Goal: Task Accomplishment & Management: Manage account settings

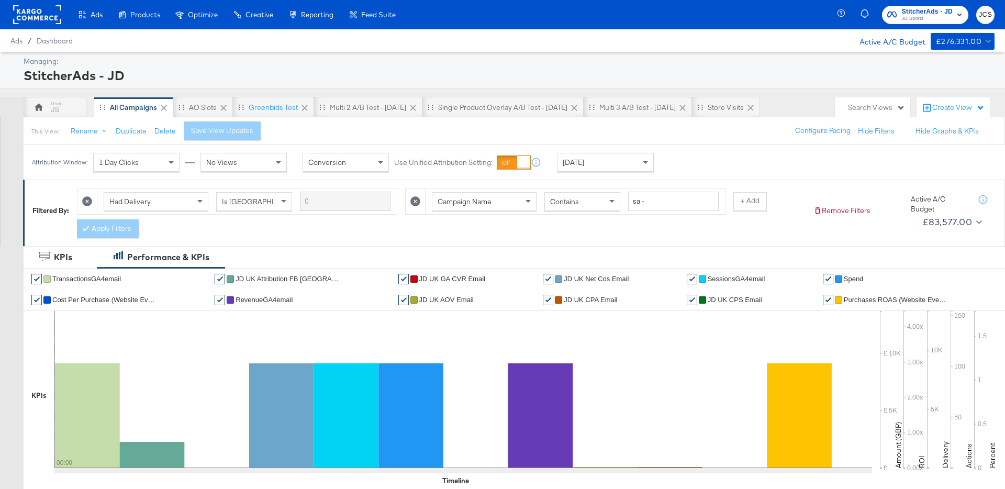
click at [42, 17] on rect at bounding box center [37, 14] width 48 height 19
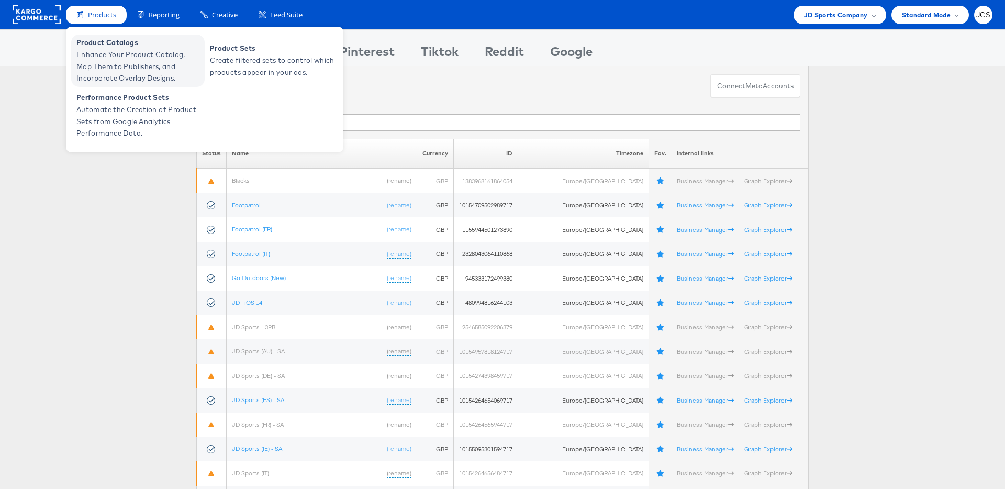
click at [114, 64] on span "Enhance Your Product Catalog, Map Them to Publishers, and Incorporate Overlay D…" at bounding box center [139, 67] width 126 height 36
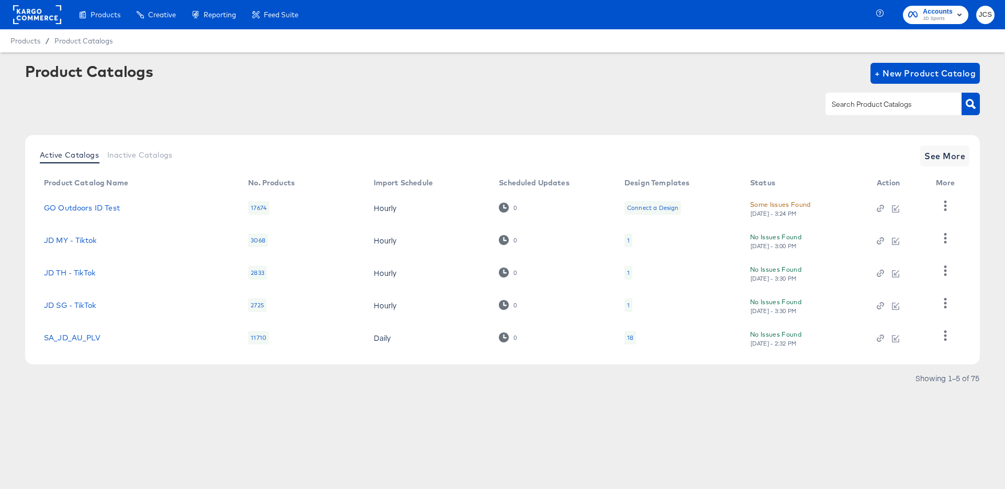
click at [896, 99] on input "text" at bounding box center [886, 104] width 112 height 12
type input "main"
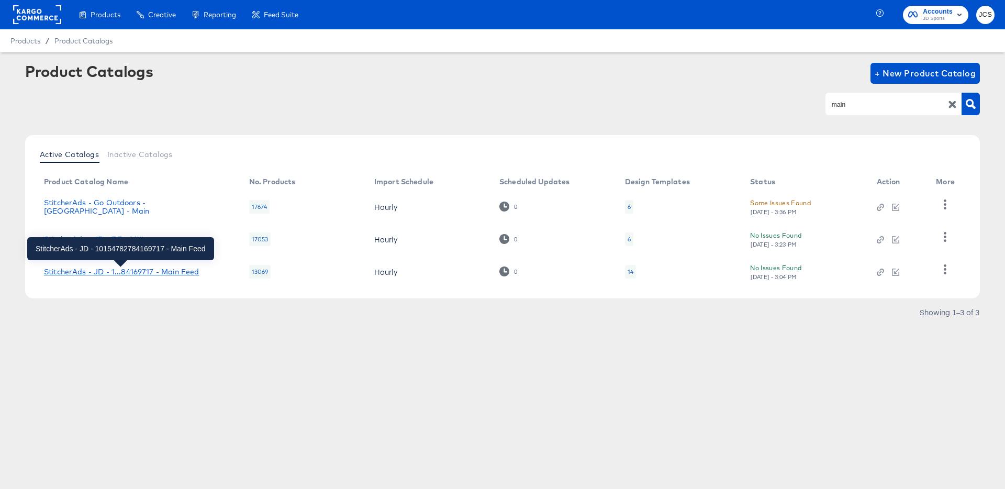
click at [145, 271] on div "StitcherAds - JD - 1...84169717 - Main Feed" at bounding box center [121, 272] width 155 height 8
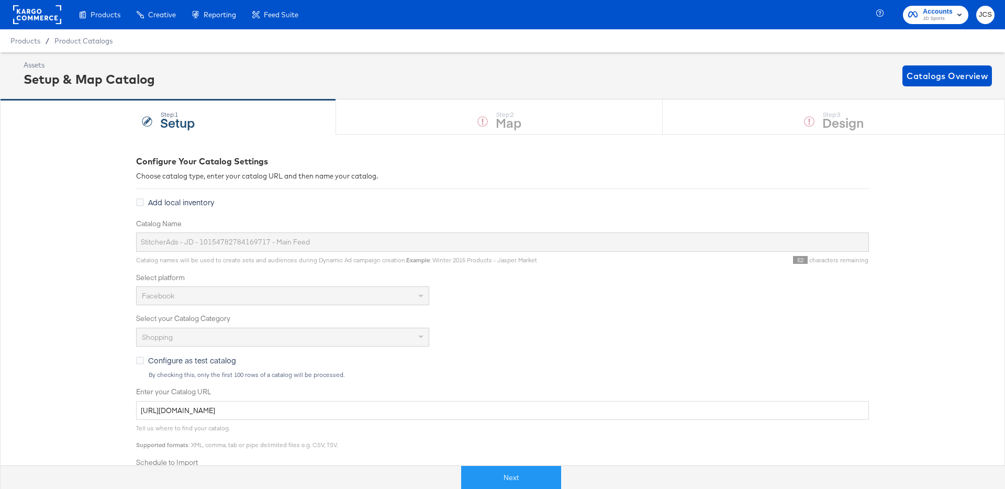
click at [51, 25] on div at bounding box center [37, 14] width 48 height 29
click at [51, 16] on rect at bounding box center [37, 14] width 48 height 19
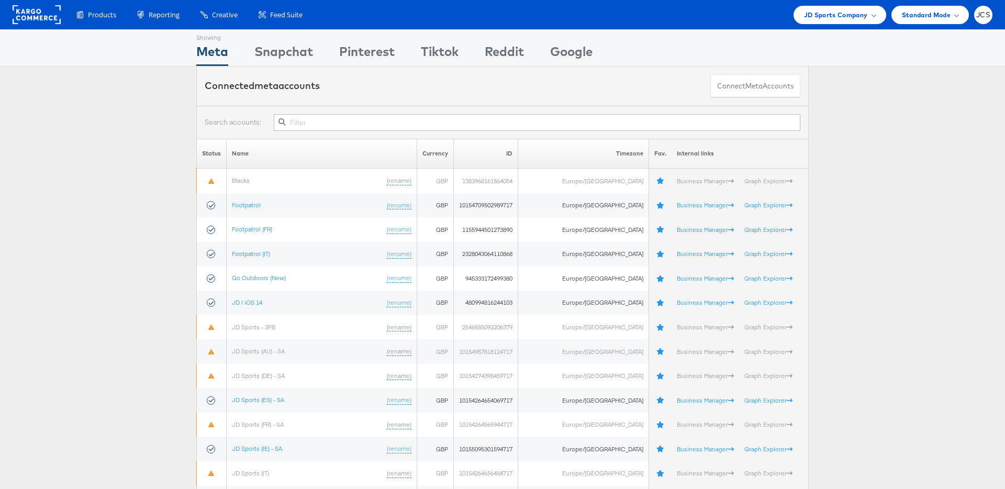
click at [128, 104] on div "Connected meta accounts Connect meta Accounts" at bounding box center [502, 86] width 1005 height 39
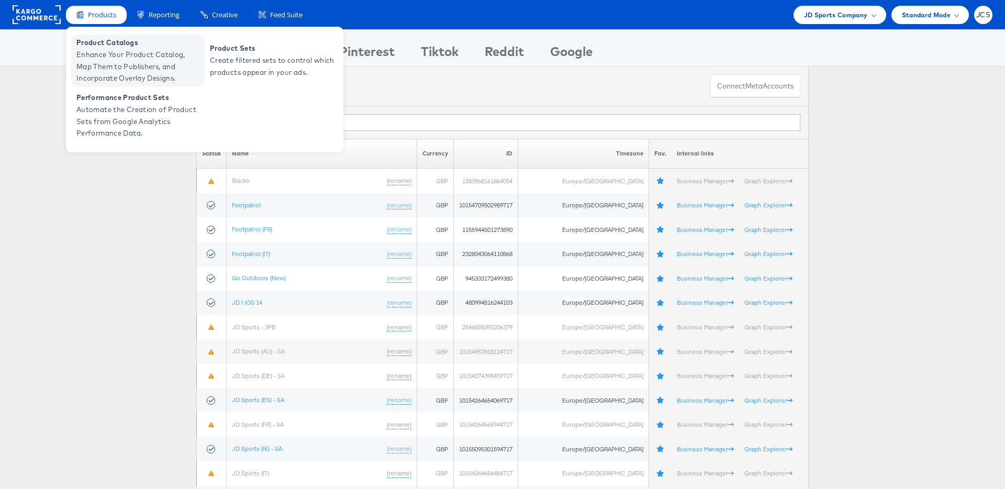
click at [108, 68] on span "Enhance Your Product Catalog, Map Them to Publishers, and Incorporate Overlay D…" at bounding box center [139, 67] width 126 height 36
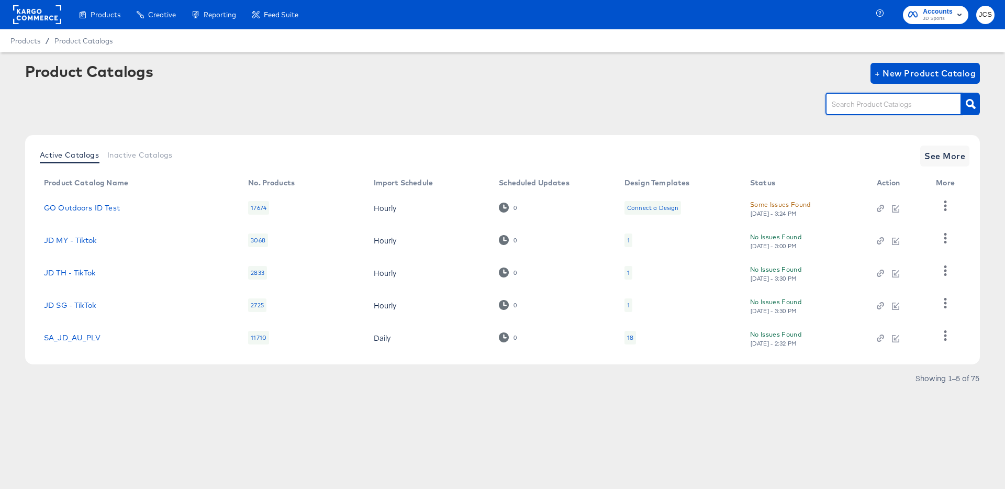
click at [901, 99] on input "text" at bounding box center [886, 104] width 112 height 12
type input "ie"
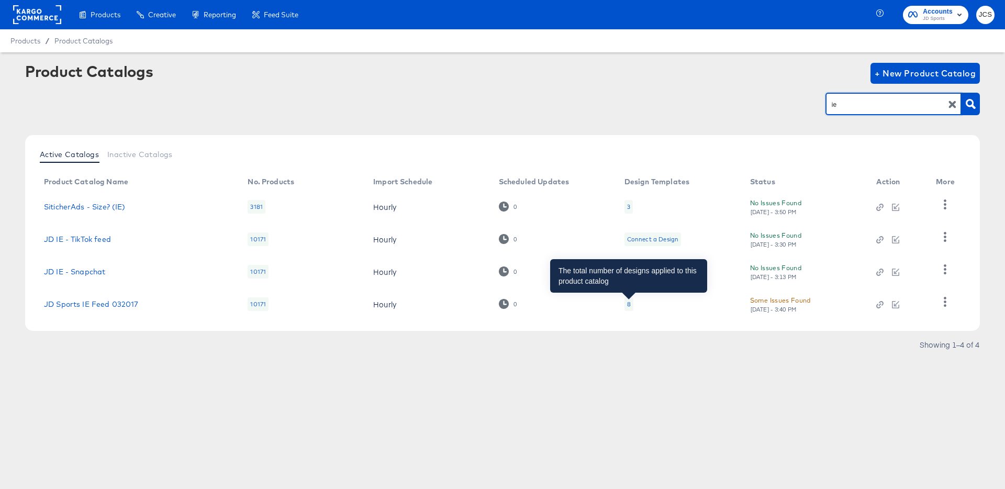
click at [630, 305] on div "8" at bounding box center [629, 304] width 4 height 8
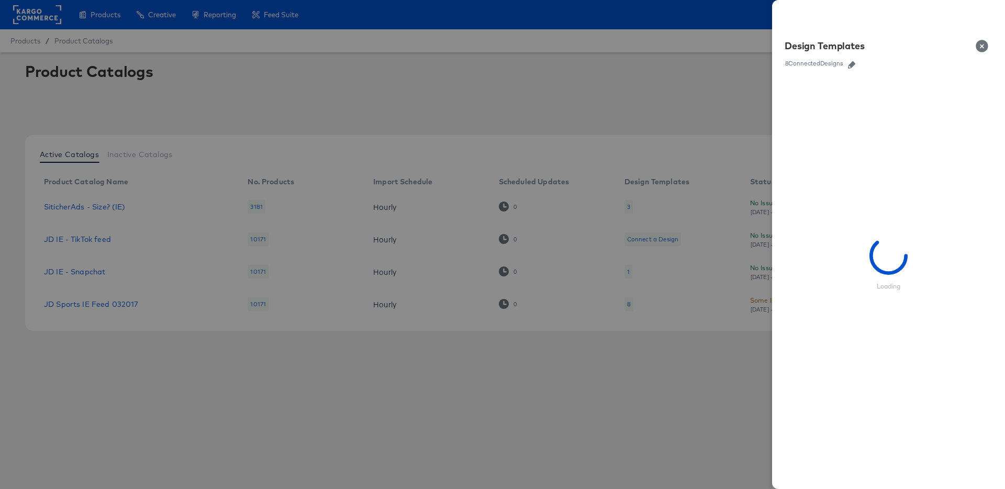
click at [853, 64] on icon "button" at bounding box center [851, 64] width 7 height 7
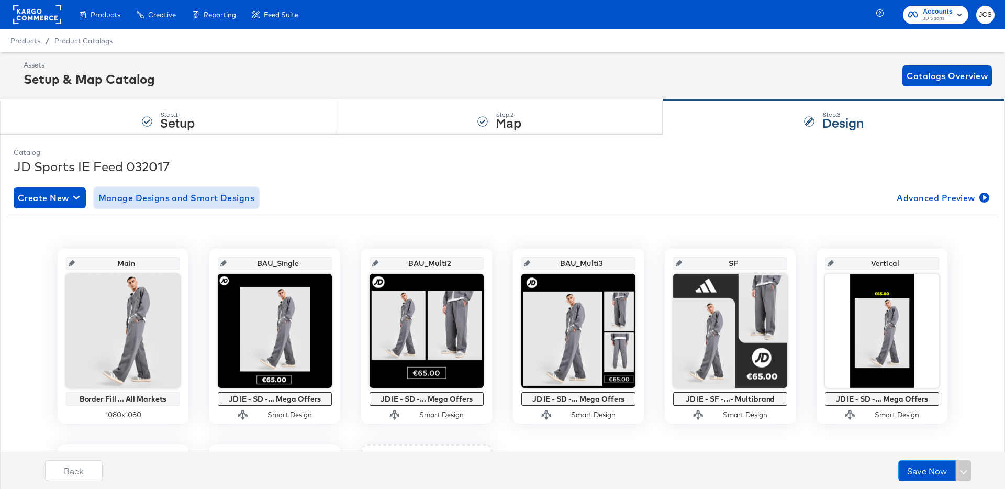
click at [163, 203] on span "Manage Designs and Smart Designs" at bounding box center [176, 198] width 157 height 15
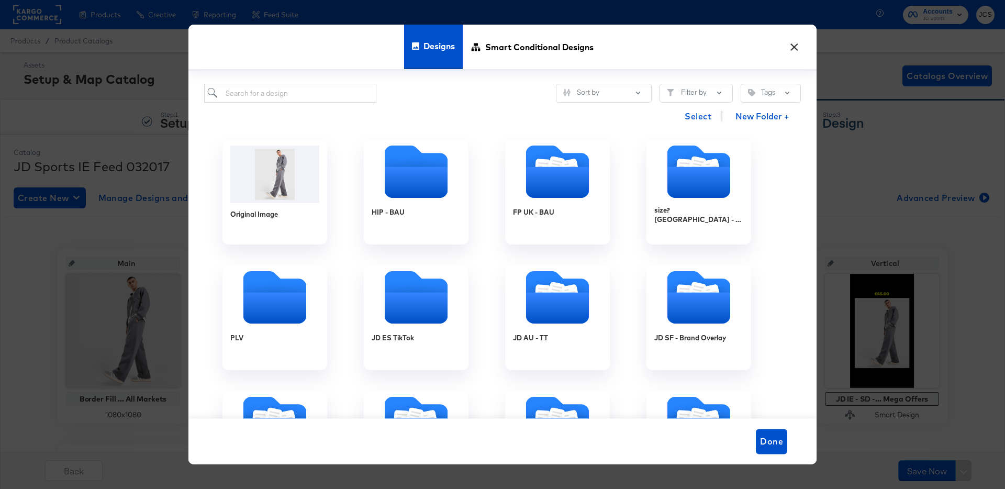
click at [794, 46] on button "×" at bounding box center [794, 44] width 19 height 19
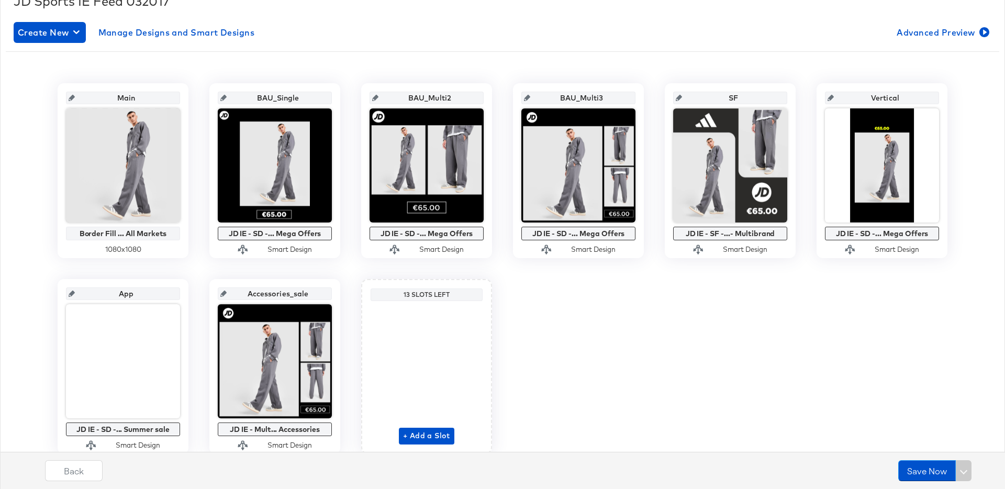
scroll to position [175, 0]
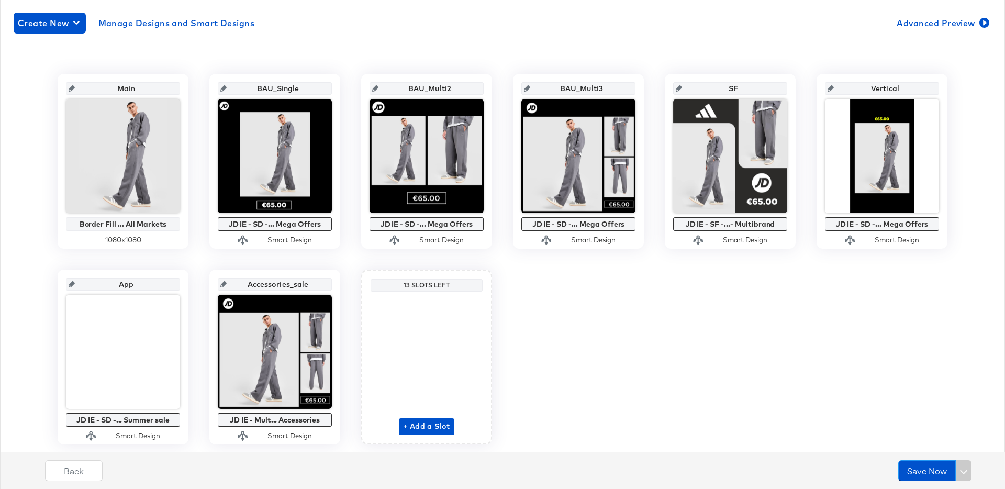
drag, startPoint x: 327, startPoint y: 65, endPoint x: 275, endPoint y: 55, distance: 52.9
click at [327, 66] on div "Main Border Fill ... All Markets 1080 x 1080 BAU_Single JD IE - SD -... Mega Of…" at bounding box center [503, 255] width 994 height 379
click at [234, 31] on button "Manage Designs and Smart Designs" at bounding box center [176, 23] width 165 height 21
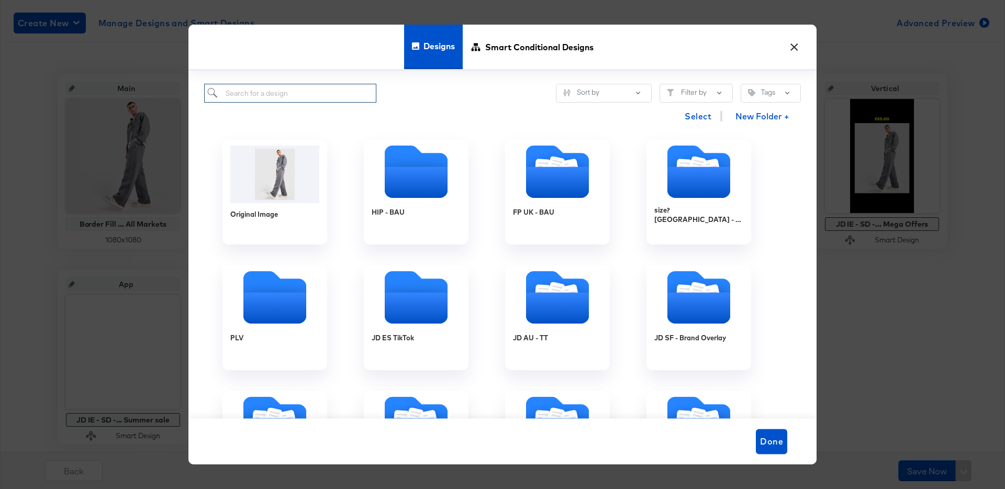
click at [281, 102] on input "search" at bounding box center [290, 93] width 172 height 19
paste input "JD IE - Single New - Mega Offers - Oct 25"
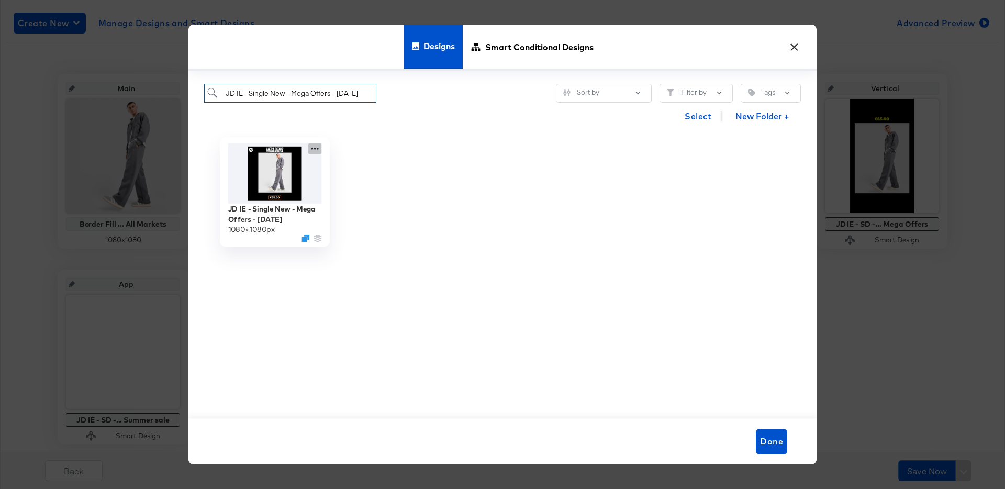
click at [314, 150] on icon at bounding box center [314, 148] width 13 height 11
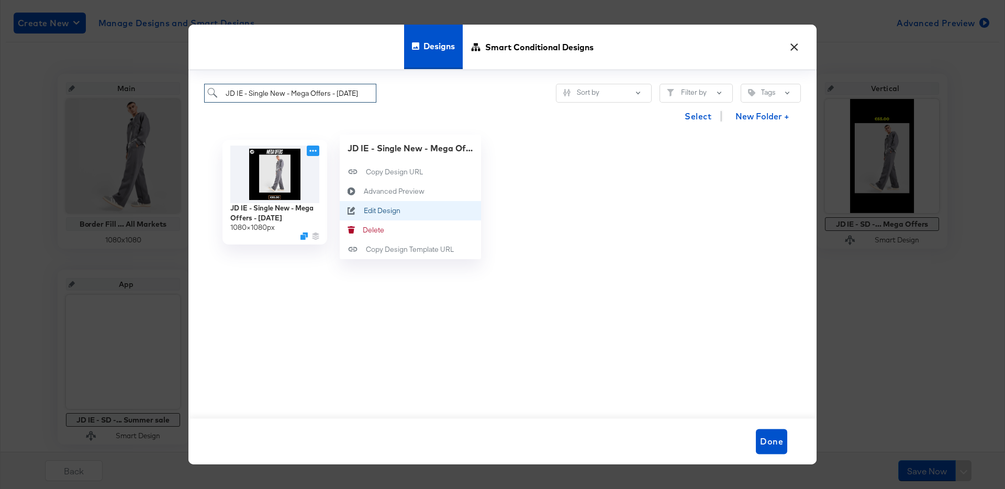
type input "JD IE - Single New - Mega Offers - Oct 25"
click at [364, 211] on div "Edit Design Edit Design" at bounding box center [364, 211] width 0 height 0
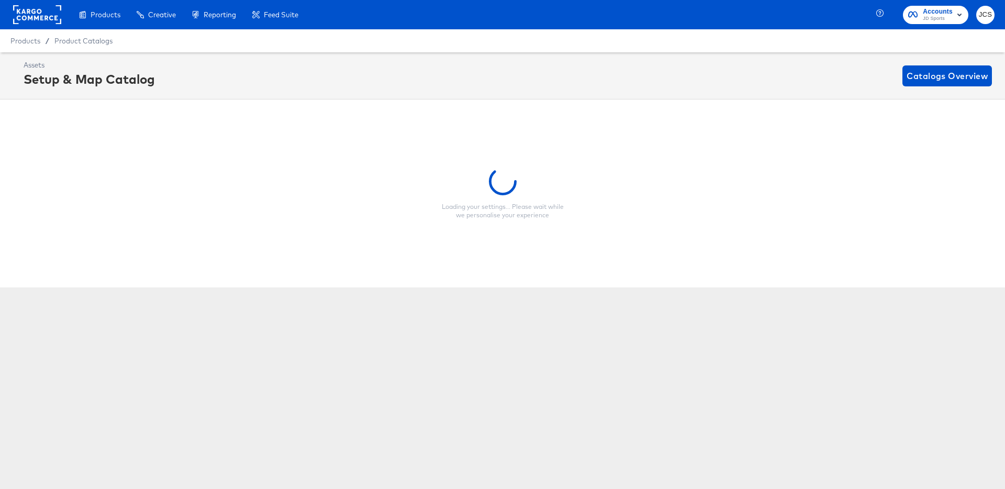
scroll to position [0, 3]
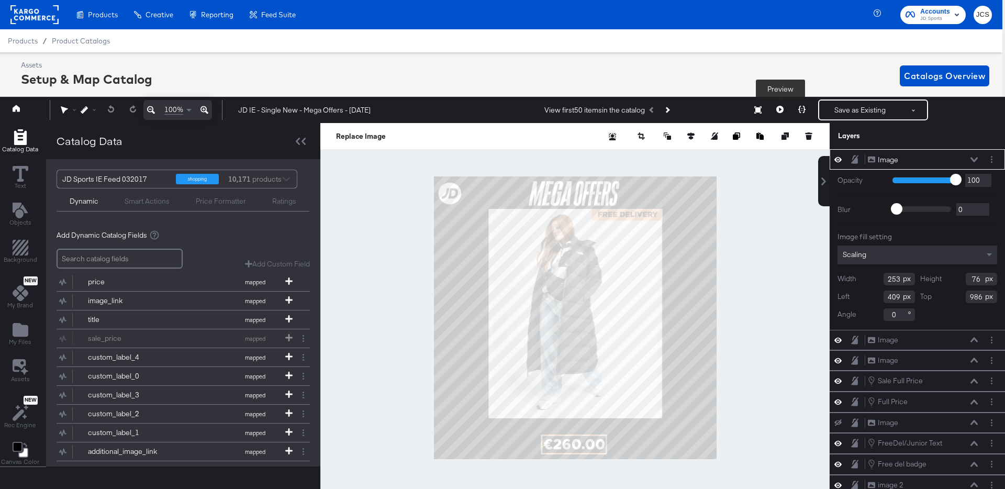
click at [782, 108] on icon at bounding box center [780, 109] width 7 height 7
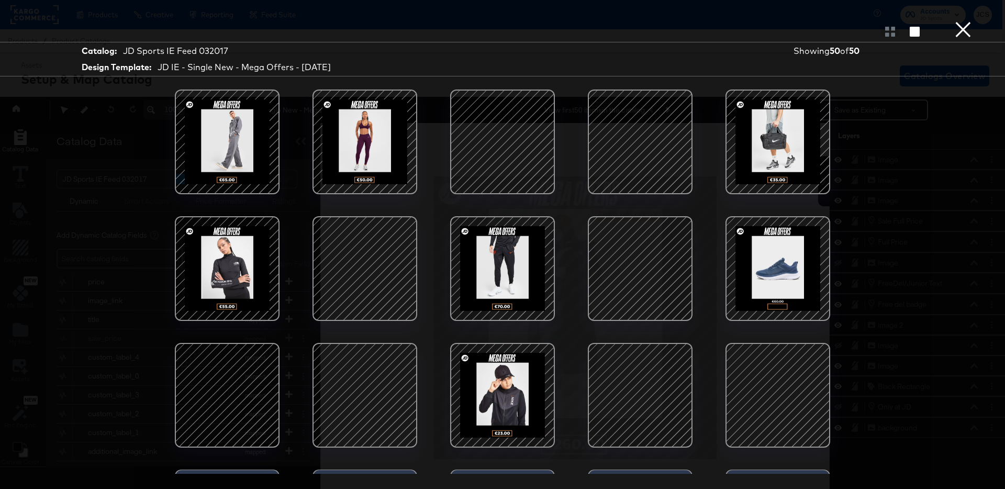
click at [968, 21] on button "×" at bounding box center [963, 10] width 21 height 21
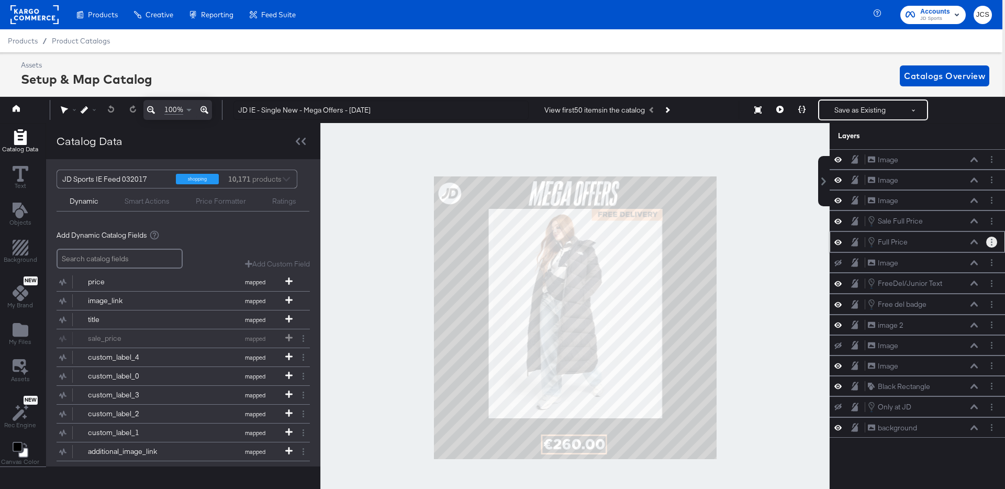
click at [990, 244] on button "Layer Options" at bounding box center [992, 242] width 11 height 11
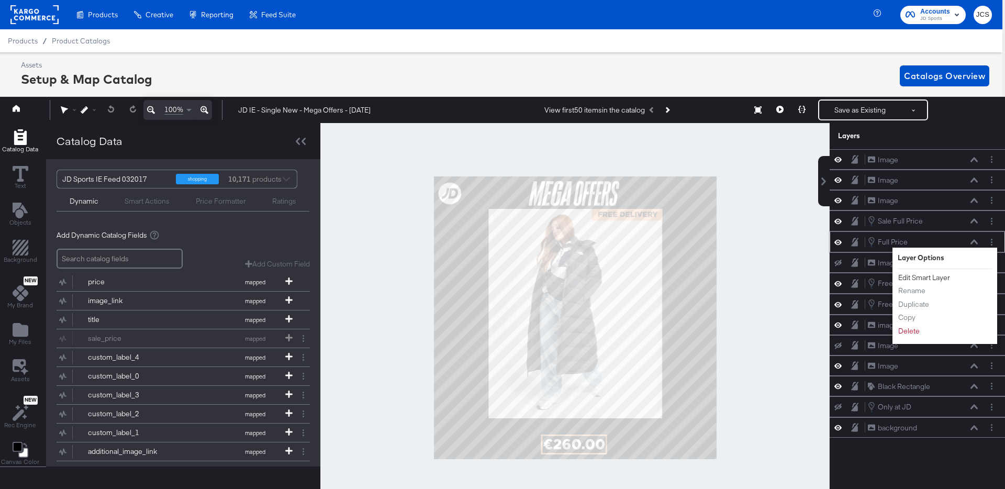
click at [926, 279] on button "Edit Smart Layer" at bounding box center [924, 277] width 53 height 11
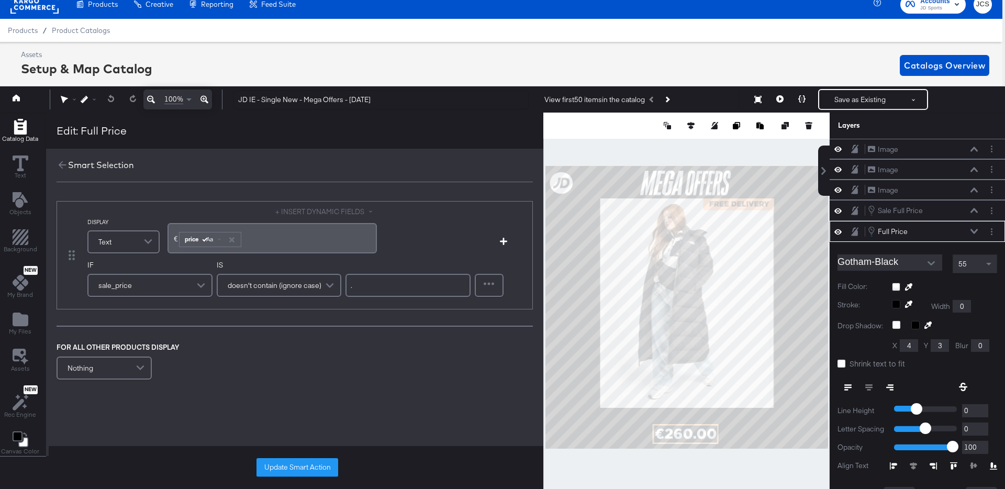
scroll to position [54, 0]
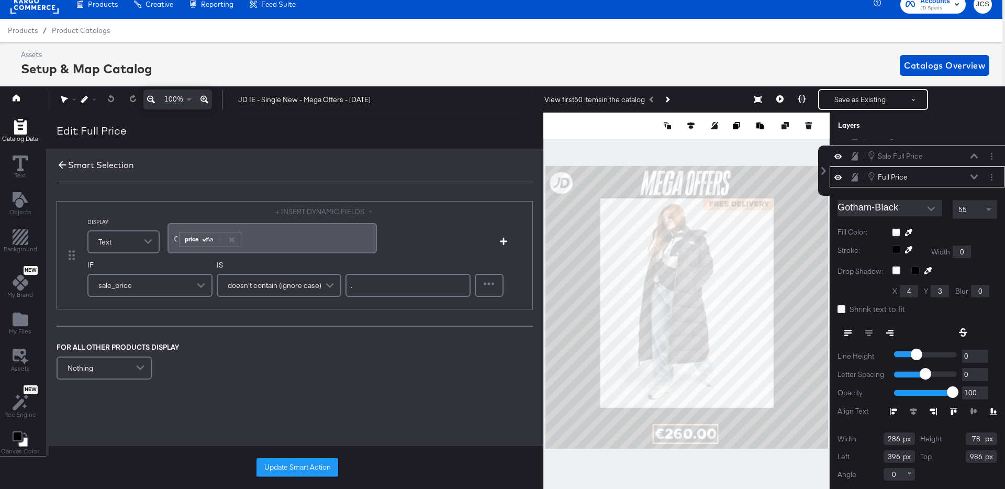
click at [63, 161] on icon at bounding box center [63, 165] width 12 height 12
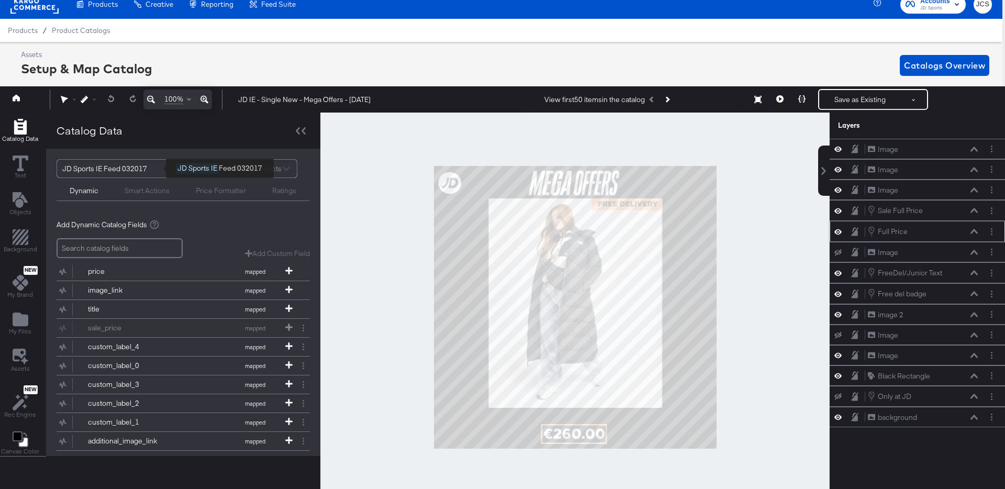
scroll to position [0, 0]
click at [784, 99] on button at bounding box center [780, 99] width 22 height 21
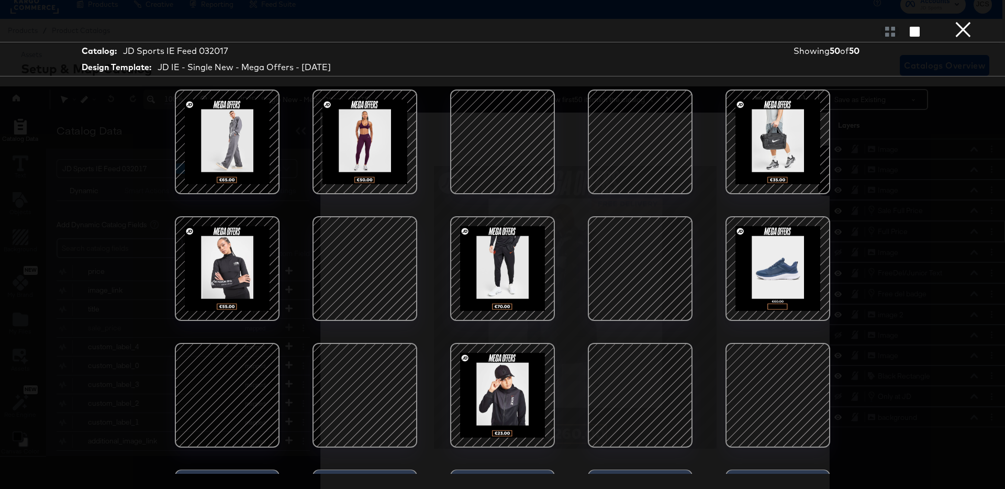
click at [502, 148] on div at bounding box center [502, 141] width 89 height 89
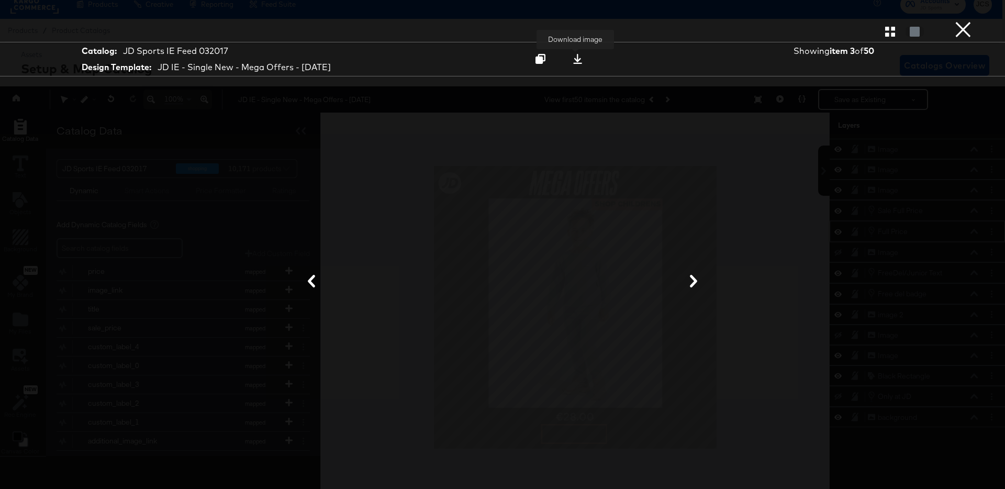
click at [579, 56] on icon at bounding box center [578, 59] width 10 height 10
click at [958, 21] on button "×" at bounding box center [963, 10] width 21 height 21
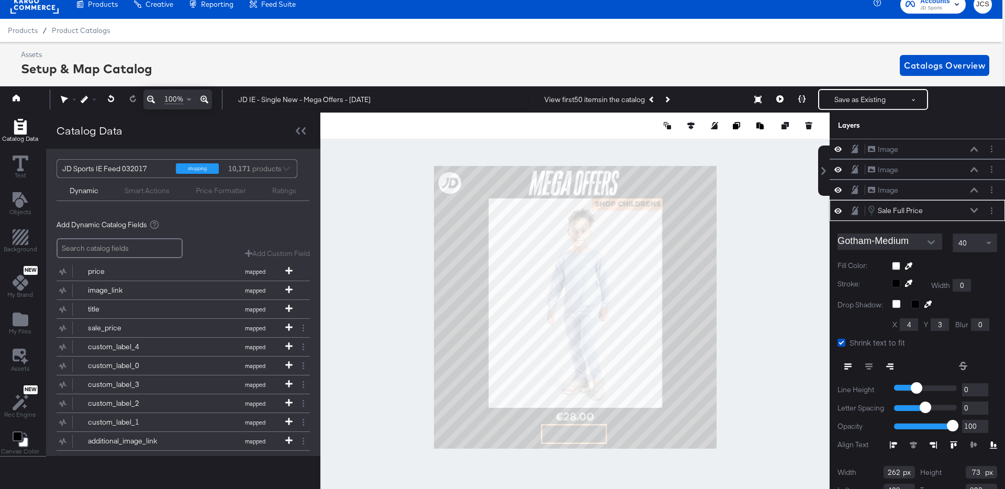
scroll to position [34, 0]
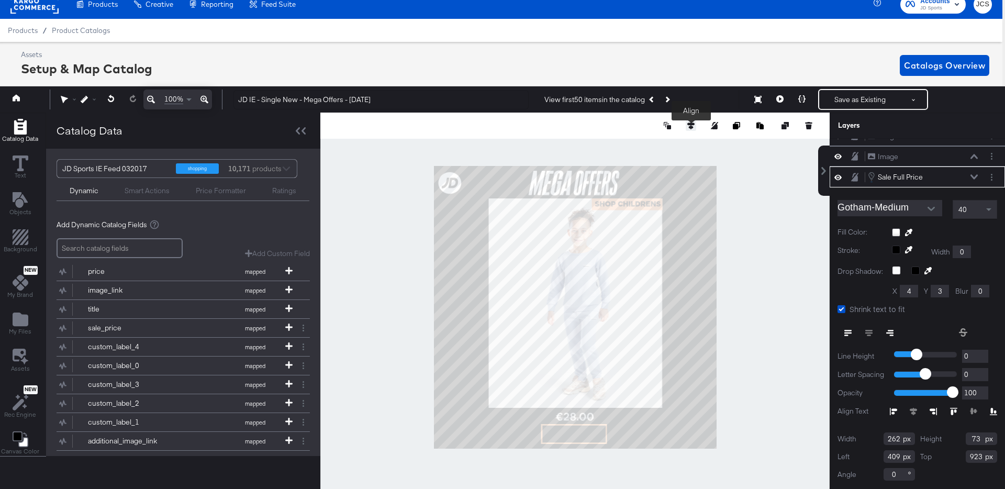
drag, startPoint x: 690, startPoint y: 122, endPoint x: 666, endPoint y: 132, distance: 26.1
click at [690, 122] on icon at bounding box center [691, 125] width 7 height 7
click at [611, 144] on icon at bounding box center [613, 144] width 7 height 7
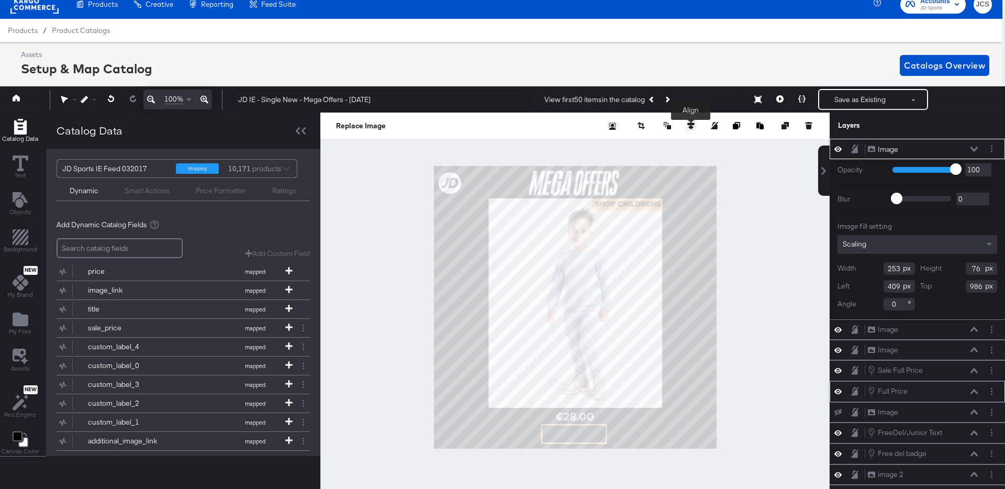
click at [694, 125] on icon at bounding box center [691, 125] width 7 height 7
click at [613, 145] on icon at bounding box center [613, 144] width 7 height 7
type input "414"
click at [974, 146] on div "Image Image" at bounding box center [923, 149] width 111 height 11
click at [973, 147] on icon at bounding box center [974, 149] width 7 height 5
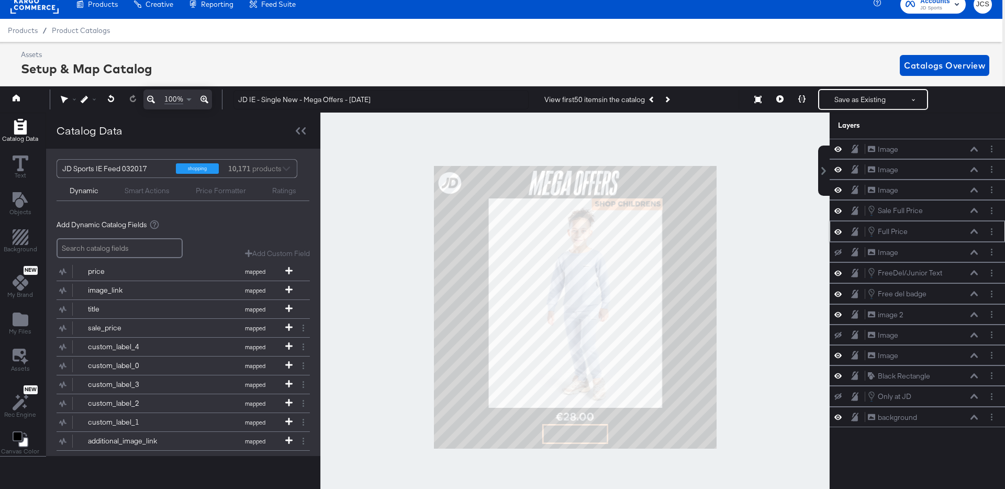
click at [974, 231] on icon at bounding box center [974, 231] width 7 height 5
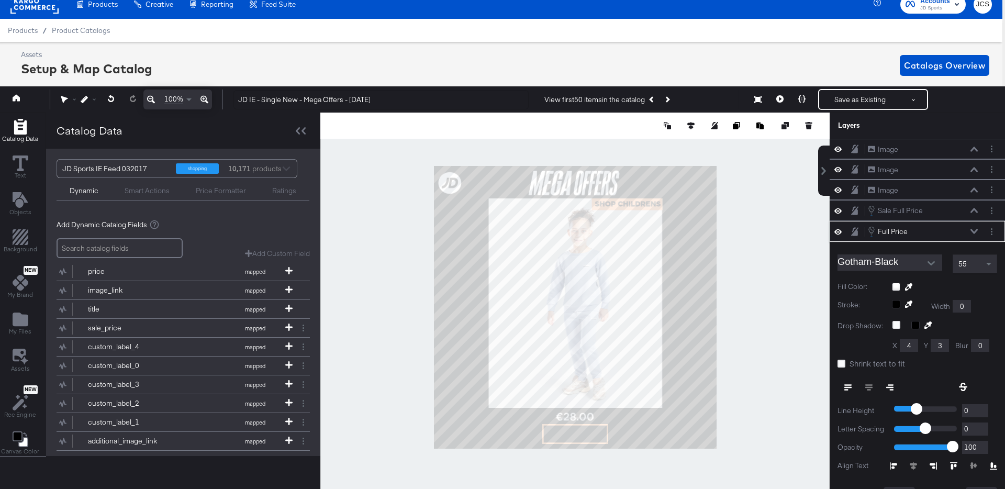
scroll to position [54, 0]
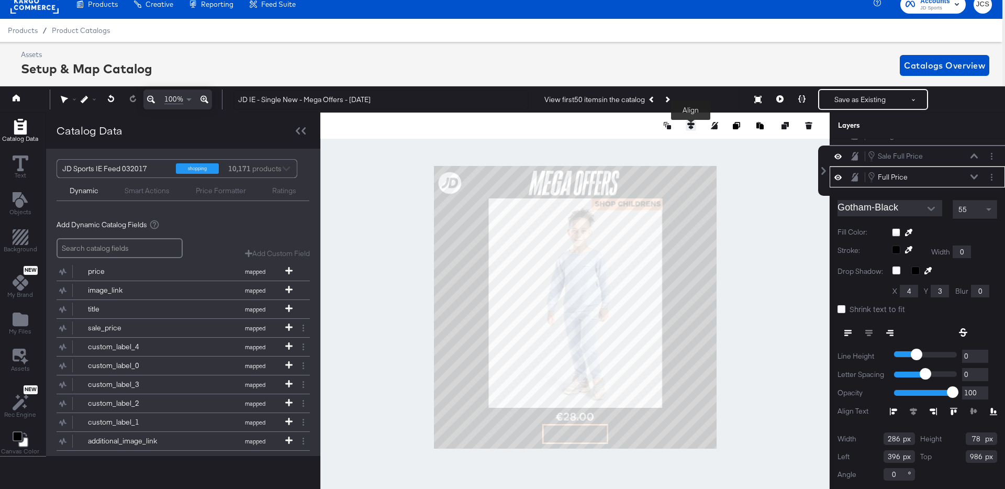
click at [692, 126] on icon at bounding box center [691, 125] width 7 height 7
click at [612, 145] on icon at bounding box center [613, 144] width 7 height 7
type input "397"
type input "269"
type input "69"
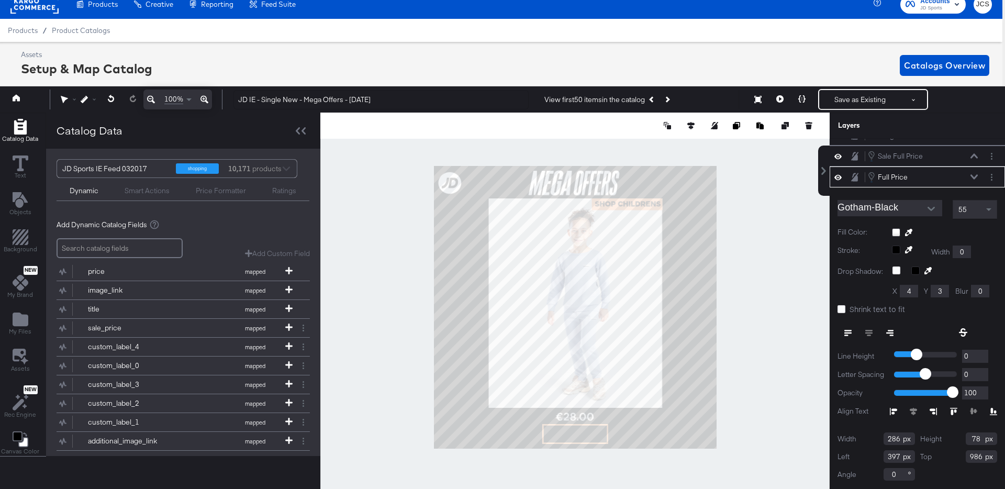
type input "414"
click at [858, 311] on span "Shrink text to fit" at bounding box center [878, 309] width 56 height 10
click at [0, 0] on input "Shrink text to fit" at bounding box center [0, 0] width 0 height 0
type input "232"
type input "430"
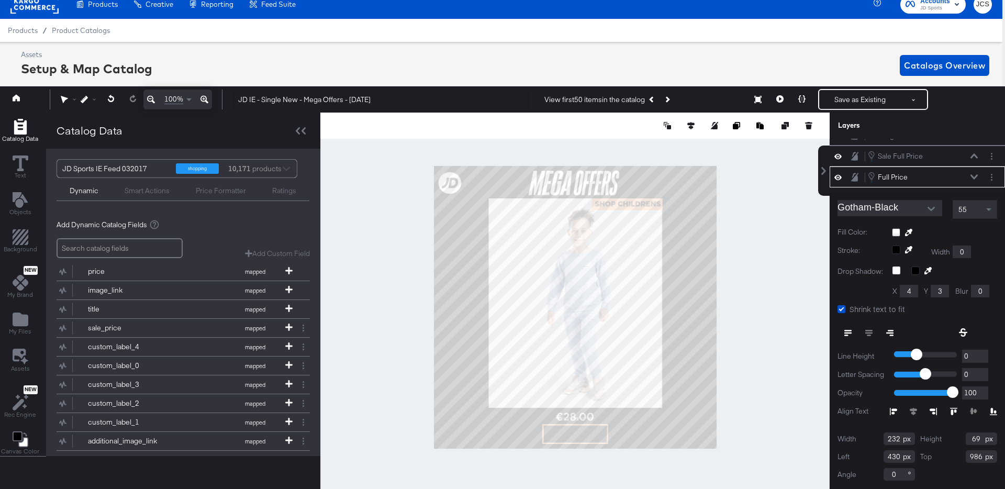
type input "222"
click at [691, 123] on icon at bounding box center [691, 125] width 7 height 7
click at [610, 145] on button at bounding box center [613, 145] width 10 height 10
type input "429"
click at [849, 104] on button "Save as Existing" at bounding box center [861, 99] width 82 height 19
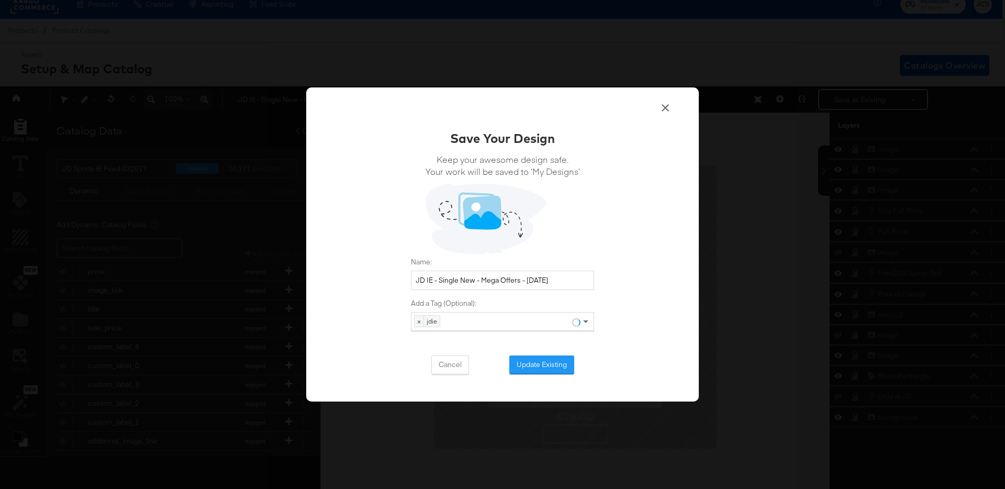
scroll to position [0, 0]
click at [560, 364] on button "Update Existing" at bounding box center [542, 365] width 65 height 19
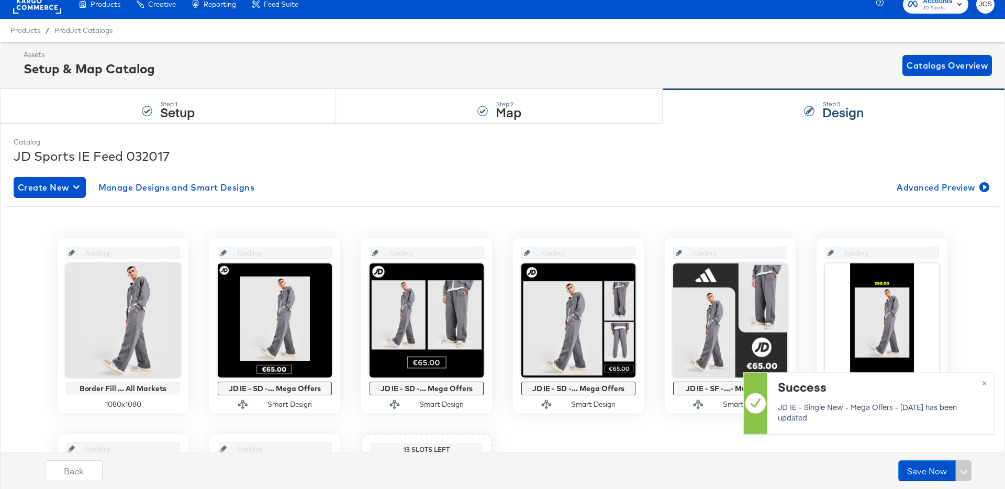
scroll to position [10, 0]
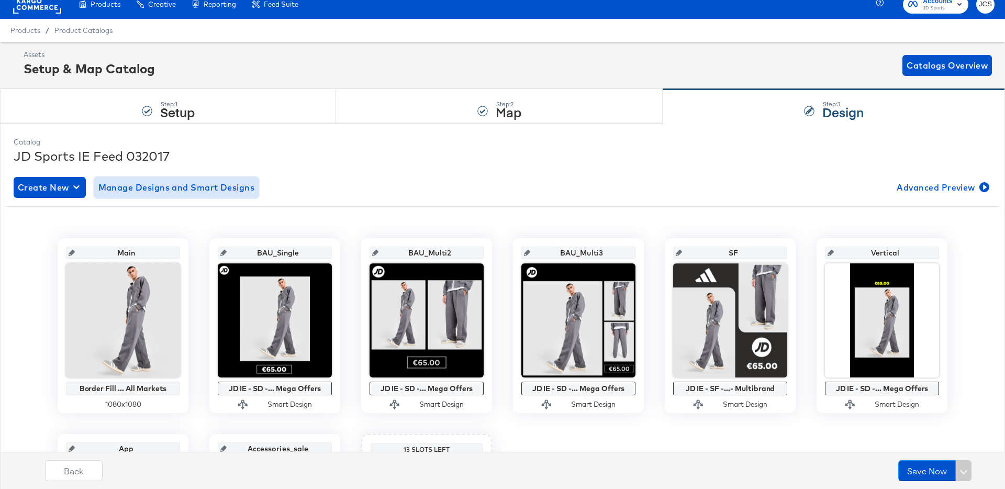
click at [160, 192] on span "Manage Designs and Smart Designs" at bounding box center [176, 187] width 157 height 15
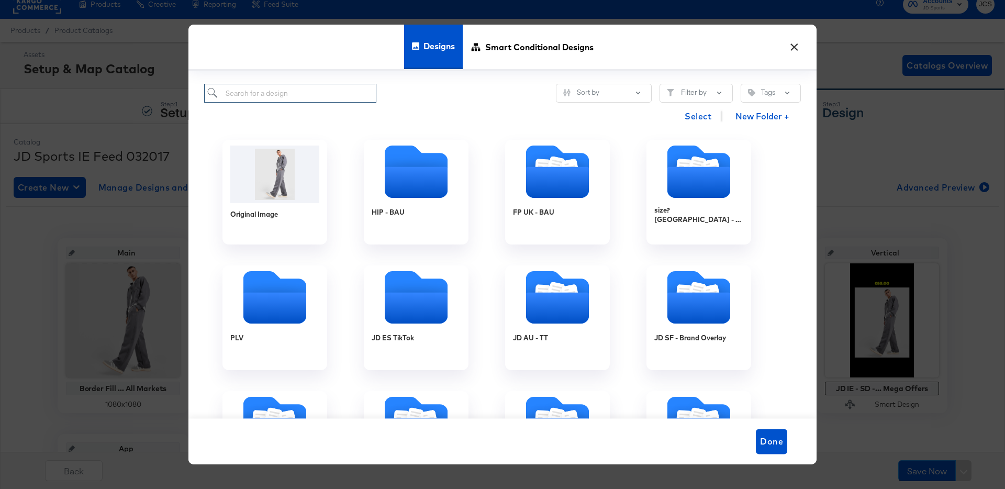
click at [251, 97] on input "search" at bounding box center [290, 93] width 172 height 19
paste input "JD IE - Multi 2 New - Mega Offers - Oct 25"
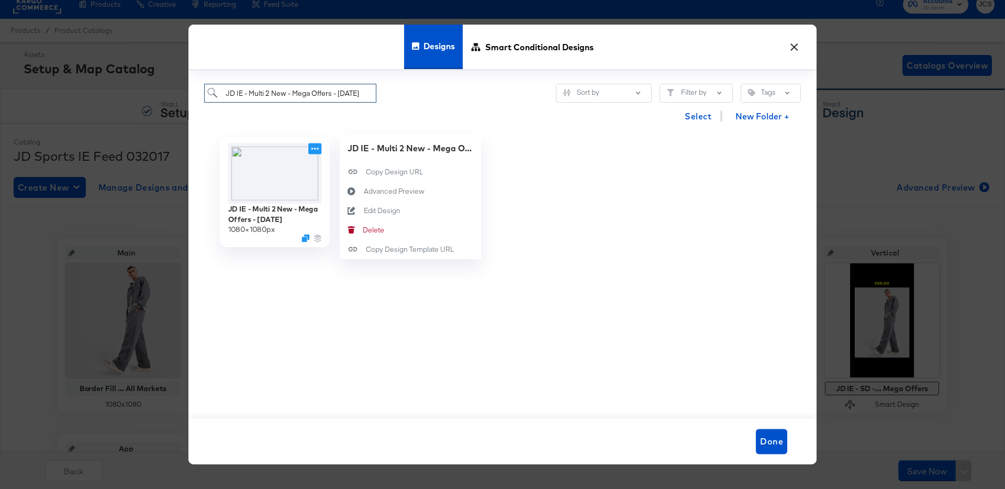
click at [317, 148] on icon at bounding box center [314, 148] width 13 height 11
type input "JD IE - Multi 2 New - Mega Offers - Oct 25"
click at [364, 211] on div "Edit Design Edit Design" at bounding box center [364, 211] width 0 height 0
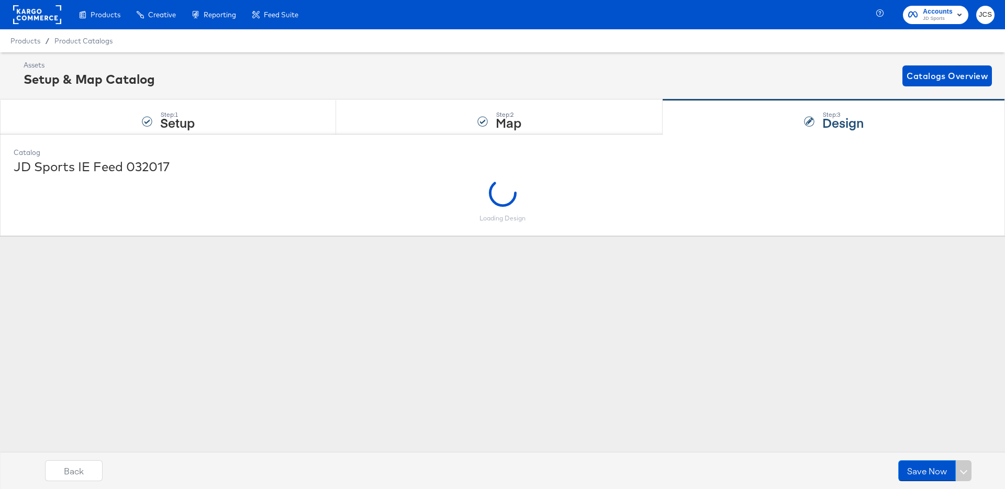
scroll to position [0, 0]
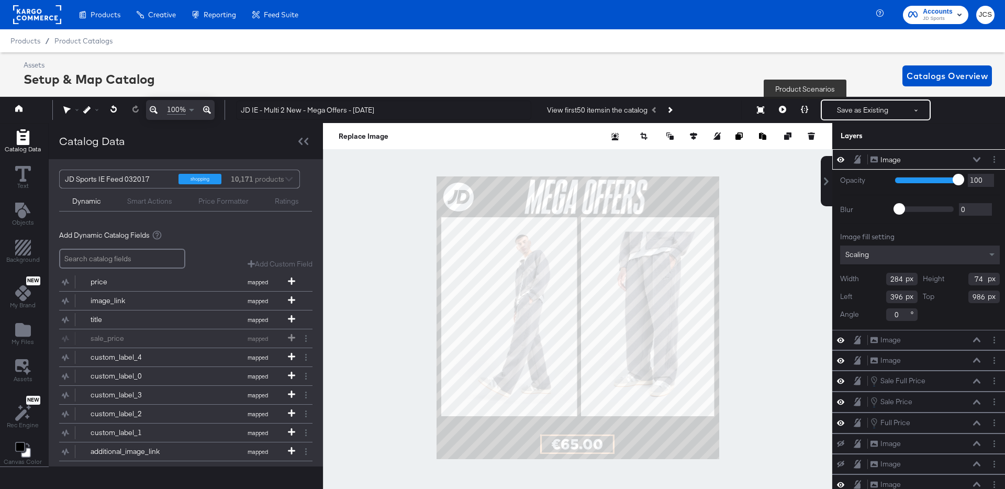
click at [803, 108] on icon at bounding box center [804, 109] width 7 height 7
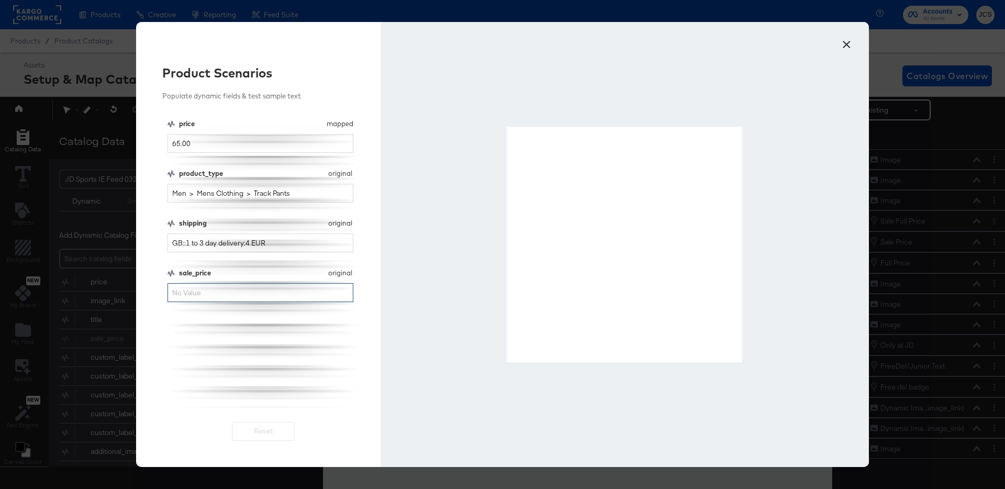
click at [250, 296] on input "sale_price" at bounding box center [261, 292] width 186 height 19
type input "20.00"
click at [202, 246] on input "GB::1 to 3 day delivery:4 EUR" at bounding box center [261, 243] width 186 height 19
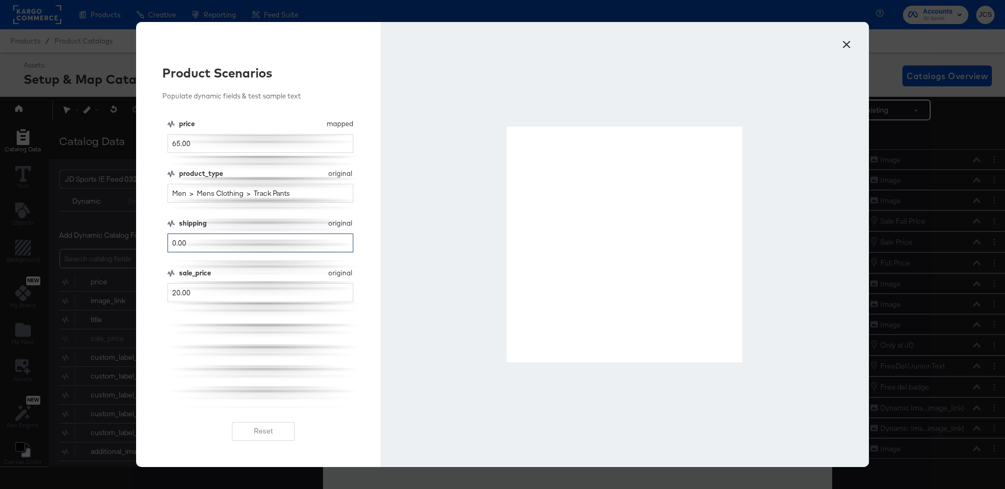
type input "0.00"
click at [849, 42] on button "×" at bounding box center [846, 41] width 19 height 19
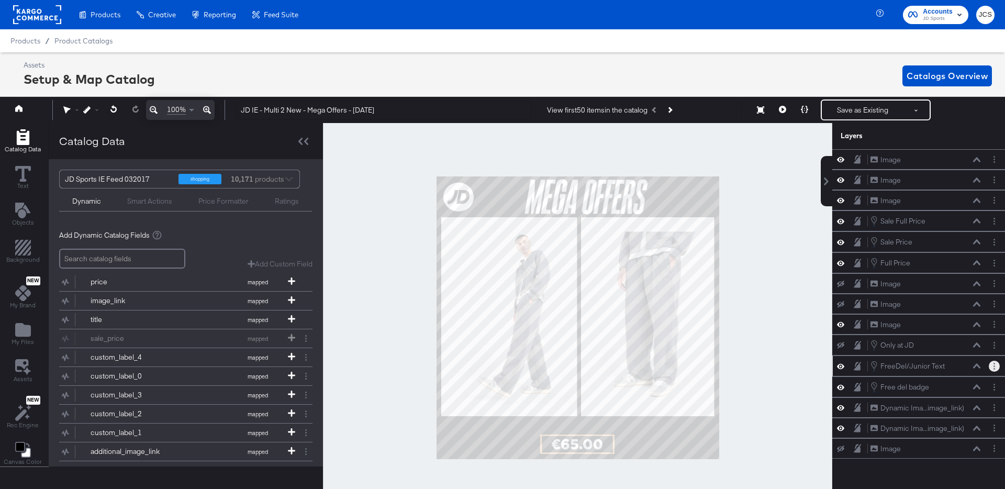
click at [994, 367] on icon "Layer Options" at bounding box center [995, 366] width 2 height 7
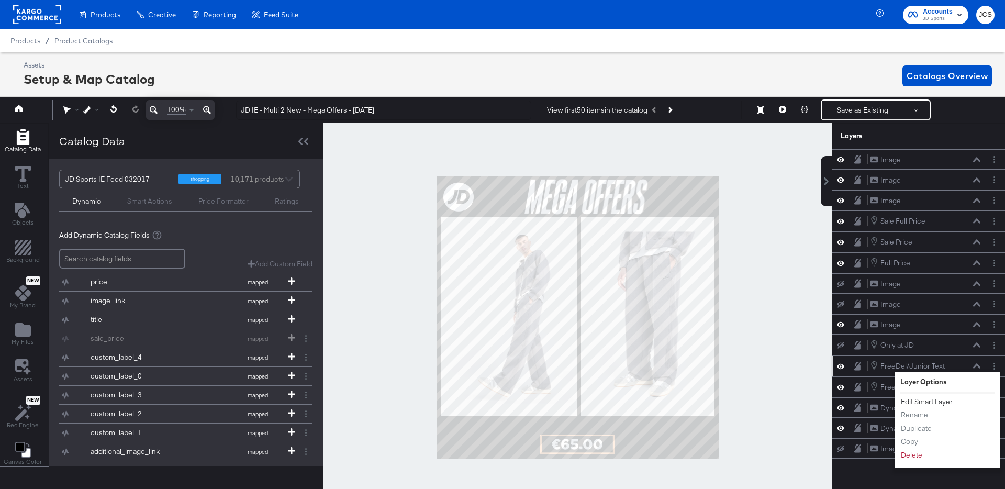
click at [948, 401] on button "Edit Smart Layer" at bounding box center [927, 401] width 53 height 11
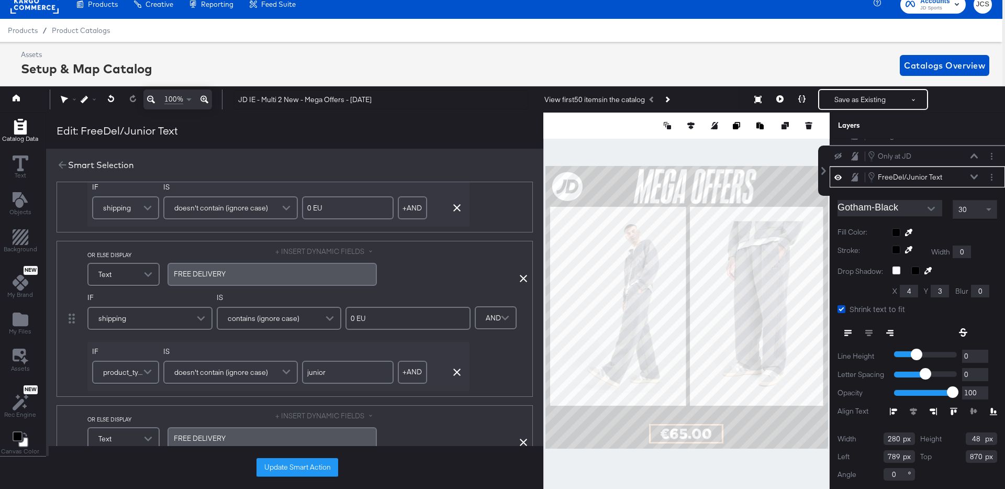
scroll to position [454, 0]
click at [64, 167] on icon at bounding box center [63, 165] width 12 height 12
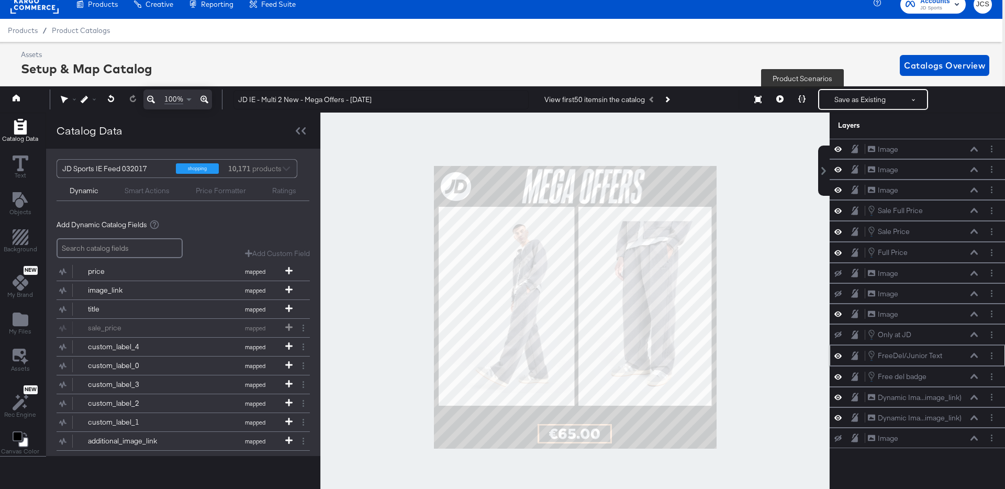
click at [808, 99] on button at bounding box center [802, 99] width 22 height 21
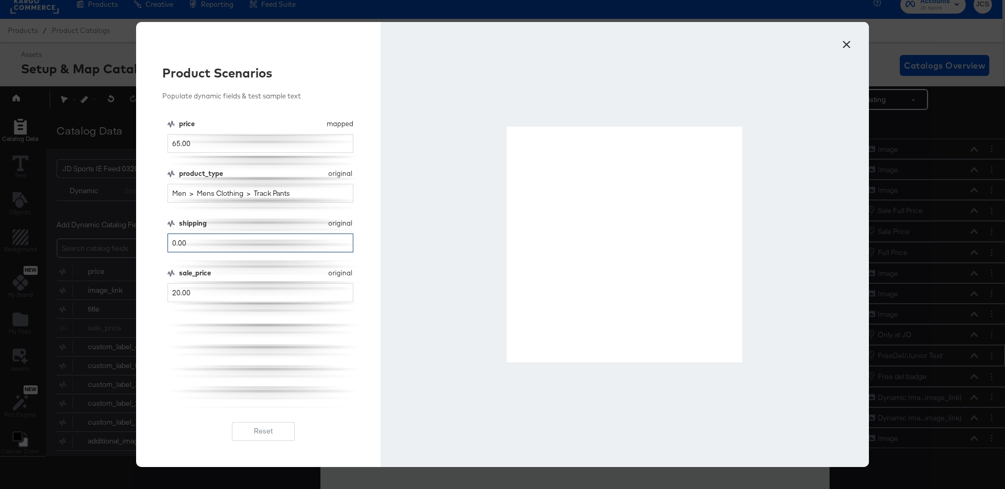
click at [278, 241] on input "0.00" at bounding box center [261, 243] width 186 height 19
type input "0 EU"
click at [849, 43] on button "×" at bounding box center [846, 41] width 19 height 19
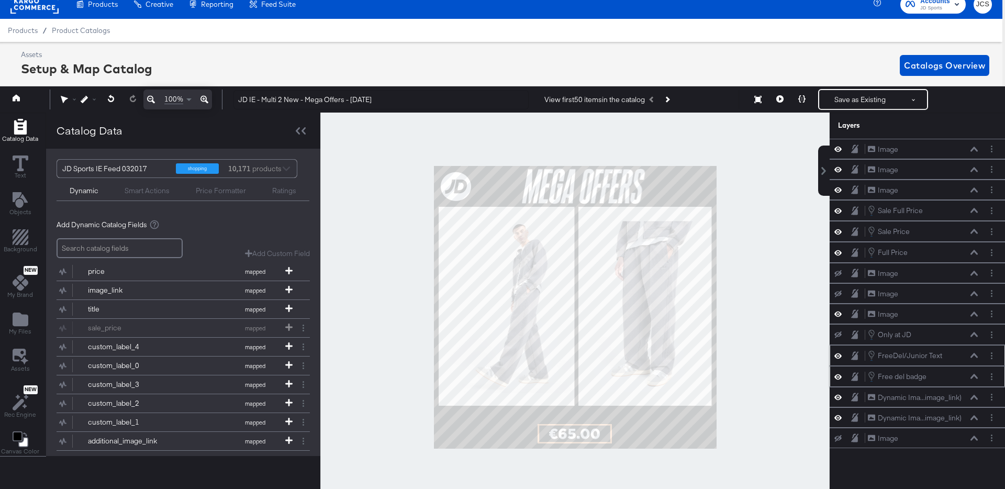
click at [977, 378] on icon at bounding box center [974, 376] width 7 height 5
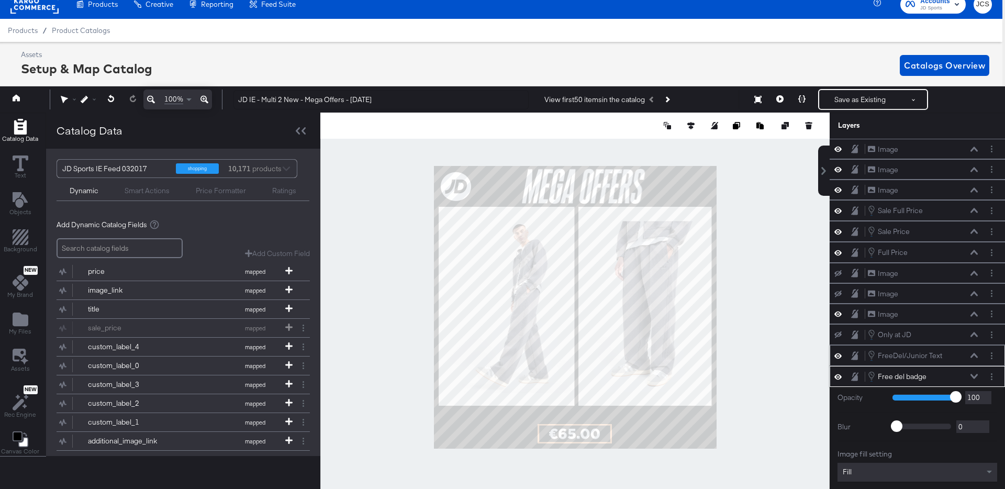
scroll to position [58, 0]
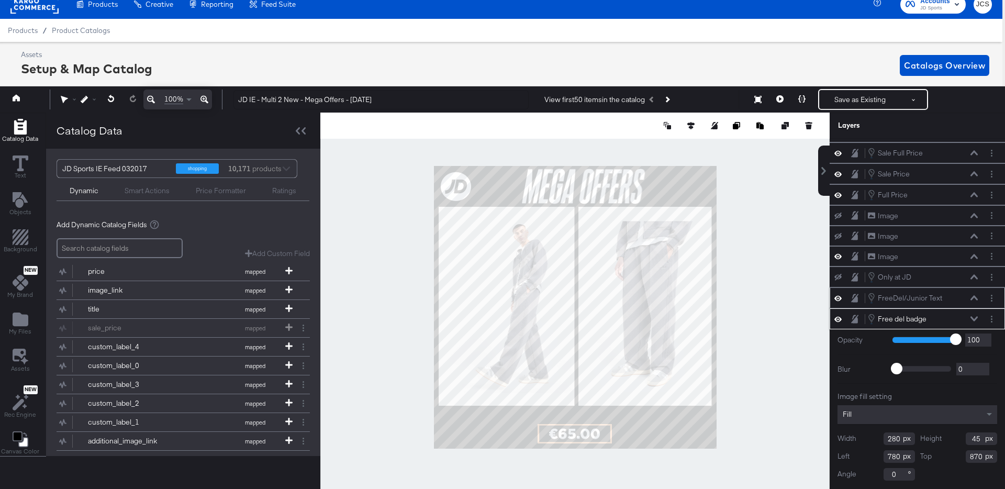
type input "871"
click at [803, 98] on icon at bounding box center [802, 98] width 7 height 7
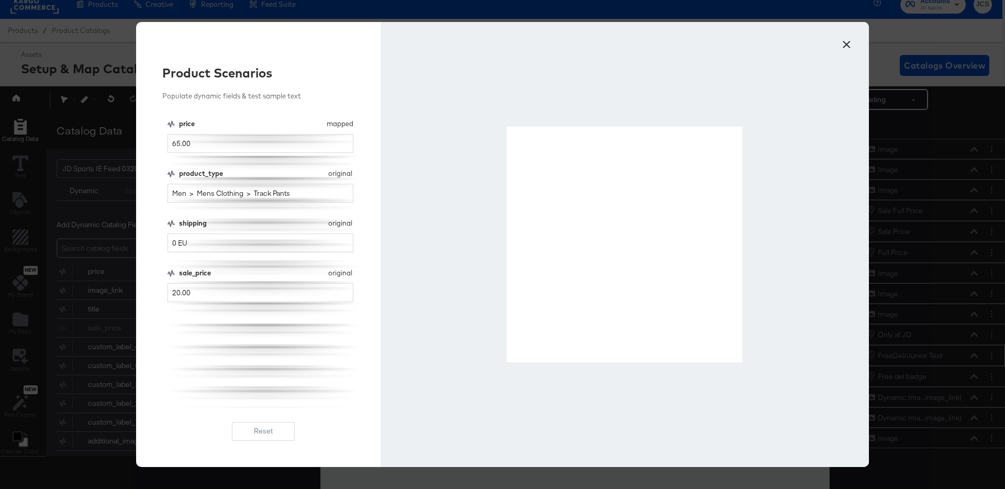
click at [849, 45] on button "×" at bounding box center [846, 41] width 19 height 19
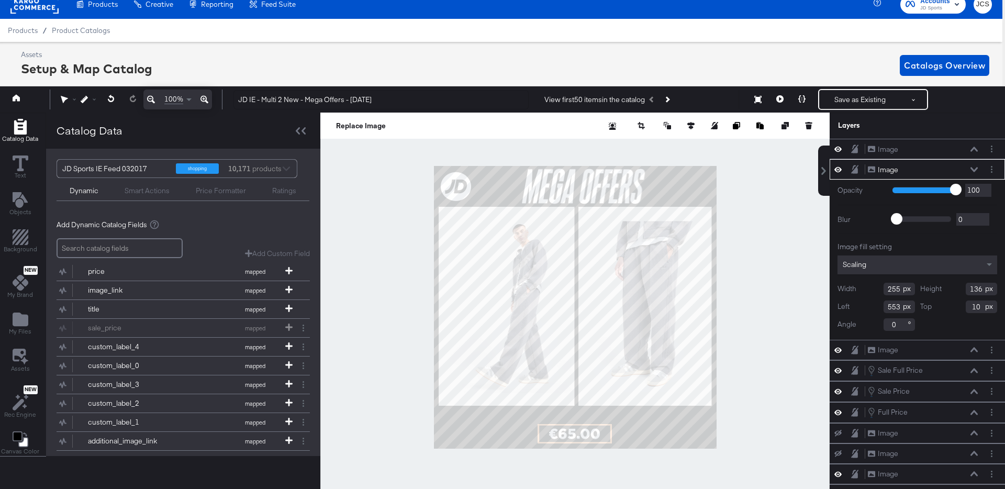
click at [816, 227] on div at bounding box center [575, 308] width 510 height 390
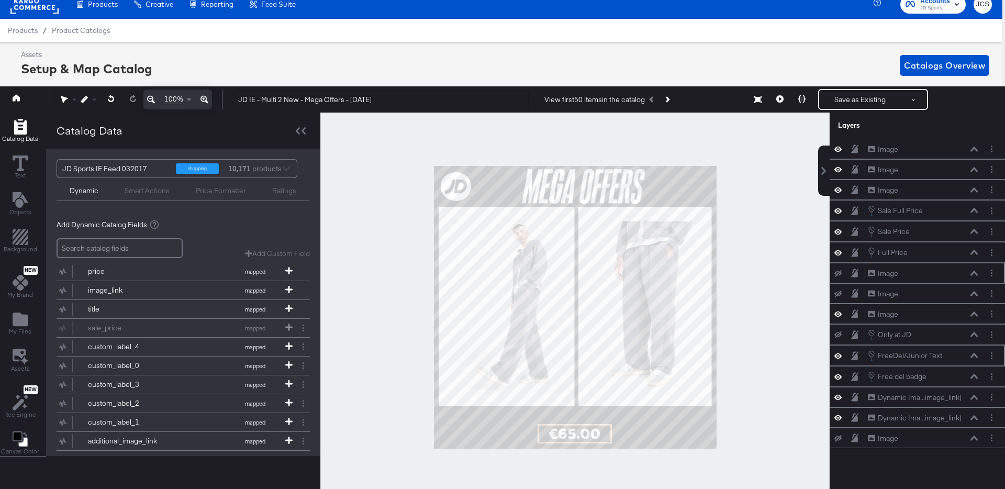
click at [839, 272] on icon at bounding box center [838, 273] width 7 height 7
click at [839, 272] on icon at bounding box center [838, 273] width 7 height 5
click at [994, 274] on button "Layer Options" at bounding box center [992, 273] width 11 height 11
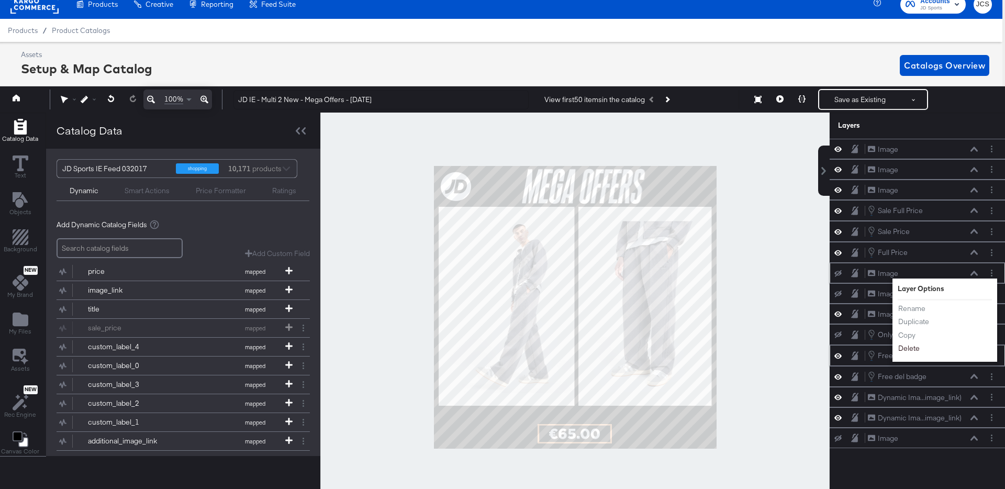
click at [913, 349] on button "Delete" at bounding box center [909, 349] width 23 height 11
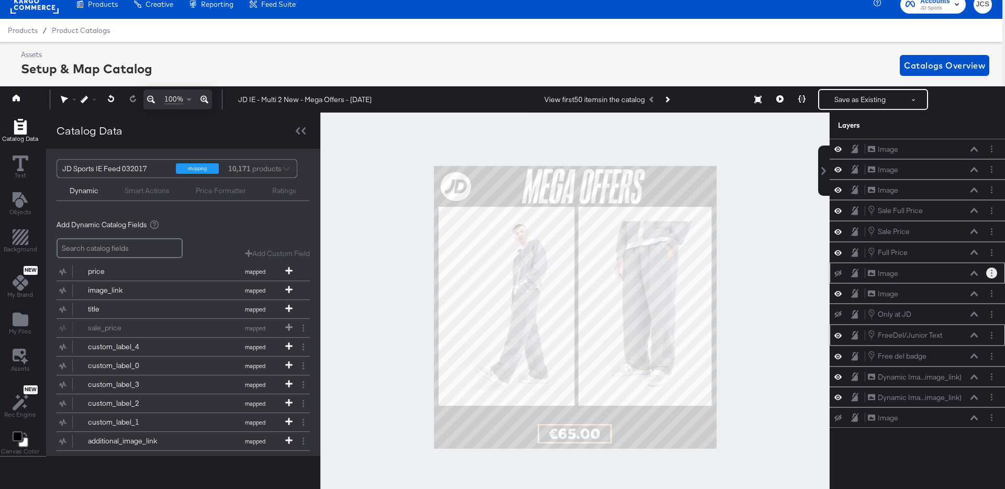
click at [994, 275] on button "Layer Options" at bounding box center [992, 273] width 11 height 11
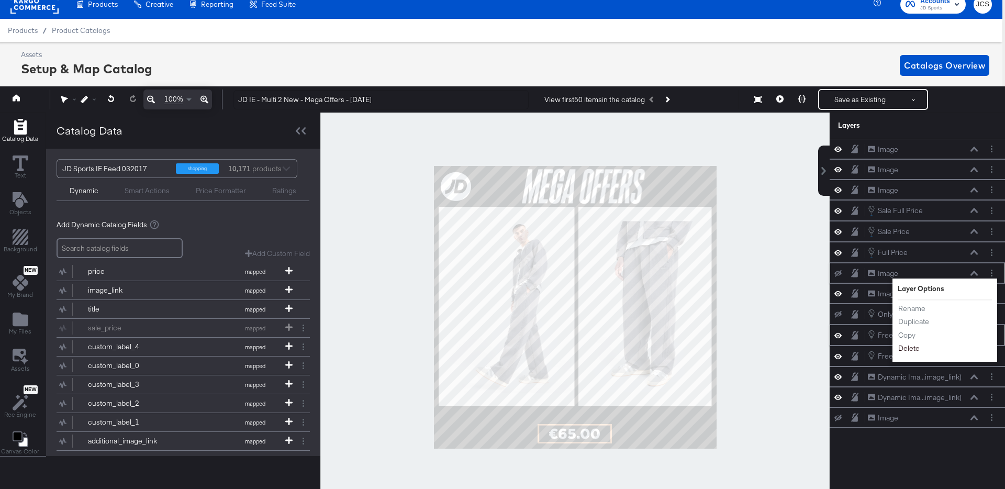
click at [909, 346] on button "Delete" at bounding box center [909, 349] width 23 height 11
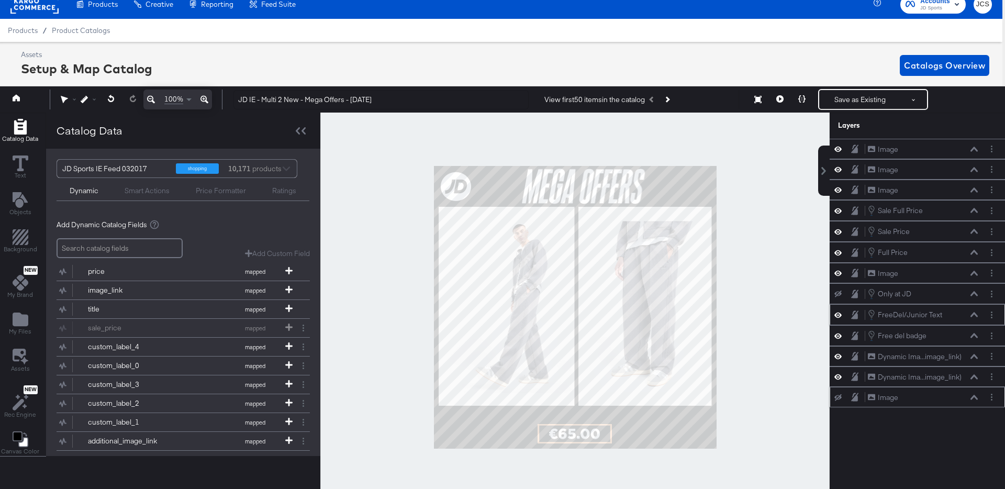
click at [841, 399] on icon at bounding box center [838, 397] width 7 height 7
click at [840, 398] on icon at bounding box center [838, 397] width 7 height 9
click at [991, 399] on icon "Layer Options" at bounding box center [992, 397] width 2 height 7
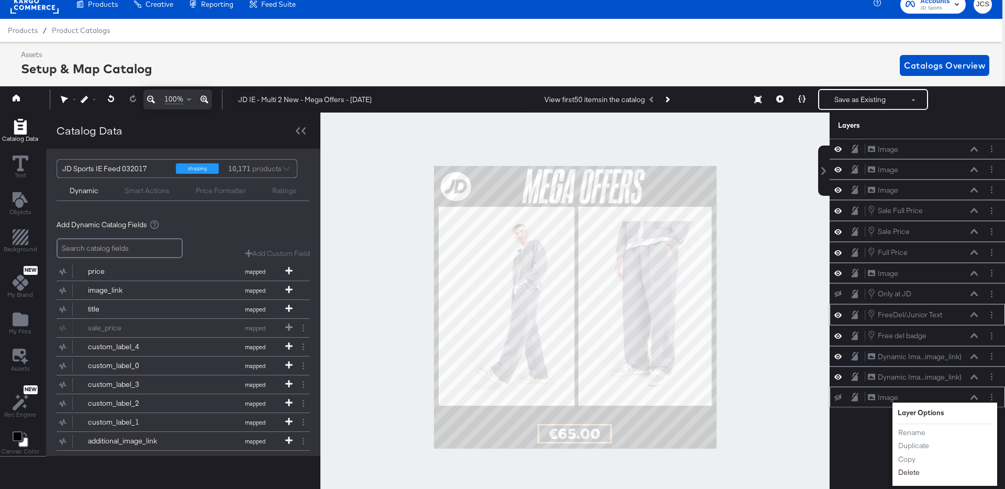
click at [915, 470] on button "Delete" at bounding box center [909, 473] width 23 height 11
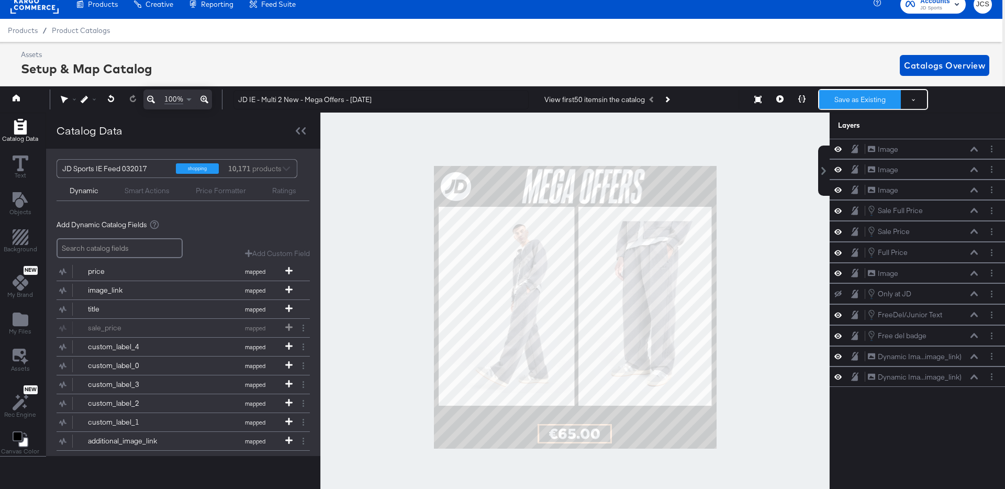
click at [843, 99] on button "Save as Existing" at bounding box center [861, 99] width 82 height 19
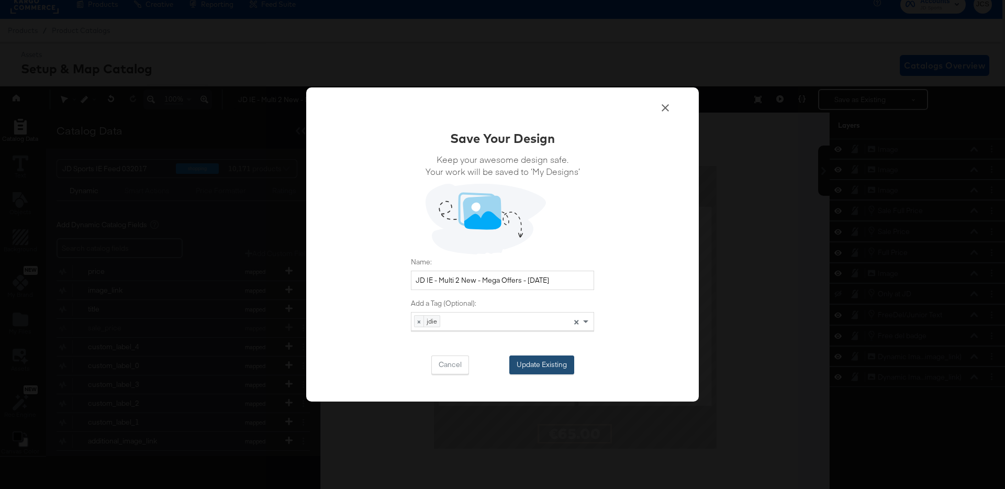
click at [566, 364] on button "Update Existing" at bounding box center [542, 365] width 65 height 19
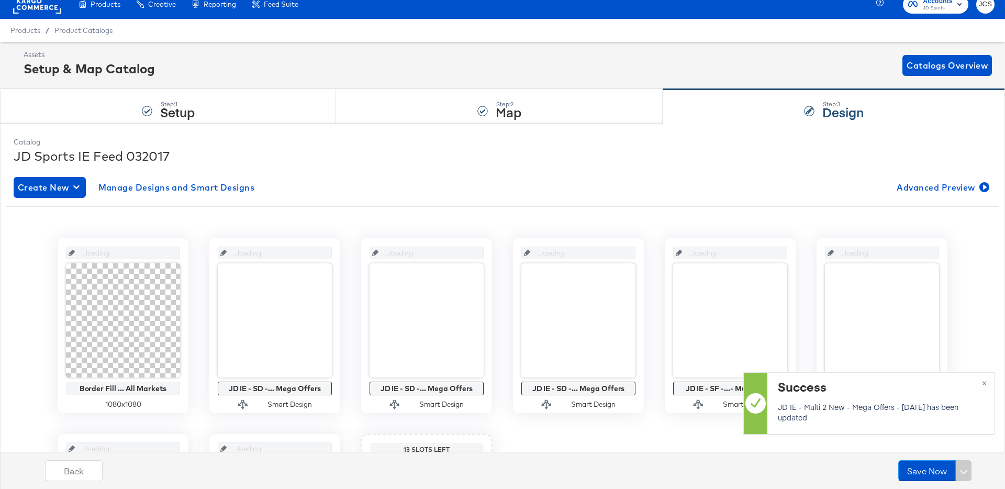
scroll to position [10, 0]
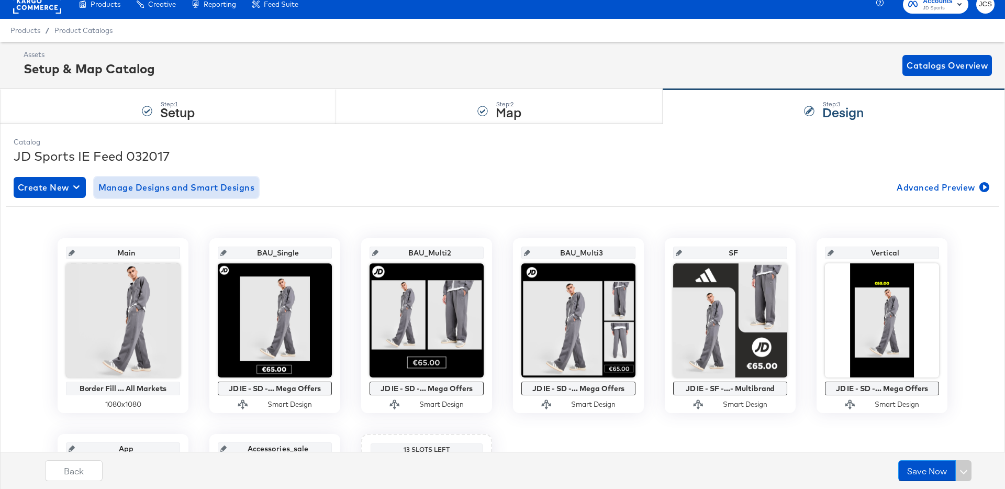
click at [179, 184] on span "Manage Designs and Smart Designs" at bounding box center [176, 187] width 157 height 15
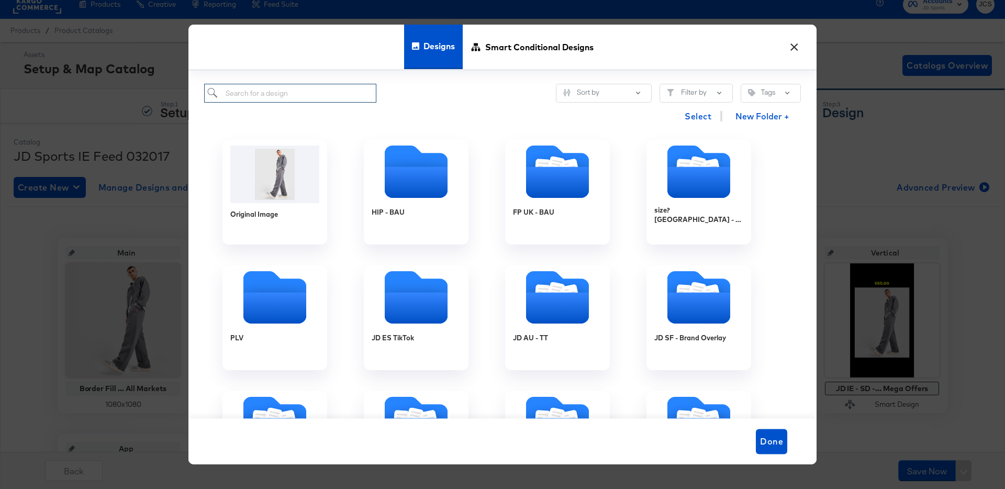
click at [318, 87] on input "search" at bounding box center [290, 93] width 172 height 19
paste input "JD IE - MULTI 3 New - Mega Offers - [DATE]"
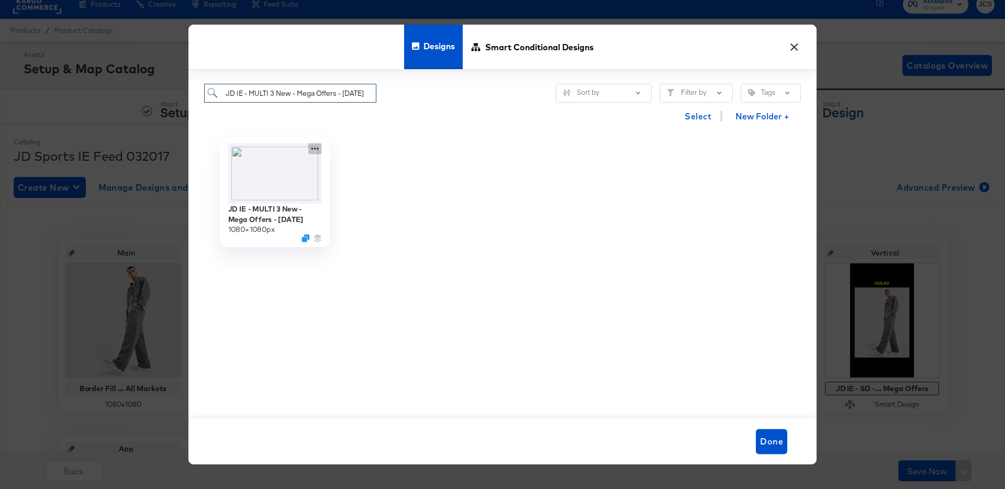
click at [315, 149] on icon at bounding box center [315, 149] width 7 height 2
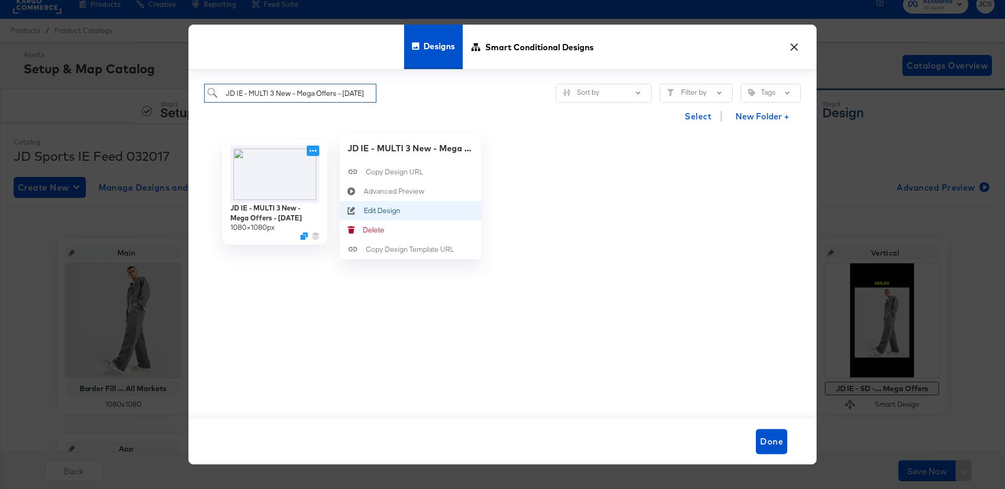
type input "JD IE - MULTI 3 New - Mega Offers - [DATE]"
click at [364, 211] on div "Edit Design Edit Design" at bounding box center [364, 211] width 0 height 0
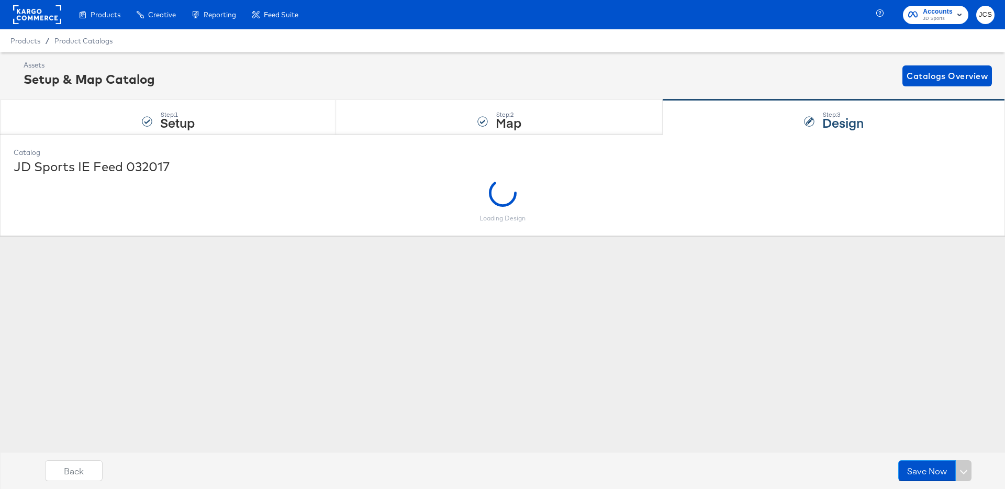
scroll to position [0, 0]
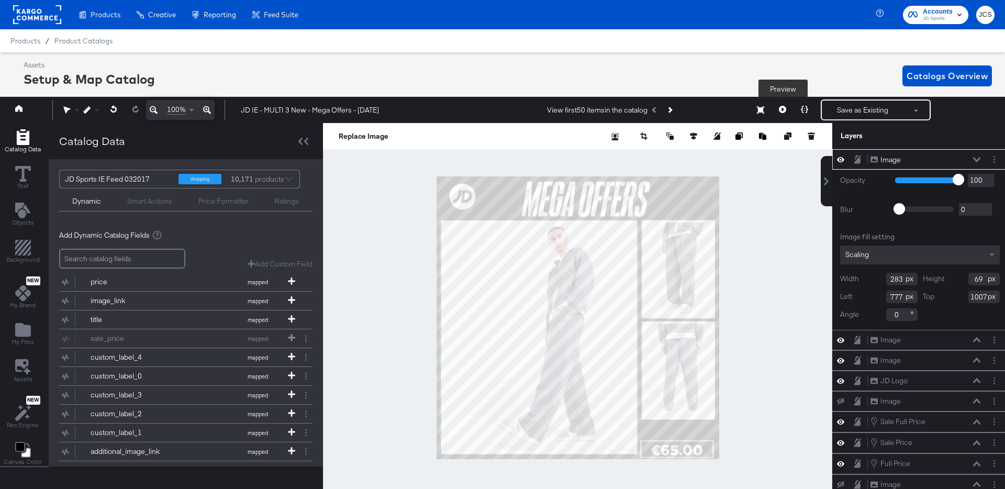
click at [784, 111] on icon at bounding box center [782, 109] width 7 height 7
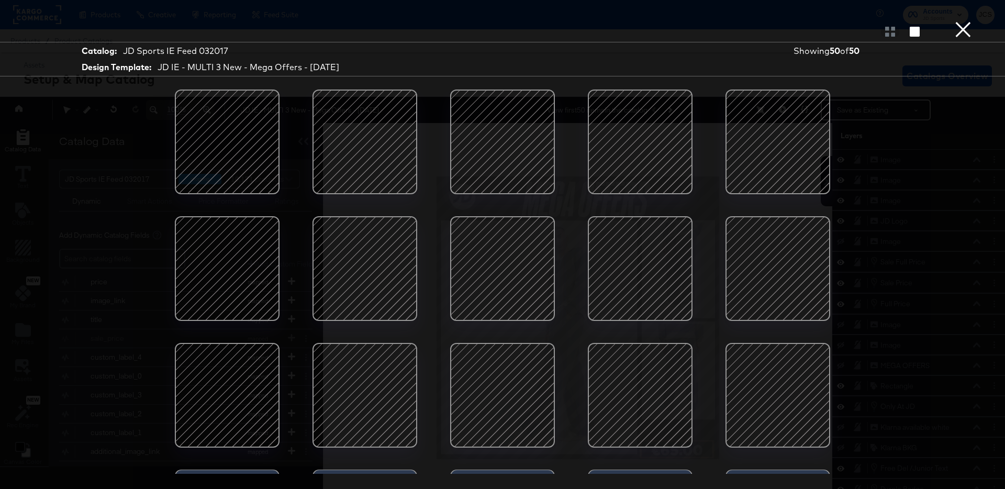
click at [392, 295] on div at bounding box center [364, 268] width 89 height 89
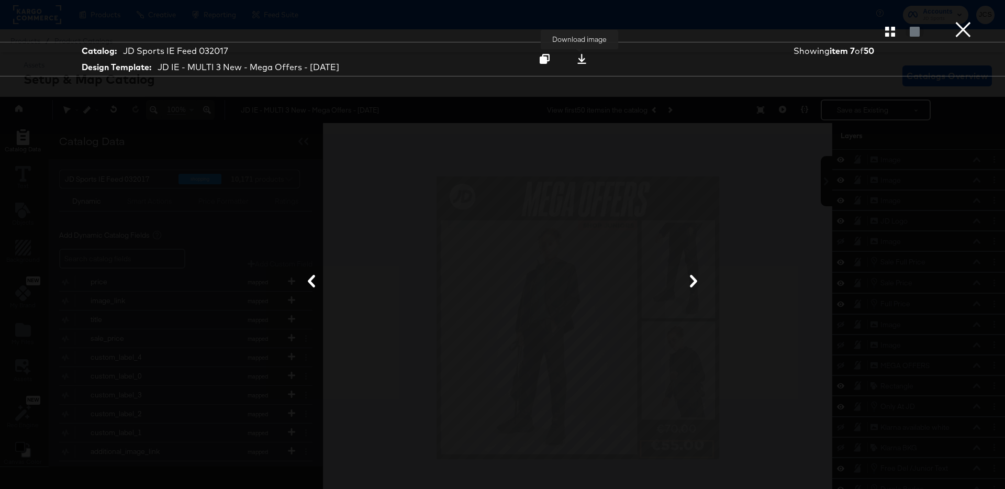
click at [582, 62] on icon at bounding box center [582, 59] width 10 height 10
click at [647, 201] on div at bounding box center [503, 281] width 314 height 369
click at [965, 21] on button "×" at bounding box center [963, 10] width 21 height 21
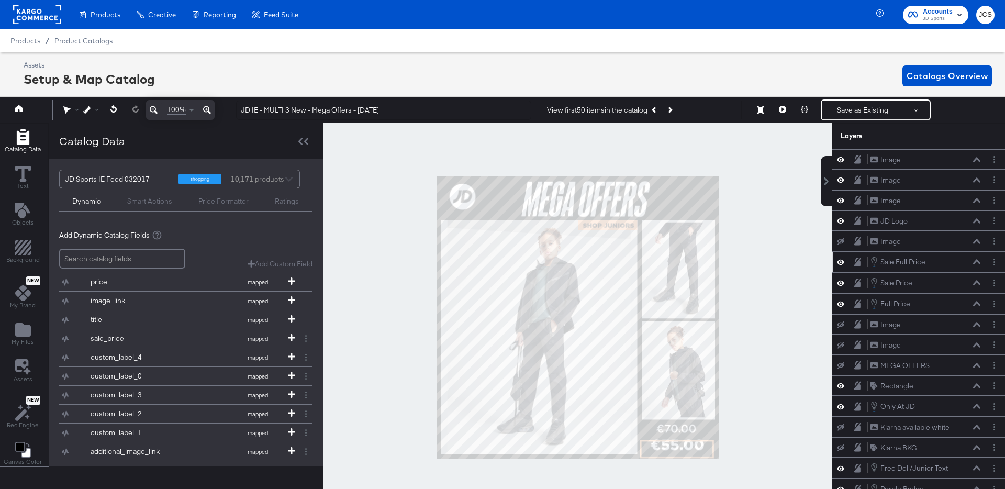
click at [979, 259] on button at bounding box center [977, 262] width 8 height 6
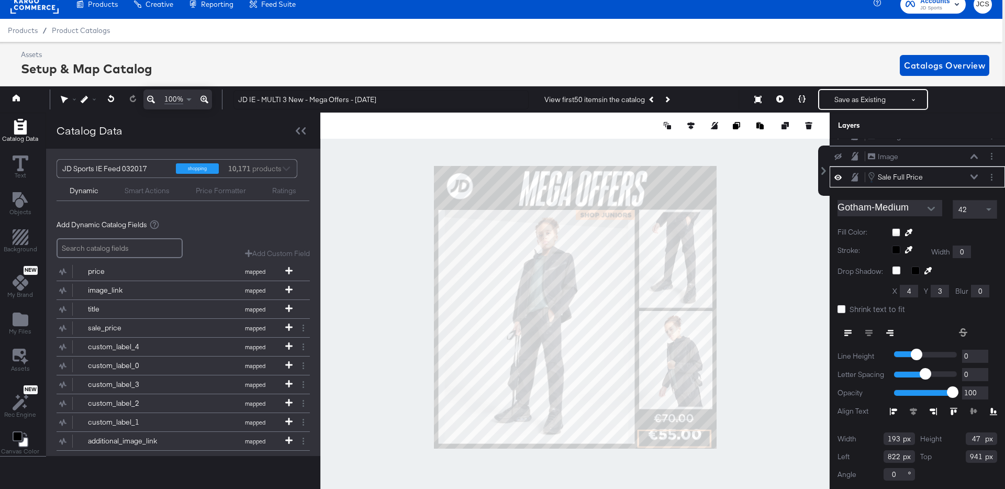
scroll to position [105, 0]
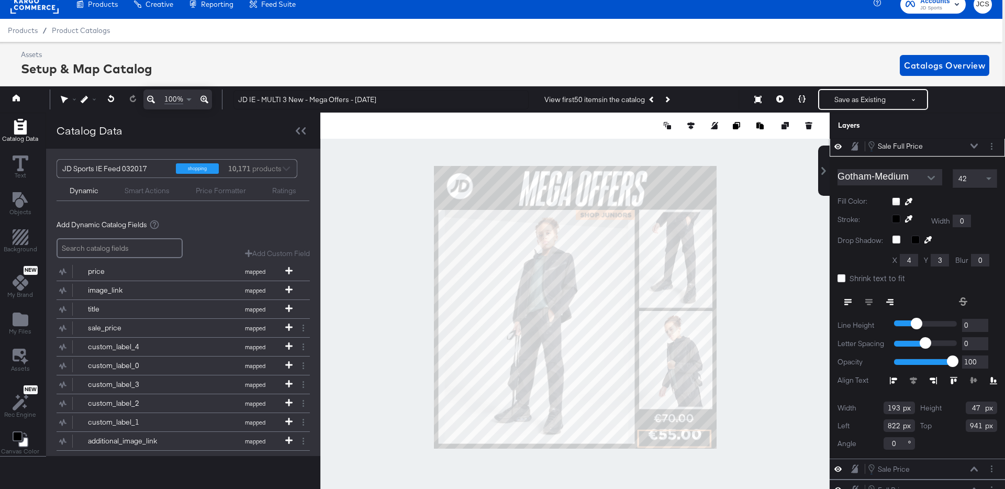
click at [965, 301] on icon at bounding box center [963, 301] width 8 height 8
click at [771, 445] on div at bounding box center [575, 308] width 510 height 390
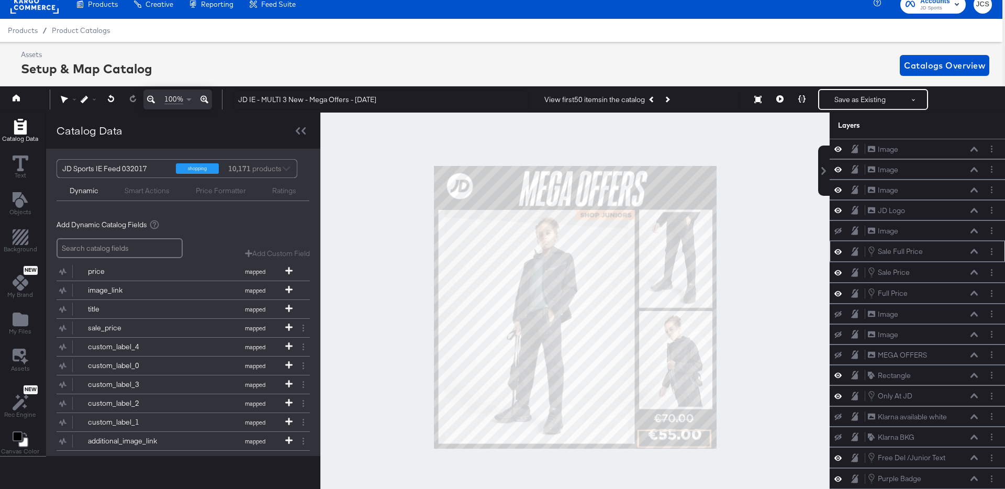
scroll to position [1, 3]
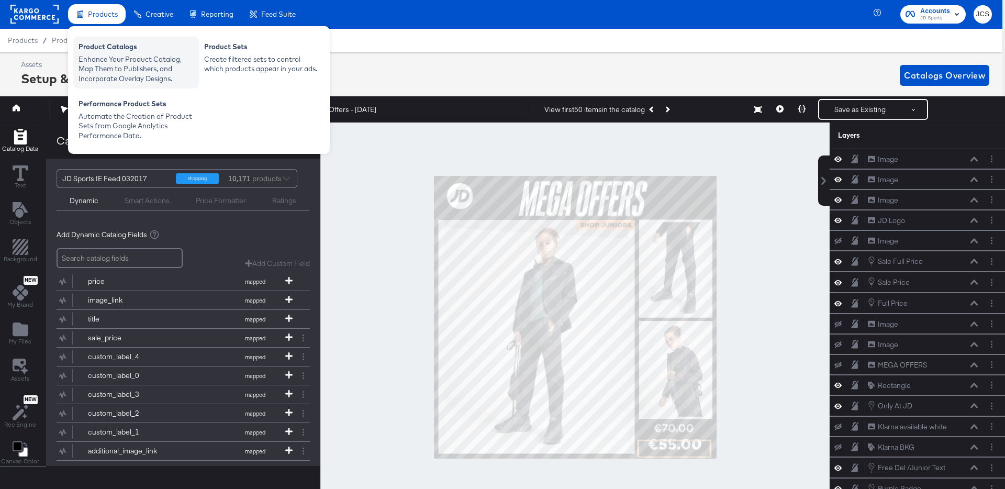
click at [106, 55] on div "Enhance Your Product Catalog, Map Them to Publishers, and Incorporate Overlay D…" at bounding box center [136, 68] width 115 height 29
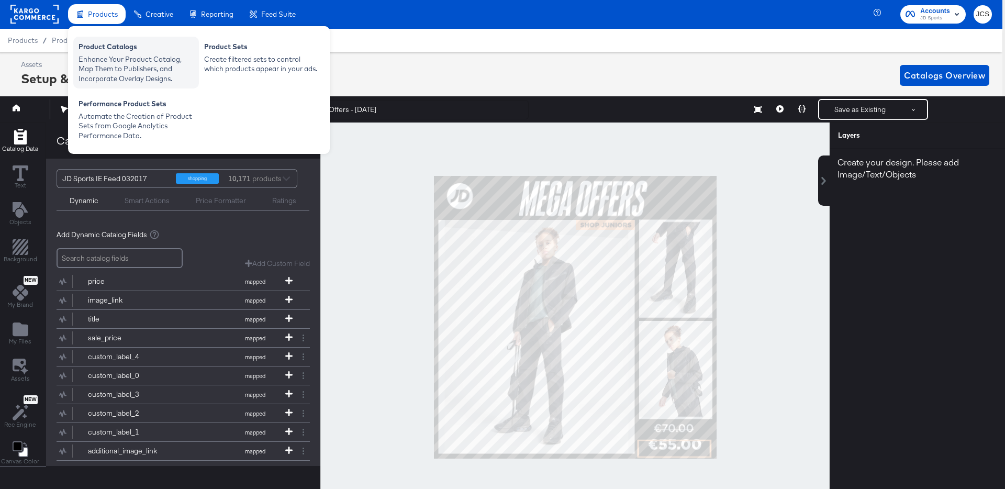
click at [96, 42] on div "Product Catalogs" at bounding box center [136, 48] width 115 height 13
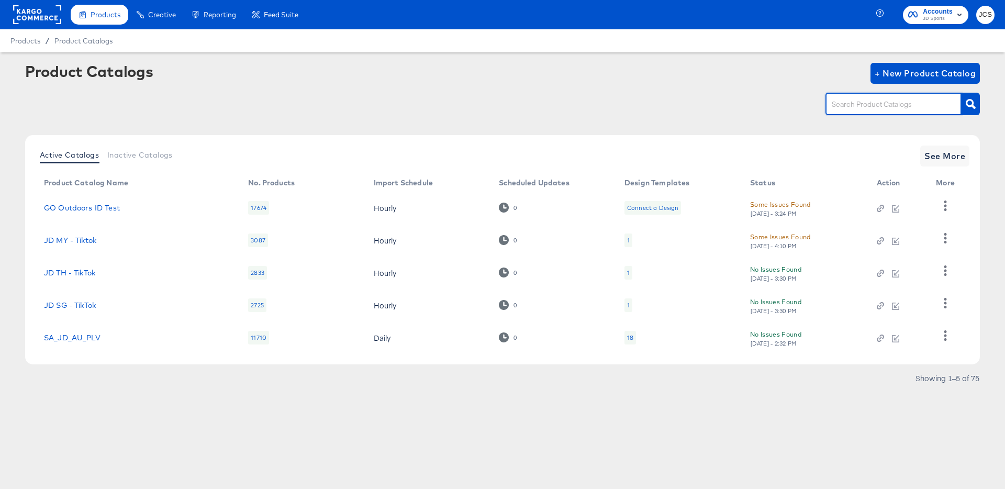
click at [889, 107] on input "text" at bounding box center [886, 104] width 112 height 12
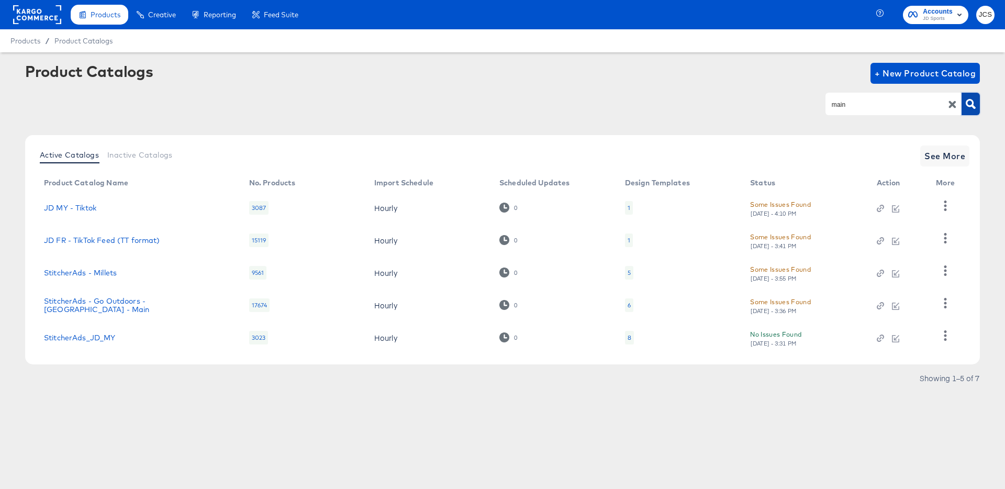
click at [969, 108] on icon "button" at bounding box center [971, 104] width 10 height 10
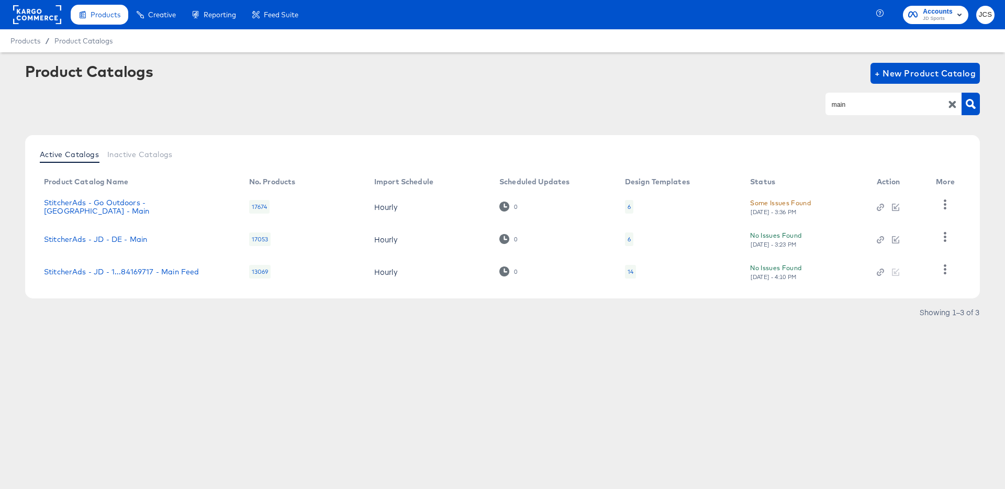
click at [167, 276] on td "StitcherAds - JD - 1...84169717 - Main Feed" at bounding box center [138, 272] width 205 height 32
click at [869, 99] on input "main" at bounding box center [886, 104] width 112 height 12
type input "i"
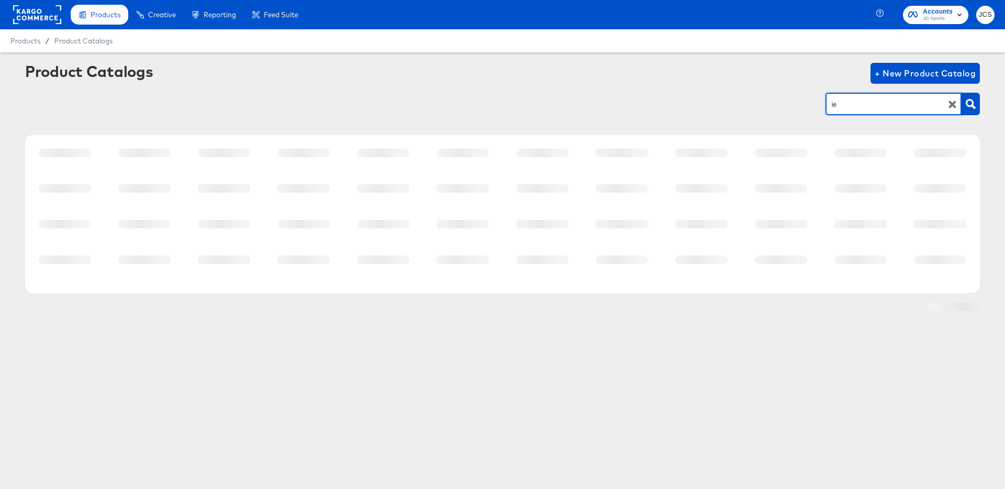
type input "ie"
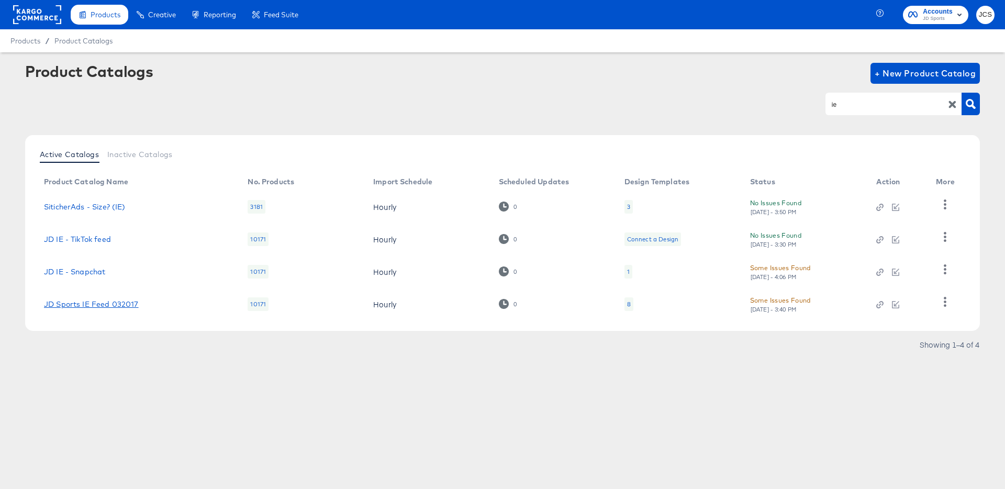
click at [92, 303] on link "JD Sports IE Feed 032017" at bounding box center [91, 304] width 95 height 8
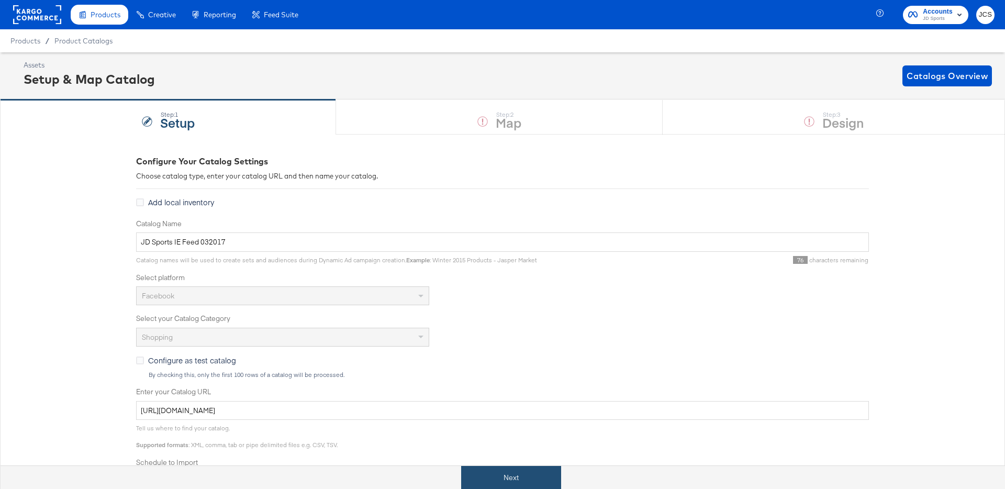
click at [519, 478] on button "Next" at bounding box center [511, 478] width 100 height 24
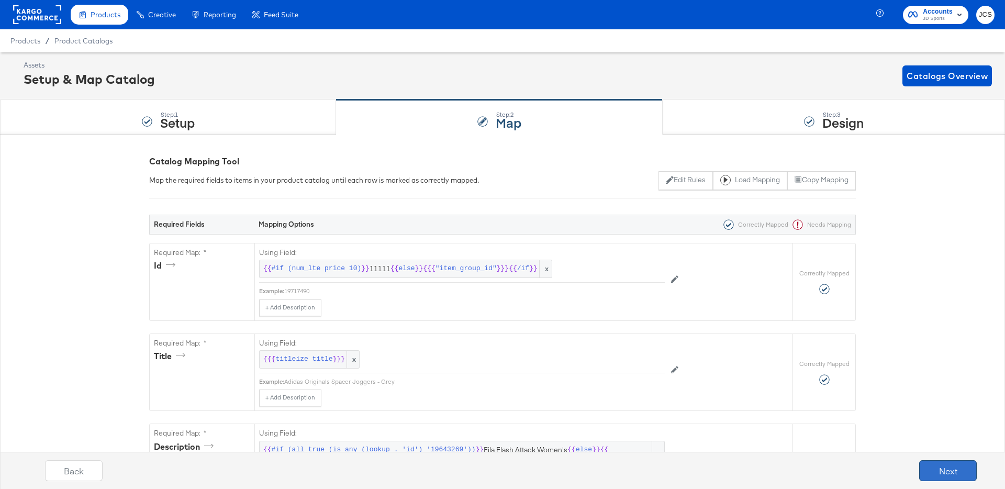
click at [944, 470] on button "Next" at bounding box center [949, 470] width 58 height 21
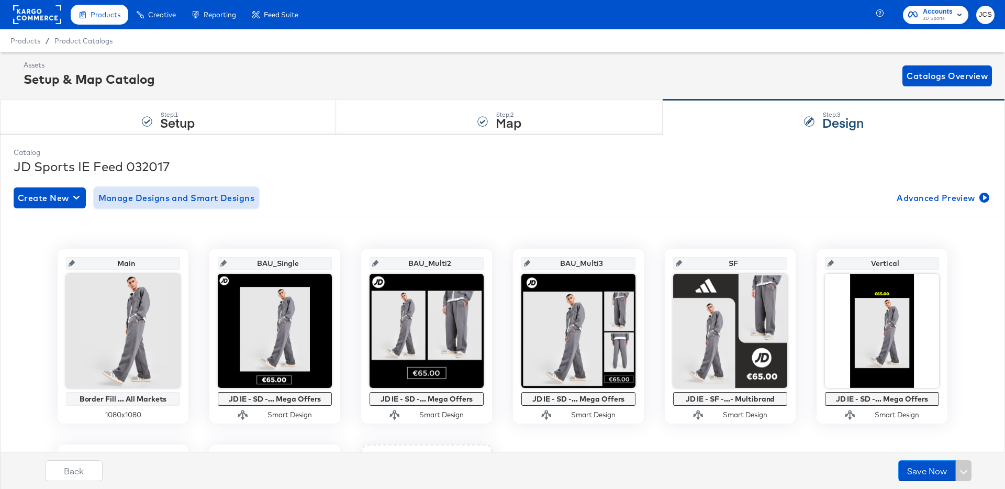
click at [147, 197] on span "Manage Designs and Smart Designs" at bounding box center [176, 198] width 157 height 15
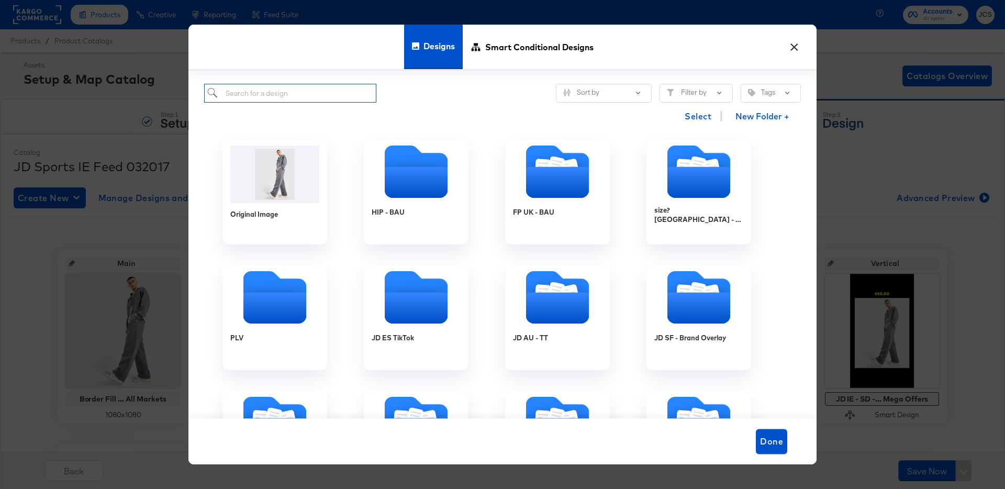
drag, startPoint x: 303, startPoint y: 84, endPoint x: 296, endPoint y: 92, distance: 10.1
click at [303, 85] on input "search" at bounding box center [290, 93] width 172 height 19
paste input "JD IE - Stories - FW - Mega Offers - Oct 25"
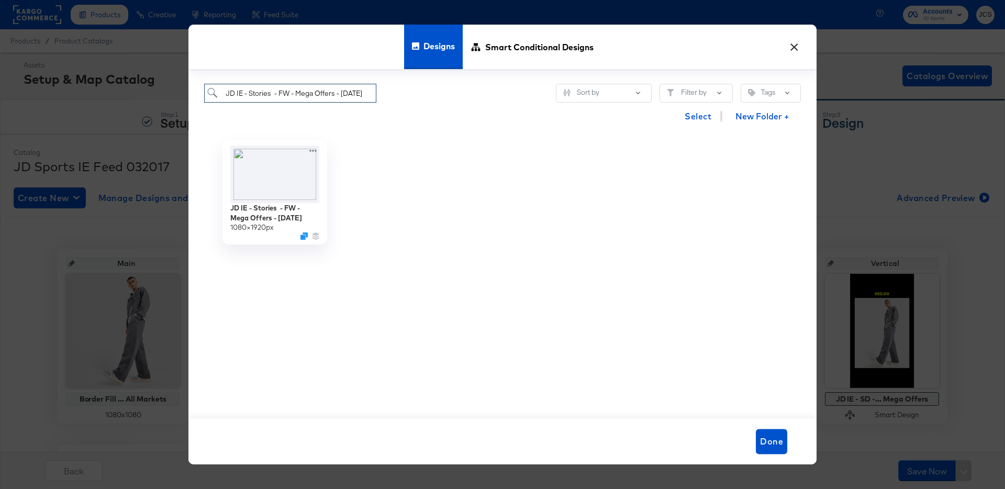
type input "JD IE - Stories - FW - Mega Offers - Oct 25"
click at [324, 132] on div "JD IE - Stories - FW - Mega Offers - Oct 25 1080 × 1920 px" at bounding box center [274, 192] width 141 height 126
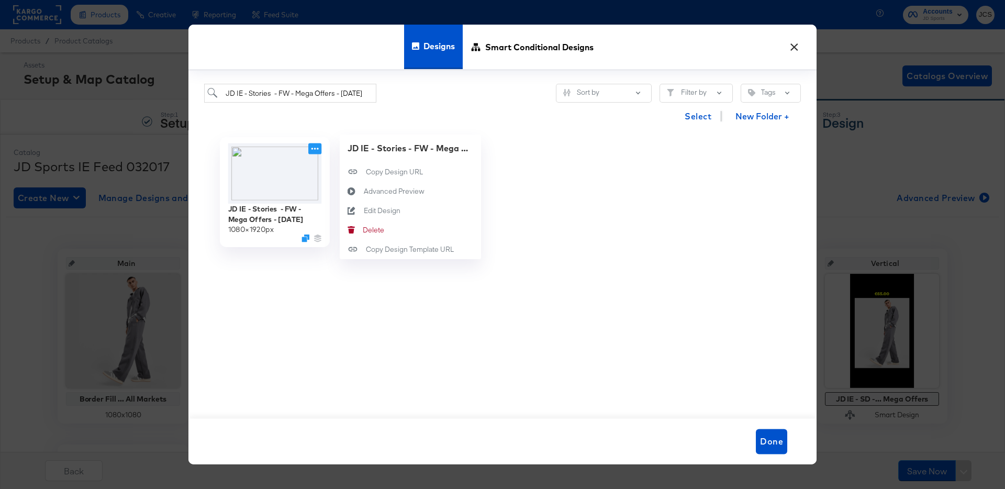
click at [316, 147] on icon at bounding box center [314, 148] width 13 height 11
click at [403, 209] on button "Edit Design Edit Design" at bounding box center [410, 210] width 141 height 19
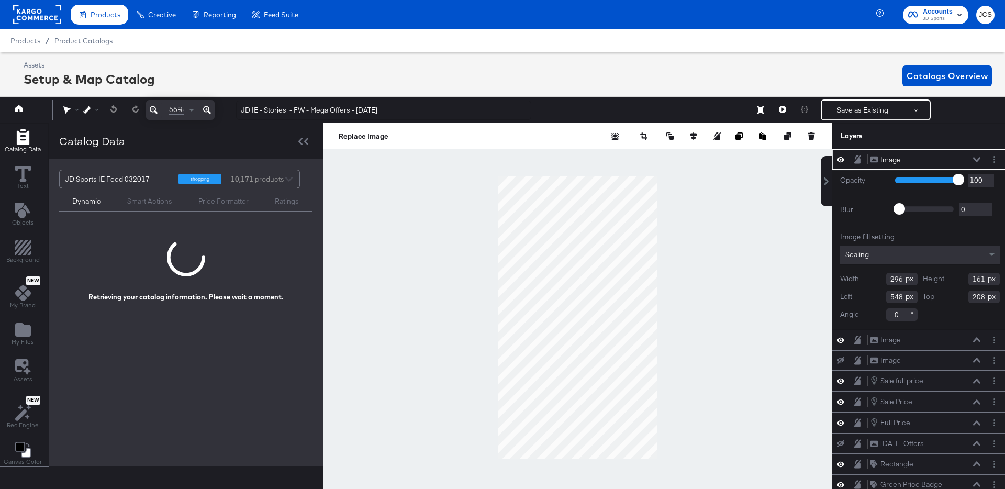
scroll to position [0, 3]
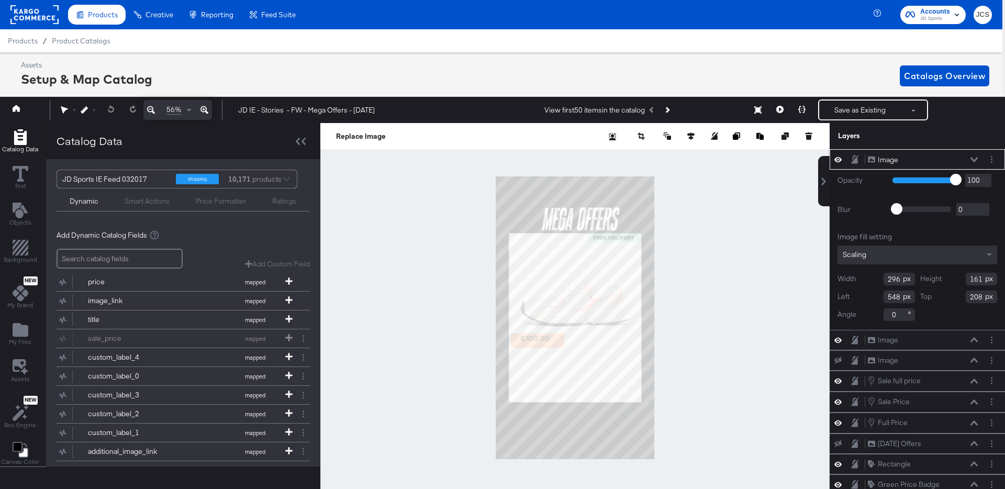
click at [971, 160] on icon at bounding box center [974, 159] width 7 height 5
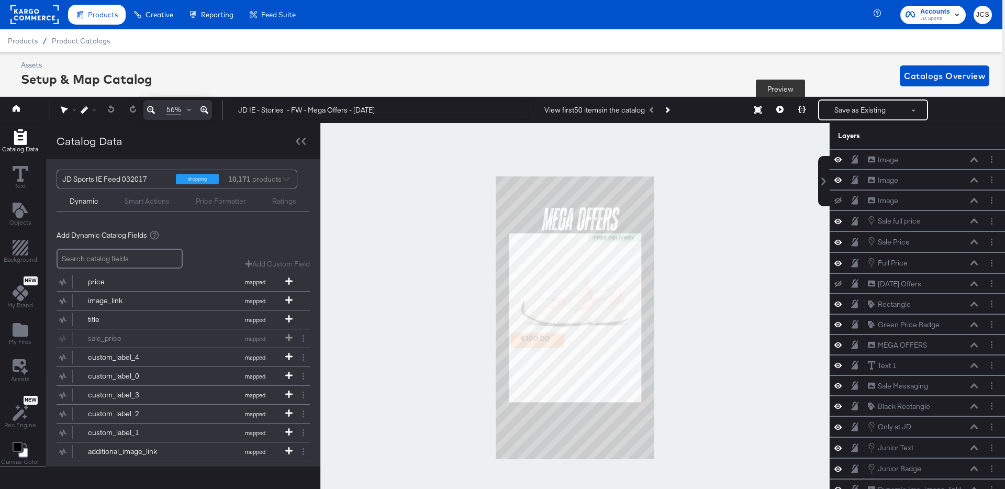
click at [779, 109] on icon at bounding box center [780, 109] width 7 height 7
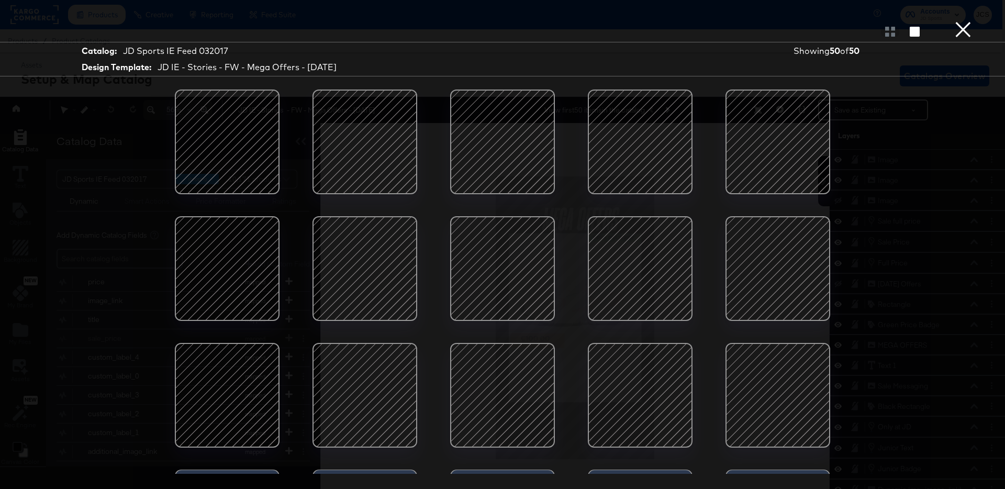
click at [775, 285] on div at bounding box center [778, 268] width 89 height 89
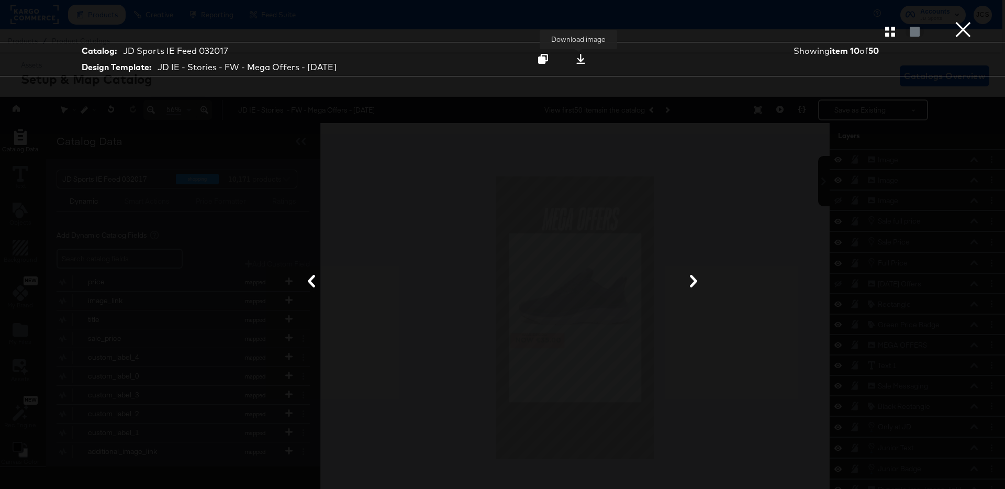
click at [583, 62] on icon at bounding box center [581, 59] width 10 height 10
click at [970, 21] on button "×" at bounding box center [963, 10] width 21 height 21
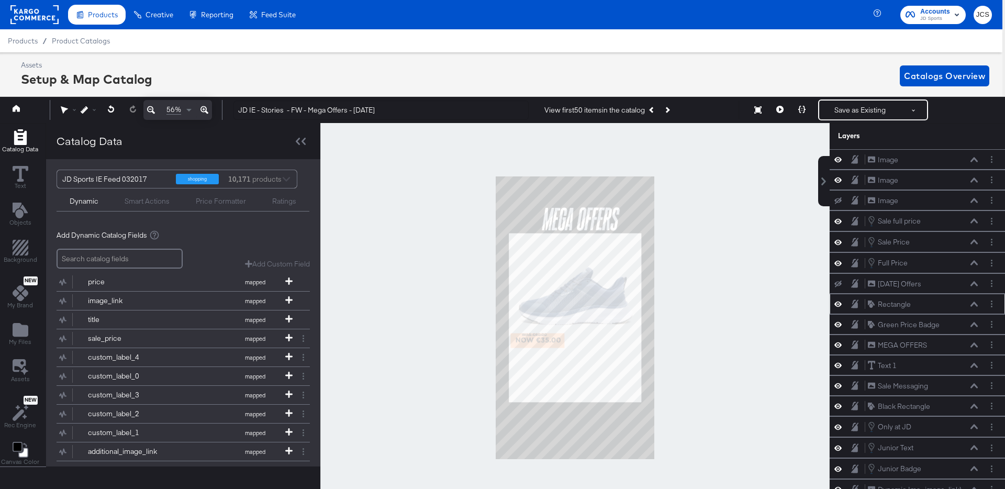
click at [840, 304] on icon at bounding box center [838, 304] width 7 height 9
click at [840, 304] on icon at bounding box center [838, 304] width 7 height 7
click at [838, 323] on icon at bounding box center [838, 324] width 7 height 9
click at [838, 323] on icon at bounding box center [838, 325] width 7 height 7
click at [838, 323] on icon at bounding box center [838, 324] width 7 height 9
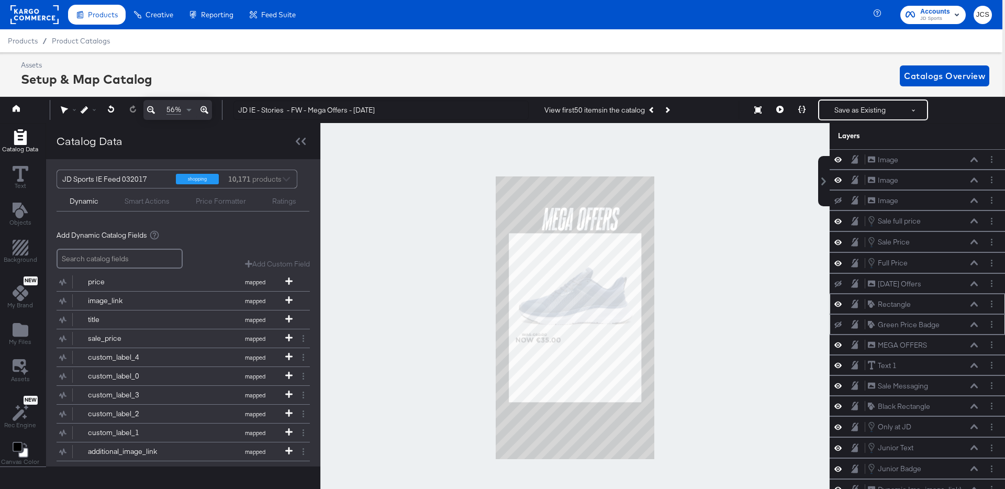
click at [838, 323] on icon at bounding box center [838, 325] width 7 height 7
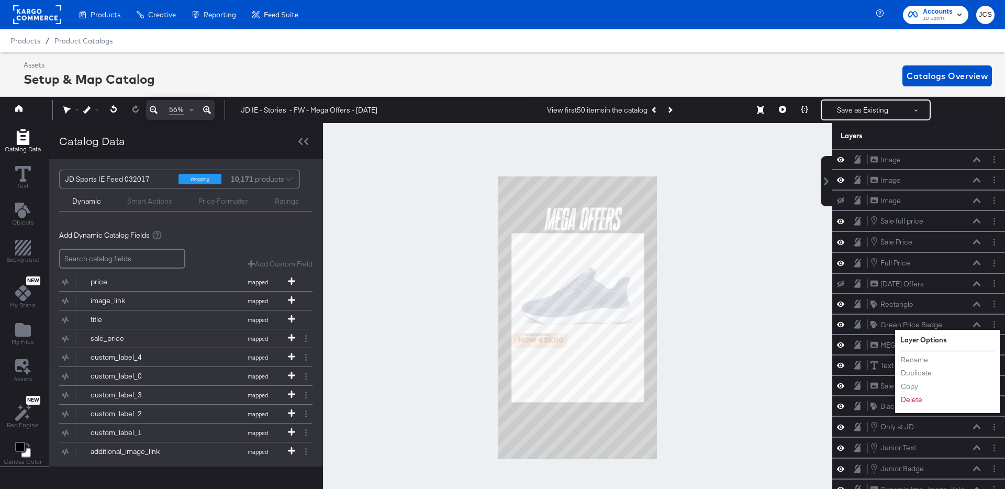
scroll to position [0, 3]
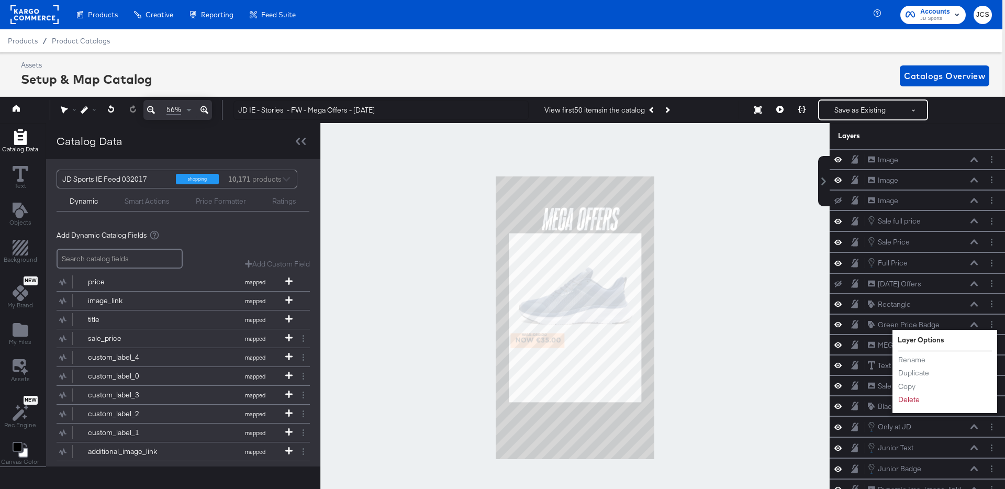
click at [995, 324] on button "Layer Options" at bounding box center [992, 324] width 11 height 11
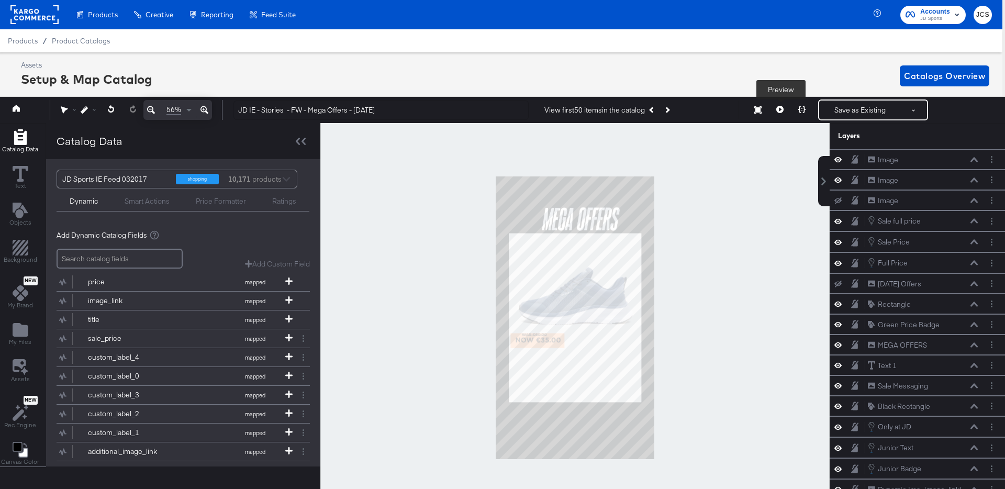
click at [778, 107] on icon at bounding box center [780, 109] width 7 height 7
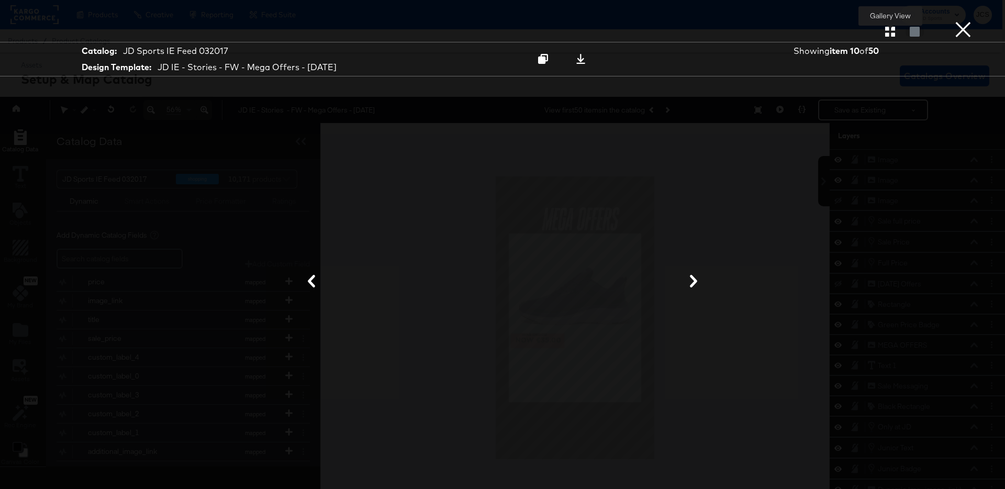
click at [891, 35] on icon "button" at bounding box center [891, 32] width 10 height 10
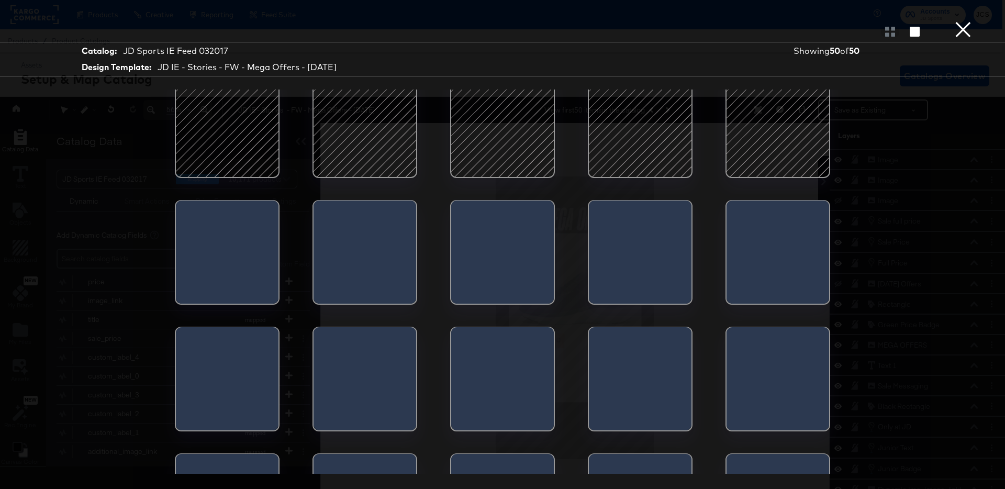
scroll to position [286, 0]
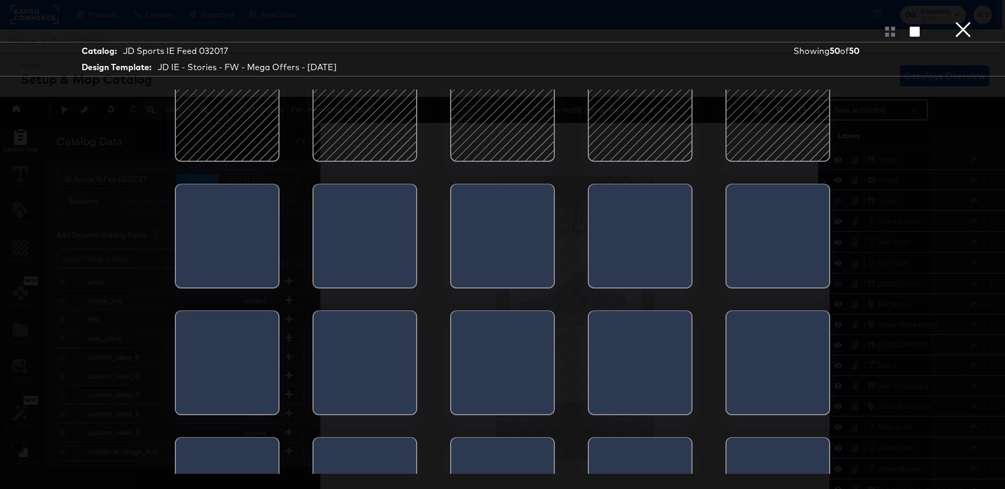
click at [648, 107] on div at bounding box center [640, 109] width 89 height 89
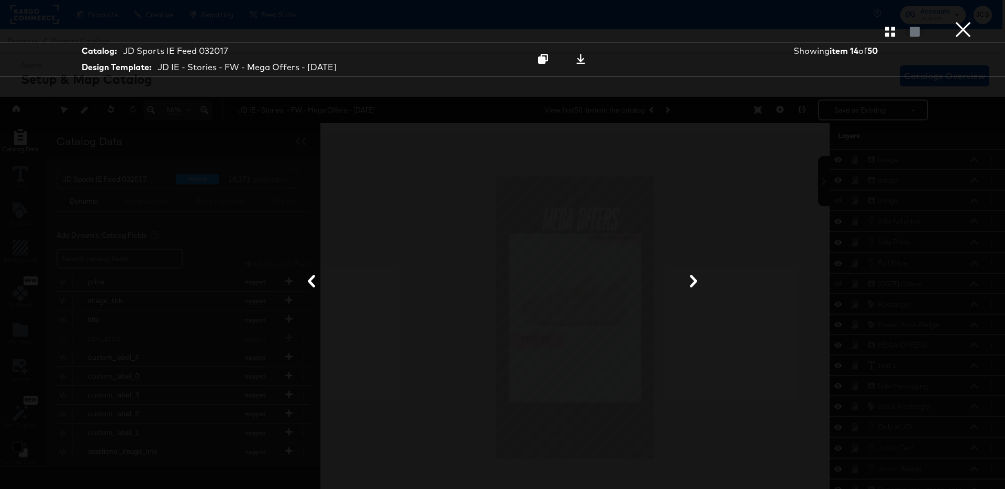
click at [958, 21] on button "×" at bounding box center [963, 10] width 21 height 21
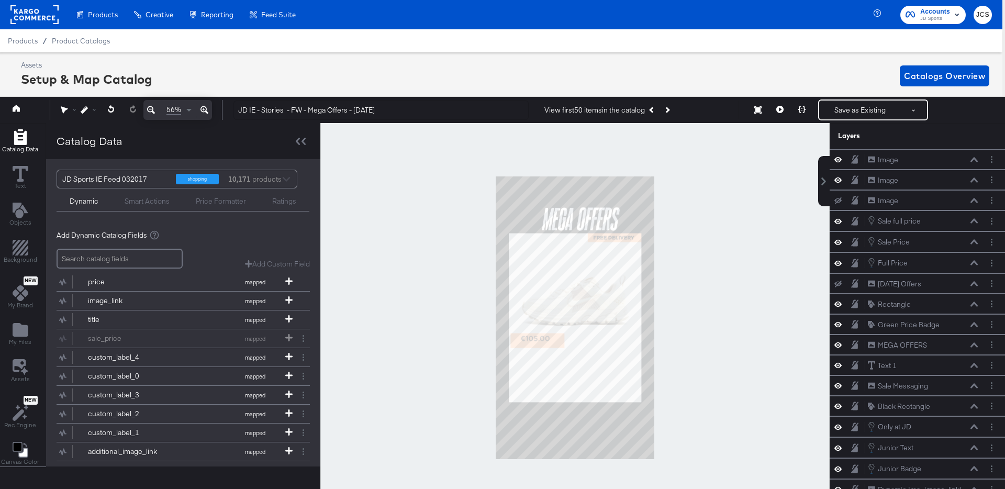
scroll to position [10, 3]
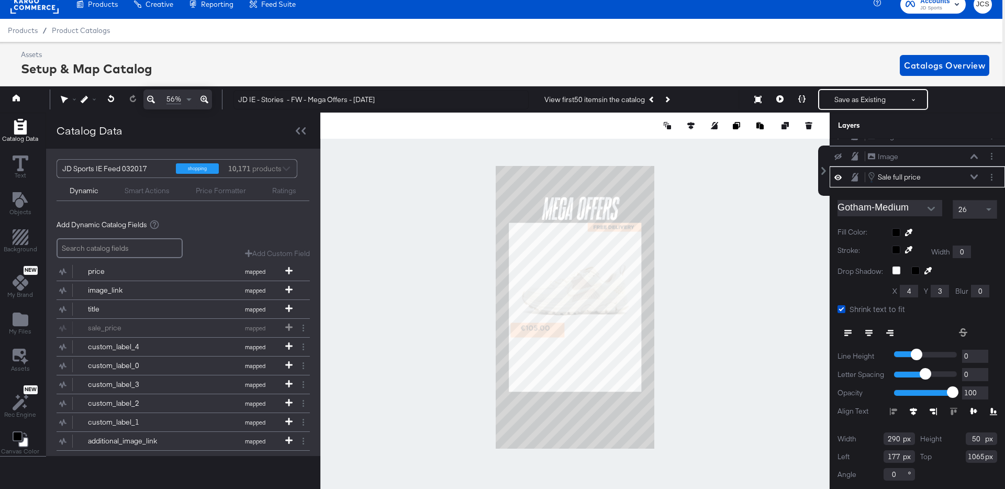
click at [916, 412] on icon at bounding box center [913, 411] width 7 height 7
click at [870, 328] on button at bounding box center [869, 333] width 21 height 19
click at [43, 6] on rect at bounding box center [34, 4] width 48 height 19
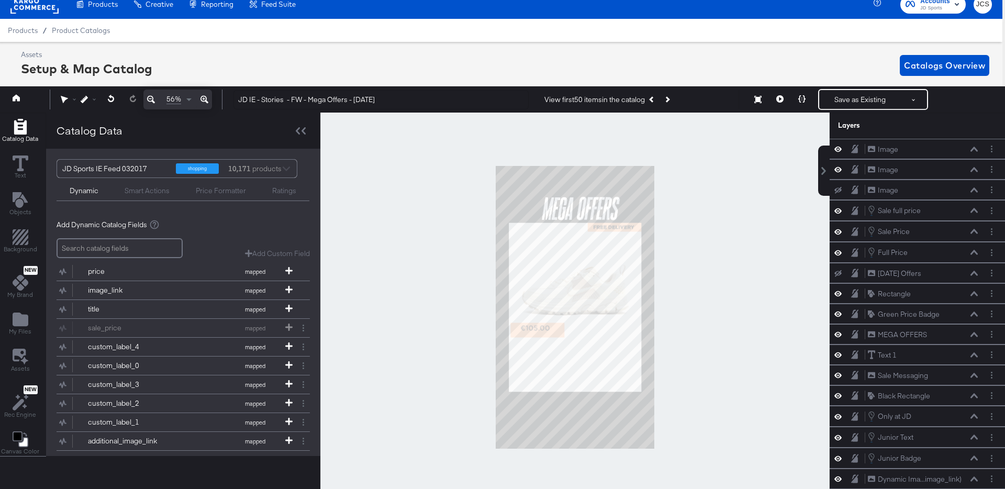
scroll to position [0, 0]
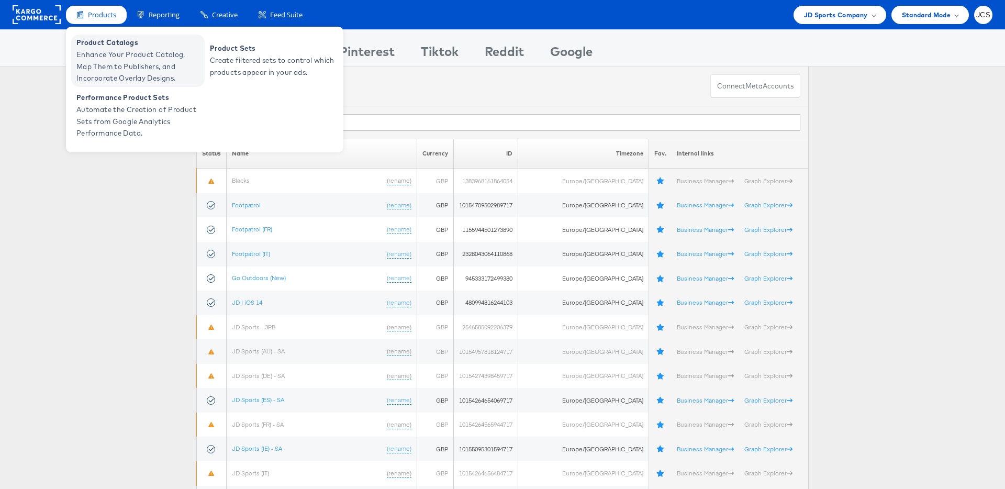
click at [106, 52] on span "Enhance Your Product Catalog, Map Them to Publishers, and Incorporate Overlay D…" at bounding box center [139, 67] width 126 height 36
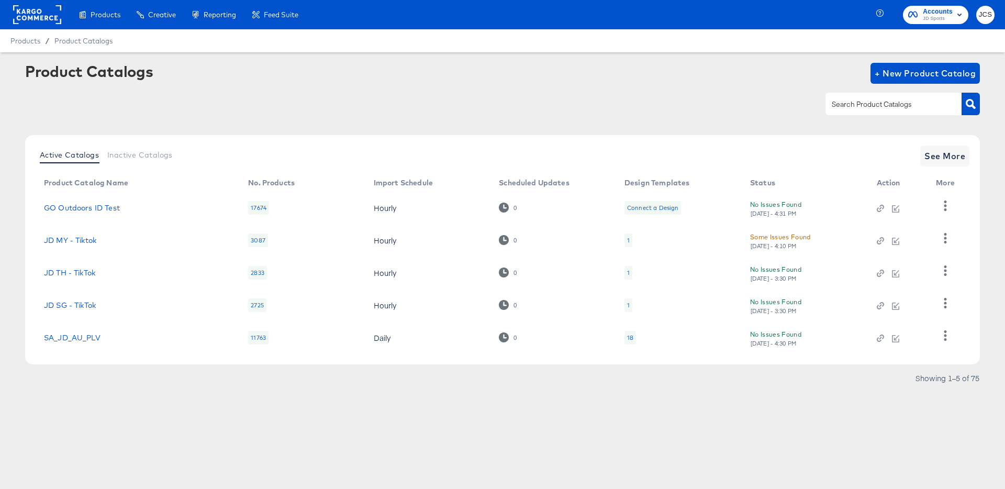
click at [881, 104] on input "text" at bounding box center [886, 104] width 112 height 12
paste input "JD IE - Stories - FW - Mega Offers - [DATE]"
click at [877, 107] on input "JD IE - Stories - FW - Mega Offers - [DATE]" at bounding box center [886, 104] width 112 height 12
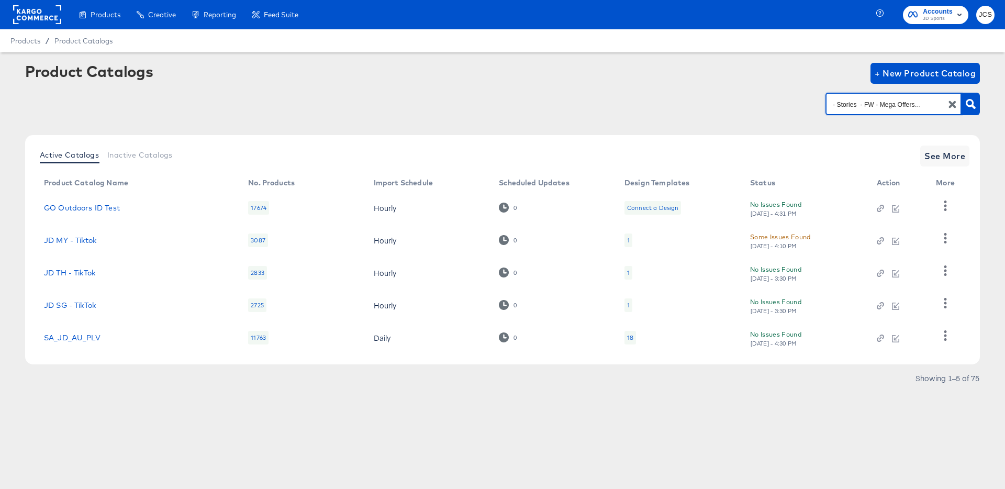
click at [877, 107] on input "JD IE - Stories - FW - Mega Offers - [DATE]" at bounding box center [886, 104] width 112 height 12
type input "ie"
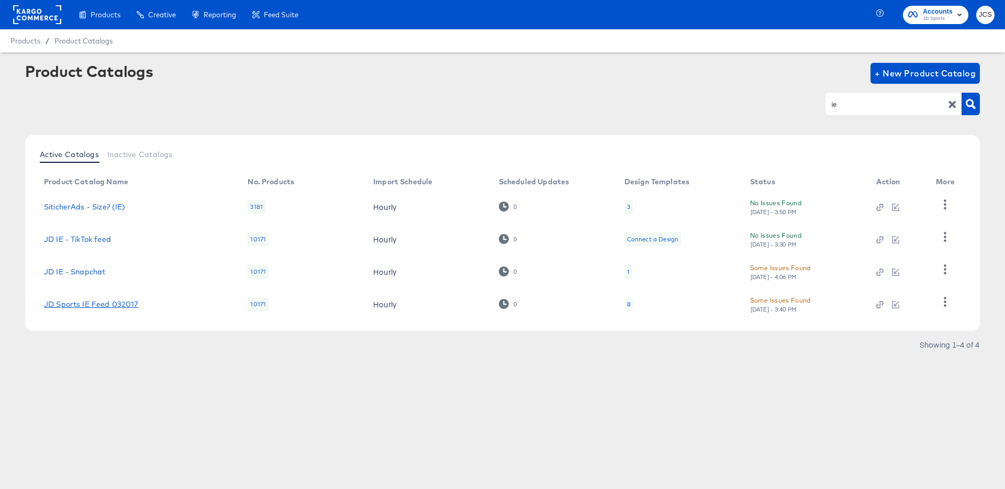
click at [88, 306] on link "JD Sports IE Feed 032017" at bounding box center [91, 304] width 95 height 8
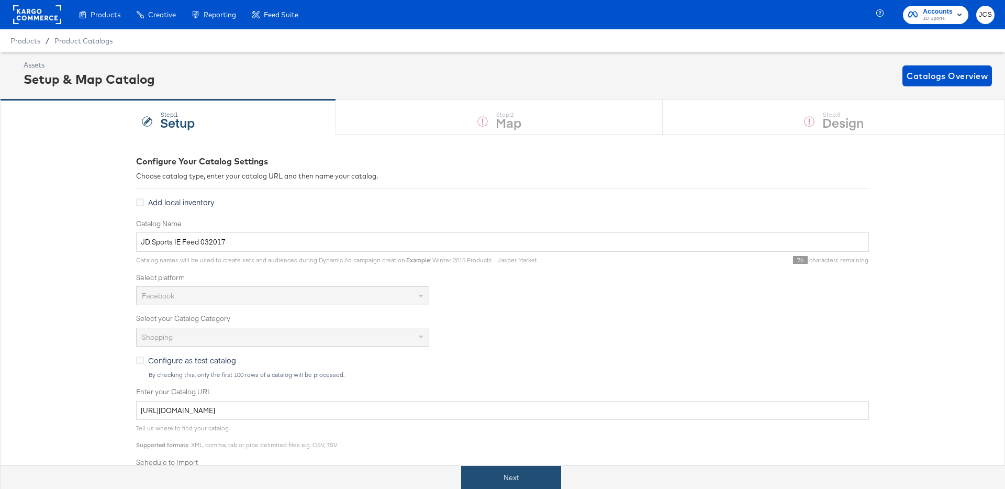
click at [532, 474] on button "Next" at bounding box center [511, 478] width 100 height 24
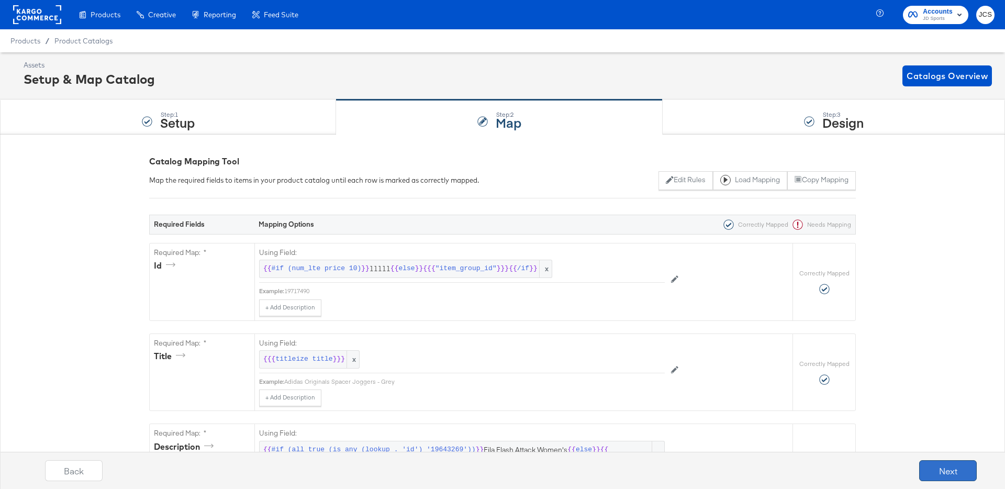
click at [951, 468] on button "Next" at bounding box center [949, 470] width 58 height 21
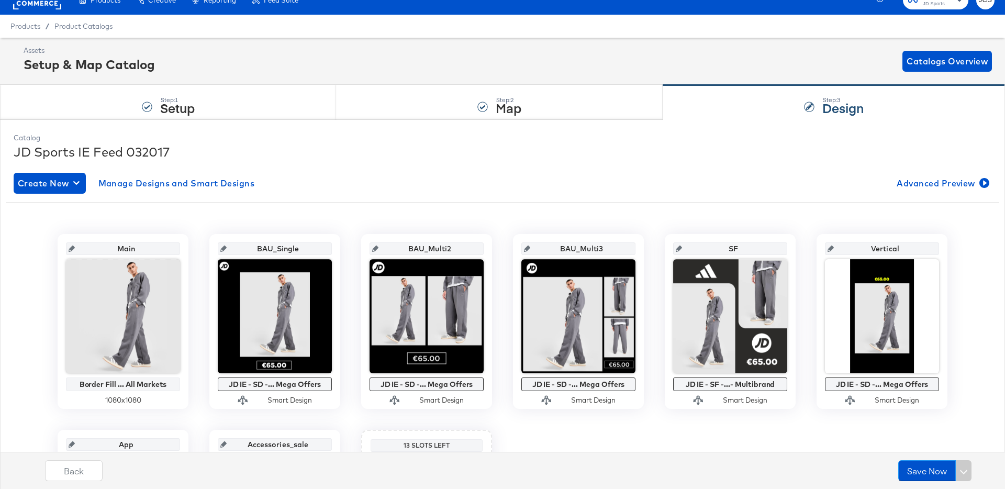
scroll to position [16, 0]
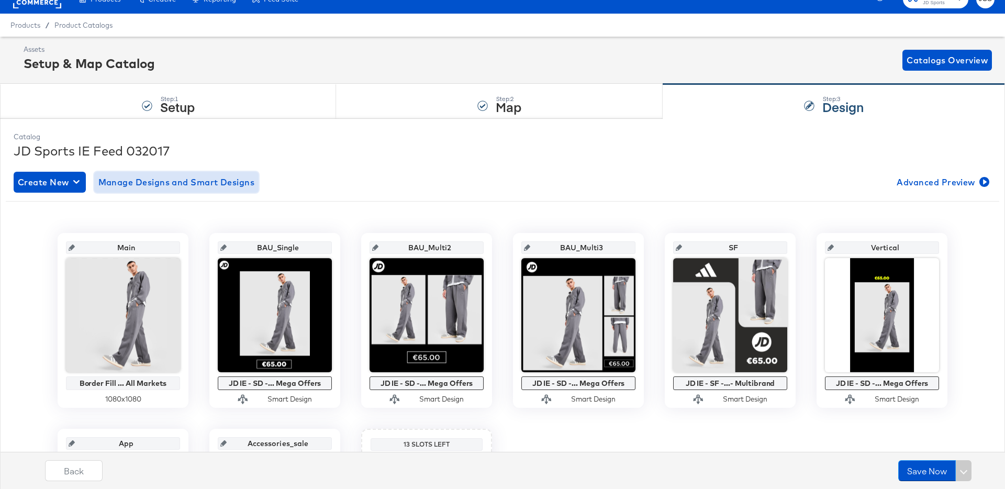
click at [137, 176] on span "Manage Designs and Smart Designs" at bounding box center [176, 182] width 157 height 15
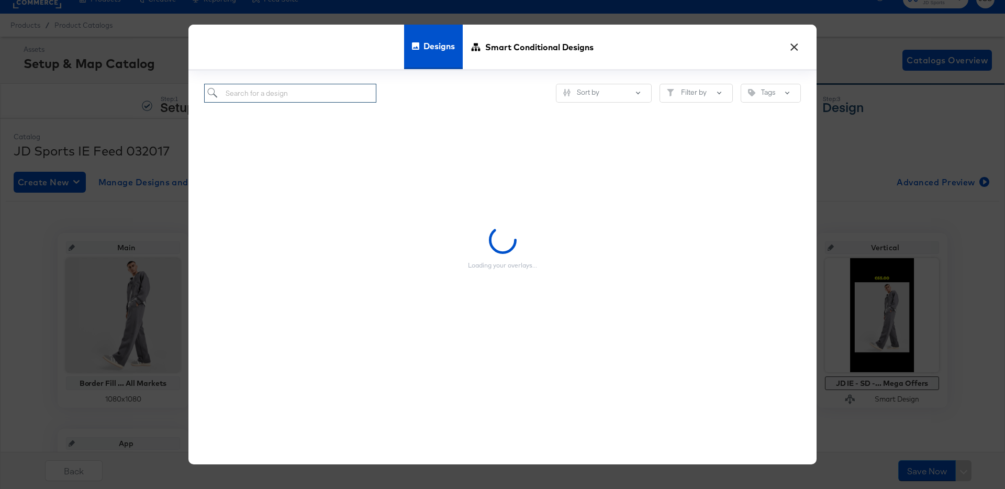
click at [263, 102] on input "search" at bounding box center [290, 93] width 172 height 19
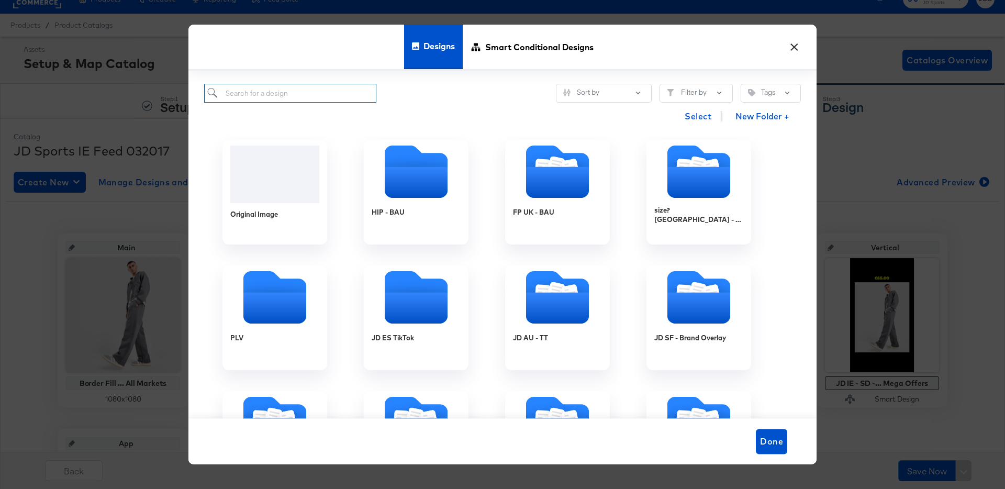
paste input "JD IE - Stories - FW - Mega Offers - [DATE]"
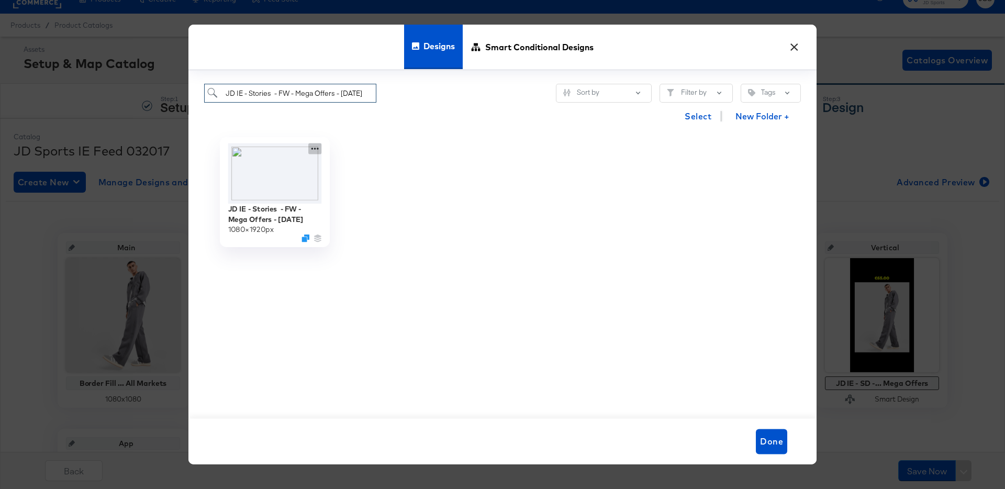
click at [312, 147] on icon at bounding box center [314, 148] width 13 height 11
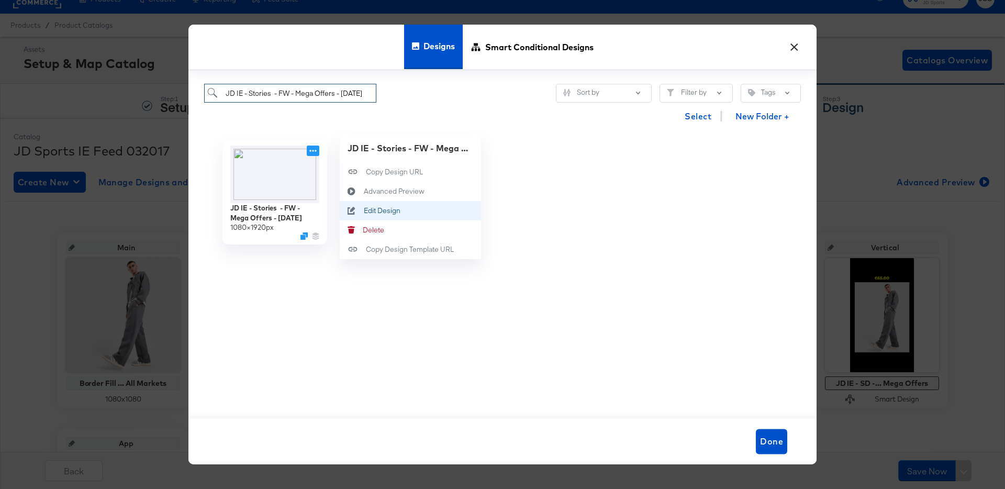
type input "JD IE - Stories - FW - Mega Offers - [DATE]"
click at [364, 211] on div "Edit Design Edit Design" at bounding box center [364, 211] width 0 height 0
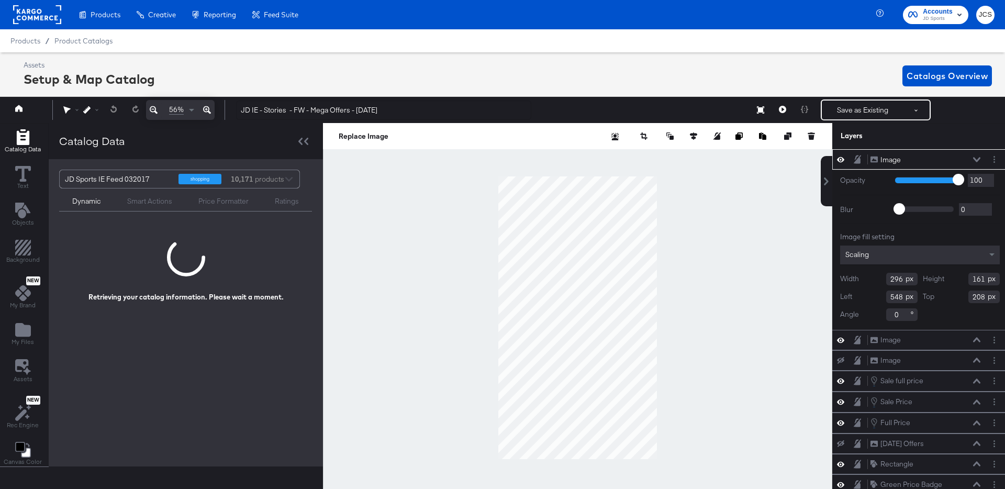
scroll to position [0, 3]
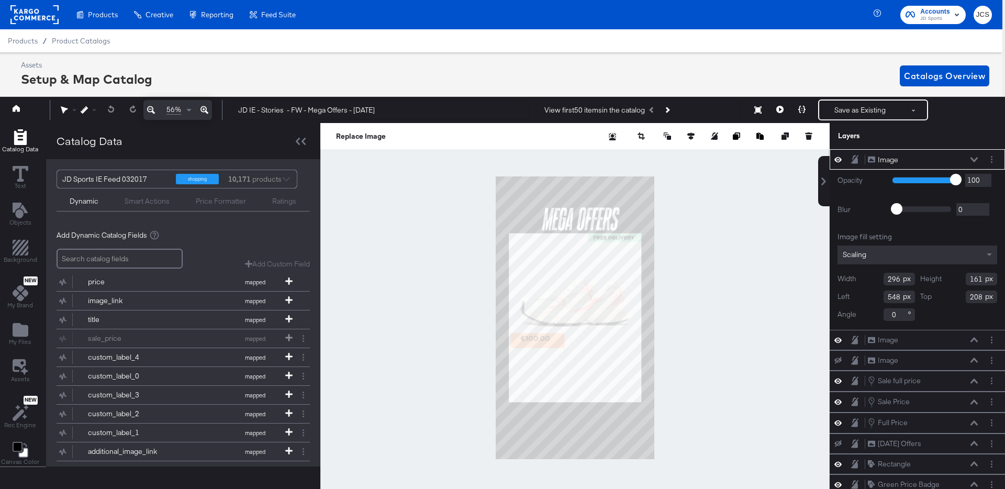
click at [977, 158] on icon at bounding box center [974, 159] width 7 height 5
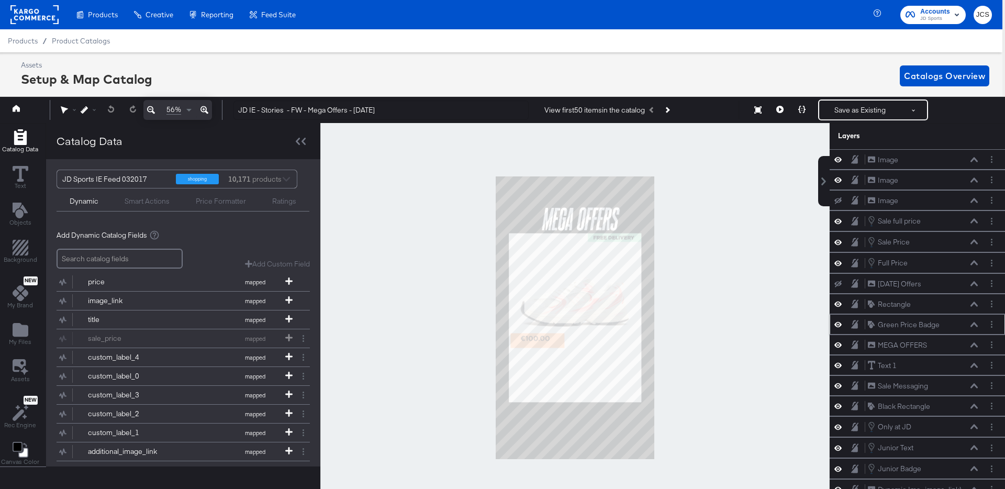
click at [841, 325] on icon at bounding box center [838, 324] width 7 height 5
click at [841, 325] on icon at bounding box center [838, 325] width 7 height 7
click at [840, 305] on icon at bounding box center [838, 304] width 7 height 9
click at [840, 305] on icon at bounding box center [838, 304] width 7 height 7
click at [995, 285] on button "Layer Options" at bounding box center [992, 283] width 11 height 11
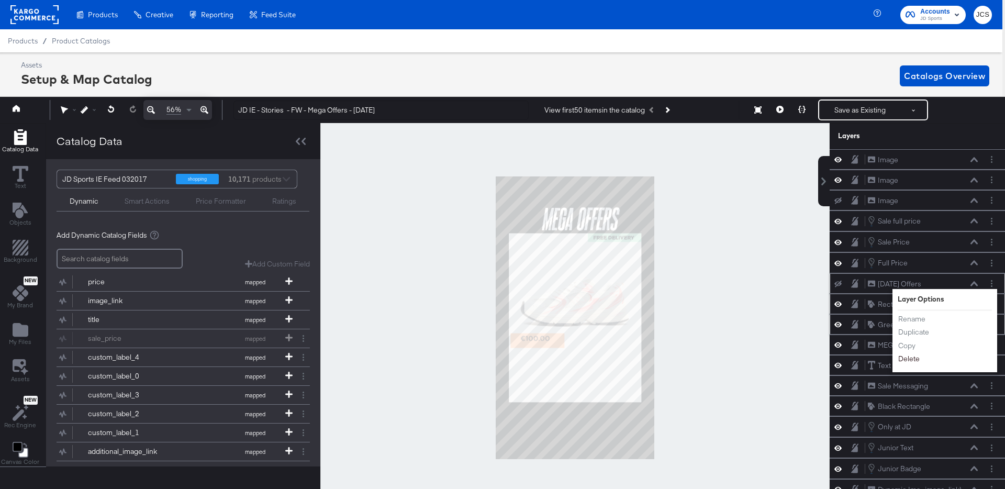
click at [914, 360] on button "Delete" at bounding box center [909, 359] width 23 height 11
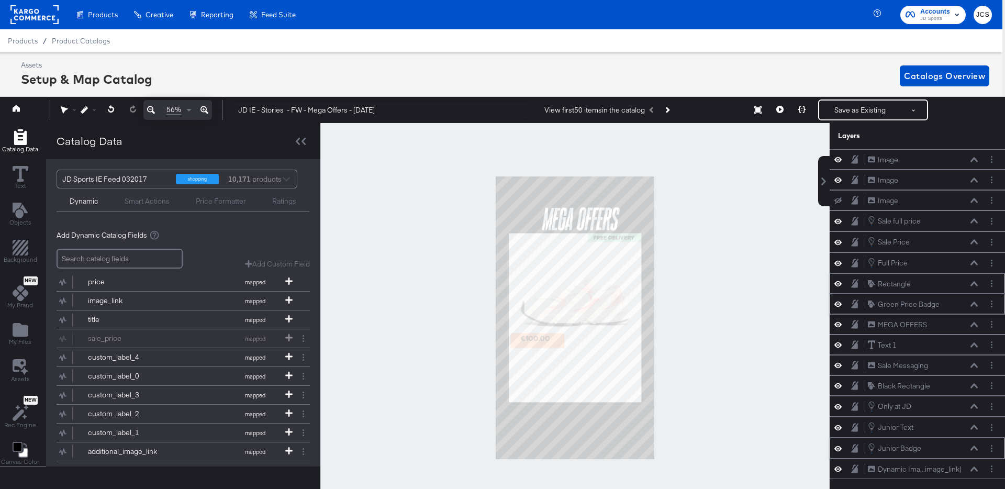
click at [838, 446] on icon at bounding box center [838, 448] width 7 height 9
click at [838, 446] on icon at bounding box center [838, 448] width 7 height 7
click at [990, 446] on button "Layer Options" at bounding box center [992, 448] width 11 height 11
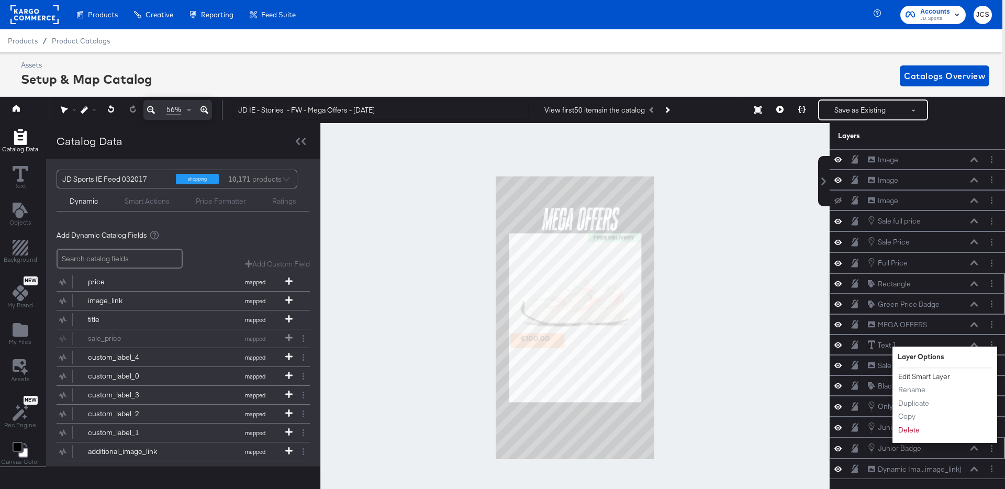
click at [916, 379] on button "Edit Smart Layer" at bounding box center [924, 376] width 53 height 11
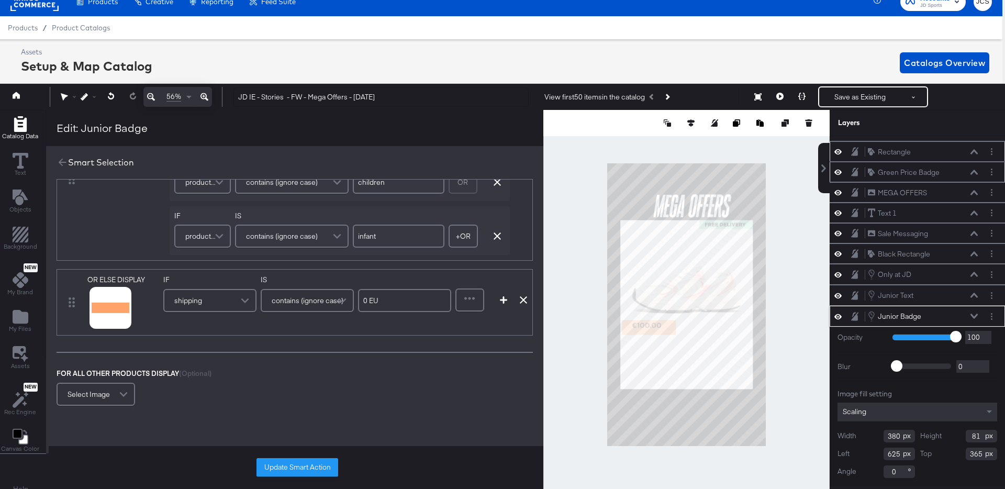
scroll to position [0, 0]
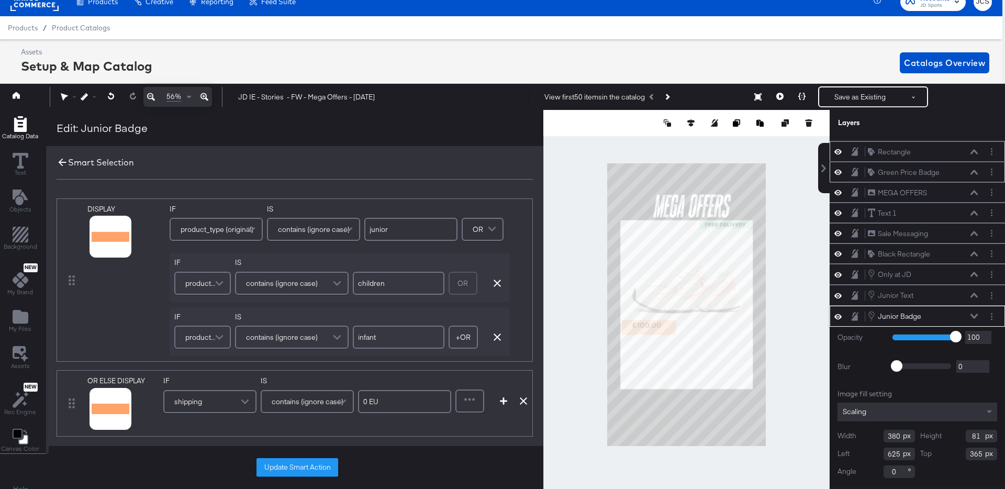
click at [62, 162] on icon at bounding box center [63, 163] width 12 height 12
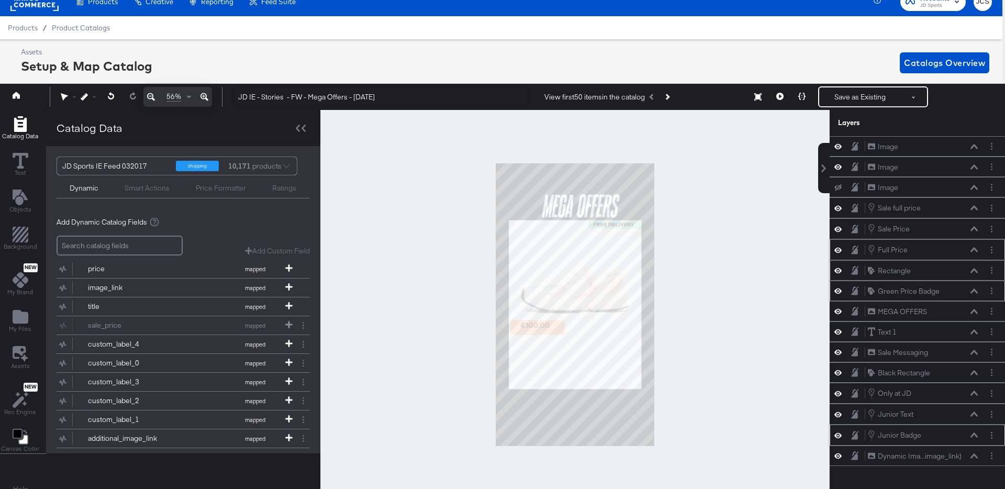
click at [976, 249] on icon at bounding box center [974, 250] width 7 height 5
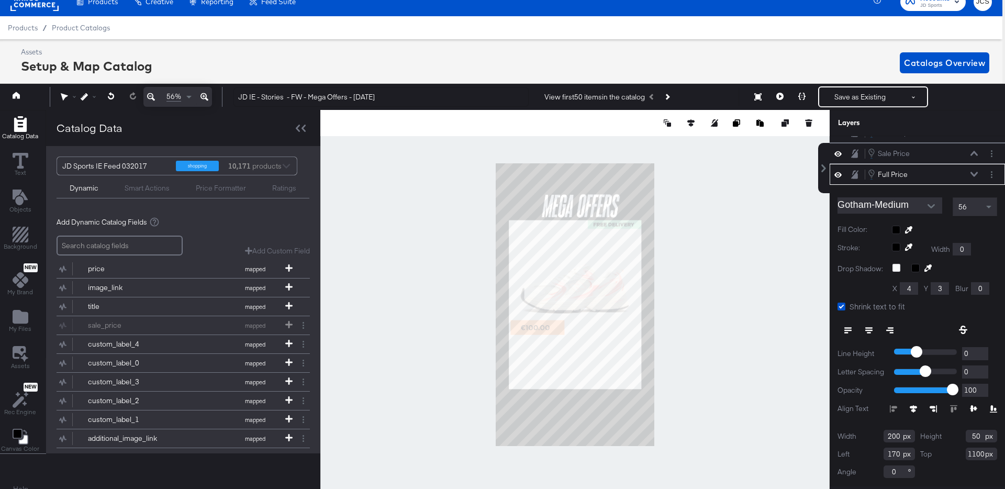
type input "1101"
click at [976, 173] on icon at bounding box center [974, 174] width 7 height 5
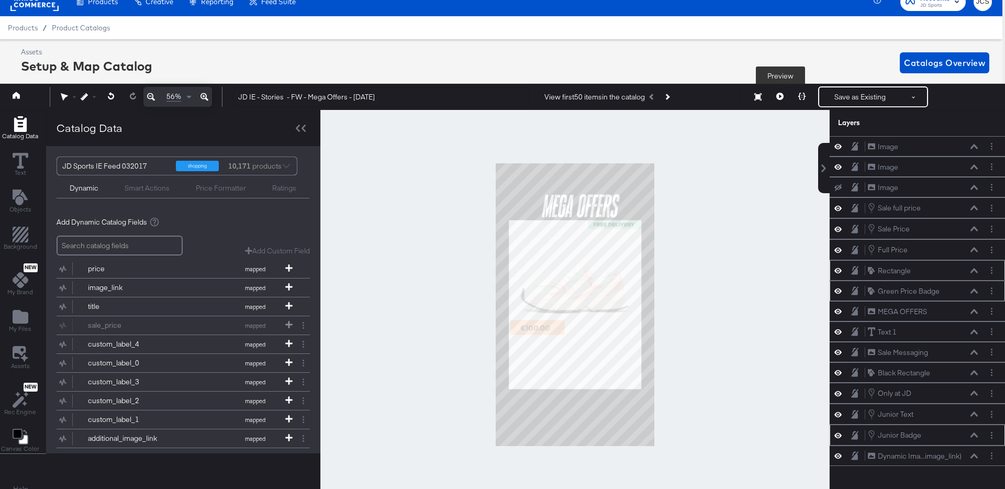
click at [784, 96] on icon at bounding box center [780, 96] width 7 height 7
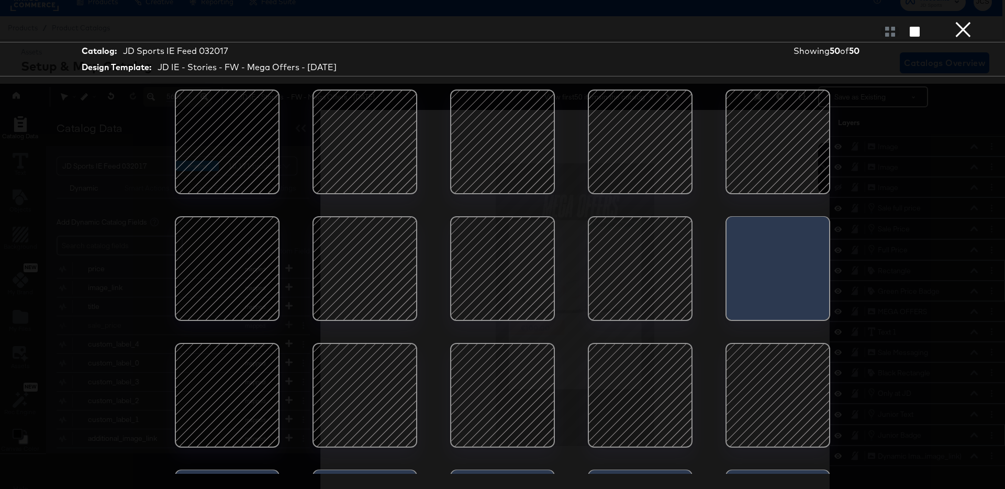
click at [362, 281] on div at bounding box center [364, 268] width 89 height 89
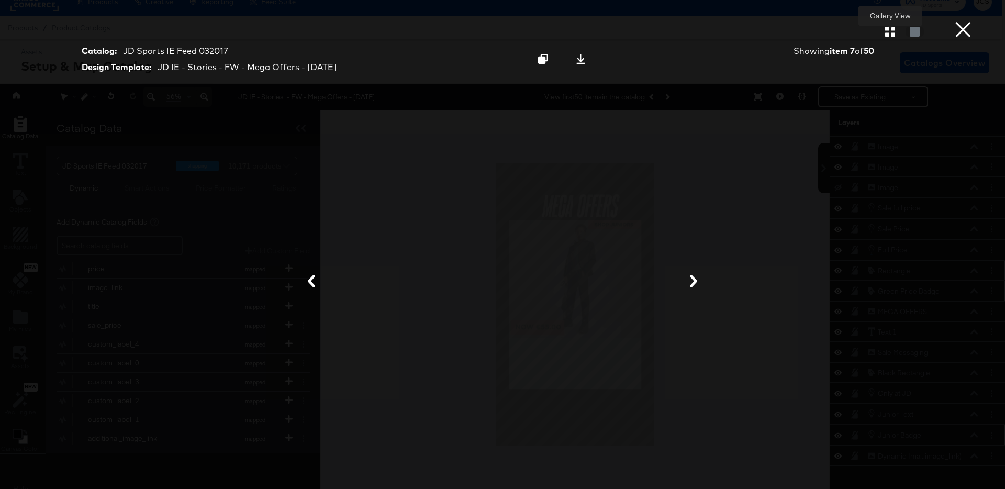
click at [888, 29] on icon "button" at bounding box center [891, 32] width 10 height 10
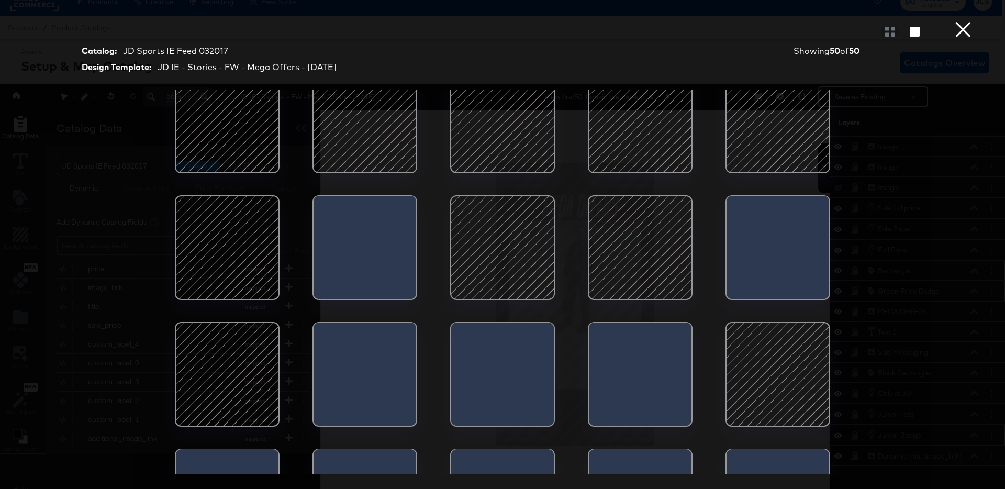
scroll to position [275, 0]
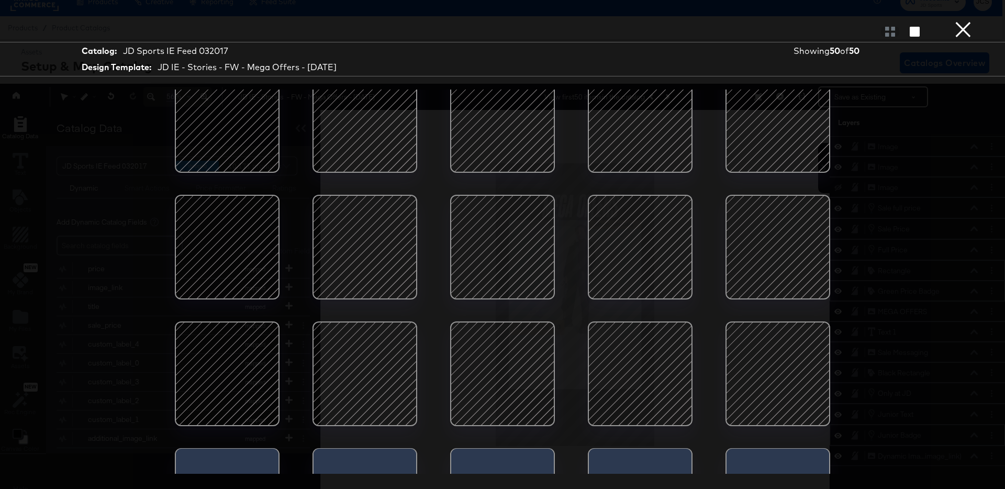
click at [494, 367] on div at bounding box center [502, 373] width 89 height 89
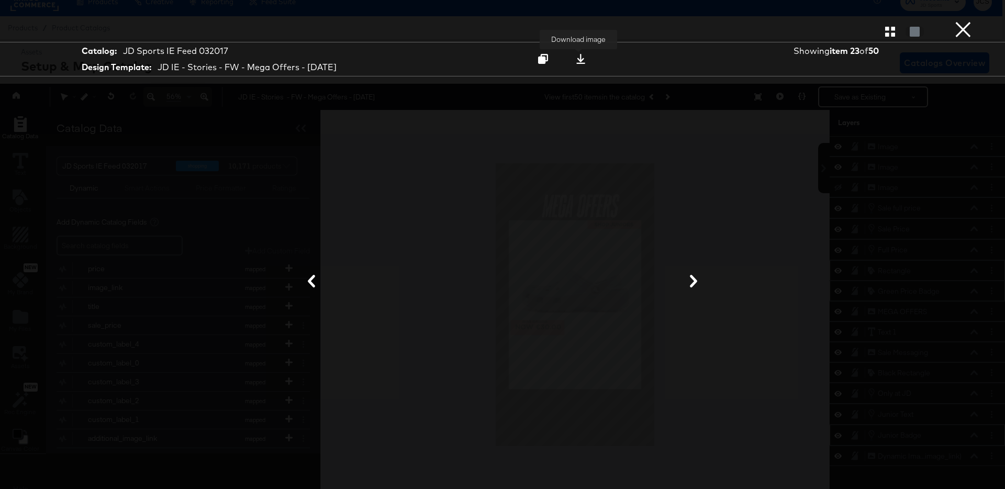
click at [580, 59] on icon at bounding box center [581, 59] width 10 height 10
click at [733, 198] on div at bounding box center [502, 282] width 785 height 384
click at [964, 21] on button "×" at bounding box center [963, 10] width 21 height 21
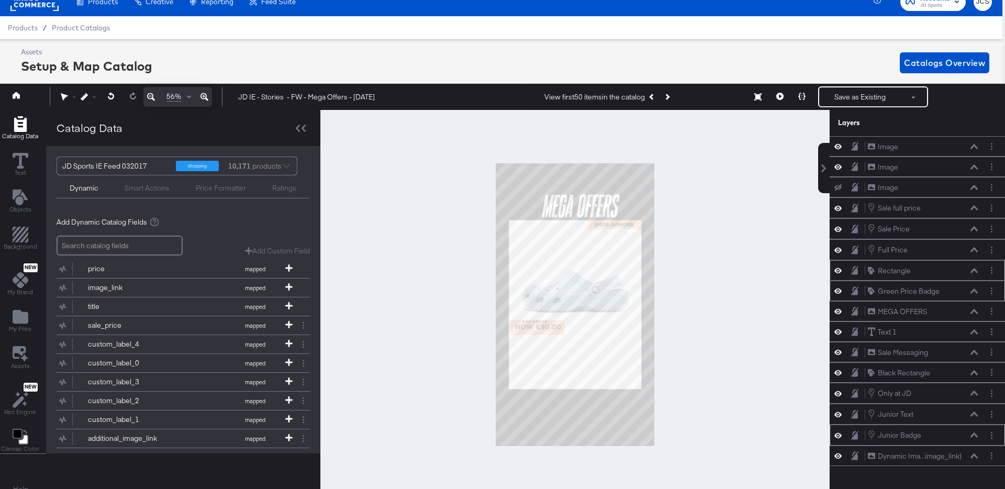
click at [479, 34] on div "Products / Product Catalogs" at bounding box center [499, 27] width 1005 height 23
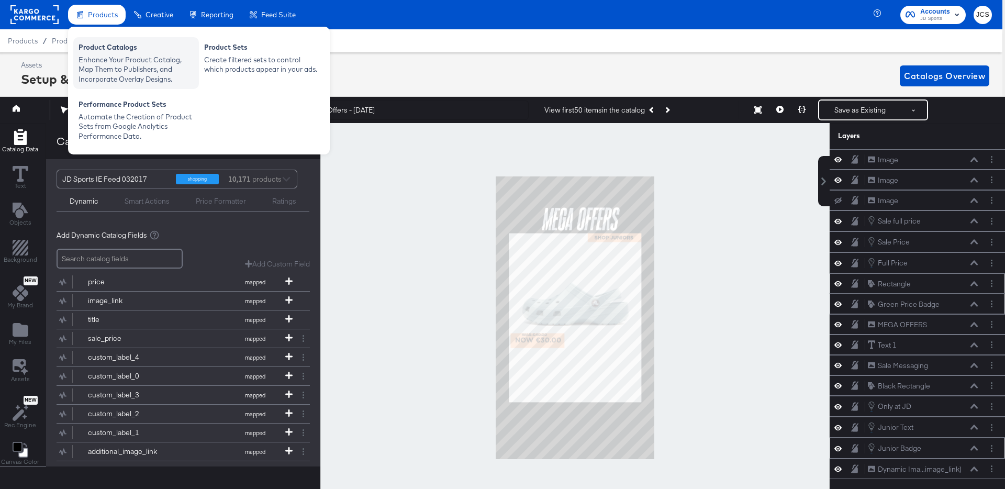
click at [96, 50] on div "Product Catalogs" at bounding box center [136, 48] width 115 height 13
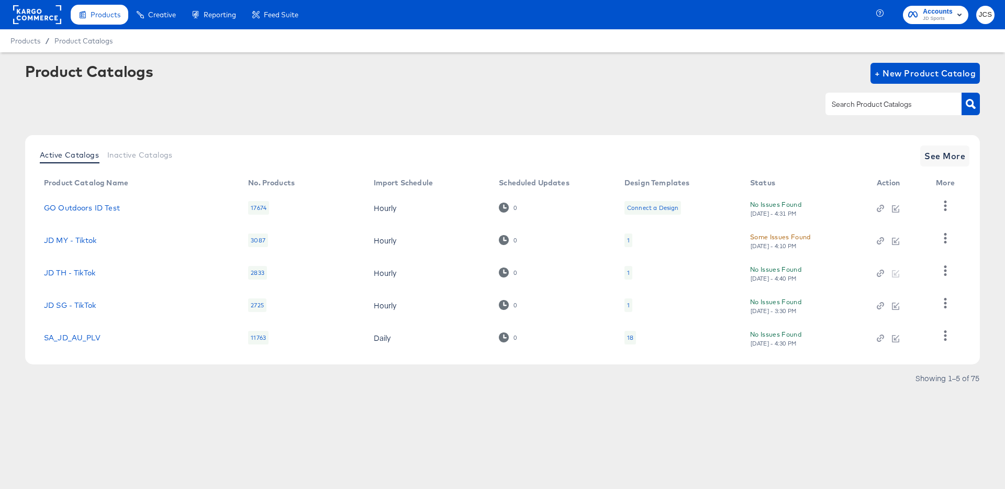
click at [871, 105] on input "text" at bounding box center [886, 104] width 112 height 12
type input "ie"
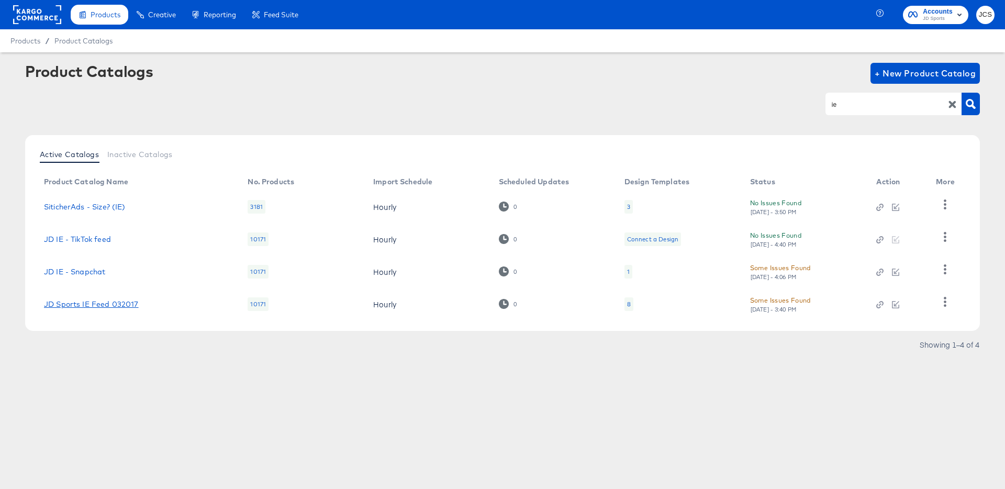
click at [99, 304] on link "JD Sports IE Feed 032017" at bounding box center [91, 304] width 95 height 8
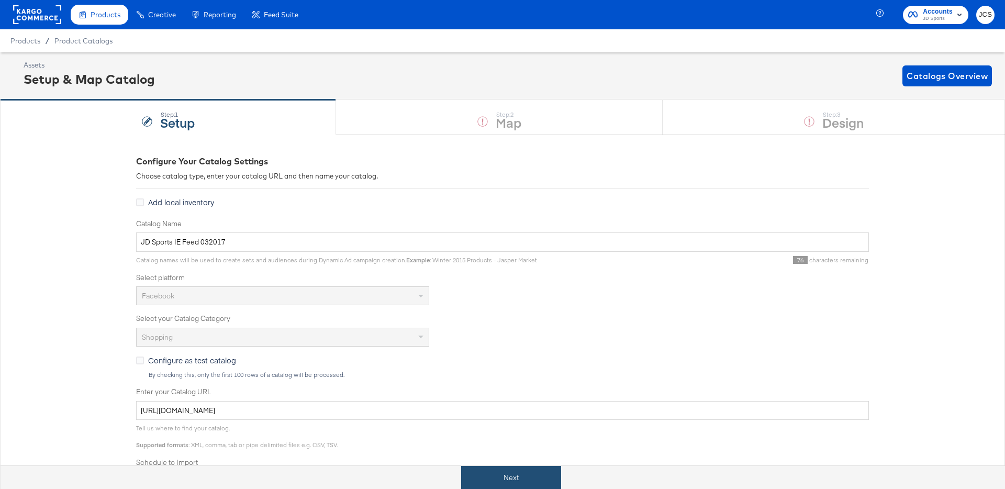
click at [512, 477] on button "Next" at bounding box center [511, 478] width 100 height 24
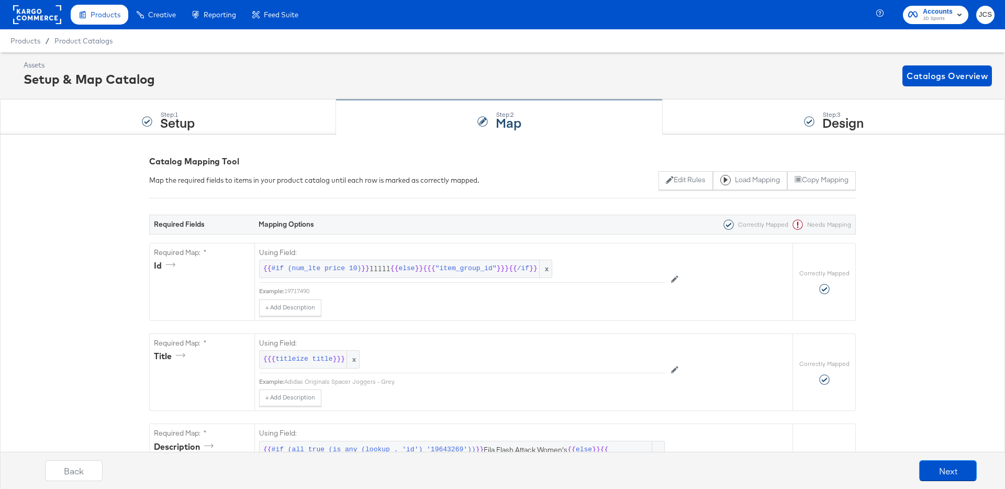
click at [510, 127] on strong "Map" at bounding box center [509, 122] width 26 height 17
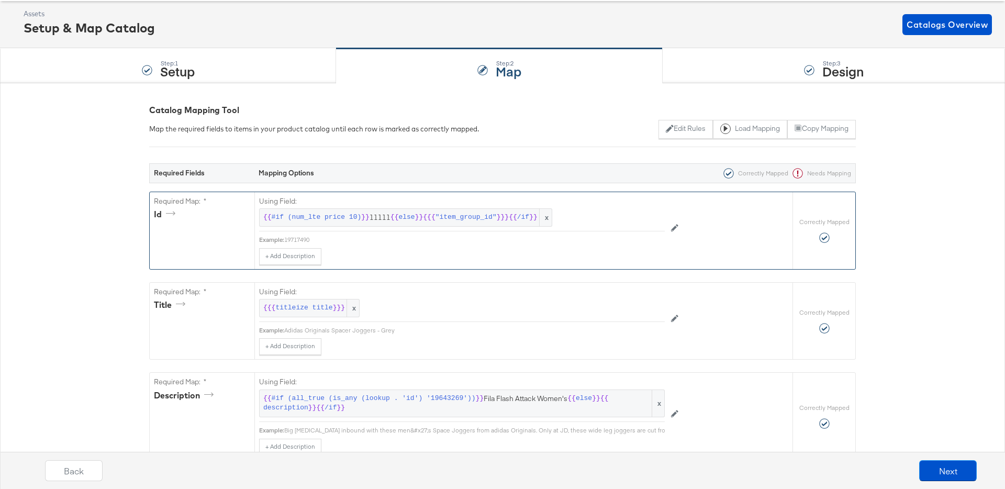
scroll to position [64, 0]
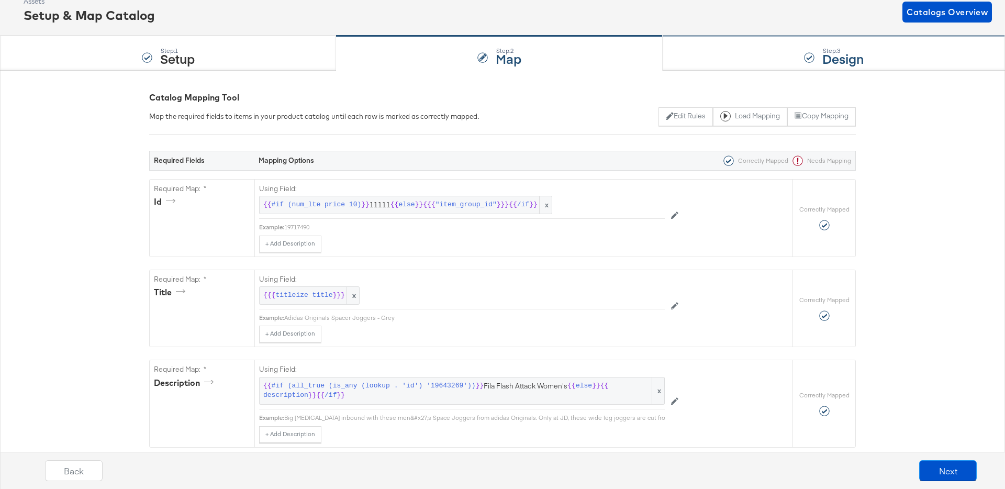
click at [784, 60] on div "Step: 3 Design" at bounding box center [834, 53] width 342 height 35
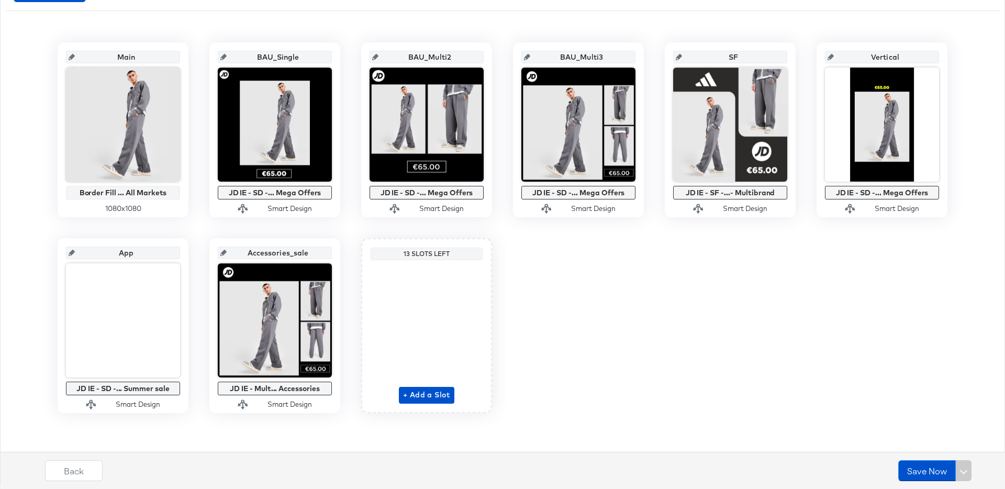
scroll to position [0, 0]
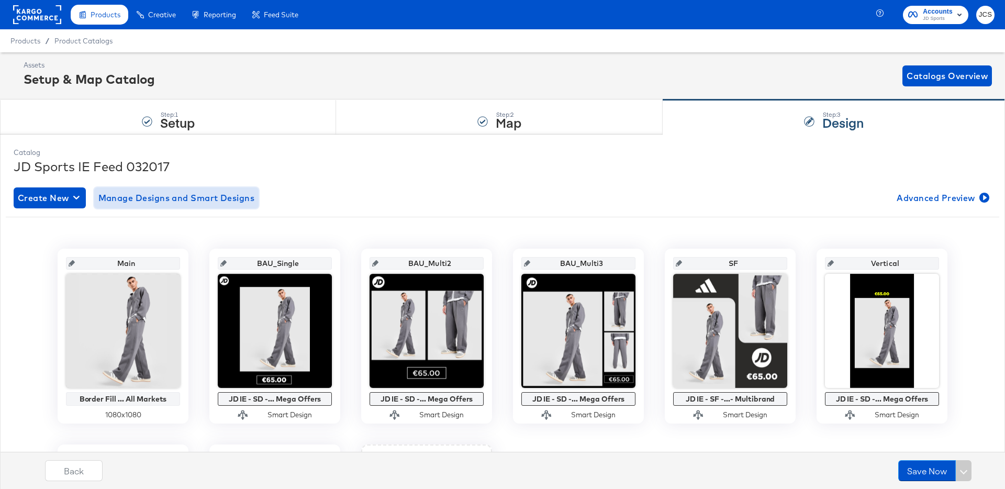
click at [192, 194] on span "Manage Designs and Smart Designs" at bounding box center [176, 198] width 157 height 15
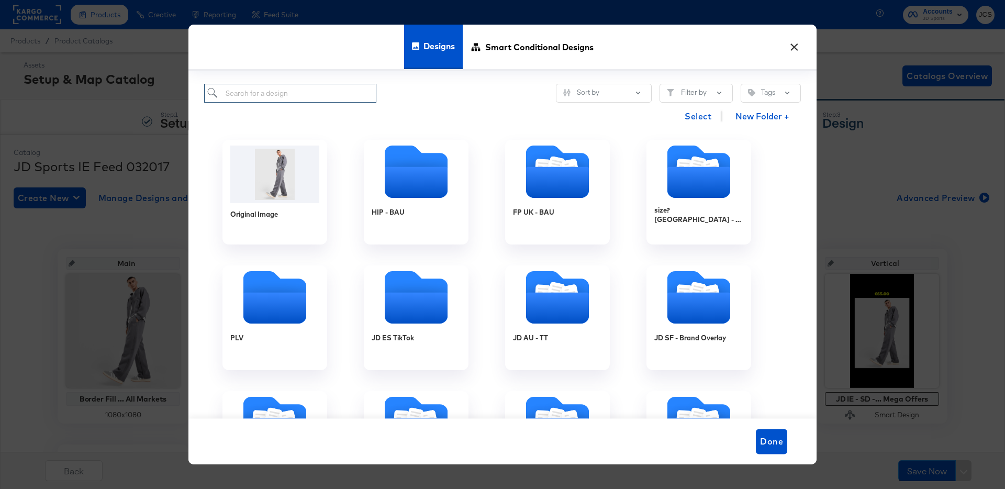
click at [321, 102] on input "search" at bounding box center [290, 93] width 172 height 19
paste input "JD IE - Stories - CL - Mega Offers - Oct 25"
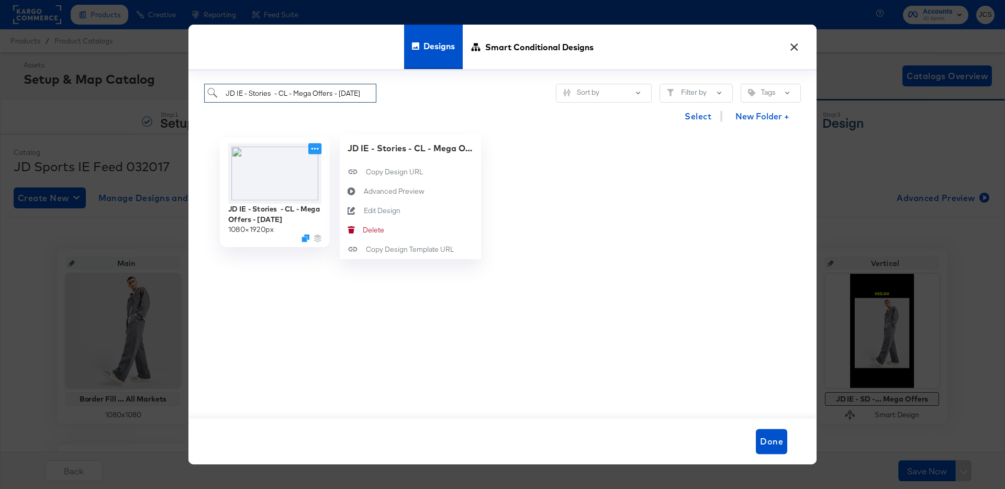
click at [314, 148] on icon at bounding box center [314, 148] width 13 height 11
type input "JD IE - Stories - CL - Mega Offers - Oct 25"
click at [364, 211] on div "Edit Design Edit Design" at bounding box center [364, 211] width 0 height 0
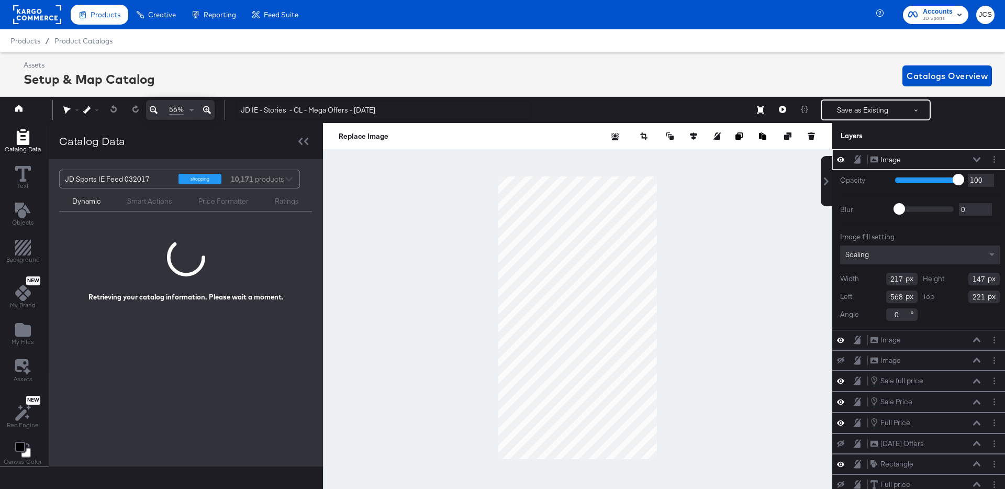
scroll to position [0, 3]
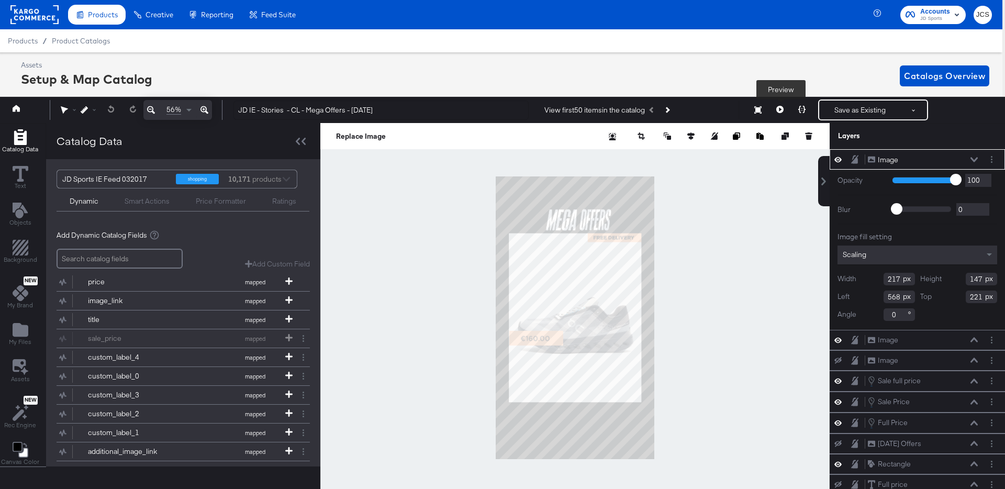
click at [782, 110] on icon at bounding box center [780, 109] width 7 height 7
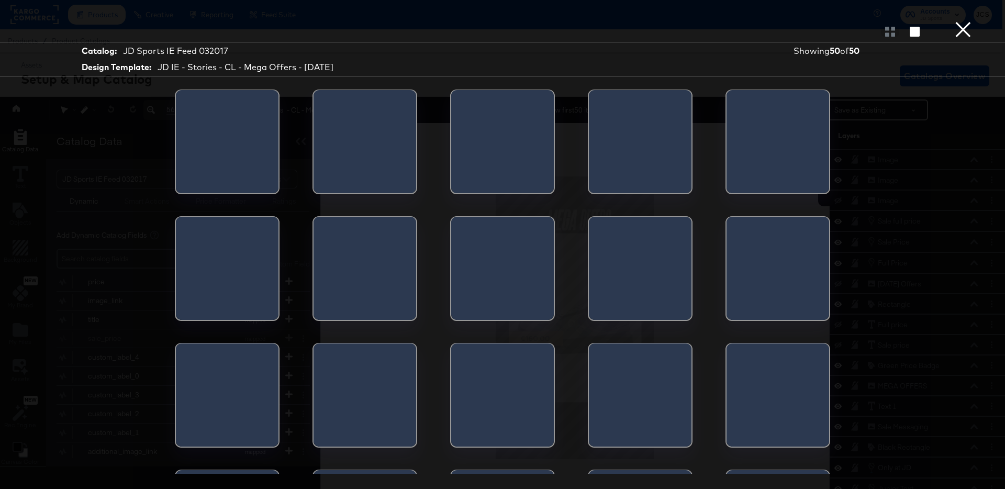
click at [453, 151] on div at bounding box center [452, 145] width 2 height 110
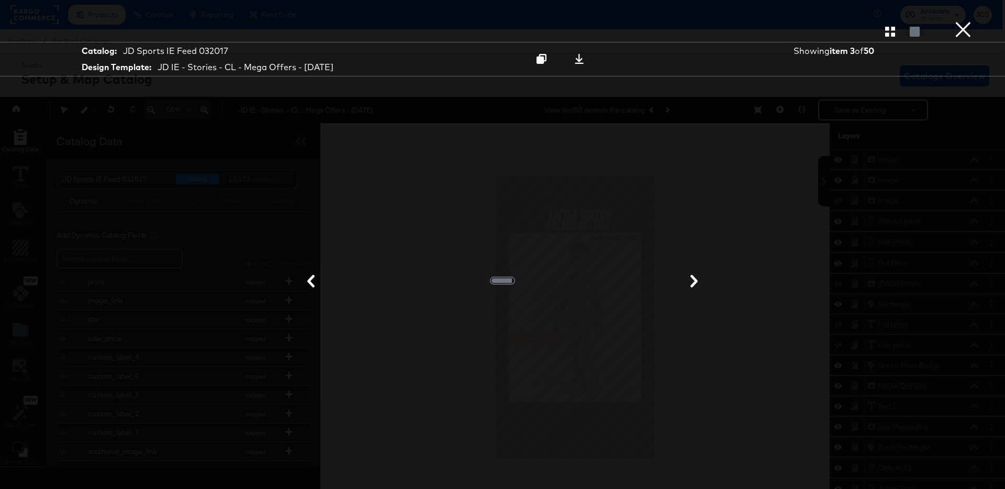
click at [960, 21] on button "×" at bounding box center [963, 10] width 21 height 21
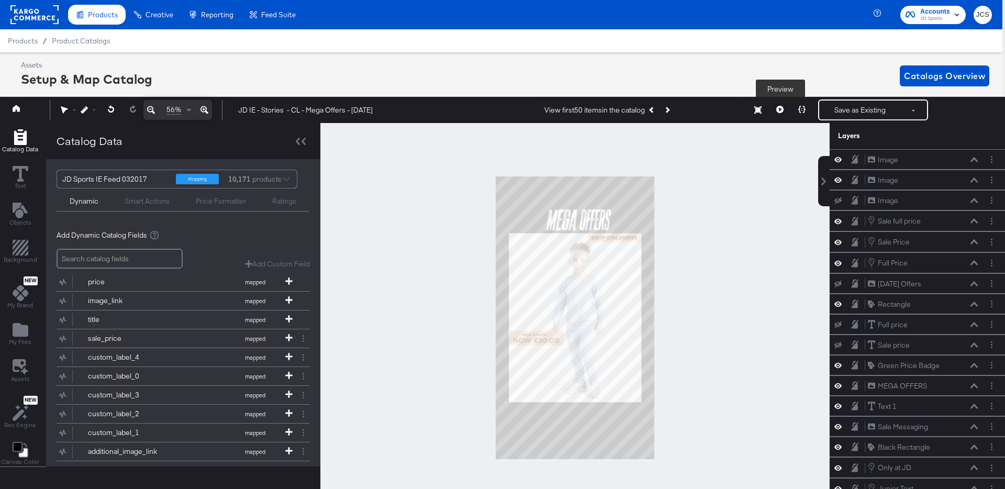
click at [784, 110] on button at bounding box center [780, 109] width 22 height 21
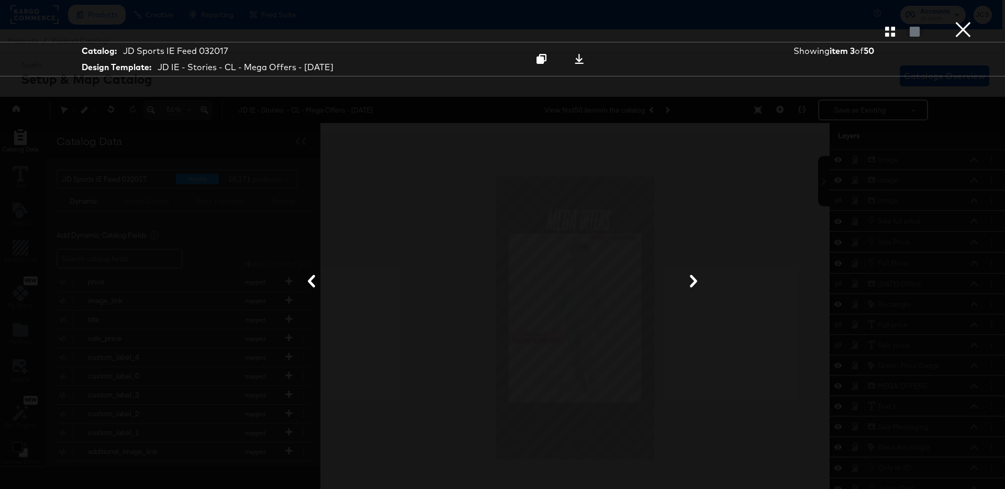
click at [692, 279] on icon at bounding box center [693, 281] width 7 height 13
drag, startPoint x: 888, startPoint y: 31, endPoint x: 892, endPoint y: 34, distance: 5.4
click at [888, 31] on icon "button" at bounding box center [891, 32] width 10 height 10
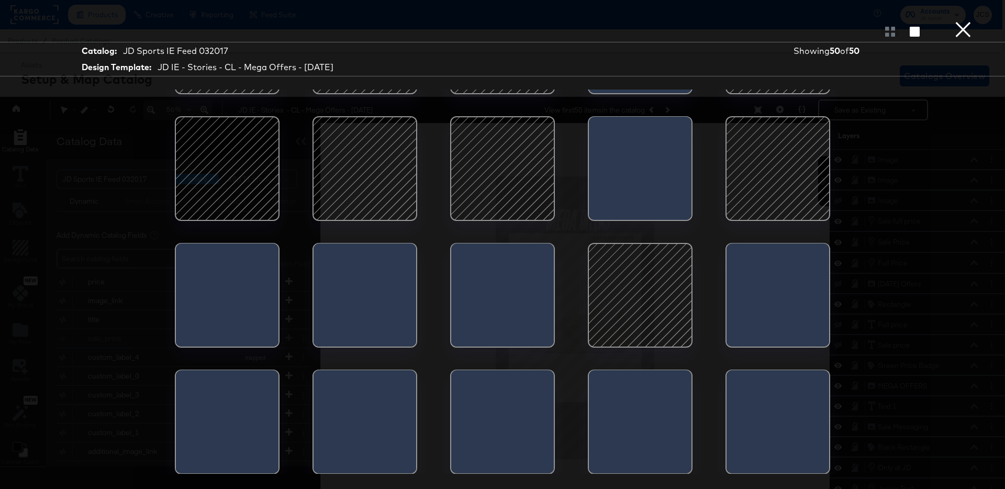
scroll to position [357, 0]
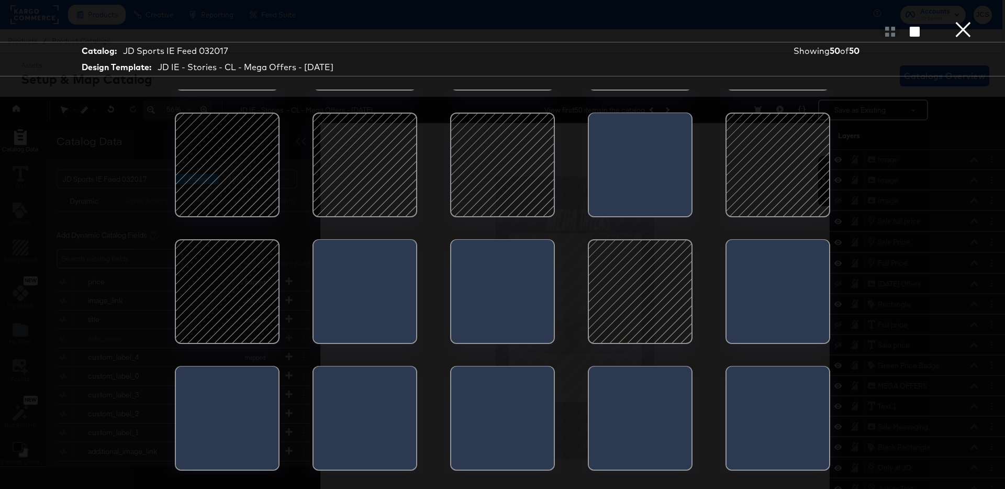
click at [959, 21] on button "×" at bounding box center [963, 10] width 21 height 21
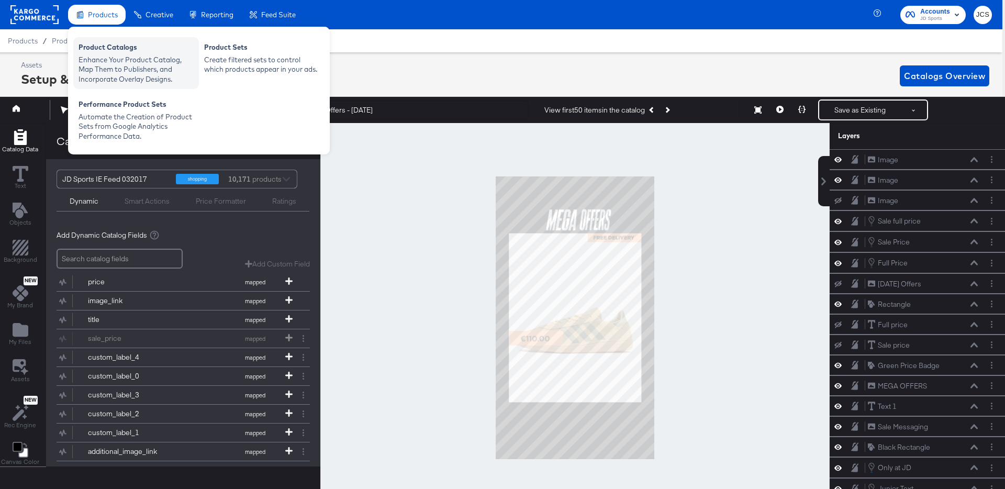
click at [101, 44] on div "Product Catalogs" at bounding box center [136, 48] width 115 height 13
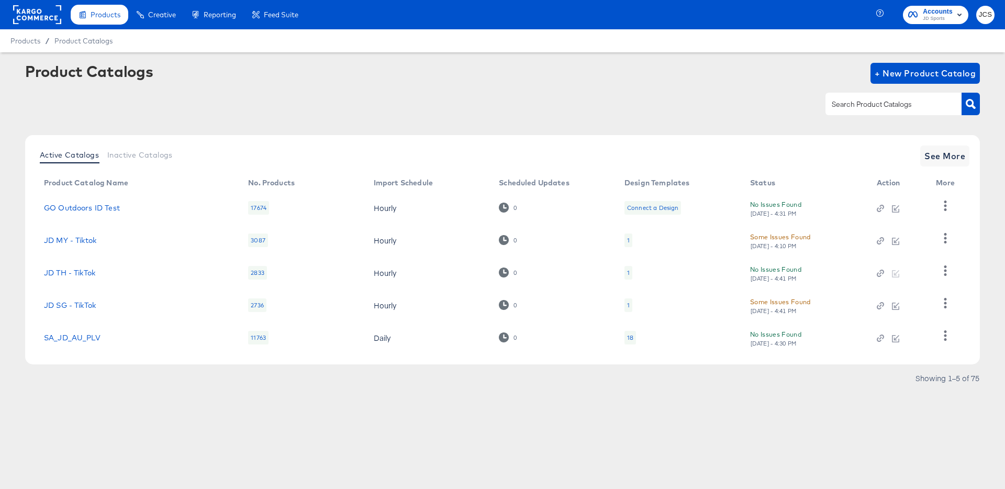
click at [867, 111] on div at bounding box center [894, 104] width 136 height 22
type input "ie"
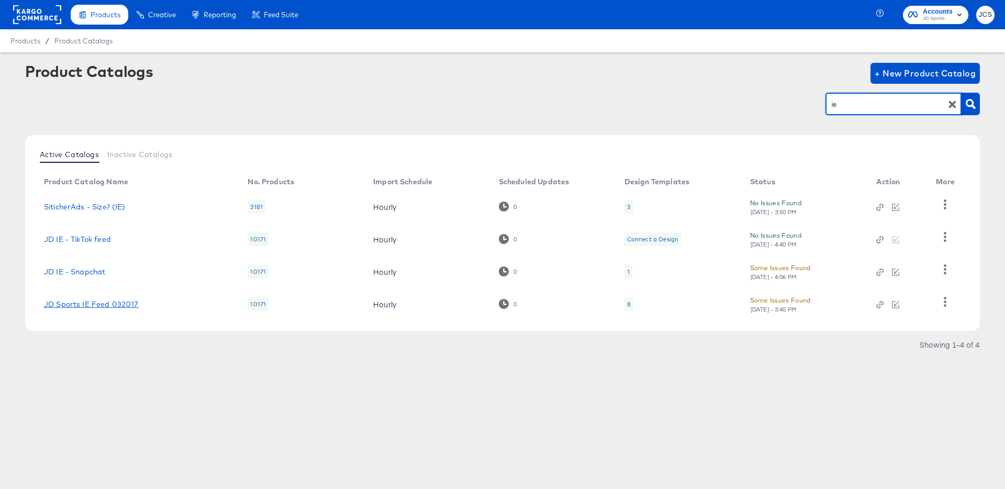
click at [105, 305] on link "JD Sports IE Feed 032017" at bounding box center [91, 304] width 95 height 8
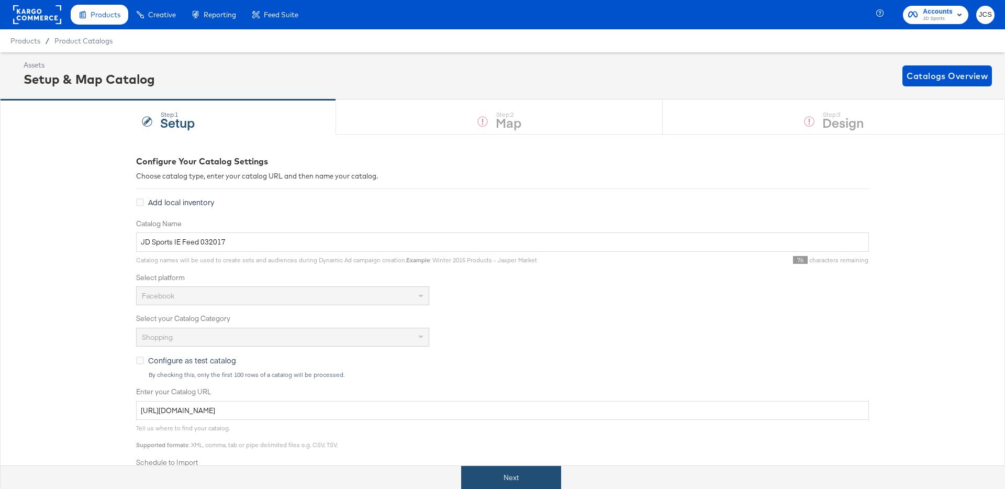
click at [492, 474] on button "Next" at bounding box center [511, 478] width 100 height 24
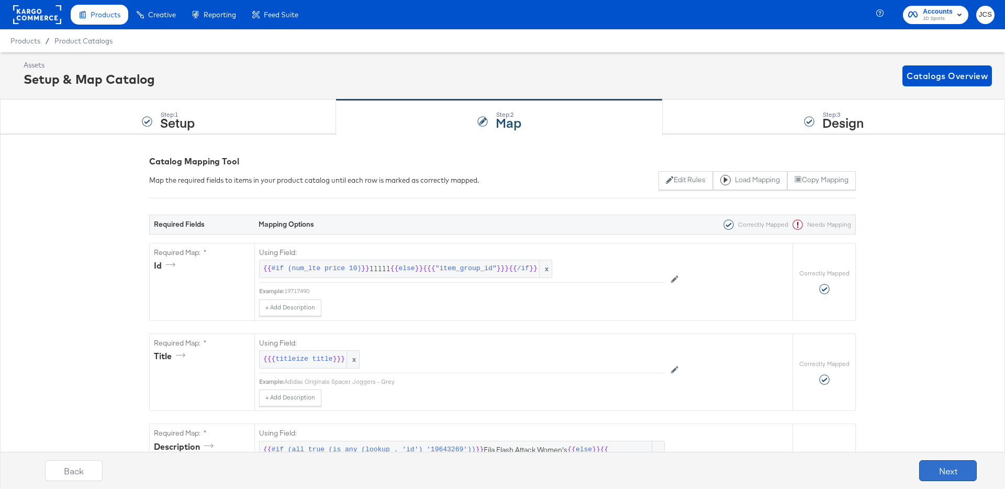
click at [969, 468] on button "Next" at bounding box center [949, 470] width 58 height 21
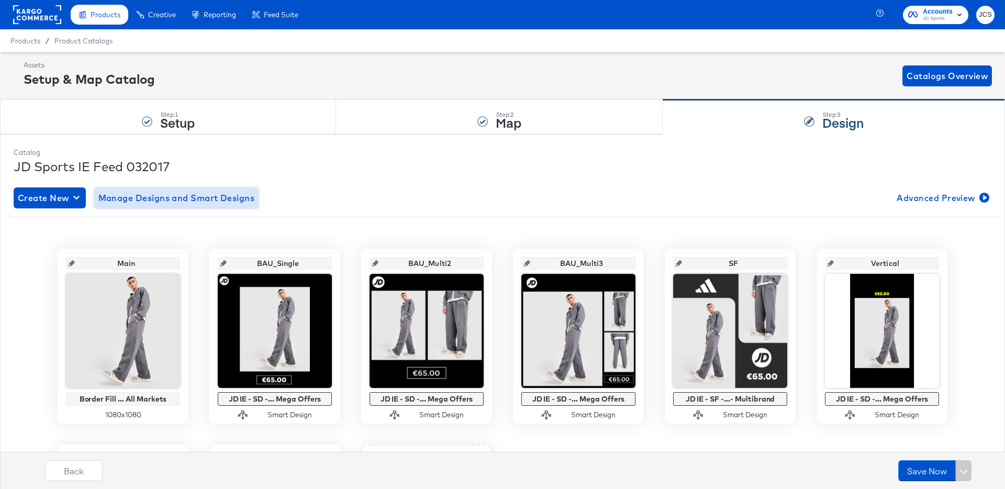
click at [168, 201] on span "Manage Designs and Smart Designs" at bounding box center [176, 198] width 157 height 15
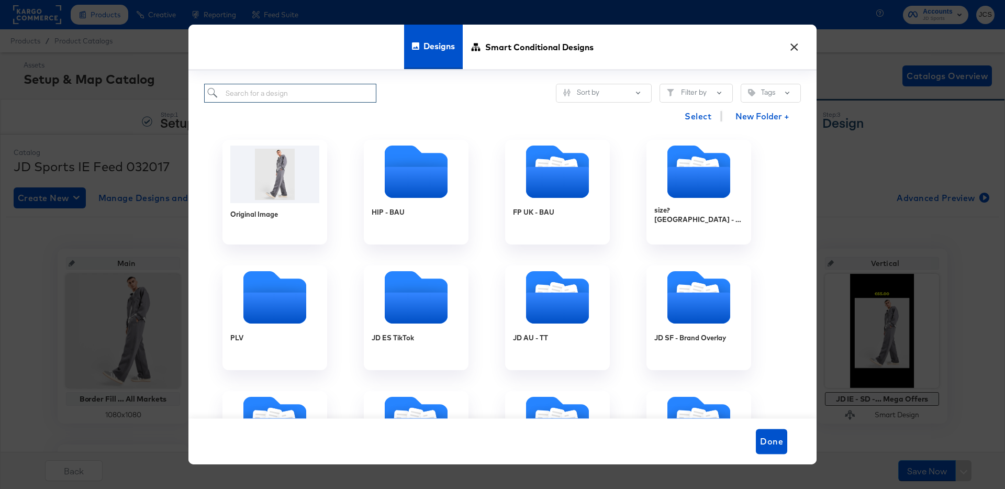
click at [308, 96] on input "search" at bounding box center [290, 93] width 172 height 19
paste input "JD IE - Multi 2 - CL - Megaoffers - App 10 - Oct 25"
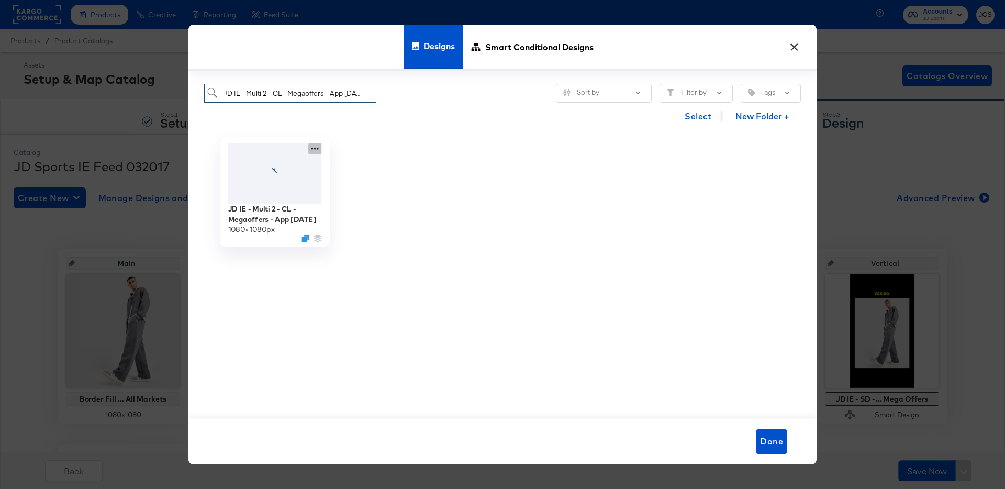
click at [313, 148] on icon at bounding box center [315, 149] width 7 height 2
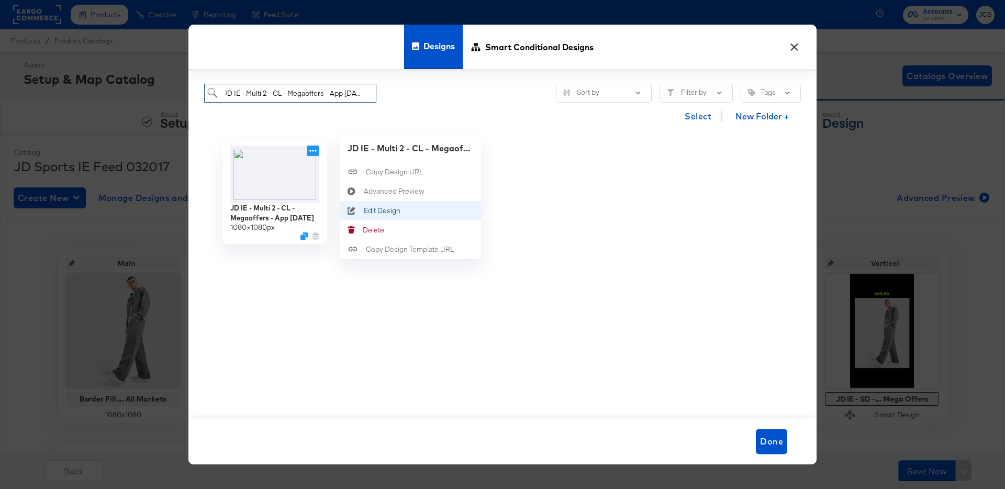
type input "JD IE - Multi 2 - CL - Megaoffers - App 10 - Oct 25"
click at [364, 211] on div "Edit Design Edit Design" at bounding box center [364, 211] width 0 height 0
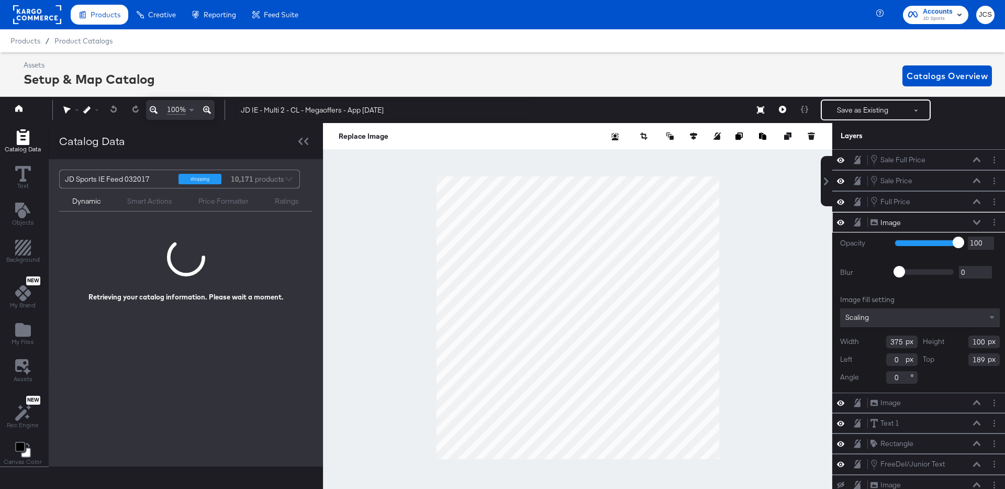
scroll to position [0, 3]
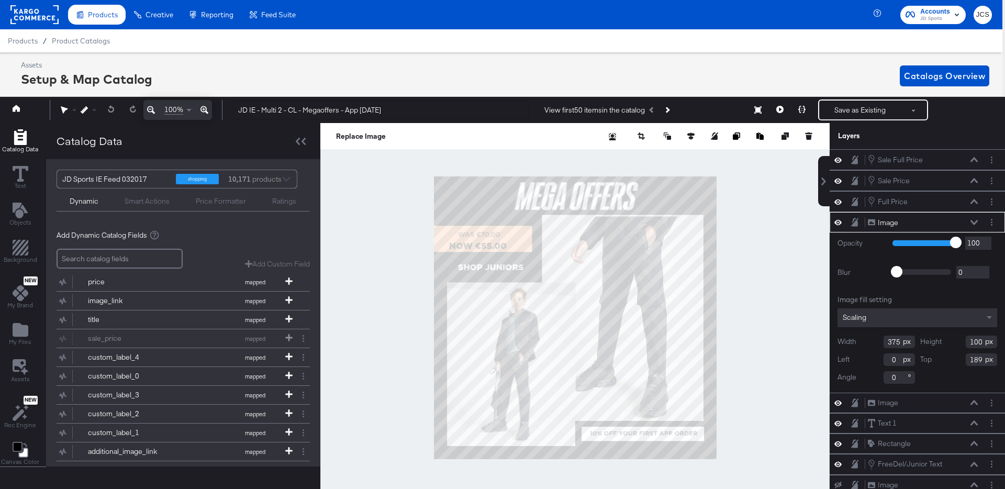
click at [359, 206] on div at bounding box center [575, 318] width 510 height 390
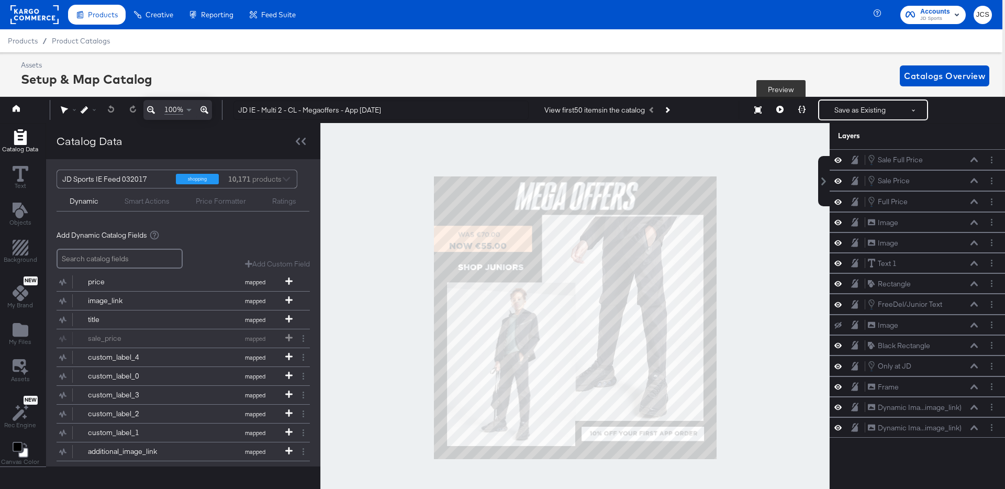
click at [778, 108] on icon at bounding box center [780, 109] width 7 height 7
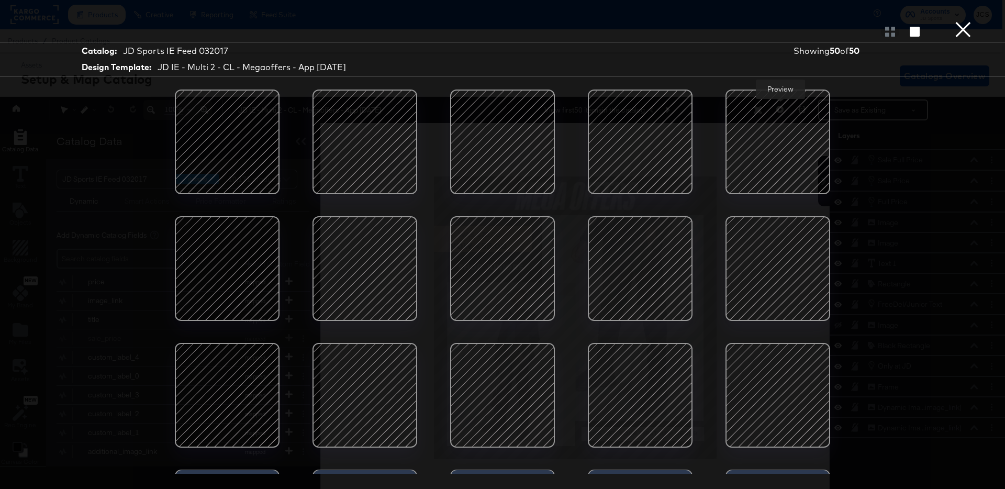
scroll to position [93, 0]
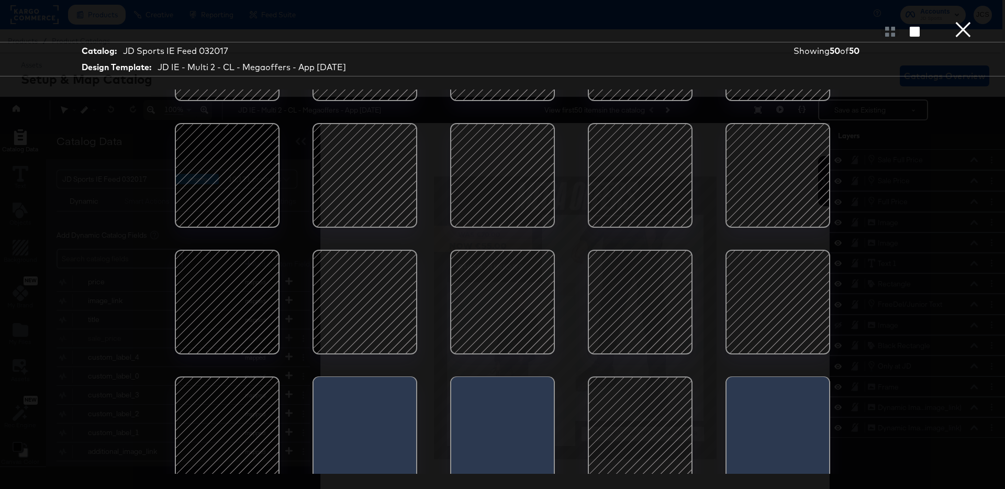
click at [767, 299] on div at bounding box center [778, 302] width 89 height 89
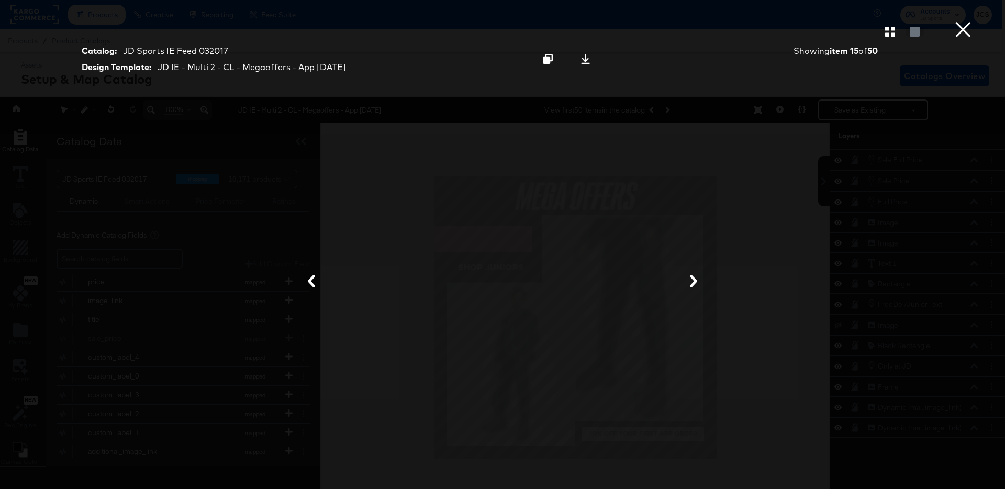
click at [956, 21] on button "×" at bounding box center [963, 10] width 21 height 21
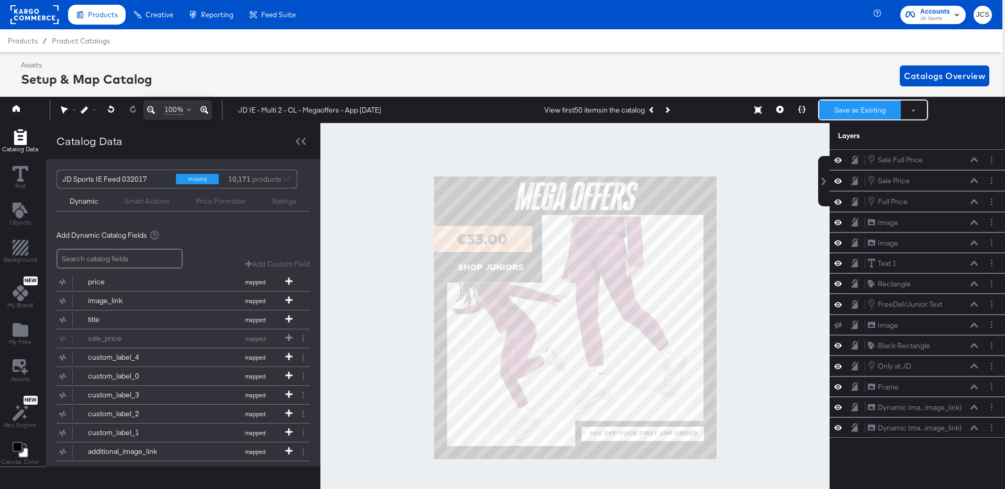
click at [851, 105] on button "Save as Existing" at bounding box center [861, 110] width 82 height 19
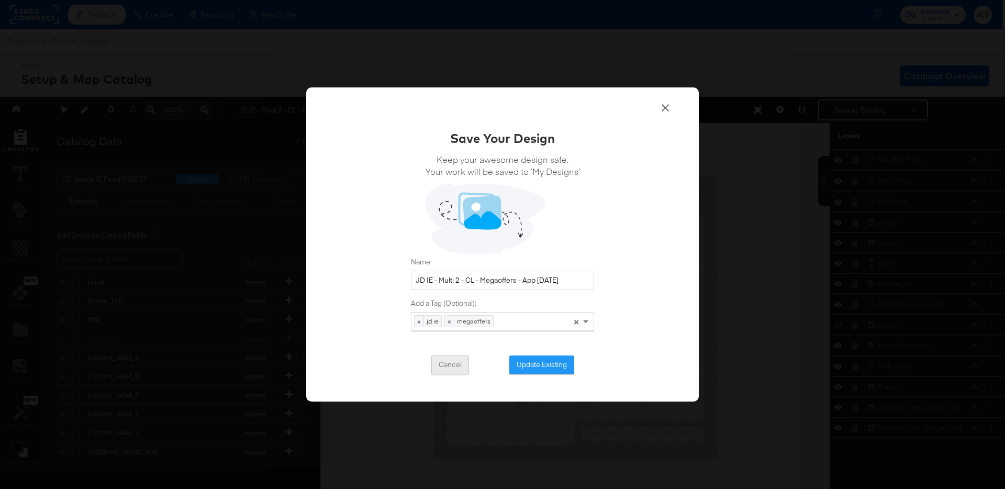
click at [448, 366] on button "Cancel" at bounding box center [450, 365] width 38 height 19
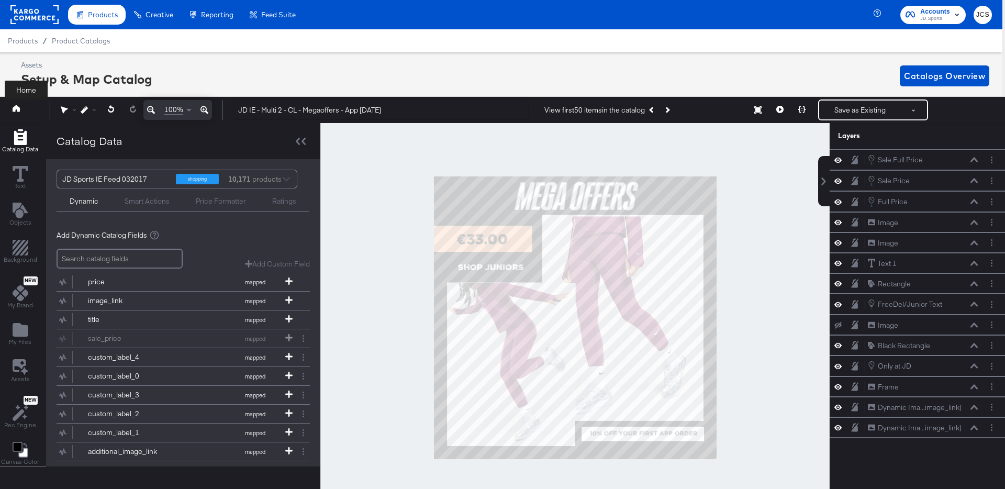
click at [19, 110] on icon at bounding box center [16, 108] width 7 height 7
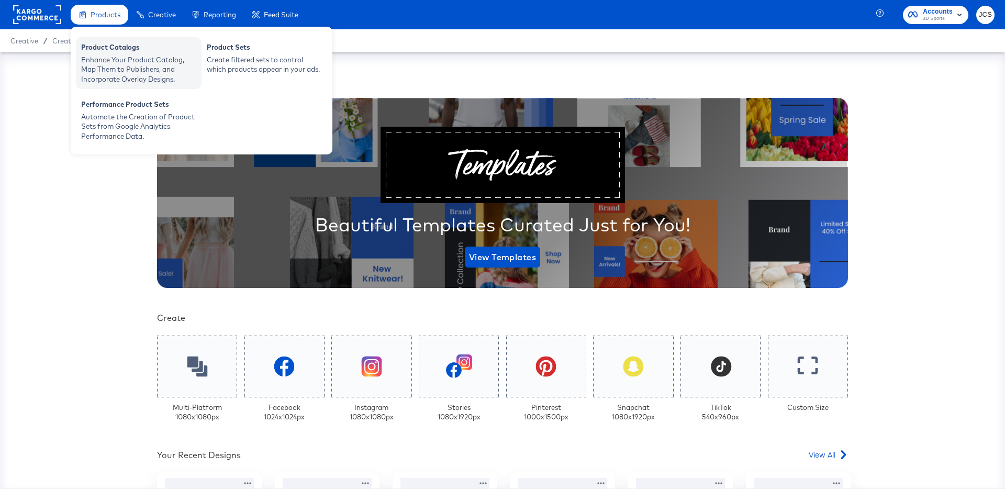
click at [103, 52] on div "Product Catalogs" at bounding box center [138, 48] width 115 height 13
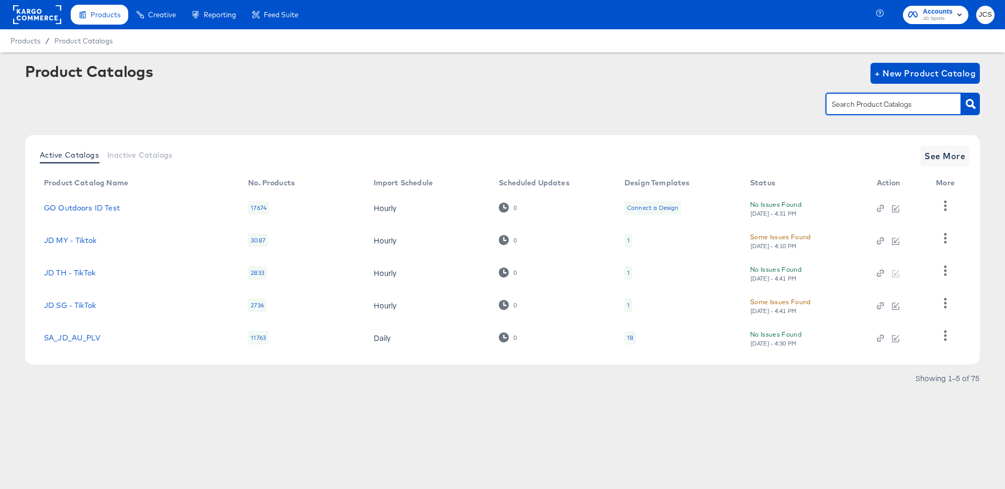
click at [877, 105] on input "text" at bounding box center [886, 104] width 112 height 12
type input "ie"
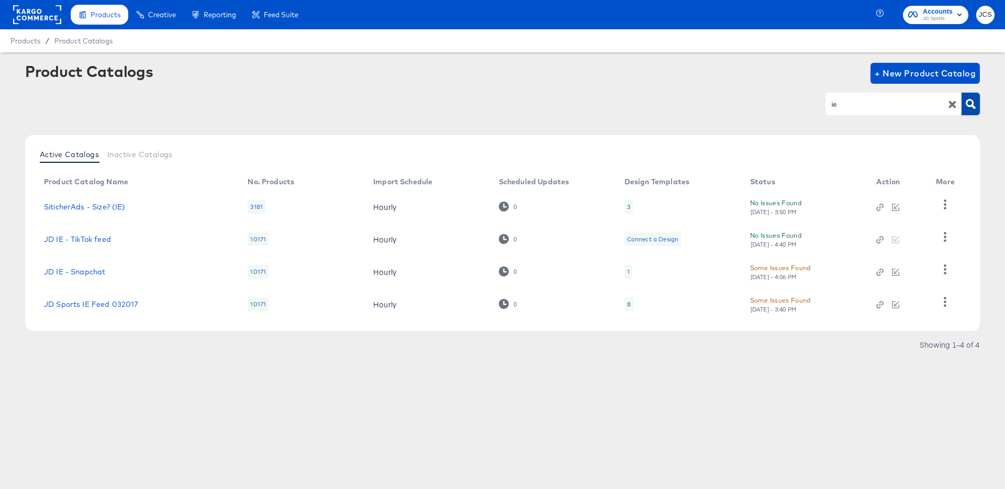
click at [971, 99] on icon "button" at bounding box center [971, 104] width 10 height 10
click at [94, 300] on link "JD Sports IE Feed 032017" at bounding box center [91, 304] width 95 height 8
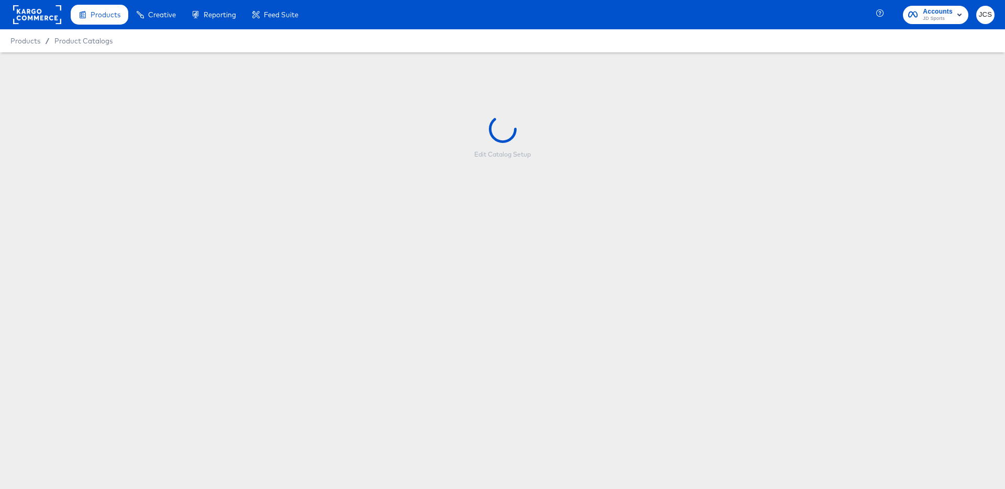
click at [507, 475] on div "Products Creative Reporting Feed Suite Accounts JD Sports JCS Products / Produc…" at bounding box center [502, 244] width 1005 height 489
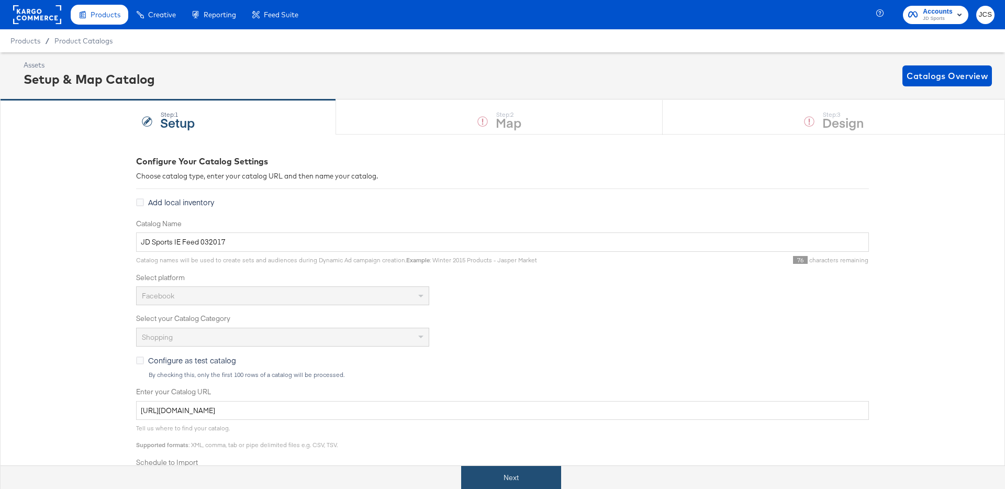
click at [504, 472] on button "Next" at bounding box center [511, 478] width 100 height 24
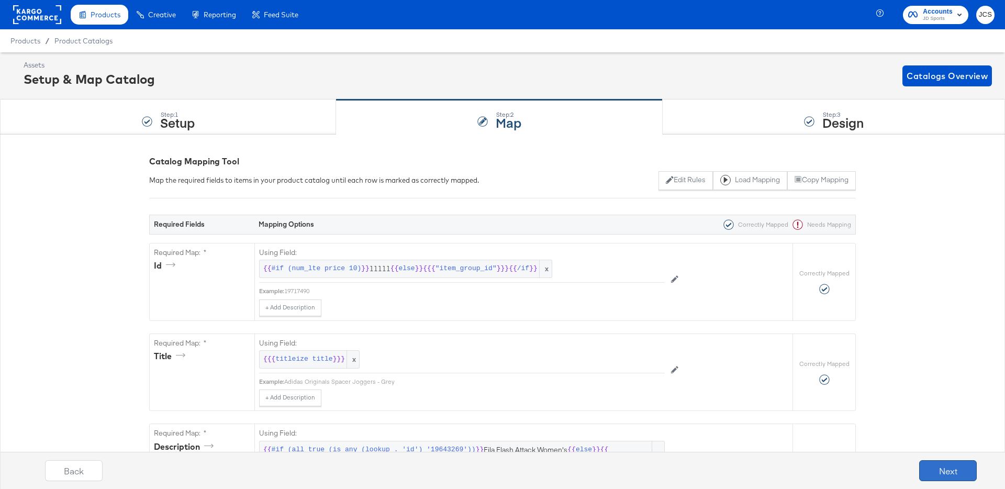
click at [944, 473] on button "Next" at bounding box center [949, 470] width 58 height 21
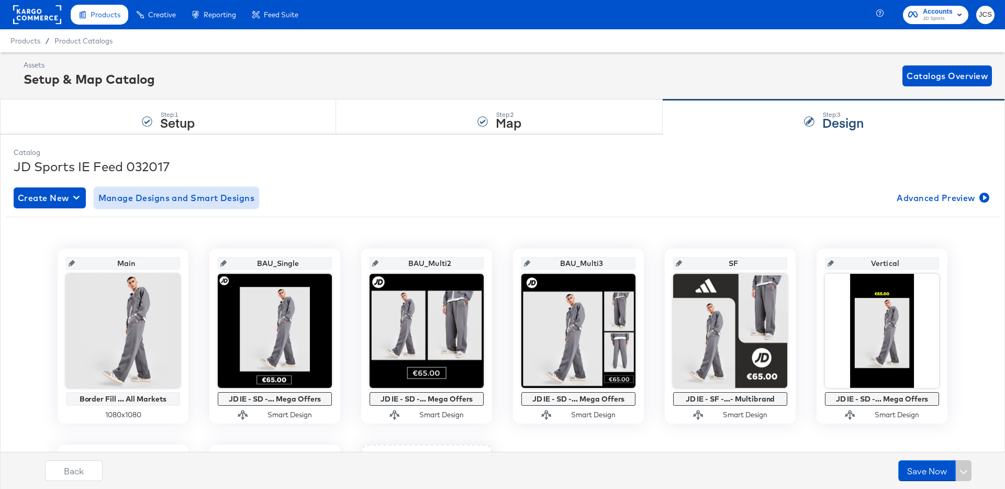
click at [145, 201] on span "Manage Designs and Smart Designs" at bounding box center [176, 198] width 157 height 15
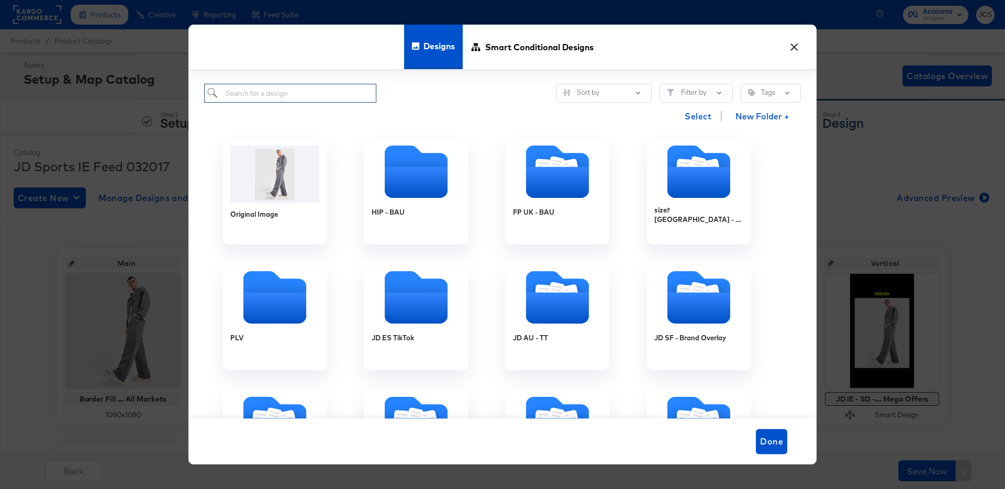
click at [351, 90] on input "search" at bounding box center [290, 93] width 172 height 19
paste input "JD IE - Multi 2 - FW - Megaoffers - App 10 - Oct 25"
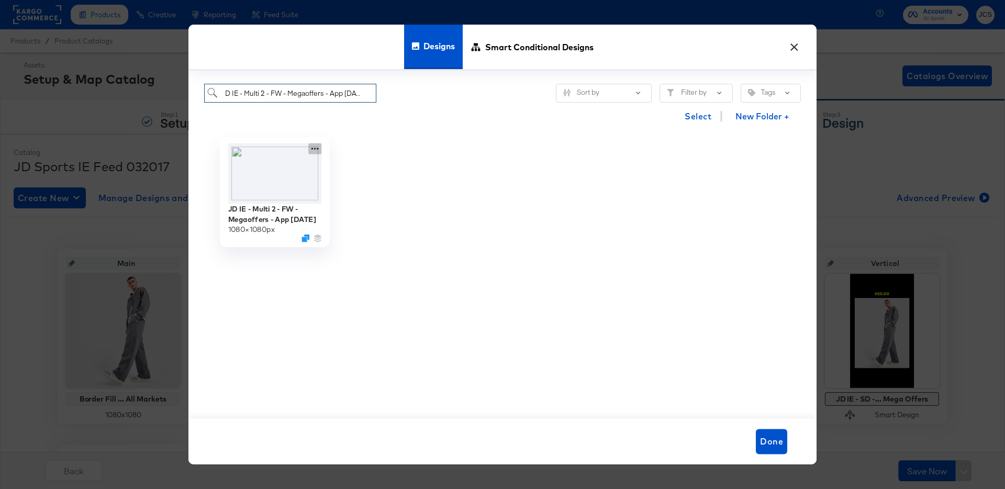
click at [316, 147] on icon at bounding box center [314, 148] width 13 height 11
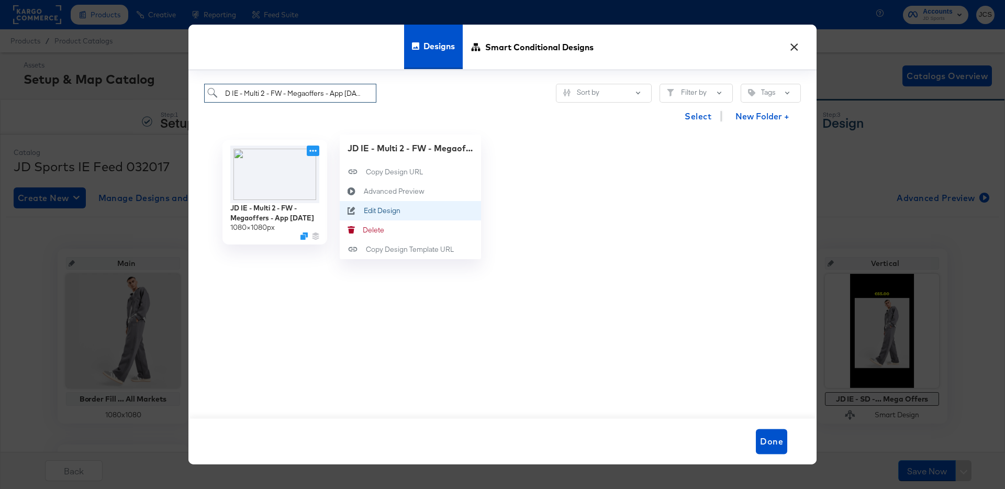
type input "JD IE - Multi 2 - FW - Megaoffers - App 10 - Oct 25"
click at [364, 211] on div "Edit Design Edit Design" at bounding box center [364, 211] width 0 height 0
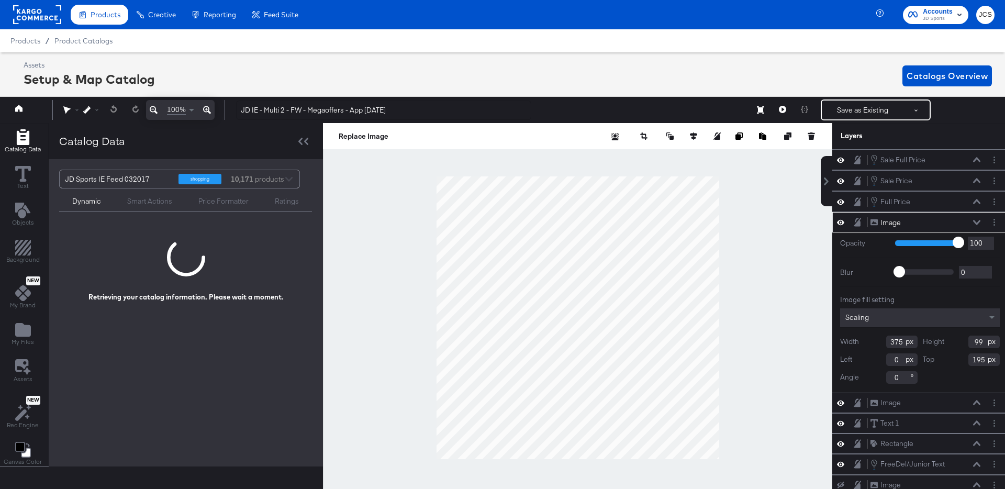
scroll to position [0, 3]
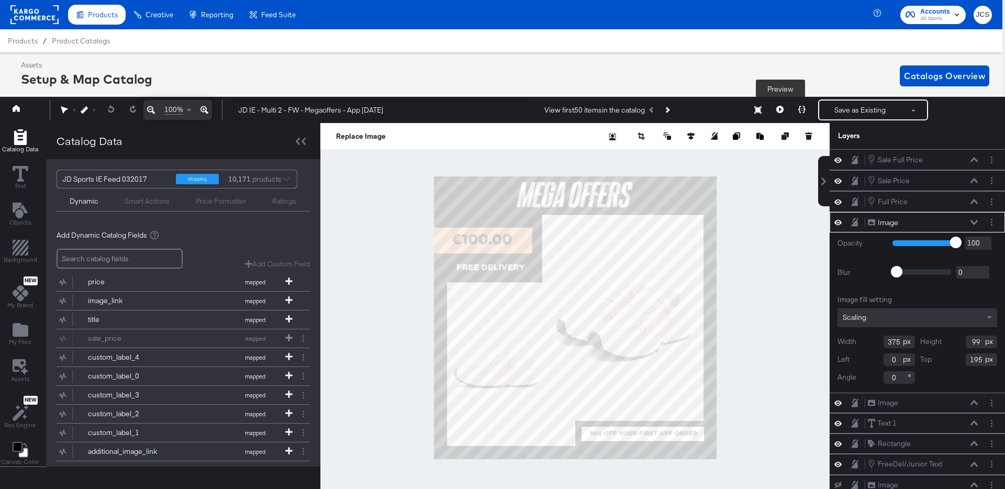
click at [780, 109] on icon at bounding box center [780, 109] width 7 height 7
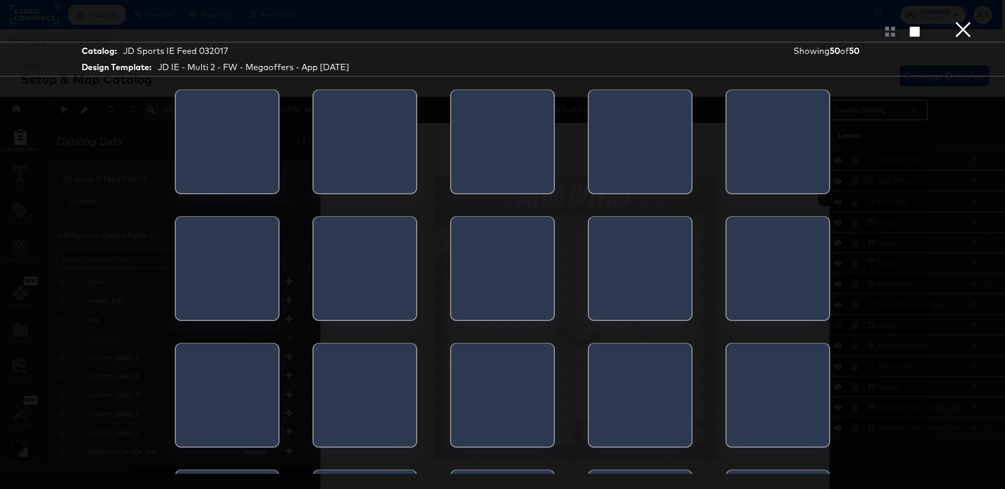
click at [513, 165] on div at bounding box center [502, 145] width 103 height 110
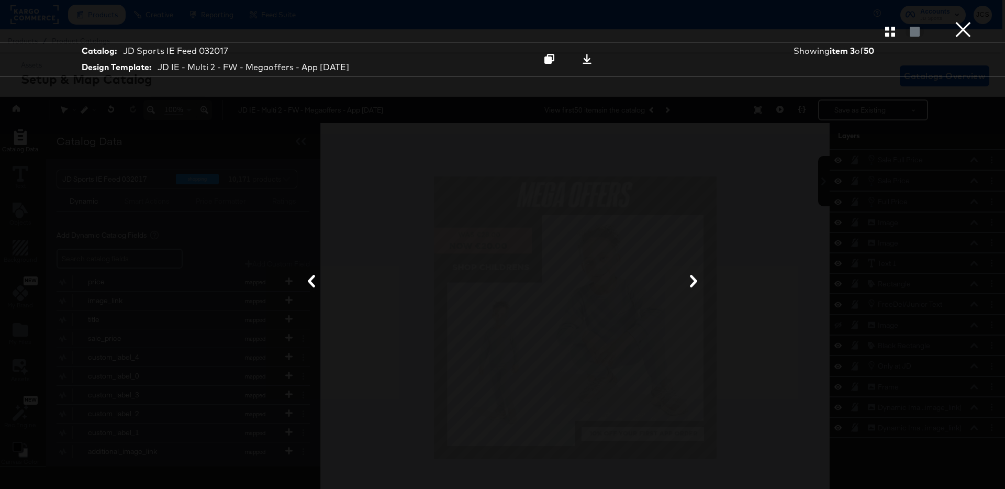
click at [961, 21] on button "×" at bounding box center [963, 10] width 21 height 21
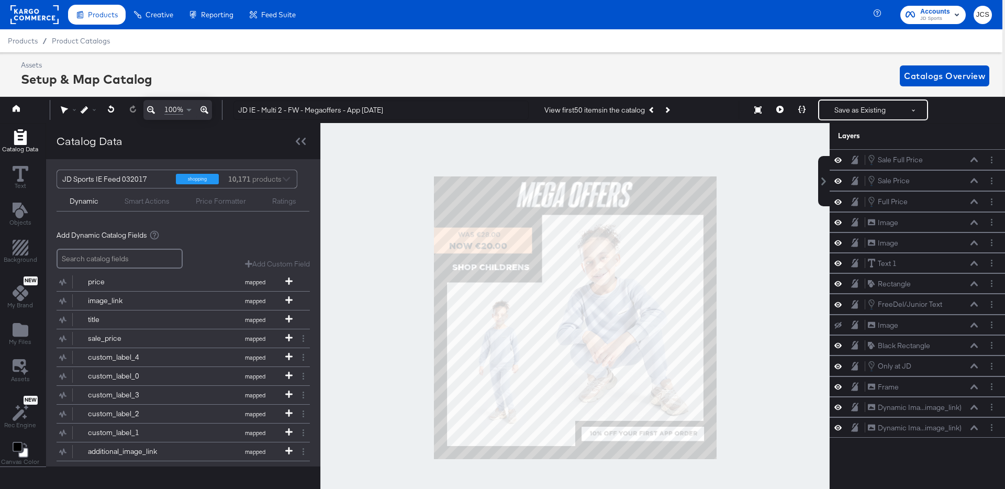
click at [780, 264] on div at bounding box center [575, 318] width 510 height 390
click at [782, 107] on icon at bounding box center [780, 109] width 7 height 7
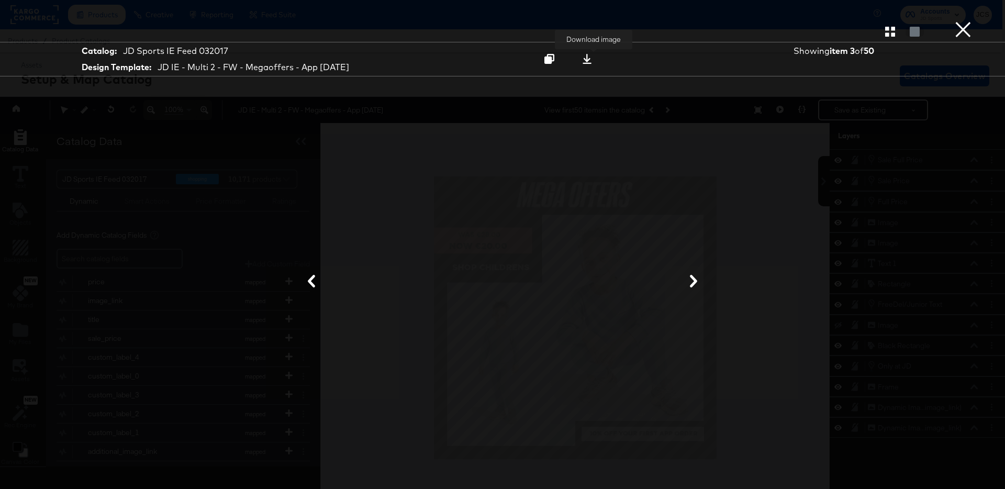
click at [592, 61] on icon at bounding box center [587, 59] width 10 height 10
click at [659, 30] on div at bounding box center [502, 31] width 1005 height 21
click at [965, 21] on button "×" at bounding box center [963, 10] width 21 height 21
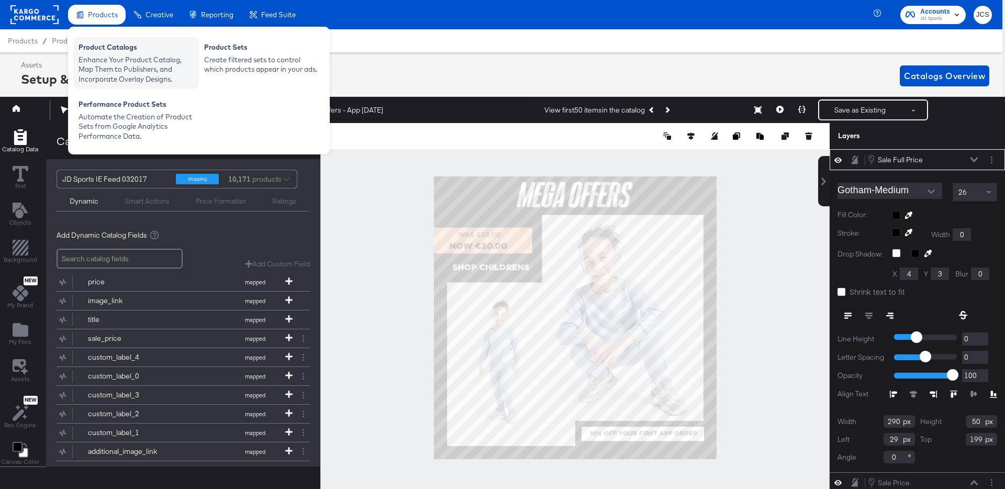
click at [103, 51] on div "Product Catalogs" at bounding box center [136, 48] width 115 height 13
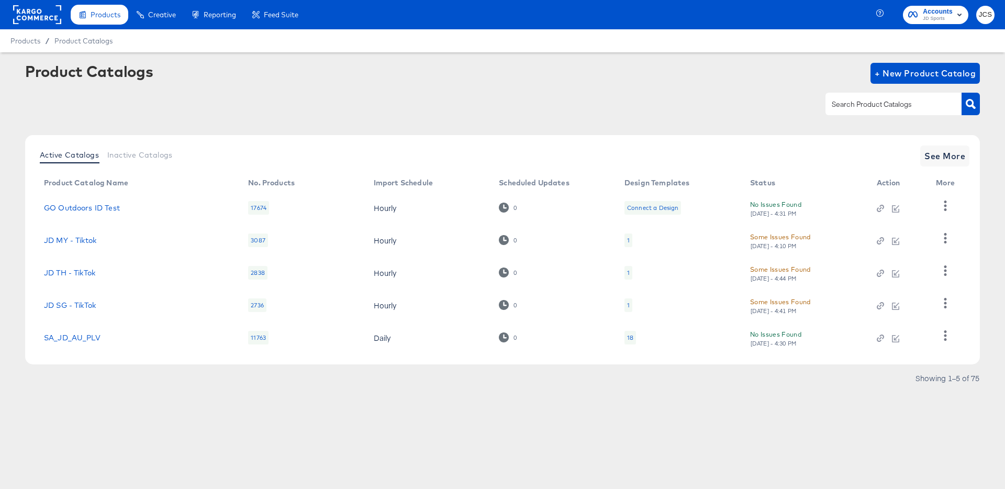
click at [868, 106] on input "text" at bounding box center [886, 104] width 112 height 12
type input "ie"
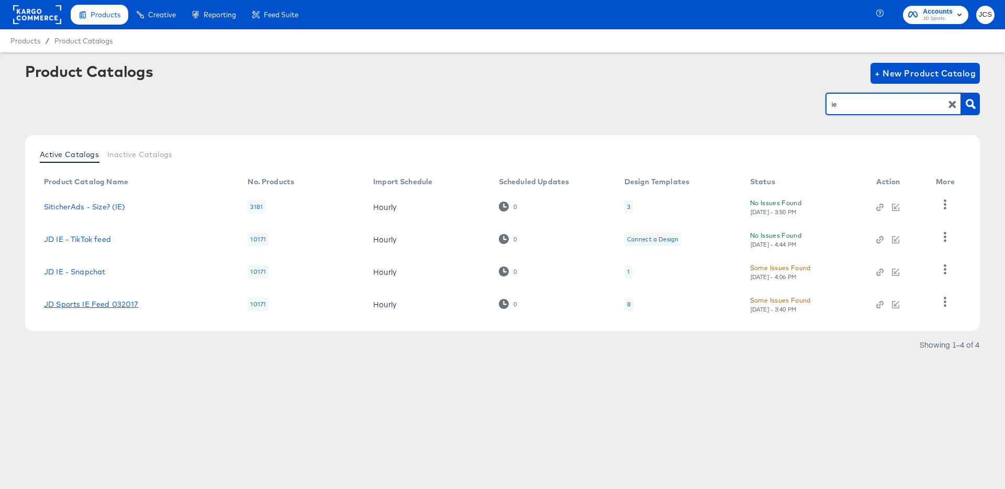
click at [98, 302] on link "JD Sports IE Feed 032017" at bounding box center [91, 304] width 95 height 8
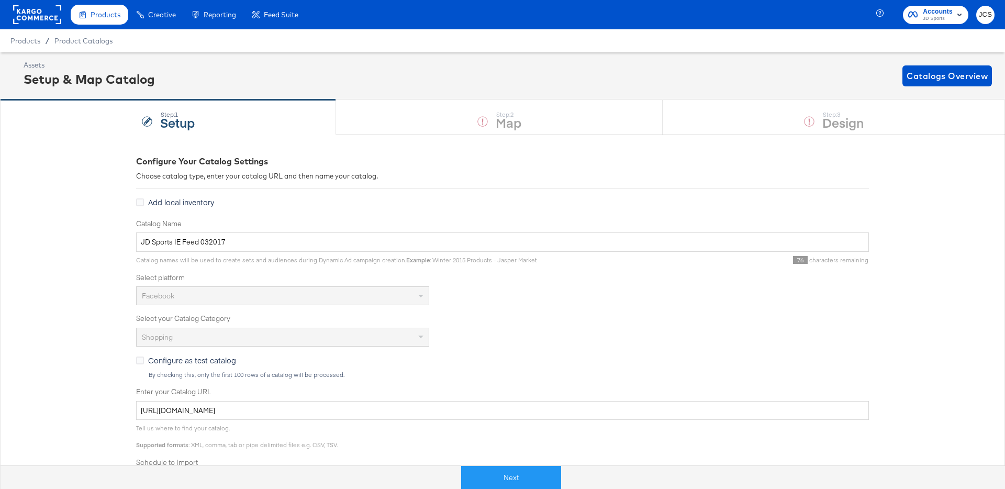
click at [525, 473] on button "Next" at bounding box center [511, 478] width 100 height 24
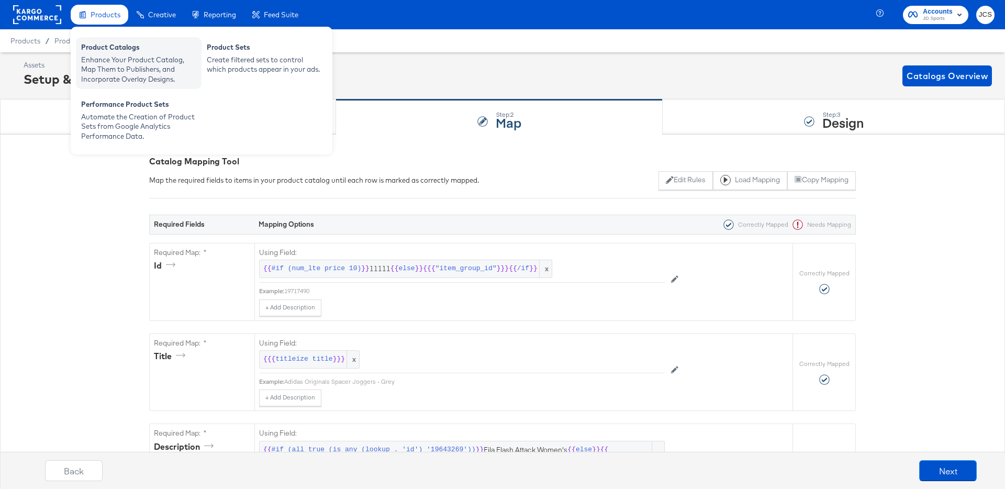
click at [115, 58] on div "Enhance Your Product Catalog, Map Them to Publishers, and Incorporate Overlay D…" at bounding box center [138, 69] width 115 height 29
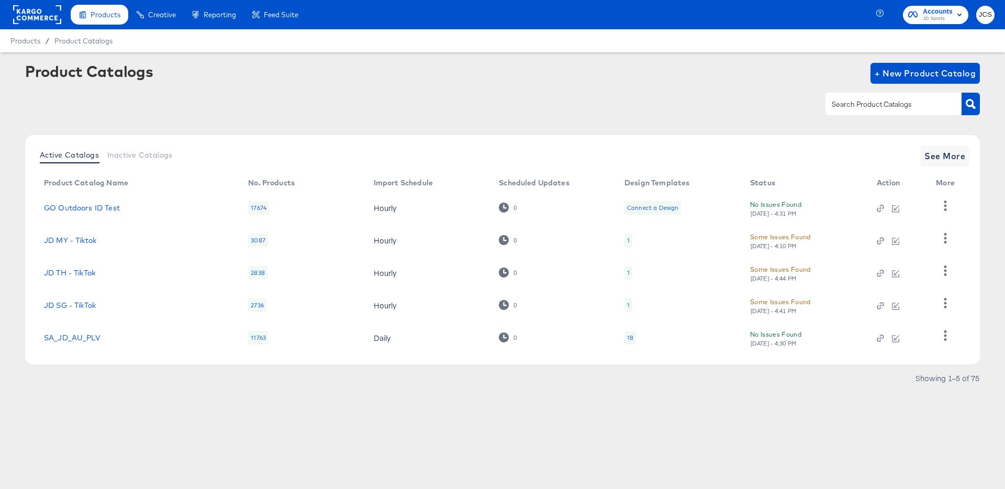
click at [873, 97] on div at bounding box center [894, 104] width 136 height 22
type input "ie"
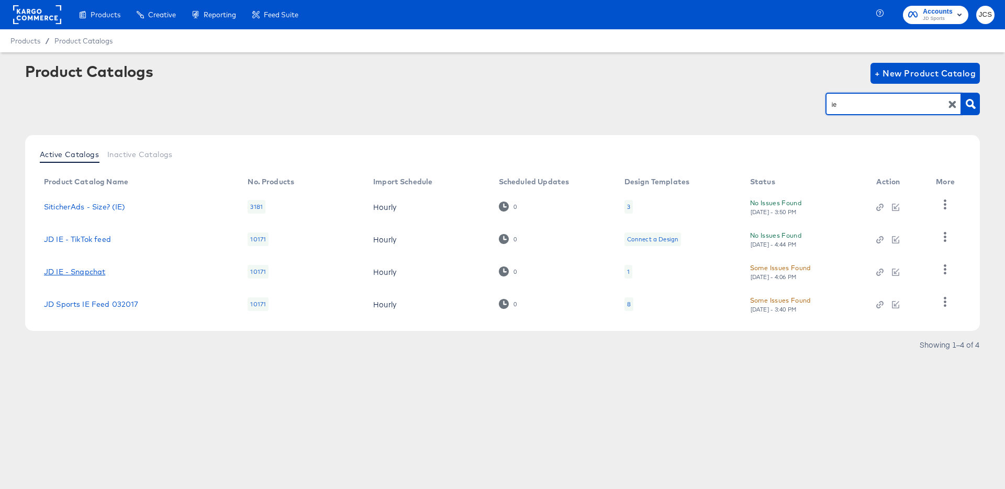
click at [86, 269] on link "JD IE - Snapchat" at bounding box center [74, 272] width 61 height 8
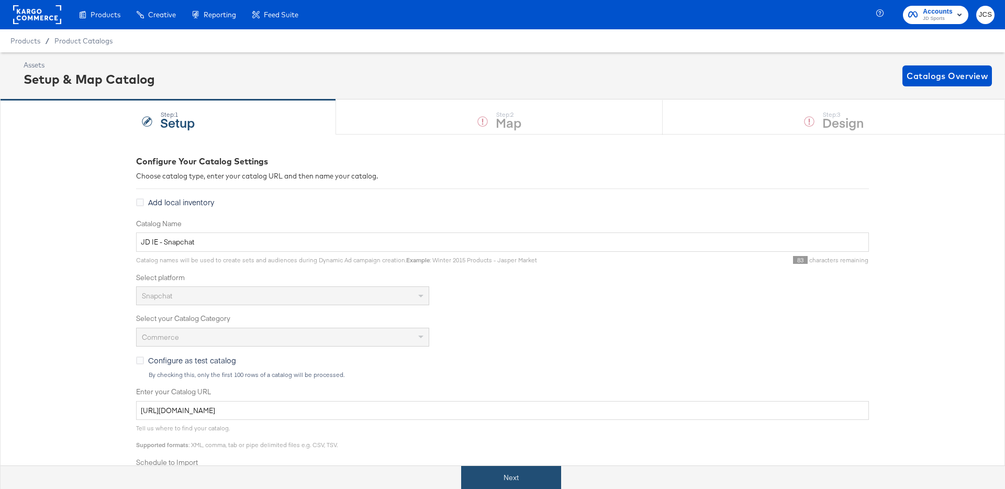
click at [512, 489] on button "Next" at bounding box center [511, 478] width 100 height 24
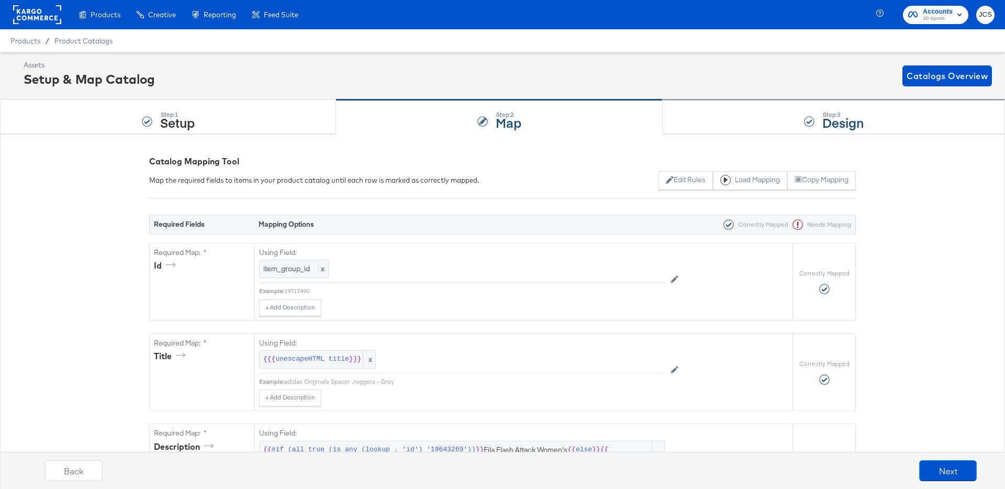
click at [695, 112] on div "Step: 3 Design" at bounding box center [834, 117] width 342 height 35
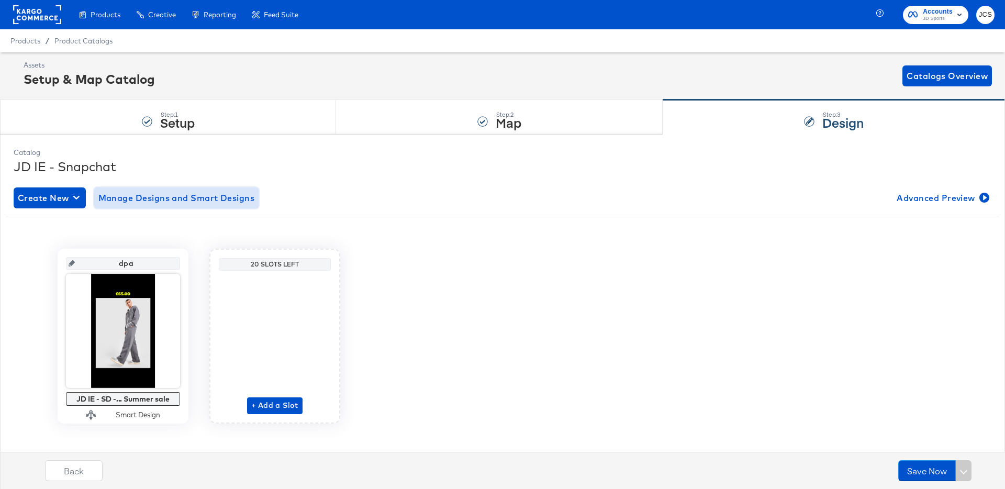
click at [171, 200] on span "Manage Designs and Smart Designs" at bounding box center [176, 198] width 157 height 15
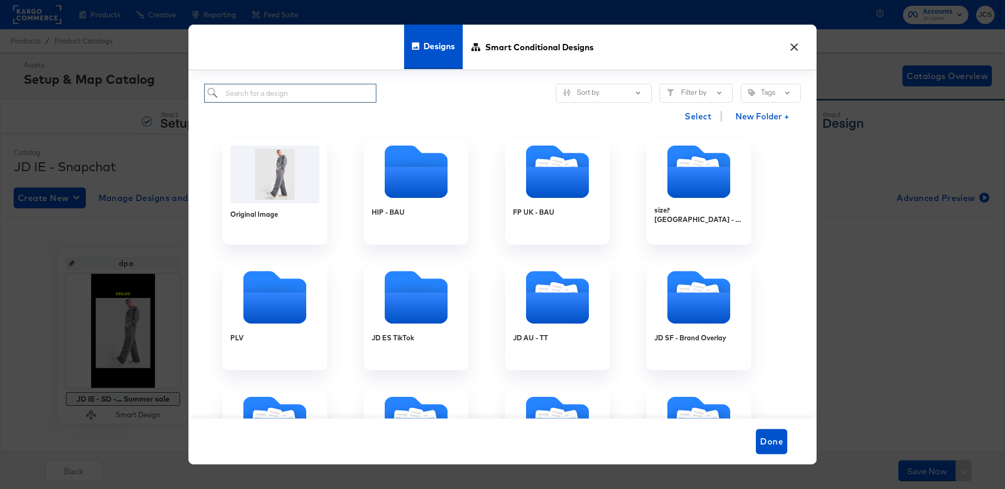
click at [283, 92] on input "search" at bounding box center [290, 93] width 172 height 19
paste input "JD IE - SN - Multi 2 - Mega Offers - [DATE]"
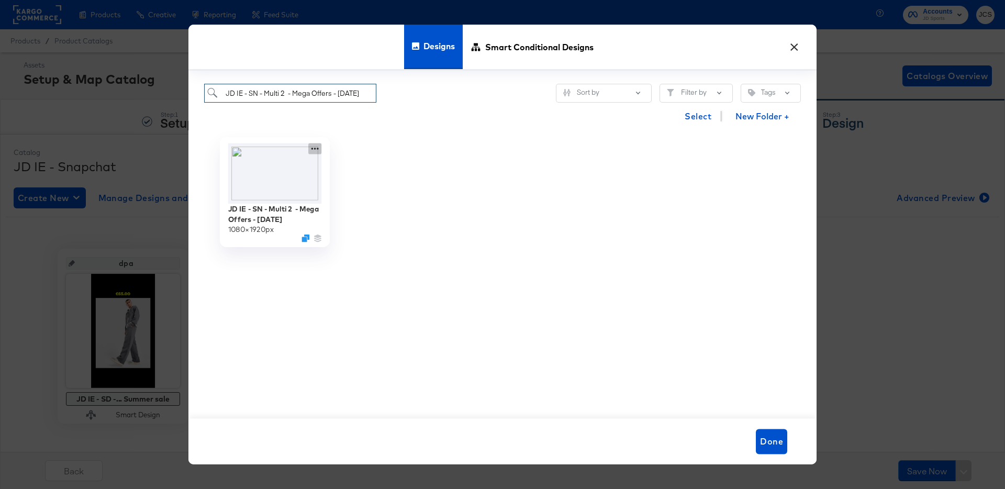
click at [314, 147] on icon at bounding box center [314, 148] width 13 height 11
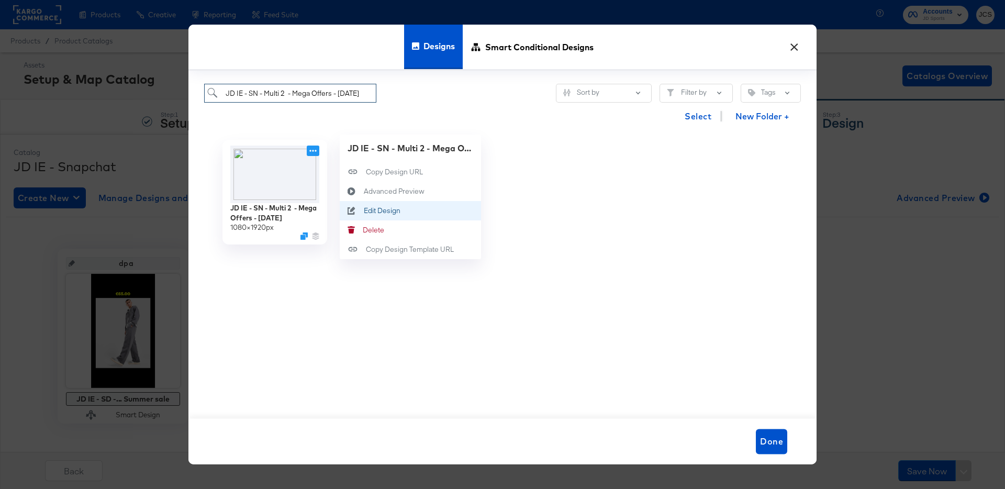
type input "JD IE - SN - Multi 2 - Mega Offers - [DATE]"
click at [364, 211] on div "Edit Design Edit Design" at bounding box center [364, 211] width 0 height 0
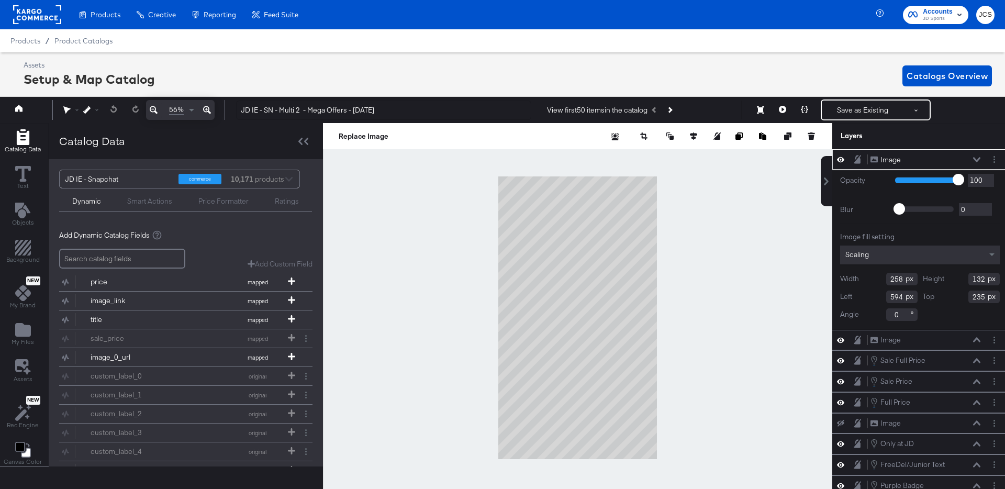
scroll to position [0, 3]
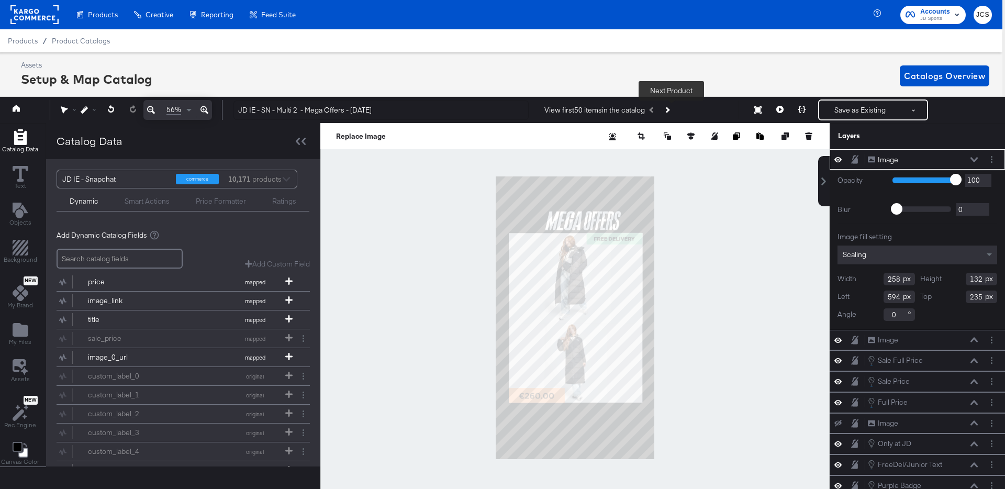
click at [673, 108] on button "Next Product" at bounding box center [667, 110] width 15 height 19
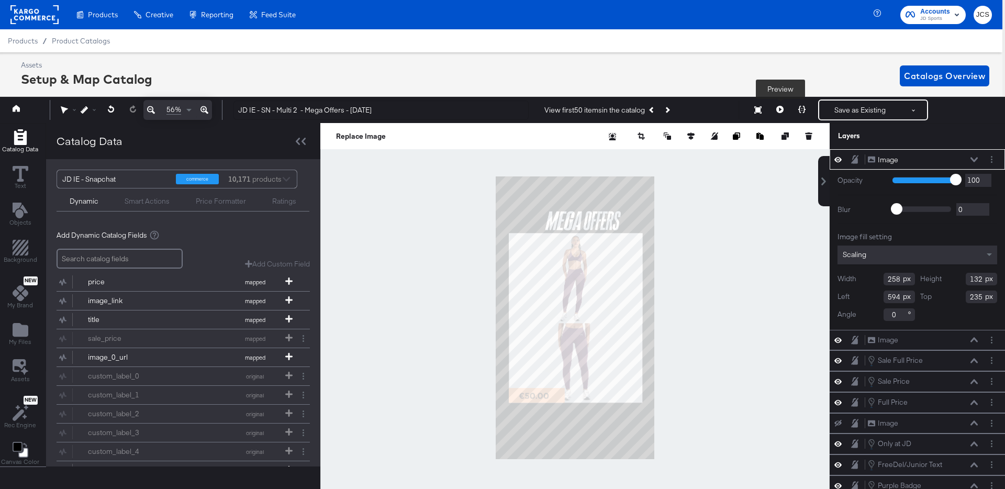
click at [780, 107] on icon at bounding box center [780, 109] width 7 height 7
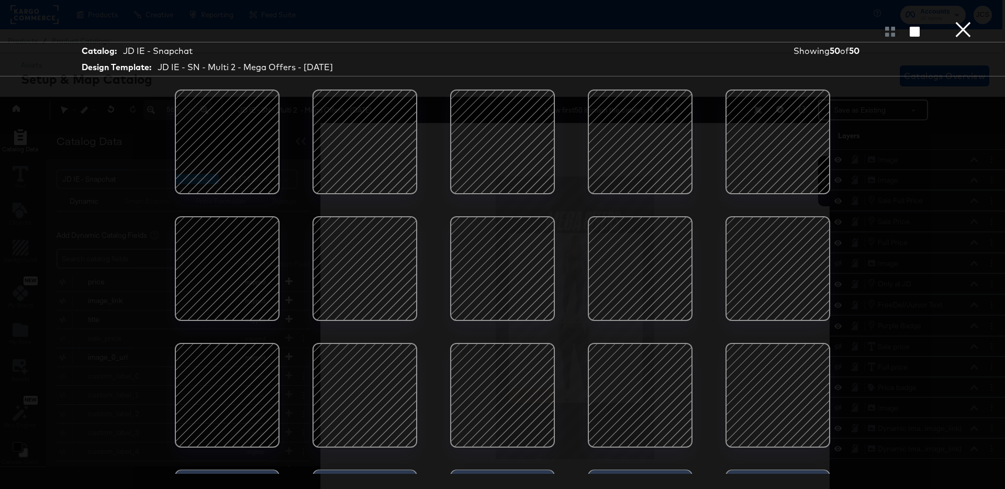
click at [516, 383] on div at bounding box center [502, 395] width 89 height 89
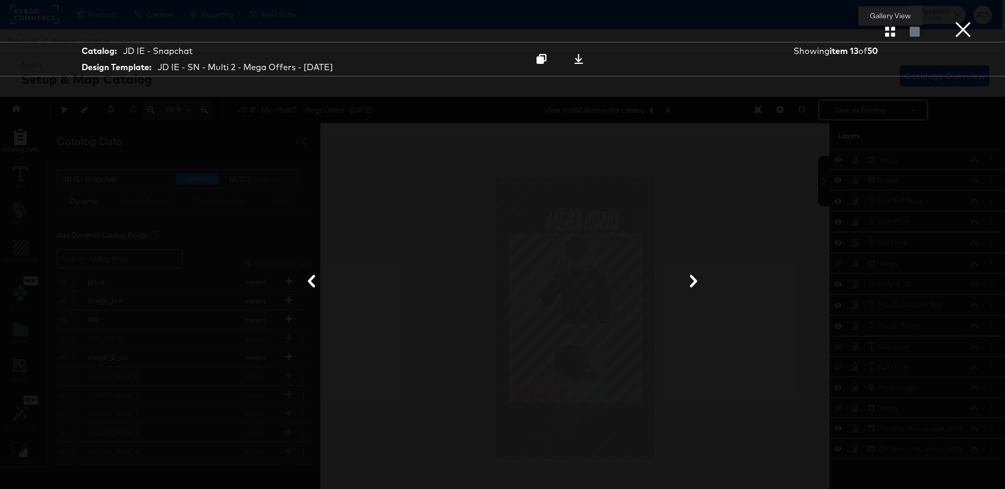
click at [893, 32] on icon "button" at bounding box center [891, 32] width 10 height 10
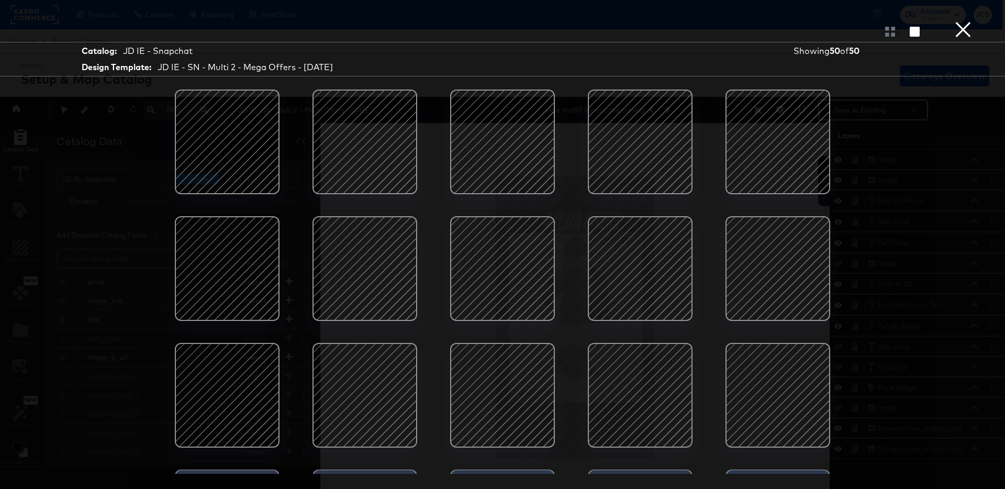
click at [770, 274] on div at bounding box center [778, 268] width 89 height 89
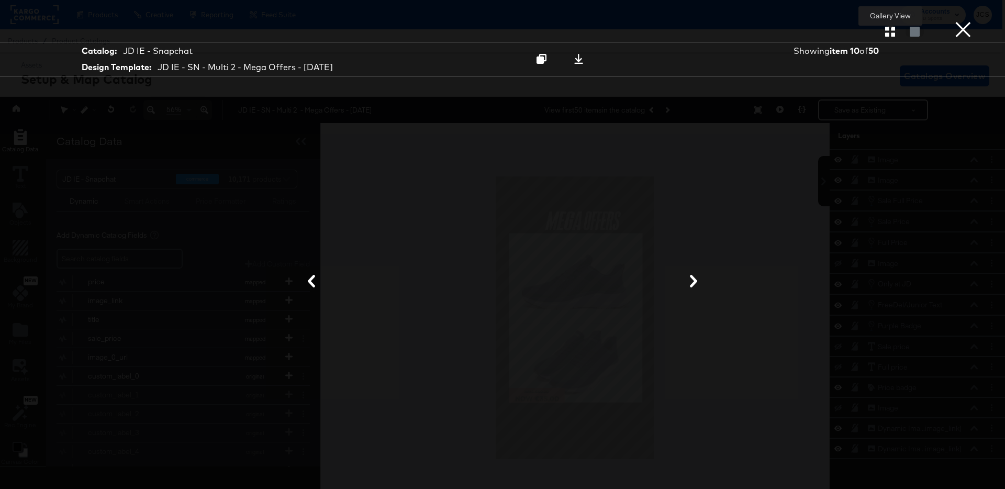
click at [891, 34] on icon "button" at bounding box center [891, 32] width 10 height 10
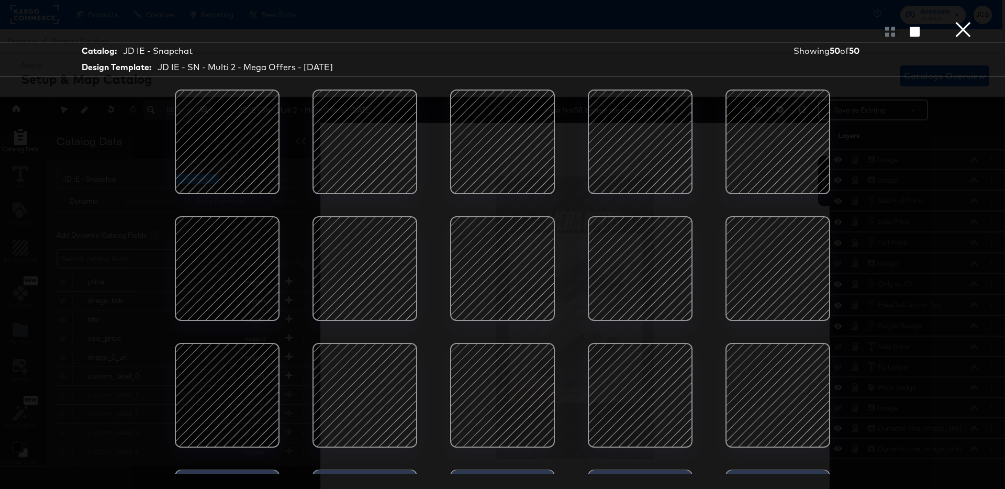
click at [389, 268] on div at bounding box center [364, 268] width 89 height 89
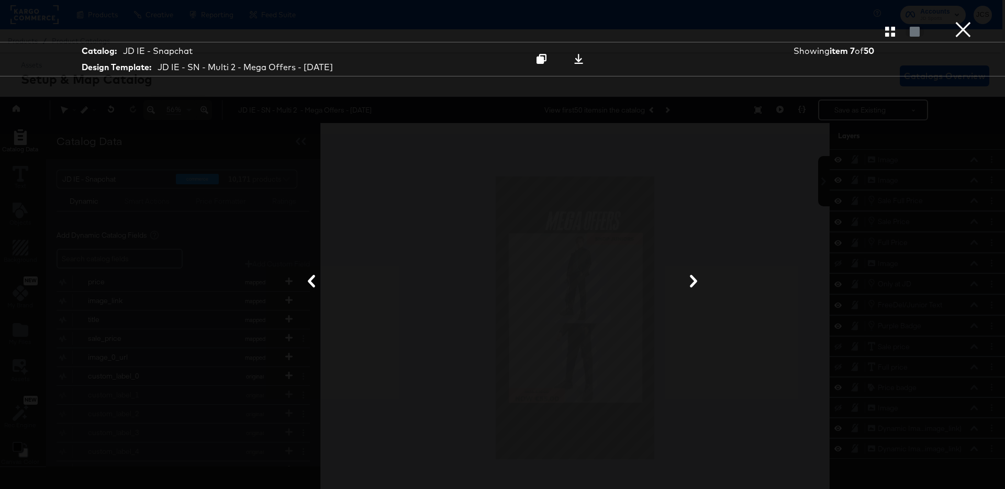
click at [963, 21] on button "×" at bounding box center [963, 10] width 21 height 21
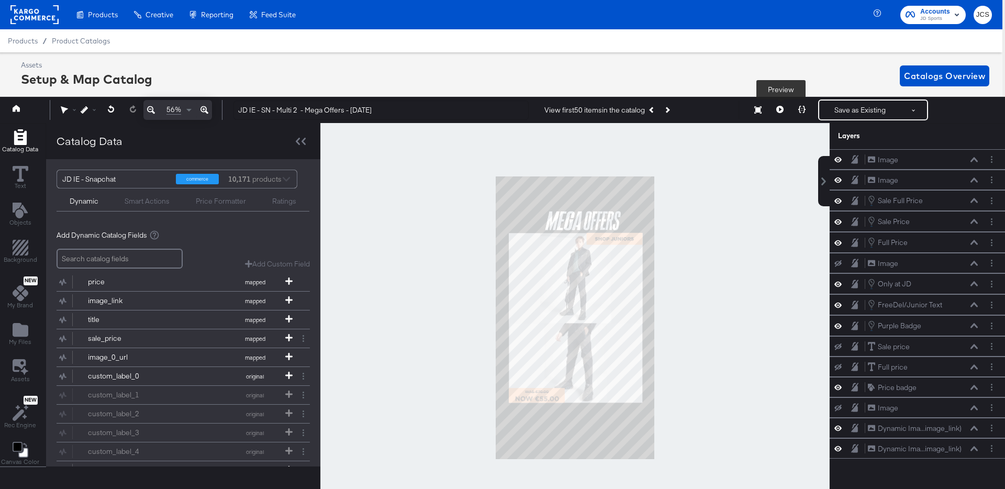
click at [777, 107] on icon at bounding box center [780, 109] width 7 height 7
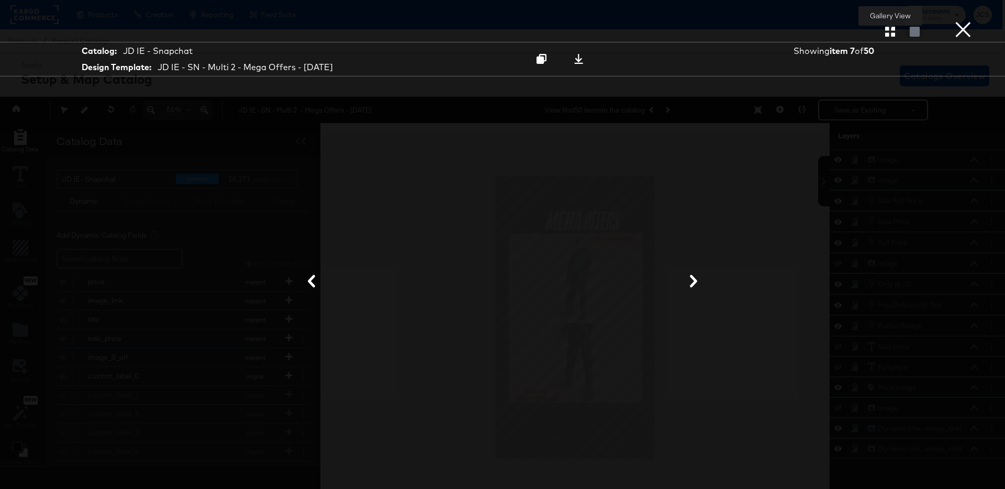
click at [886, 30] on icon "button" at bounding box center [891, 32] width 10 height 10
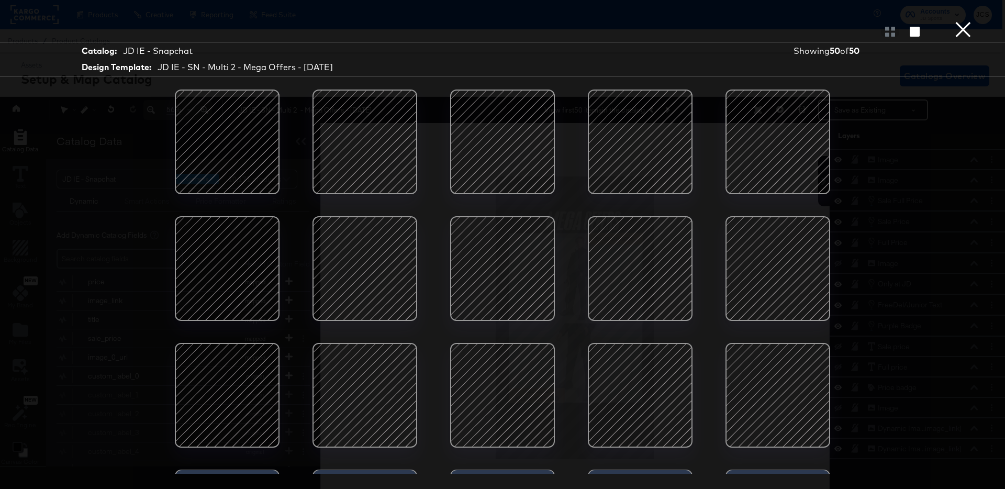
click at [965, 21] on button "×" at bounding box center [963, 10] width 21 height 21
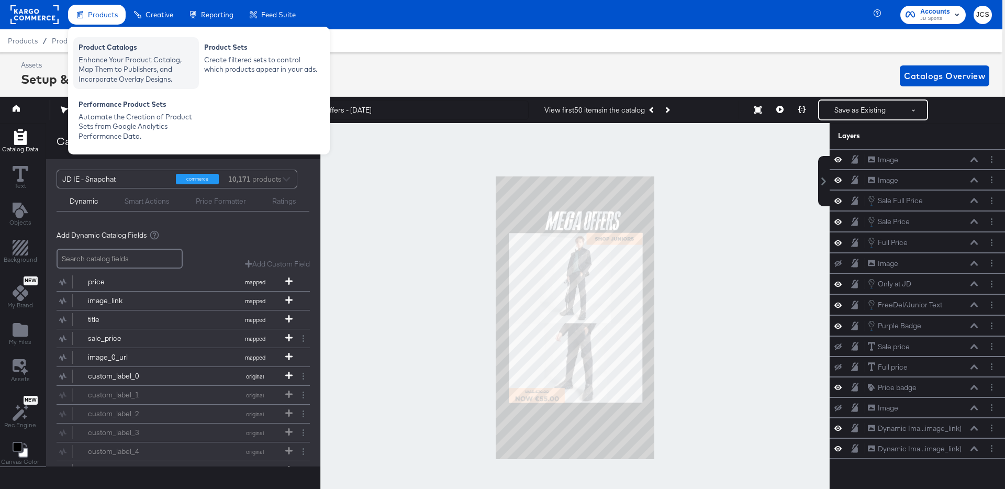
click at [102, 60] on div "Enhance Your Product Catalog, Map Them to Publishers, and Incorporate Overlay D…" at bounding box center [136, 69] width 115 height 29
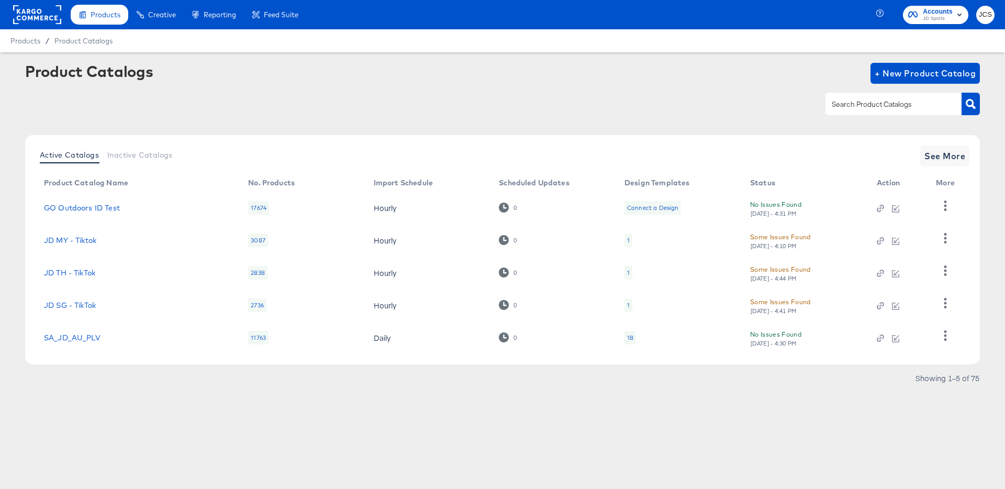
click at [886, 106] on input "text" at bounding box center [886, 104] width 112 height 12
type input "ie"
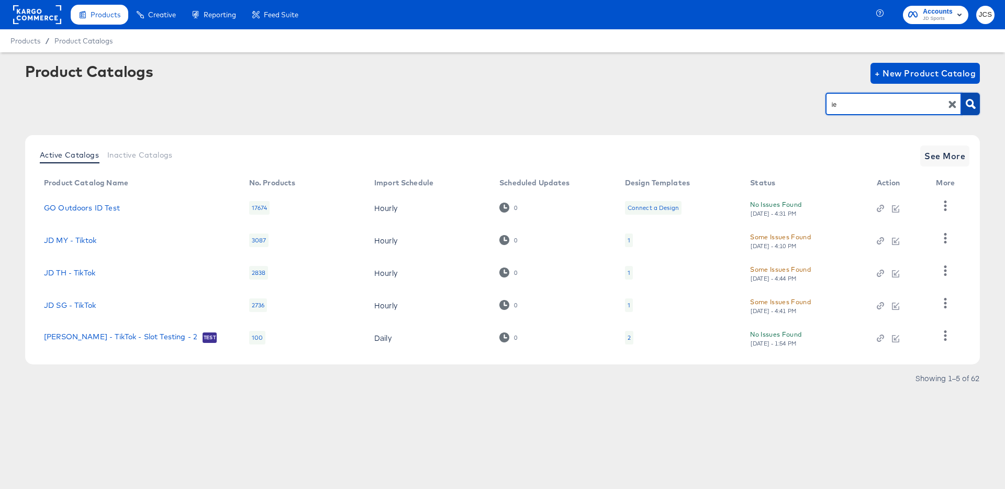
click at [976, 100] on icon "button" at bounding box center [971, 104] width 10 height 10
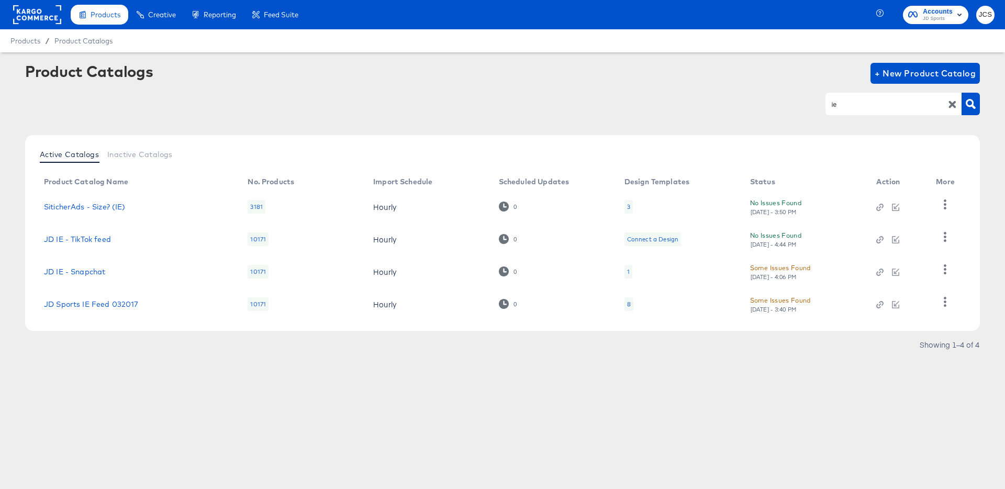
click at [633, 306] on div "8" at bounding box center [629, 304] width 9 height 14
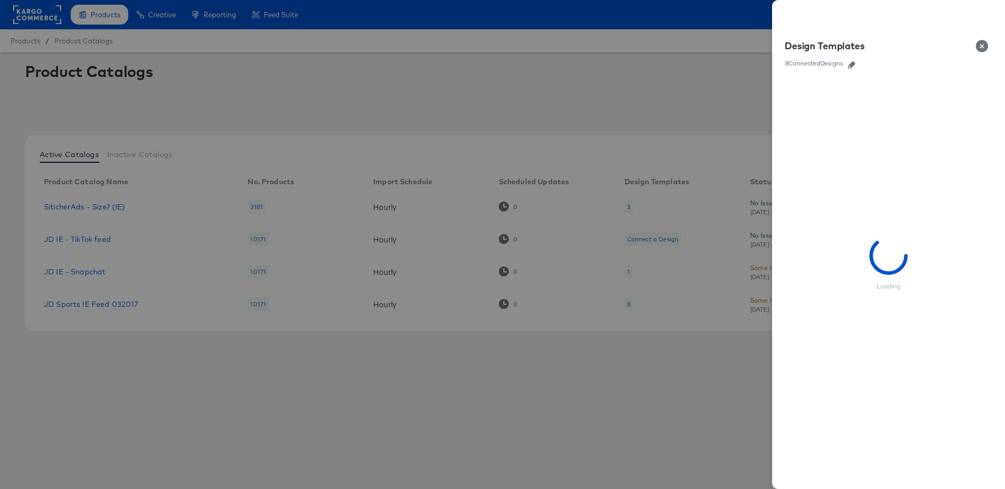
click at [853, 64] on icon "button" at bounding box center [851, 64] width 7 height 7
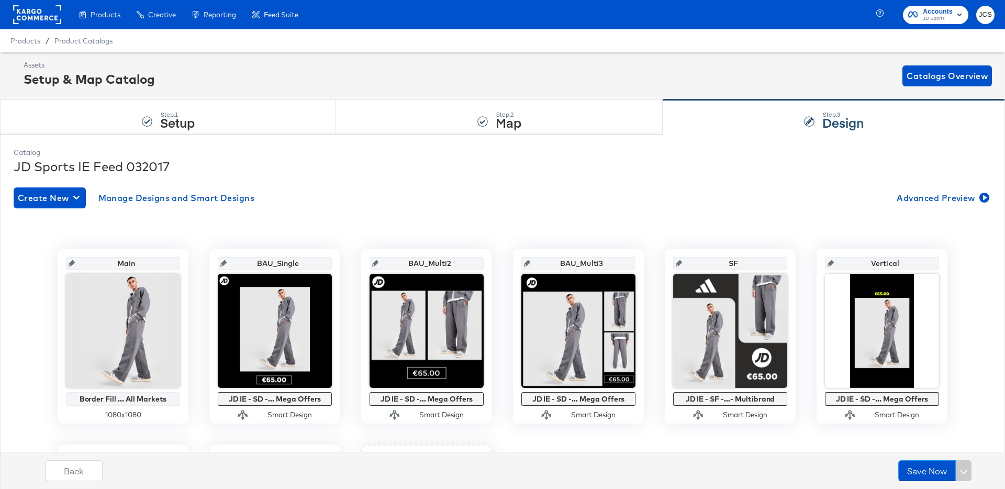
drag, startPoint x: 106, startPoint y: 51, endPoint x: 276, endPoint y: 49, distance: 169.7
click at [0, 0] on div "Product Catalogs" at bounding box center [0, 0] width 0 height 0
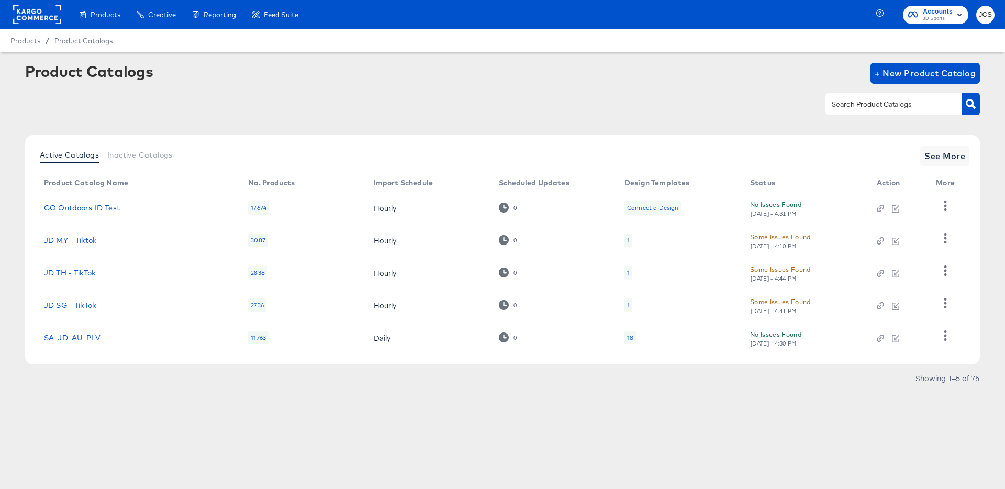
click at [856, 115] on div at bounding box center [894, 104] width 136 height 22
type input "ie"
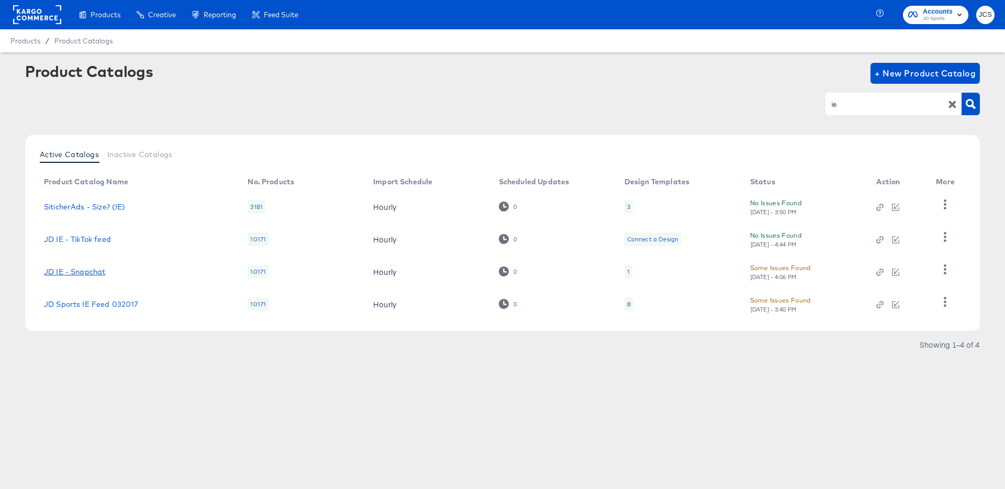
click at [84, 270] on link "JD IE - Snapchat" at bounding box center [74, 272] width 61 height 8
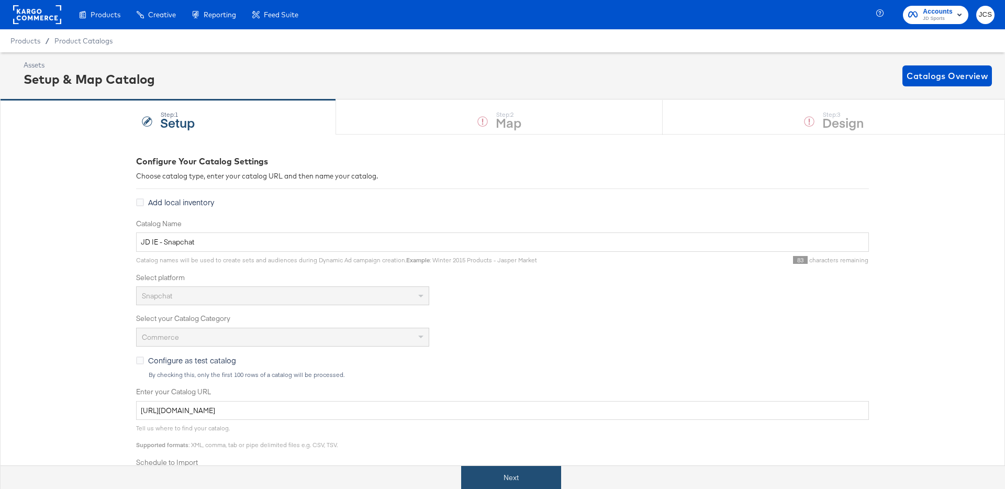
click at [501, 484] on button "Next" at bounding box center [511, 478] width 100 height 24
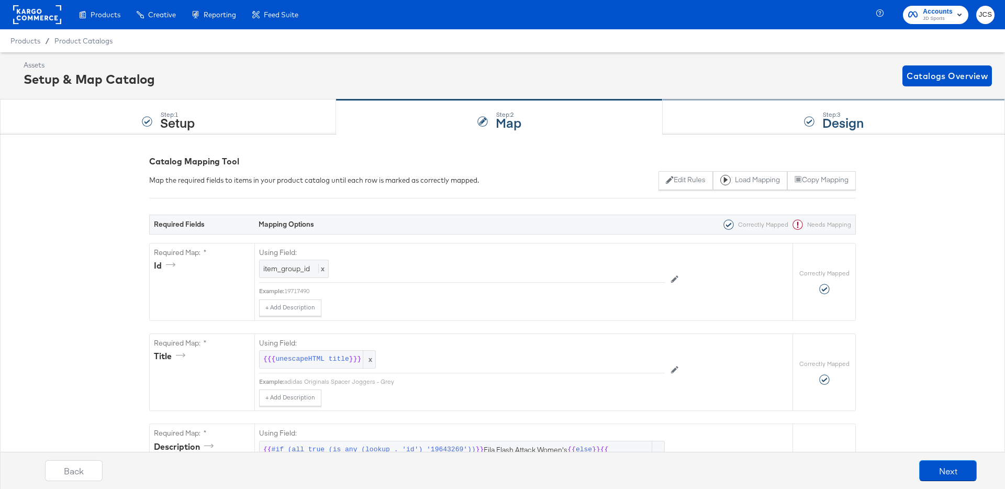
click at [756, 119] on div "Step: 3 Design" at bounding box center [834, 117] width 342 height 35
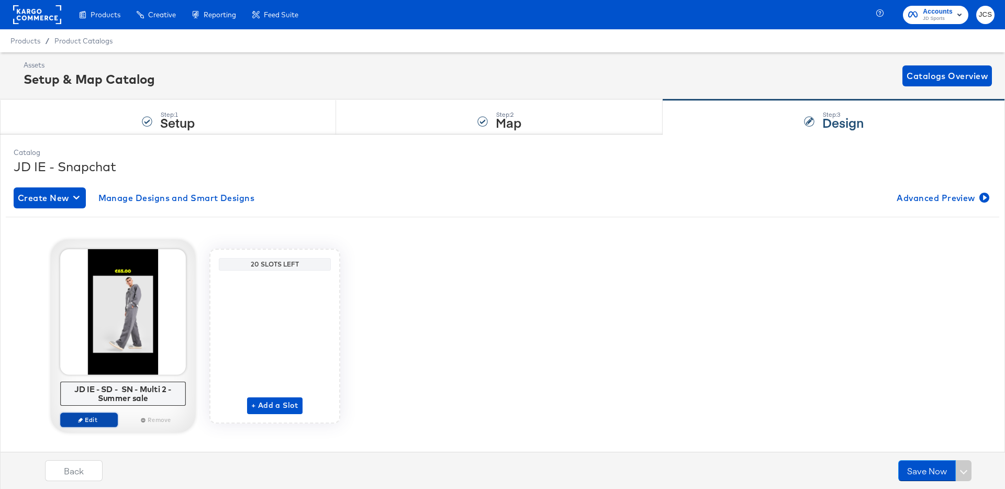
click at [91, 419] on span "Edit" at bounding box center [89, 420] width 48 height 8
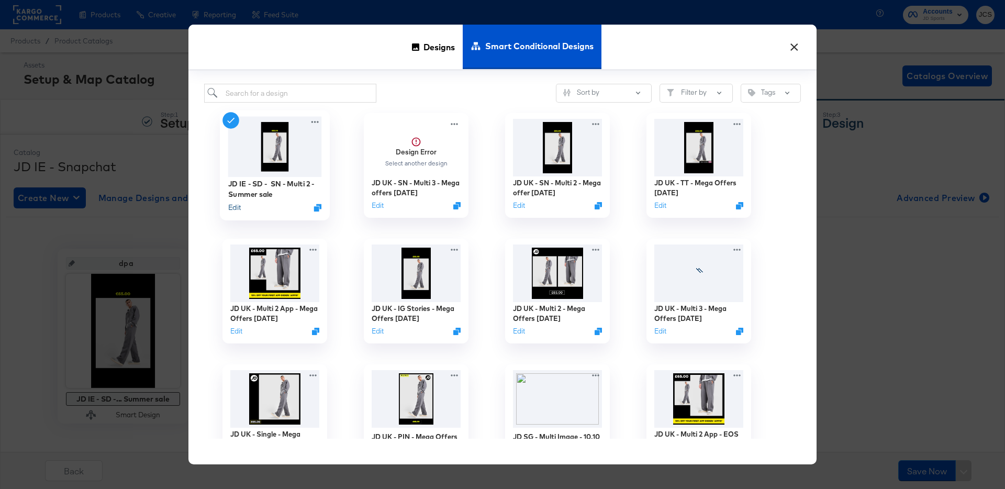
click at [230, 205] on button "Edit" at bounding box center [234, 208] width 13 height 10
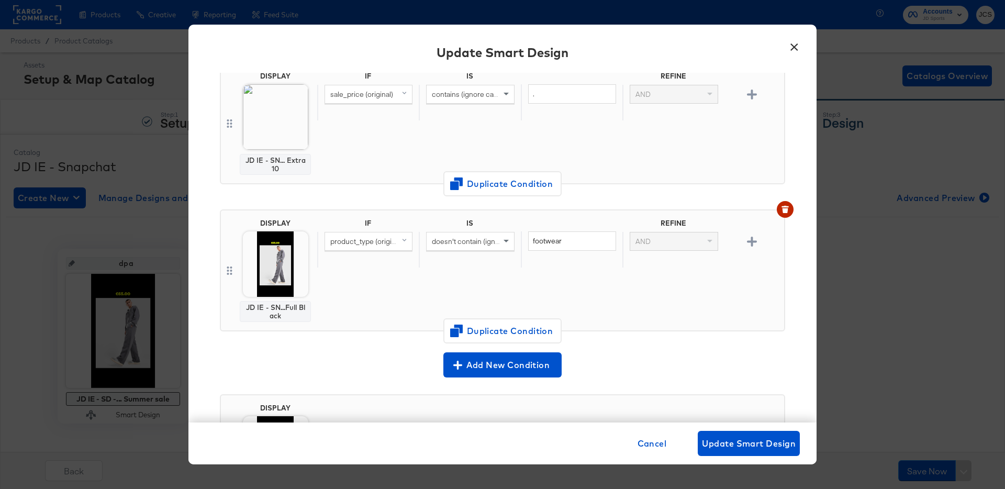
scroll to position [103, 0]
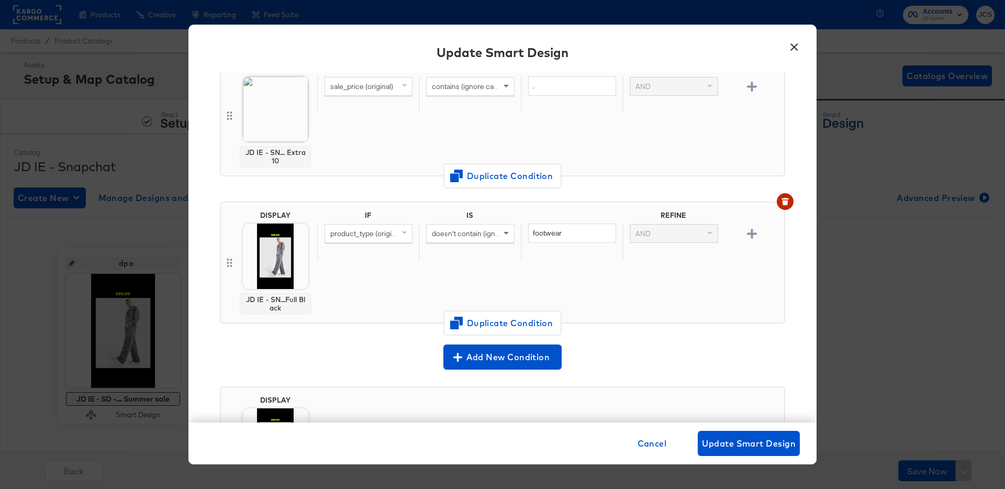
click at [795, 48] on button "×" at bounding box center [794, 44] width 19 height 19
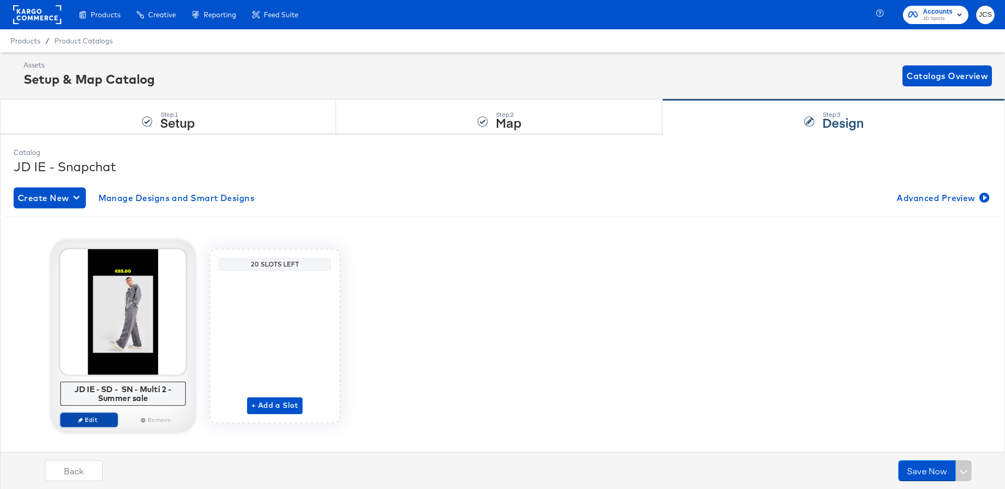
click at [96, 421] on span "Edit" at bounding box center [89, 420] width 48 height 8
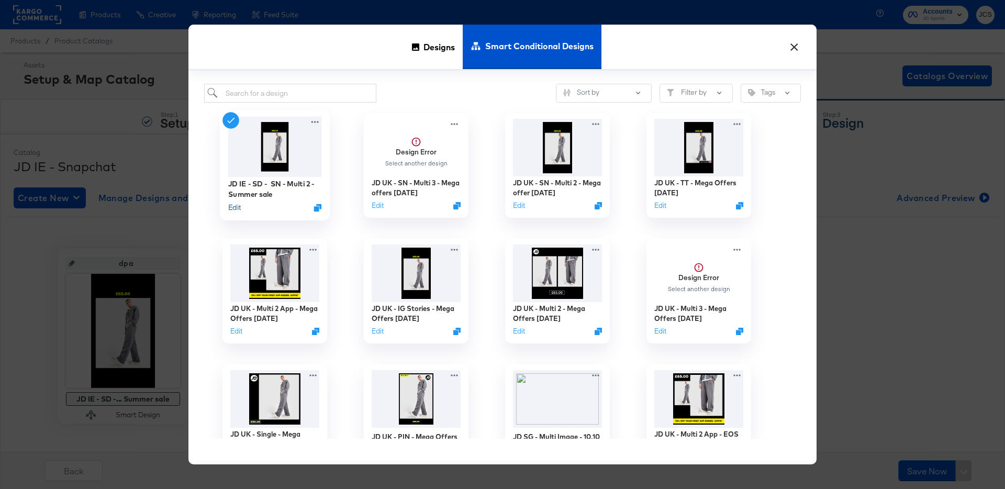
click at [239, 207] on button "Edit" at bounding box center [234, 208] width 13 height 10
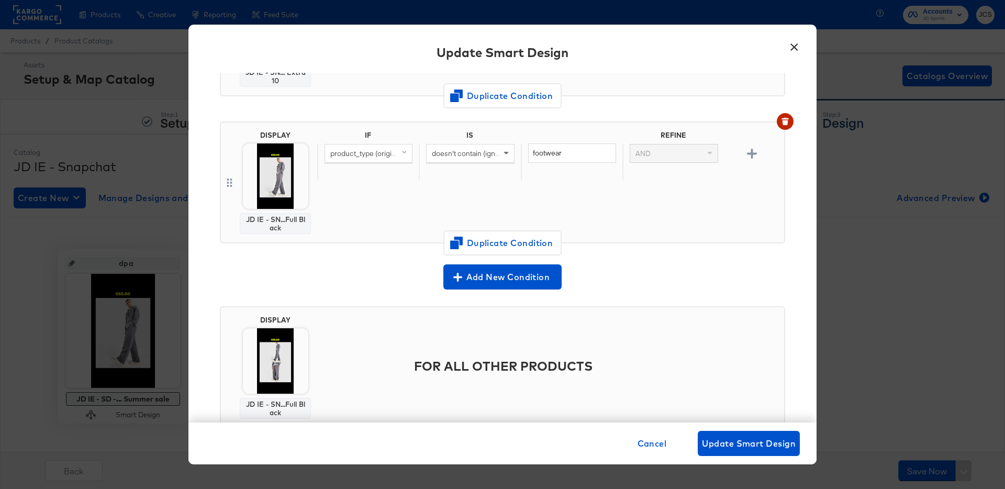
scroll to position [192, 0]
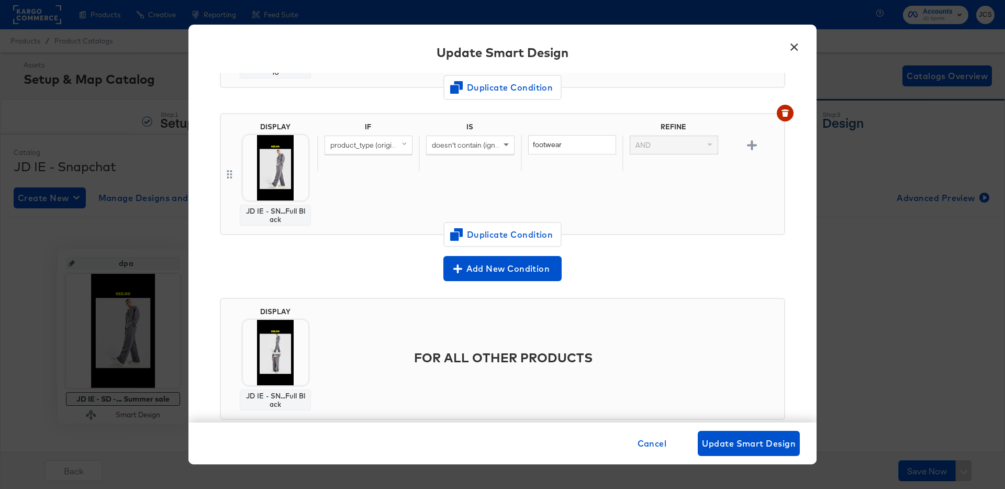
click at [790, 47] on button "×" at bounding box center [794, 44] width 19 height 19
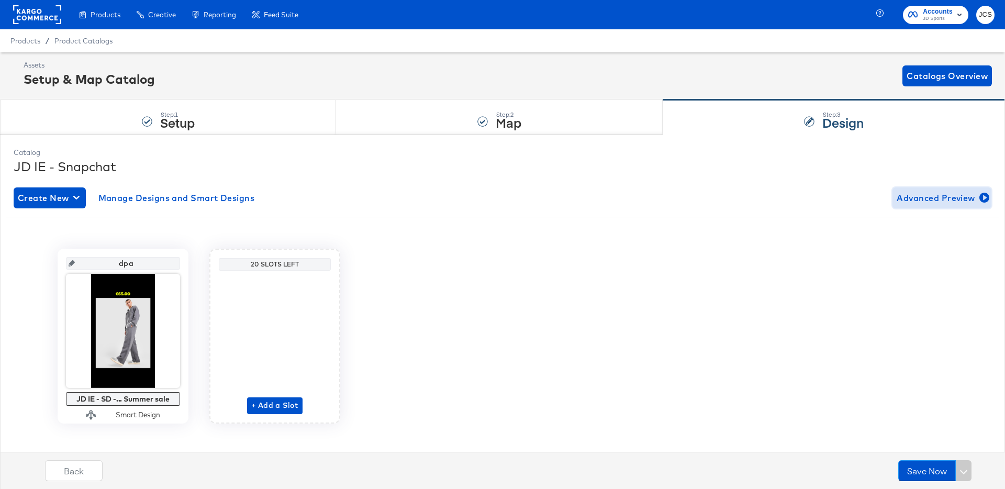
click at [914, 194] on span "Advanced Preview" at bounding box center [942, 198] width 91 height 15
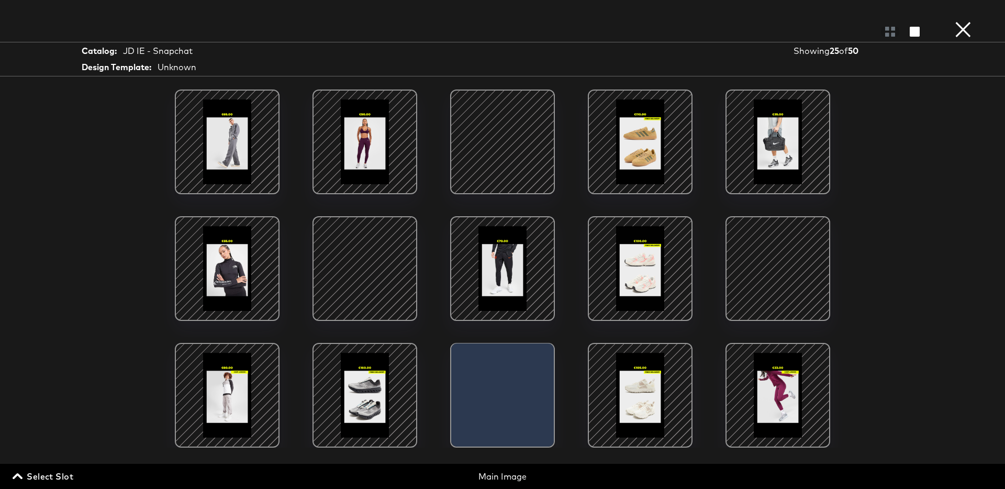
click at [512, 154] on div at bounding box center [502, 141] width 89 height 89
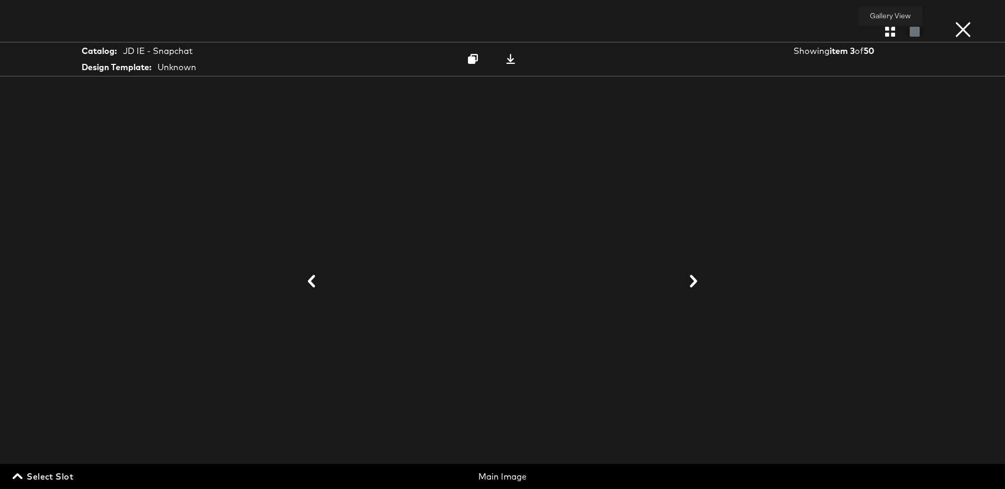
click at [886, 34] on icon "button" at bounding box center [891, 32] width 10 height 10
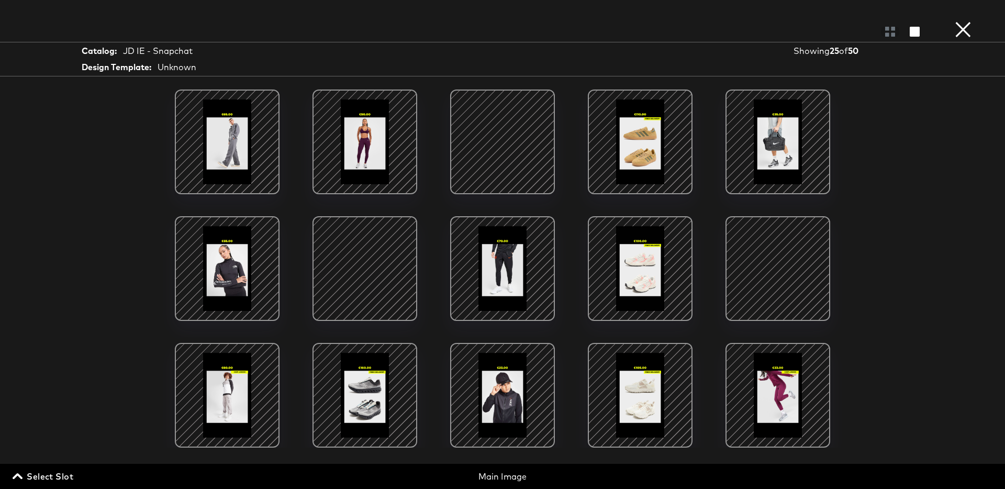
drag, startPoint x: 970, startPoint y: 29, endPoint x: 923, endPoint y: 41, distance: 49.2
click at [970, 21] on button "×" at bounding box center [963, 10] width 21 height 21
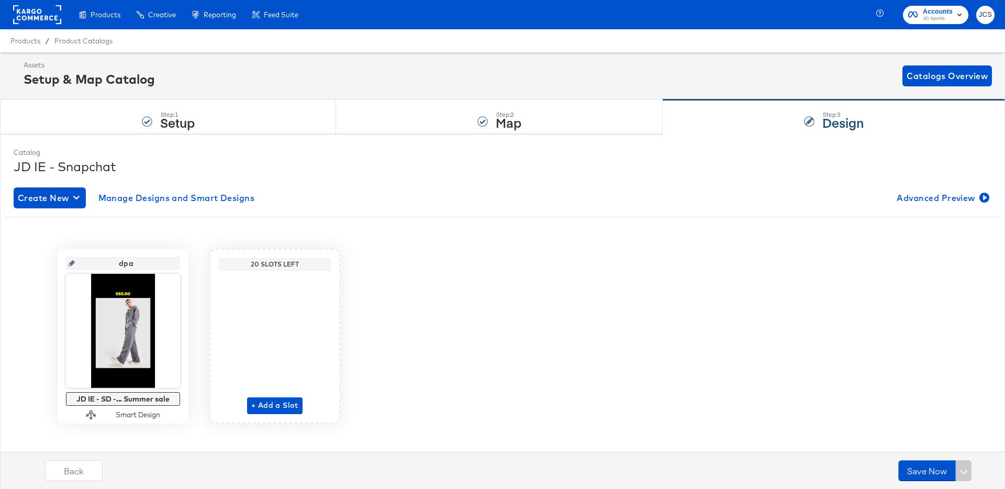
click at [41, 23] on rect at bounding box center [37, 14] width 48 height 19
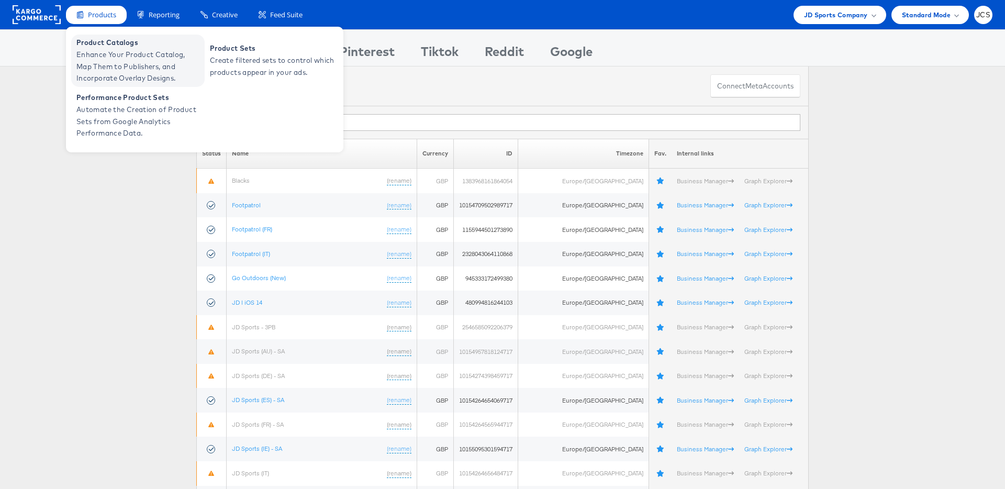
click at [101, 50] on span "Enhance Your Product Catalog, Map Them to Publishers, and Incorporate Overlay D…" at bounding box center [139, 67] width 126 height 36
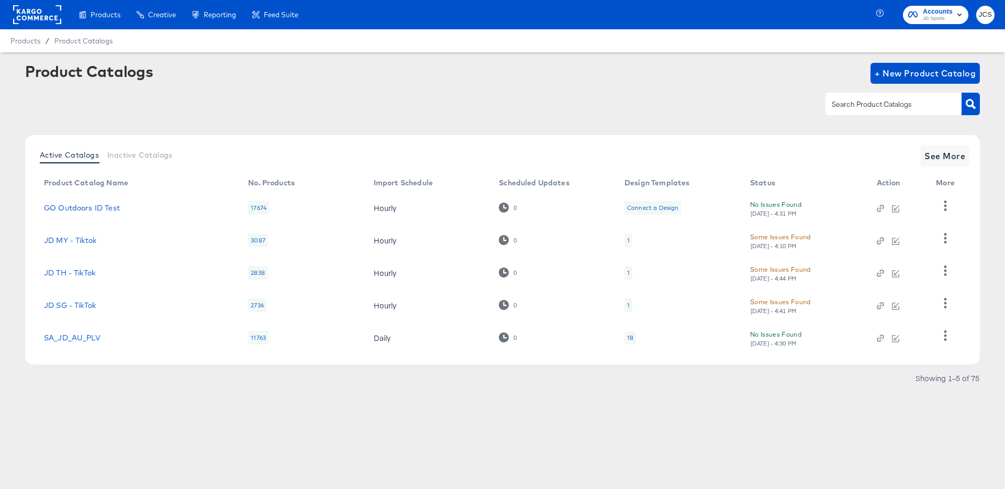
click at [862, 110] on div at bounding box center [894, 104] width 136 height 22
type input "main"
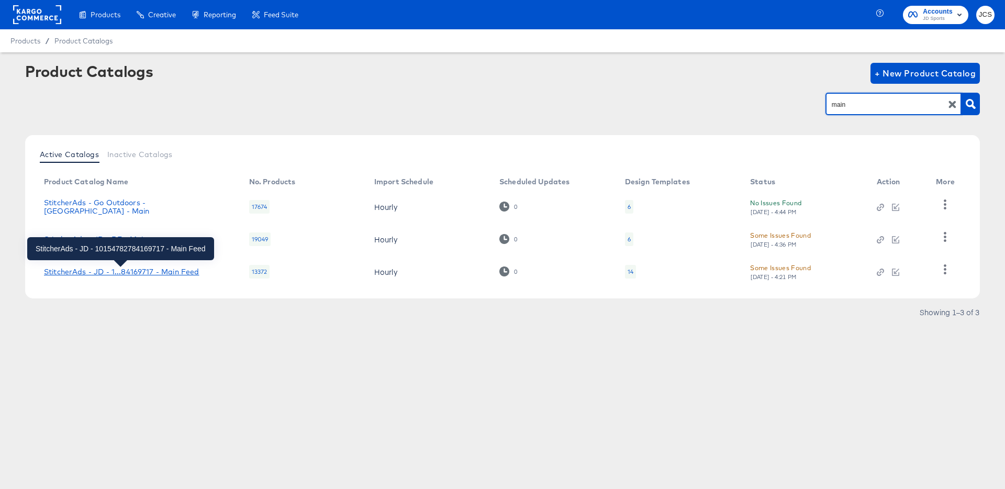
click at [101, 271] on div "StitcherAds - JD - 1...84169717 - Main Feed" at bounding box center [121, 272] width 155 height 8
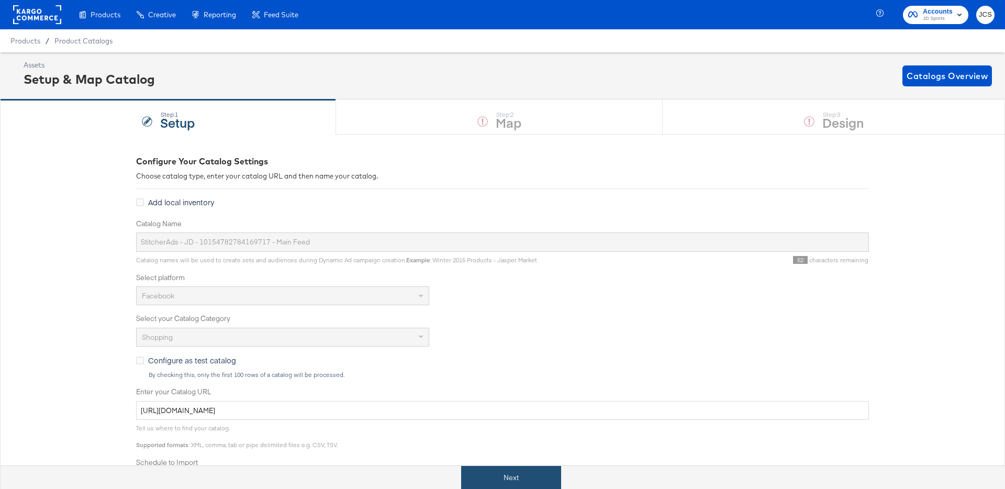
click at [504, 477] on button "Next" at bounding box center [511, 478] width 100 height 24
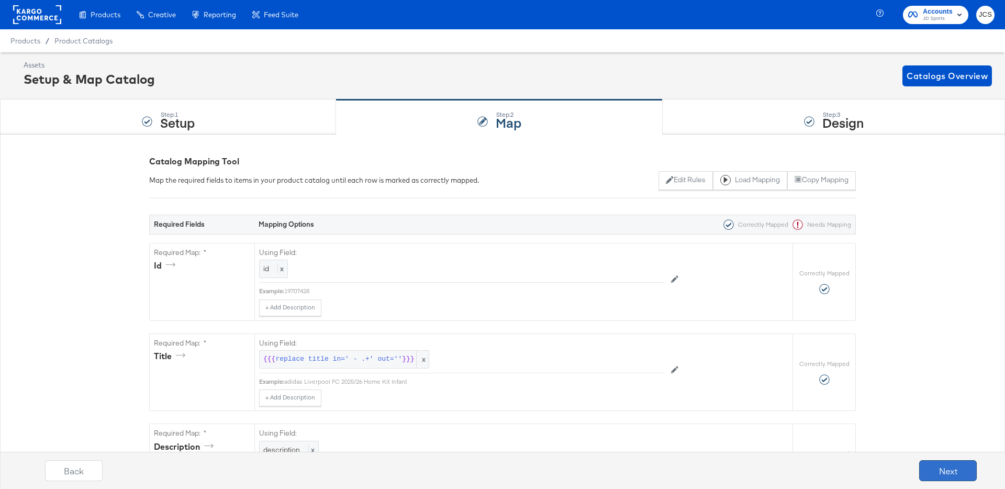
click at [943, 463] on button "Next" at bounding box center [949, 470] width 58 height 21
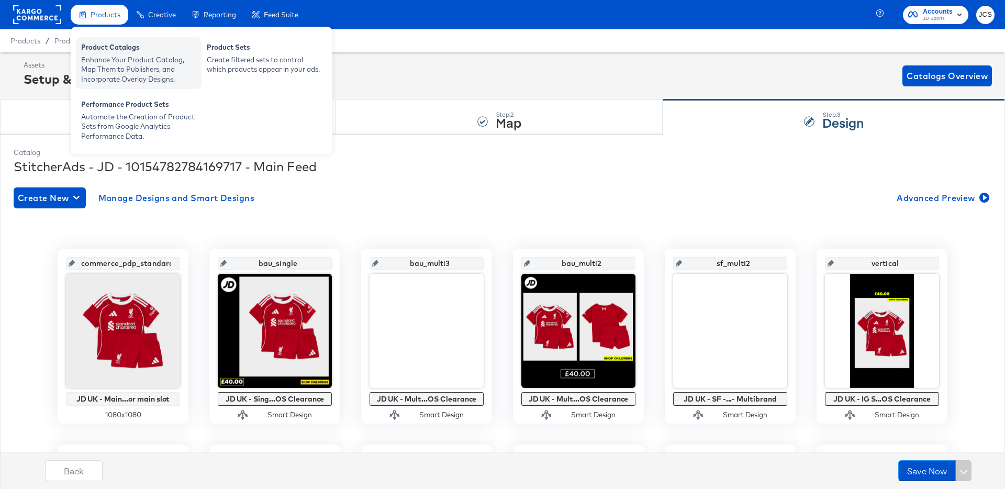
click at [92, 48] on div "Product Catalogs" at bounding box center [138, 48] width 115 height 13
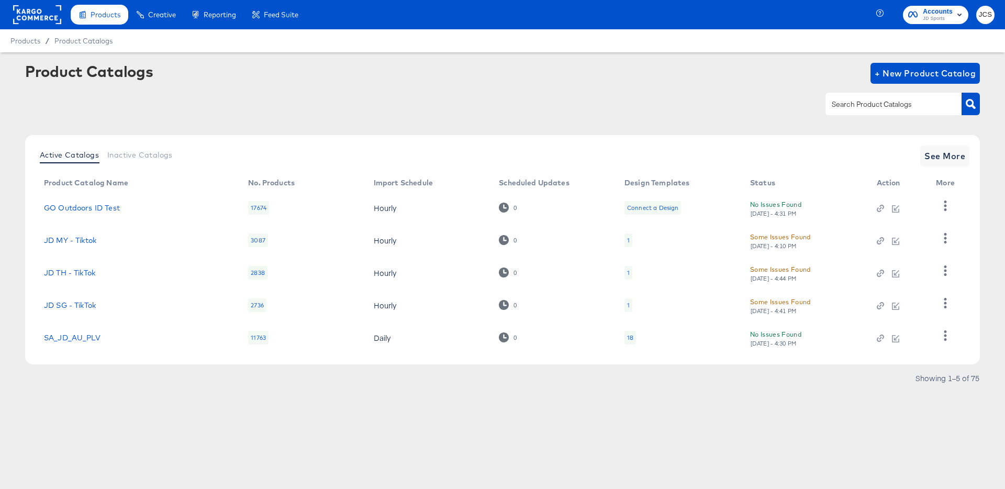
click at [883, 104] on input "text" at bounding box center [886, 104] width 112 height 12
type input "sn"
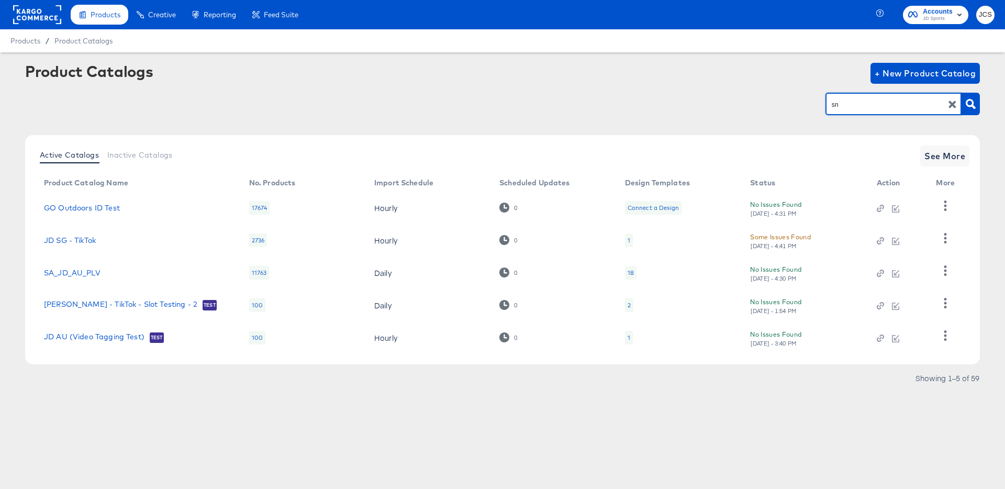
click at [139, 388] on div "Showing 1–5 of 59" at bounding box center [502, 383] width 955 height 17
click at [949, 158] on span "See More" at bounding box center [945, 156] width 41 height 15
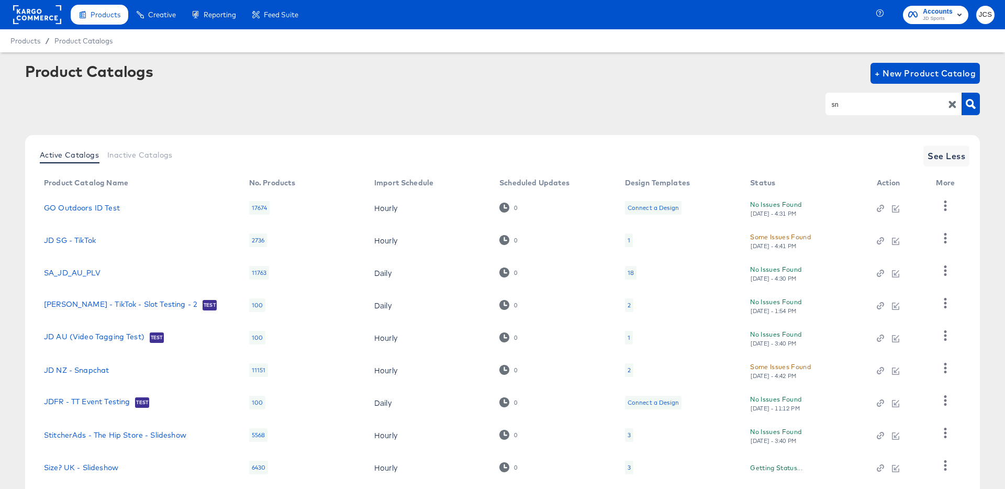
scroll to position [96, 0]
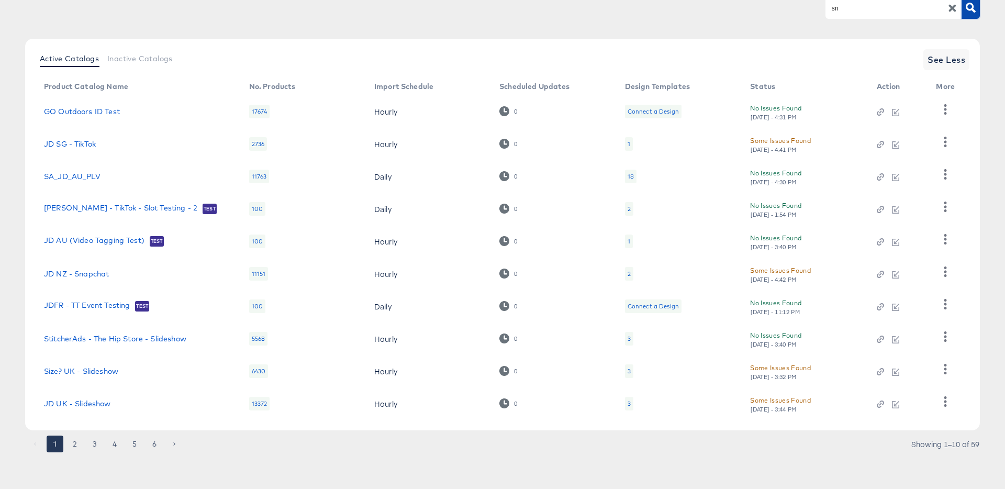
click at [970, 10] on icon "button" at bounding box center [971, 8] width 10 height 10
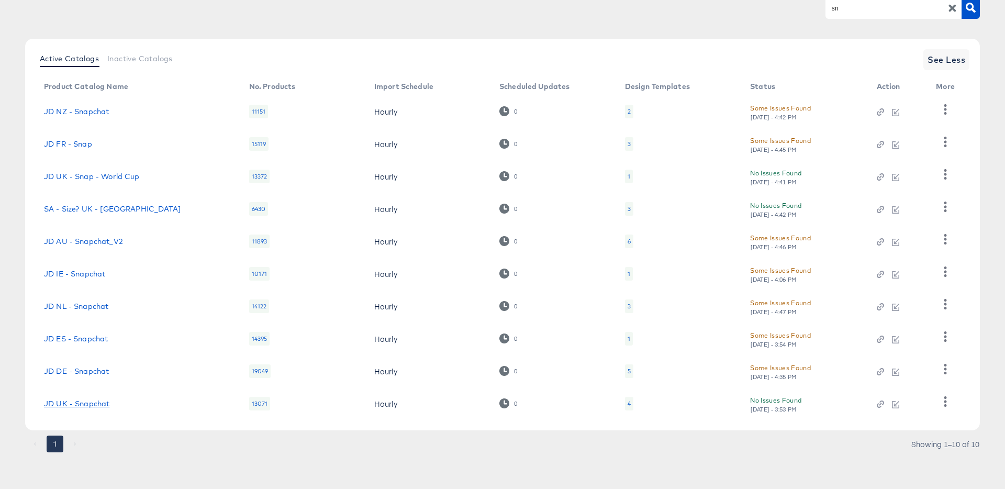
click at [75, 403] on link "JD UK - Snapchat" at bounding box center [76, 404] width 65 height 8
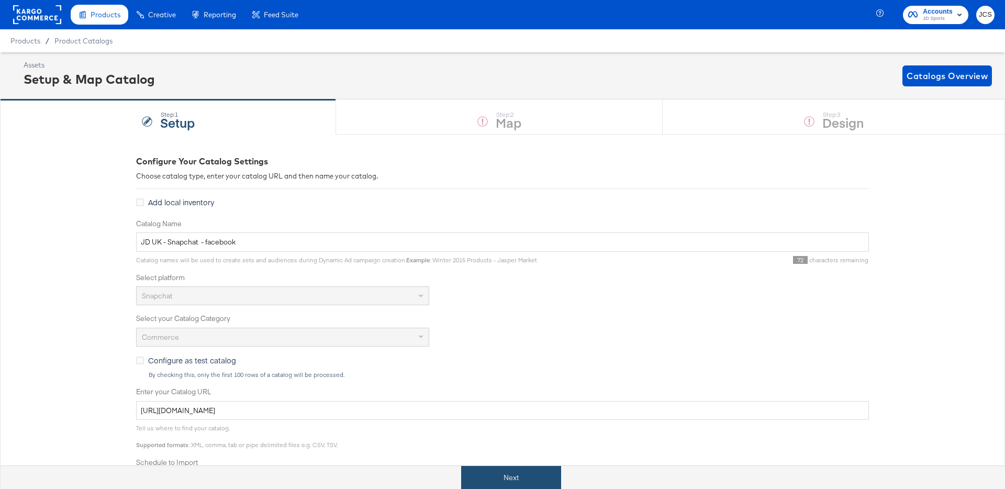
drag, startPoint x: 498, startPoint y: 479, endPoint x: 491, endPoint y: 480, distance: 6.8
click at [498, 479] on button "Next" at bounding box center [511, 478] width 100 height 24
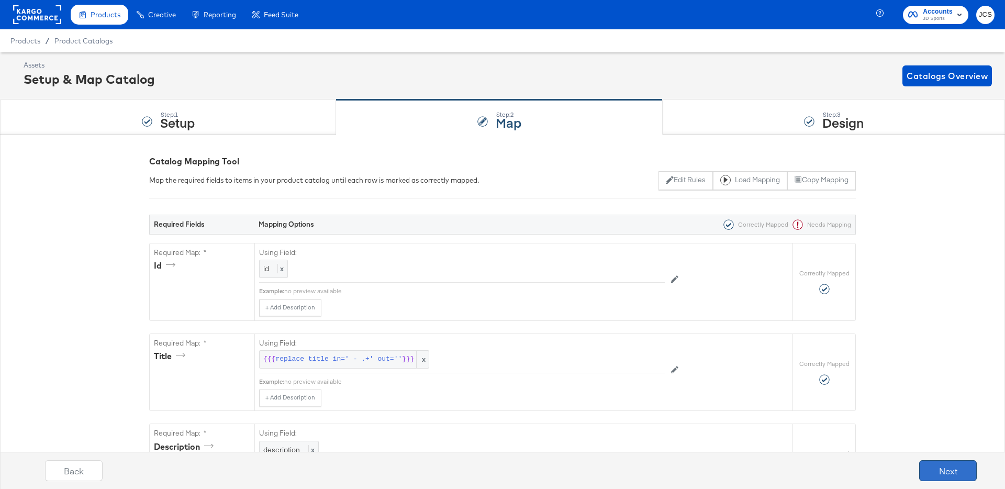
click at [962, 463] on button "Next" at bounding box center [949, 470] width 58 height 21
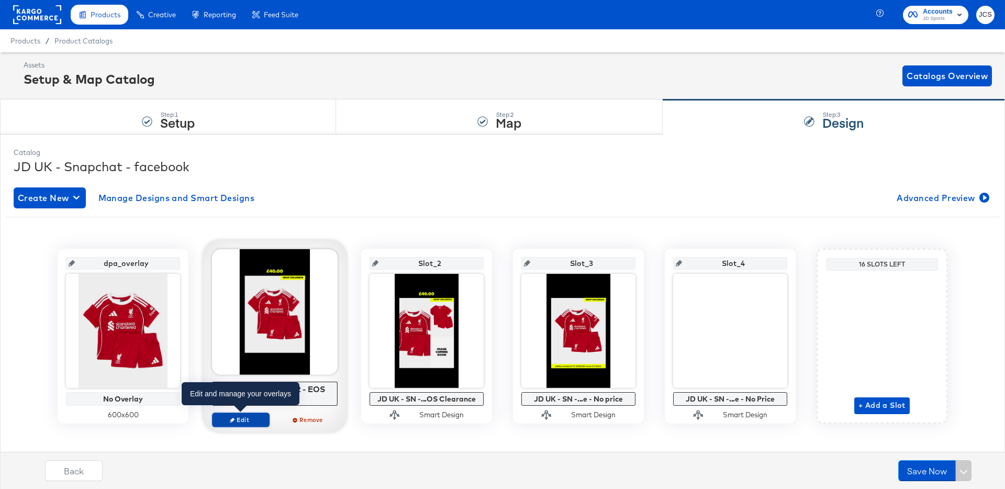
click at [235, 421] on span "Edit" at bounding box center [241, 420] width 48 height 8
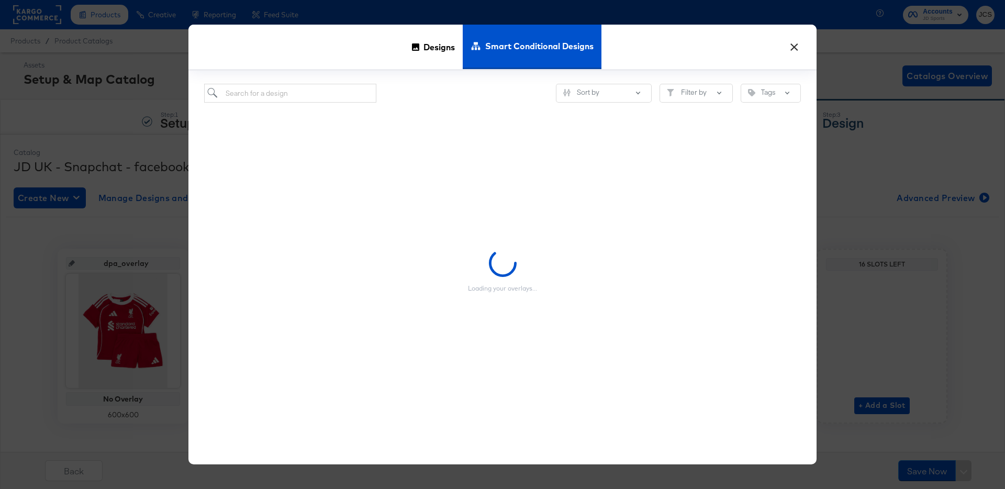
scroll to position [9, 0]
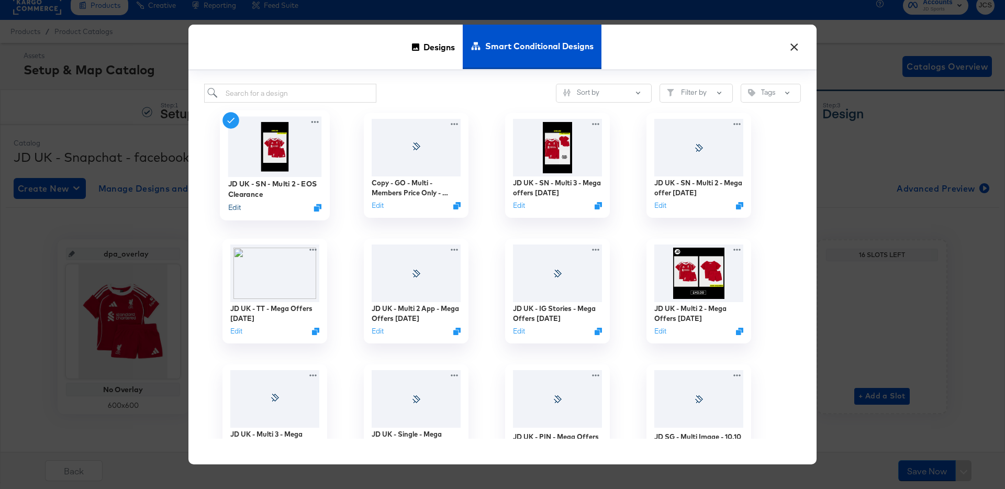
click at [237, 206] on button "Edit" at bounding box center [234, 208] width 13 height 10
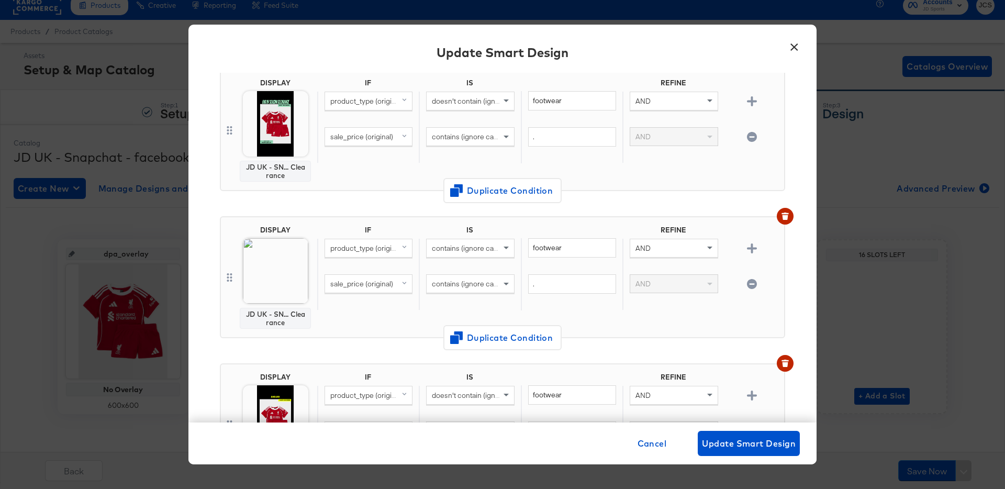
scroll to position [89, 0]
click at [794, 46] on button "×" at bounding box center [794, 44] width 19 height 19
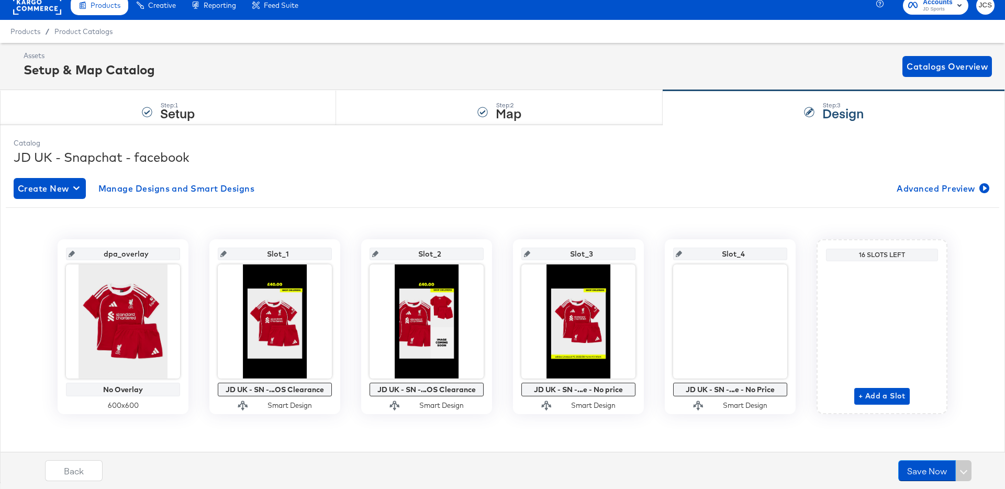
scroll to position [0, 0]
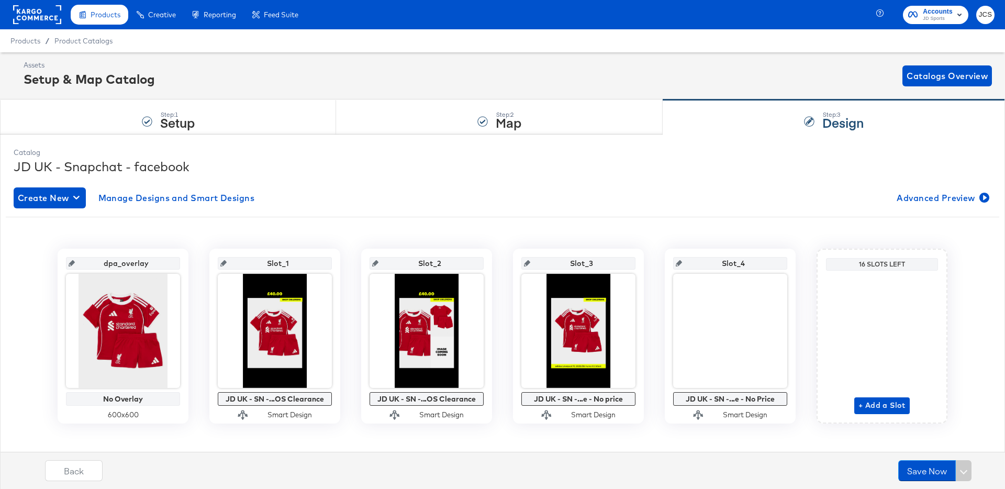
click at [48, 18] on rect at bounding box center [37, 14] width 48 height 19
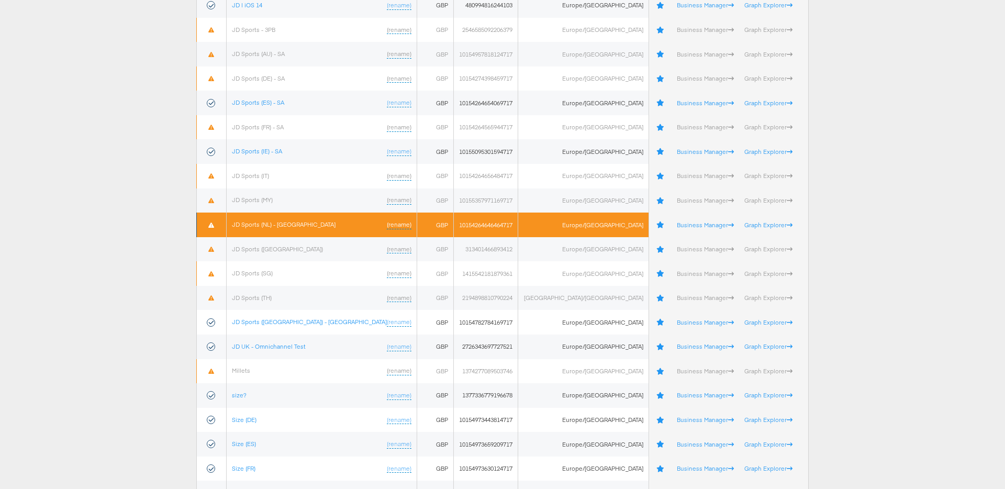
scroll to position [320, 0]
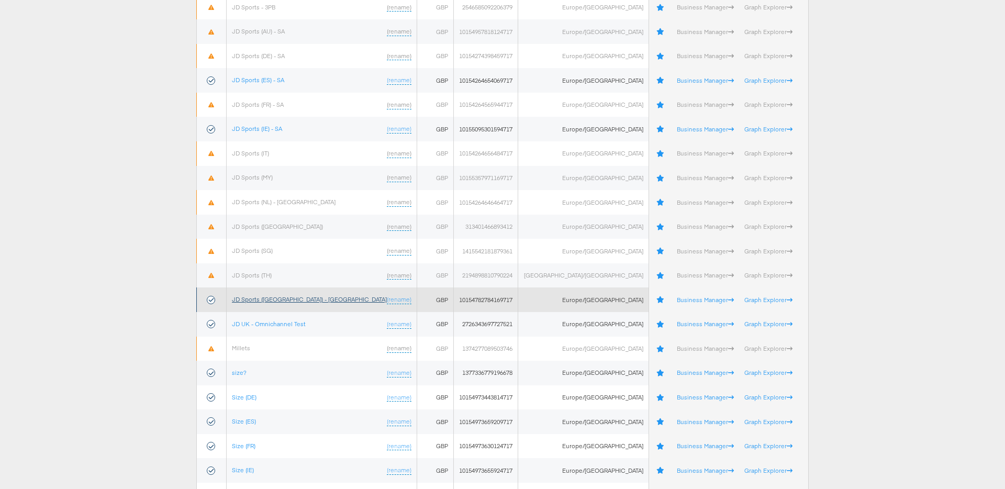
click at [276, 300] on link "JD Sports ([GEOGRAPHIC_DATA]) - [GEOGRAPHIC_DATA]" at bounding box center [309, 299] width 155 height 8
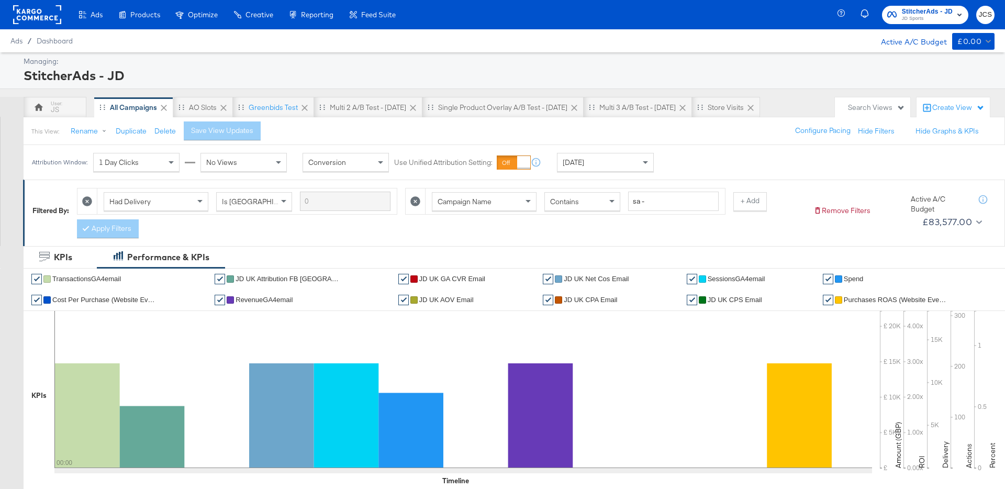
click at [385, 233] on div "Had Delivery Is Greater Than Campaign Name Contains sa - + Add Apply Filters" at bounding box center [441, 211] width 728 height 56
click at [589, 170] on div "Today" at bounding box center [606, 162] width 96 height 18
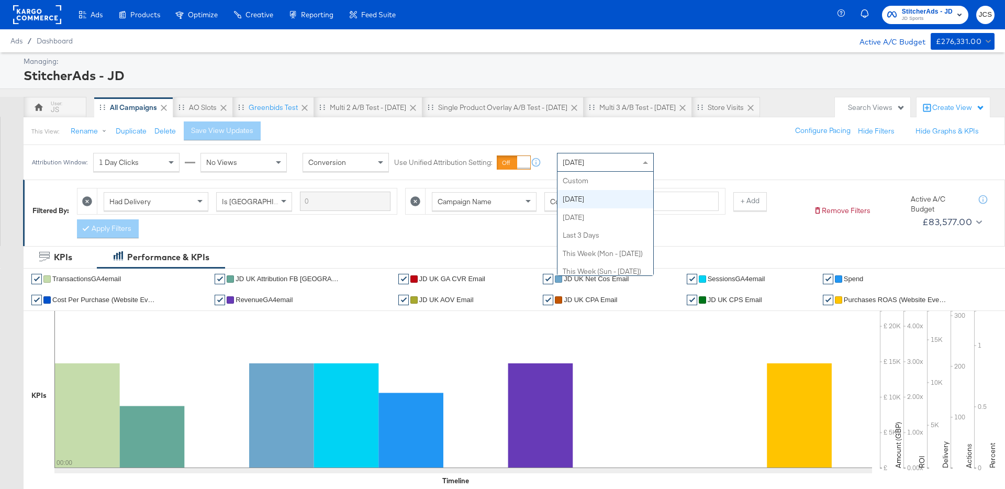
scroll to position [18, 0]
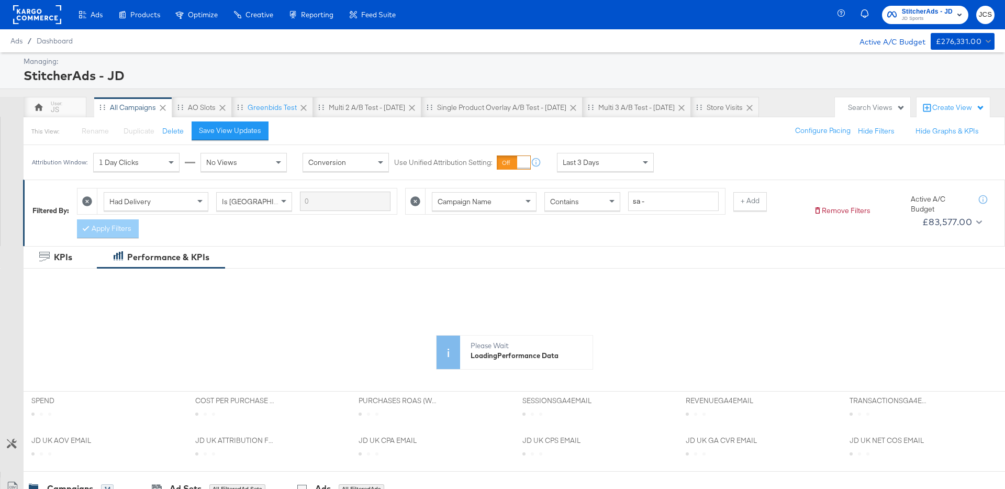
click at [217, 123] on button "Save View Updates" at bounding box center [230, 130] width 77 height 19
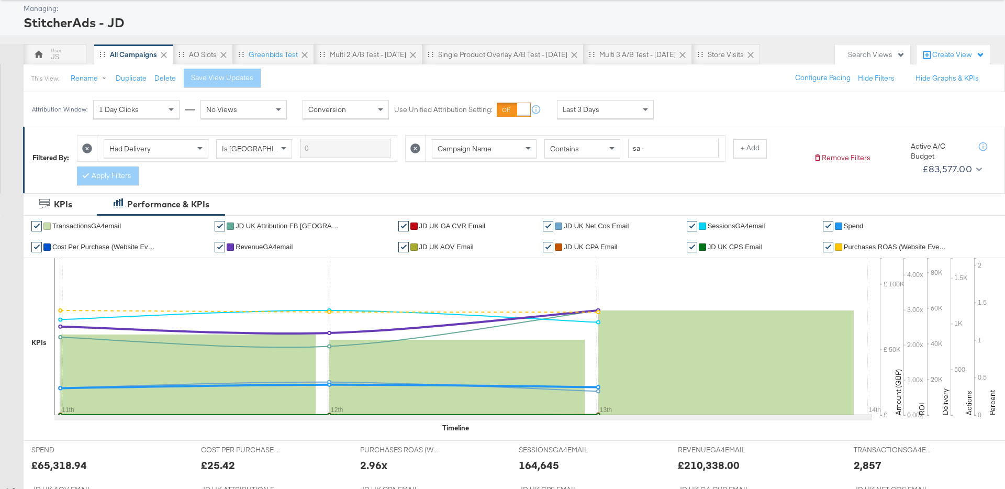
scroll to position [0, 0]
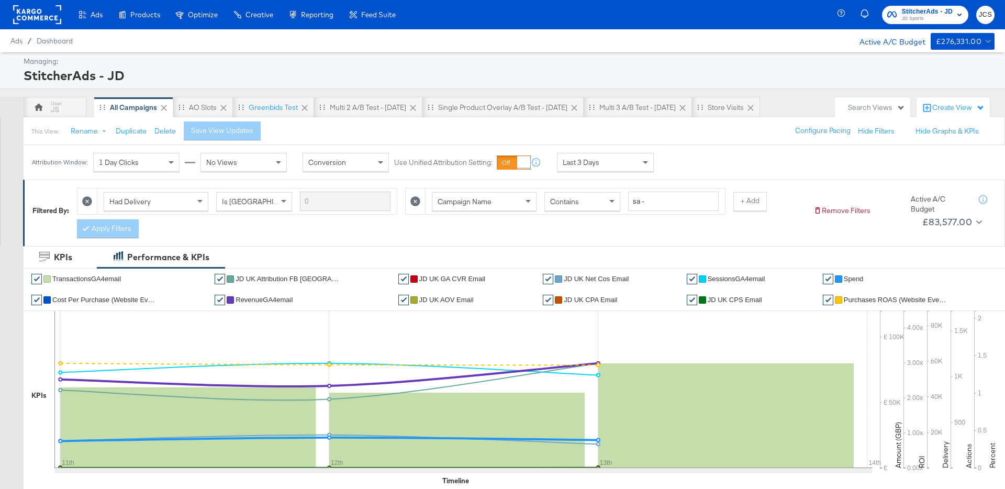
click at [145, 36] on div "Ads / Dashboard Active A/C Budget £276,331.00" at bounding box center [502, 40] width 1005 height 23
click at [44, 16] on rect at bounding box center [37, 14] width 48 height 19
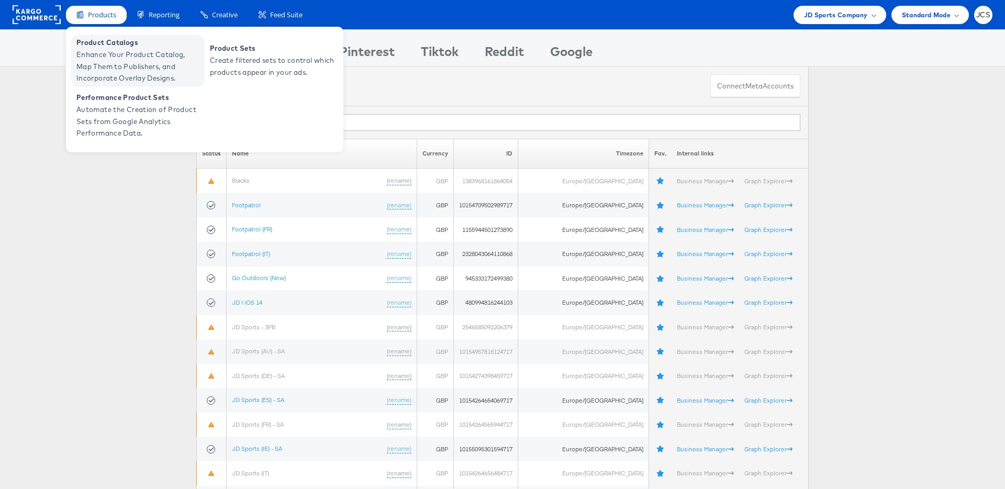
click at [103, 53] on span "Enhance Your Product Catalog, Map Them to Publishers, and Incorporate Overlay D…" at bounding box center [139, 67] width 126 height 36
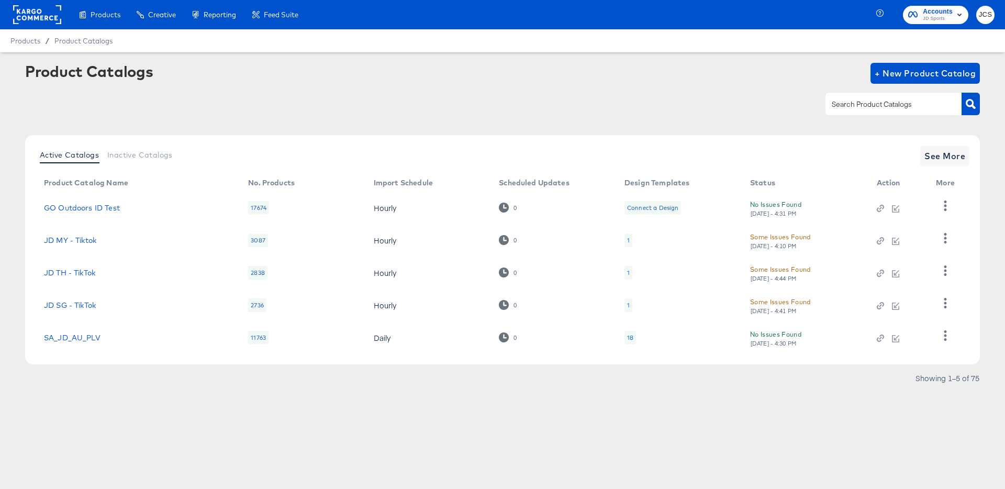
click at [543, 120] on div "Product Catalogs + New Product Catalog" at bounding box center [502, 95] width 955 height 64
click at [943, 161] on span "See More" at bounding box center [945, 156] width 41 height 15
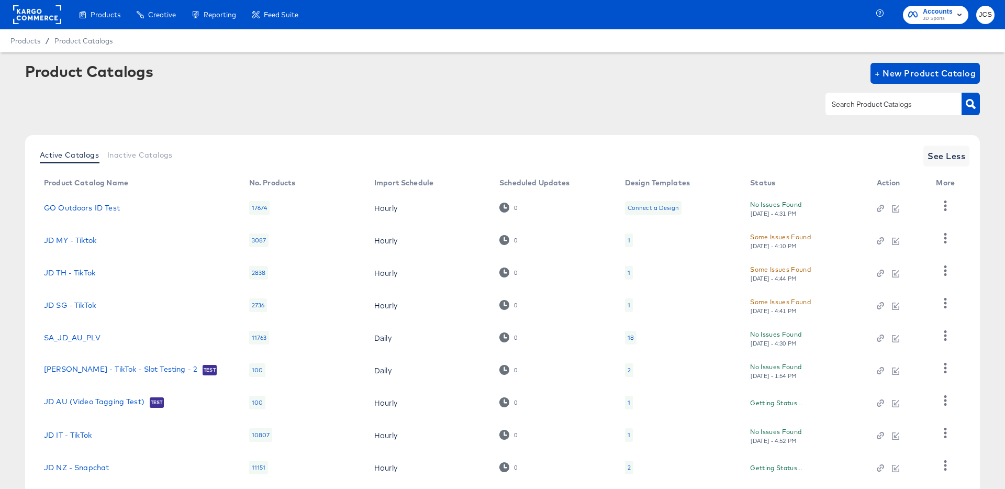
scroll to position [96, 0]
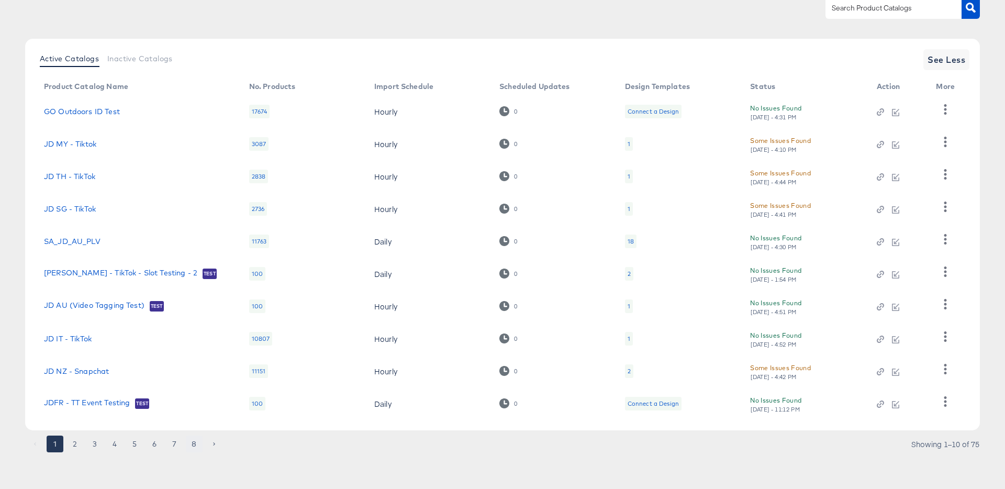
click at [195, 444] on button "8" at bounding box center [194, 444] width 17 height 17
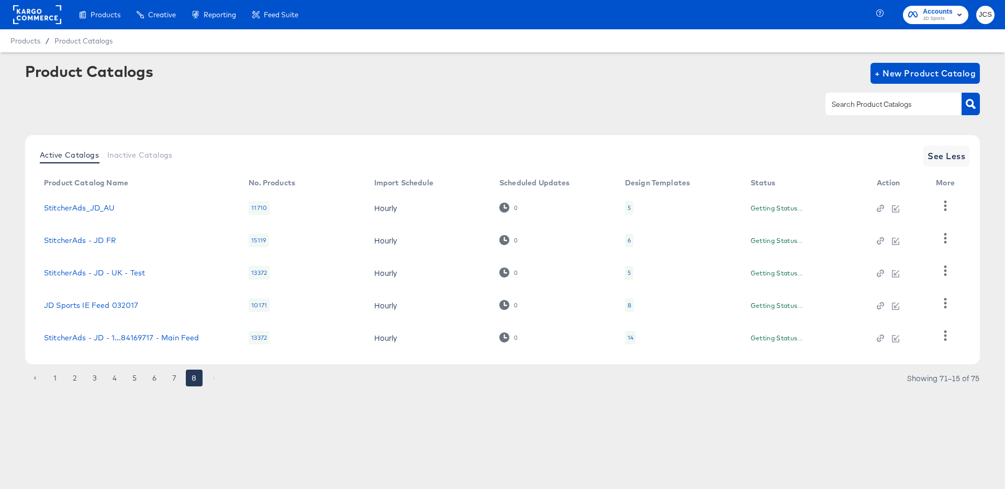
scroll to position [0, 0]
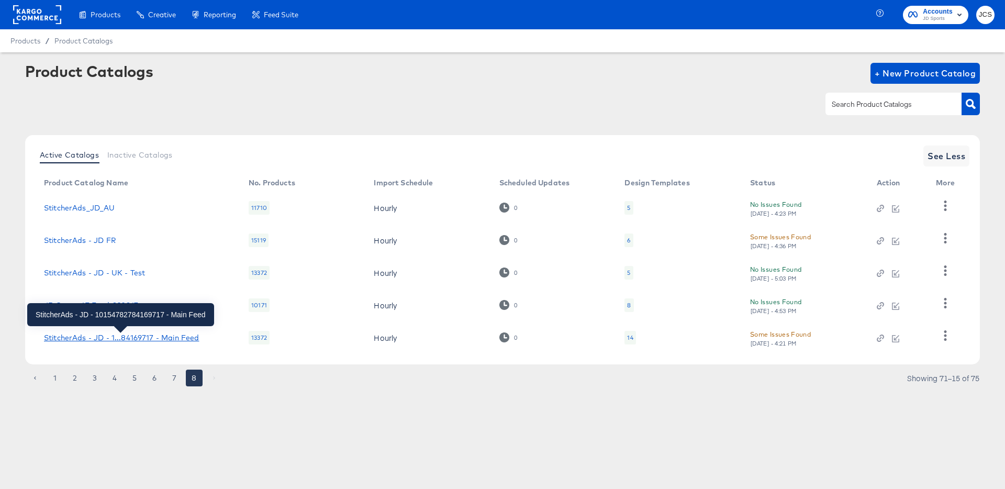
click at [190, 340] on div "StitcherAds - JD - 1...84169717 - Main Feed" at bounding box center [121, 338] width 155 height 8
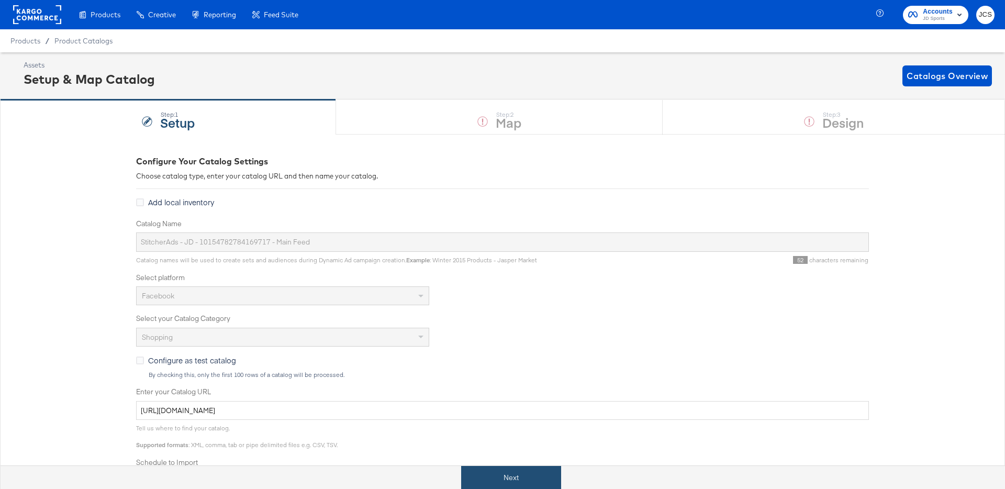
click at [527, 488] on button "Next" at bounding box center [511, 478] width 100 height 24
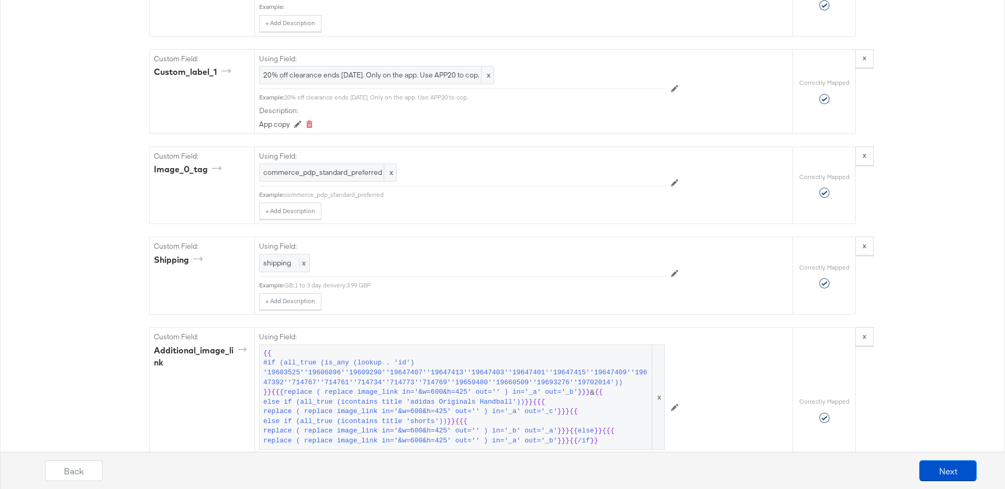
scroll to position [1825, 0]
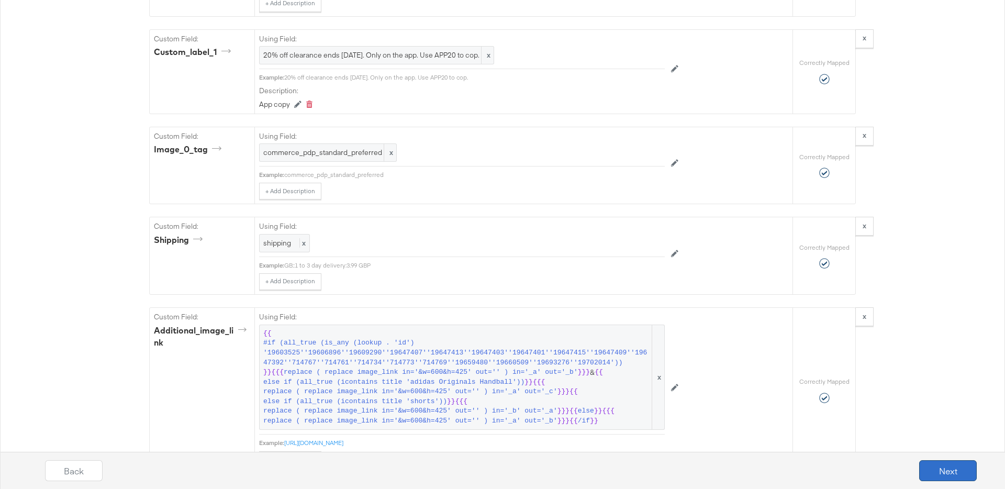
click at [936, 467] on button "Next" at bounding box center [949, 470] width 58 height 21
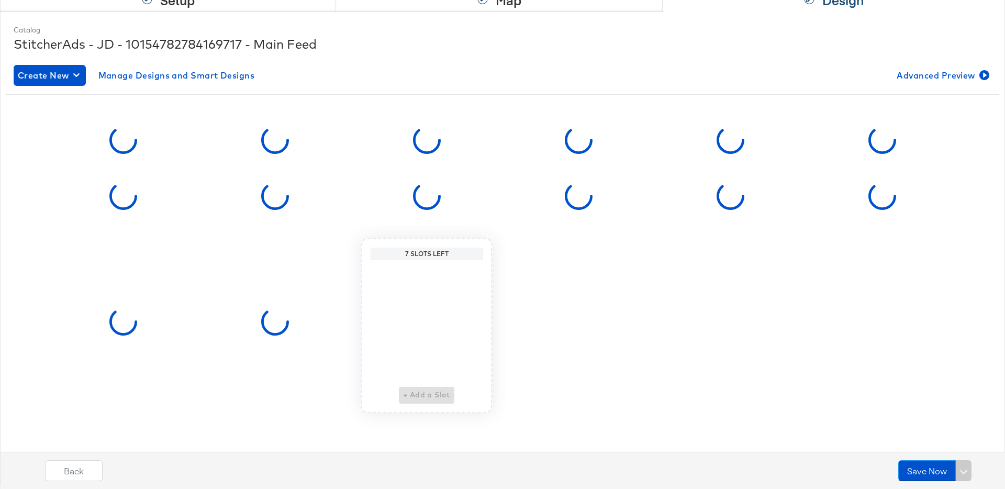
scroll to position [0, 0]
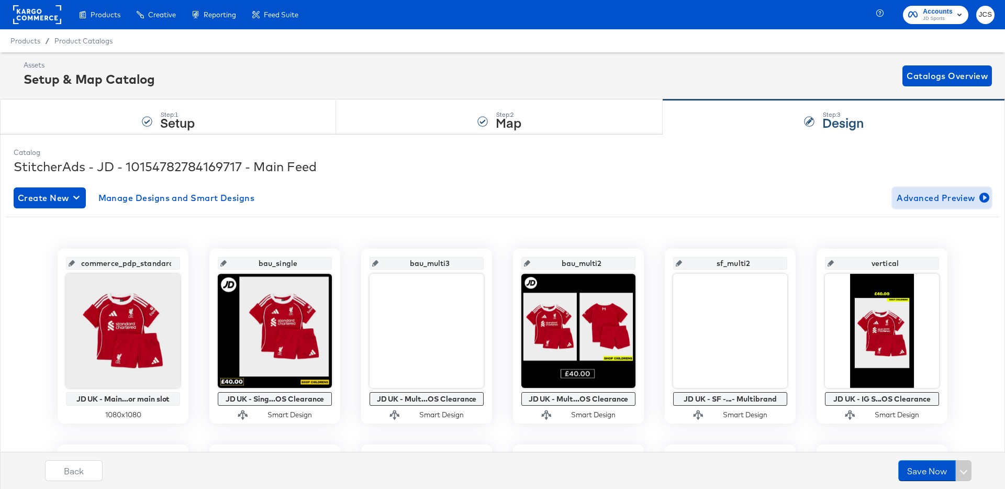
click at [920, 201] on span "Advanced Preview" at bounding box center [942, 198] width 91 height 15
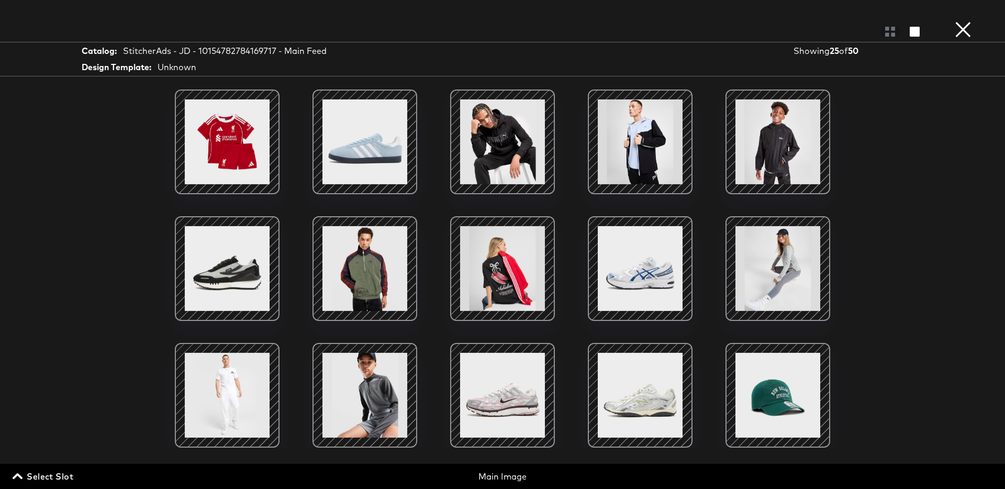
click at [53, 473] on span "Select Slot" at bounding box center [44, 476] width 59 height 15
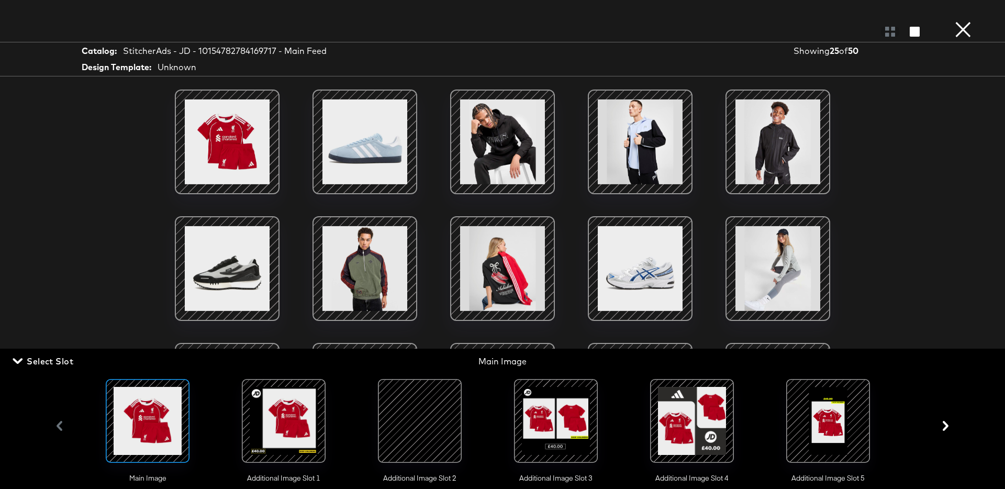
click at [297, 435] on div at bounding box center [283, 420] width 71 height 71
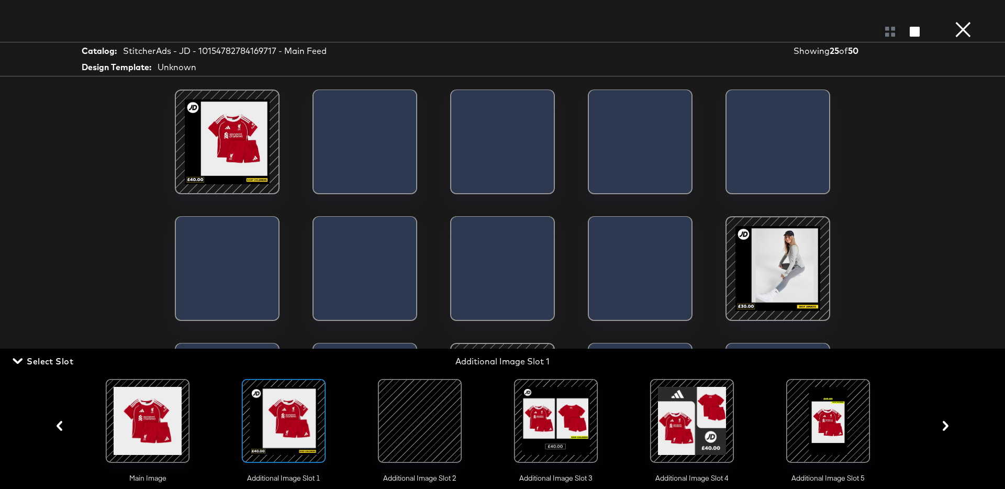
click at [426, 428] on div at bounding box center [419, 420] width 71 height 71
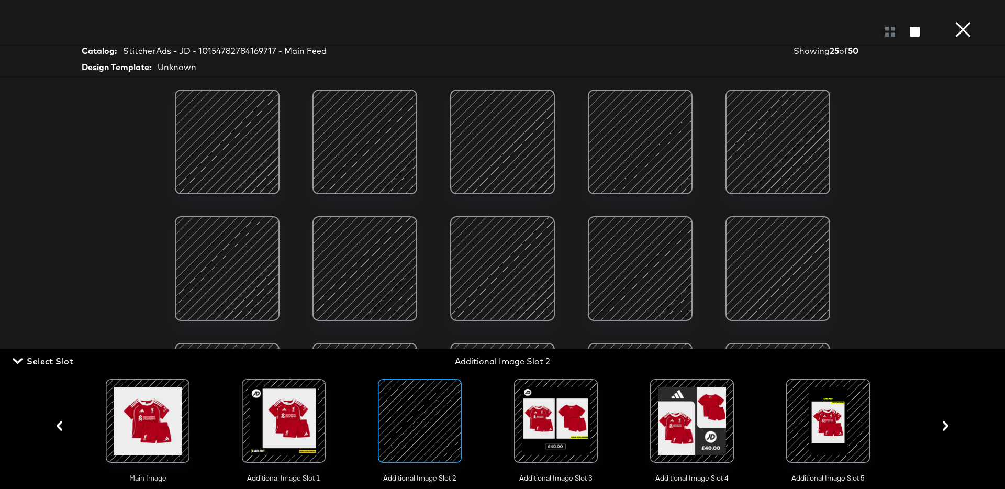
click at [51, 362] on span "Select Slot" at bounding box center [44, 361] width 59 height 15
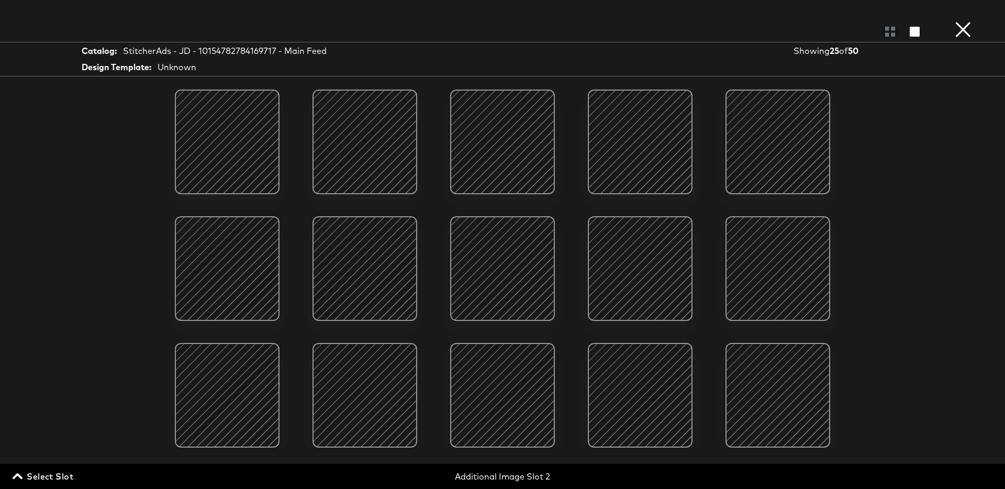
click at [392, 169] on div at bounding box center [364, 141] width 89 height 89
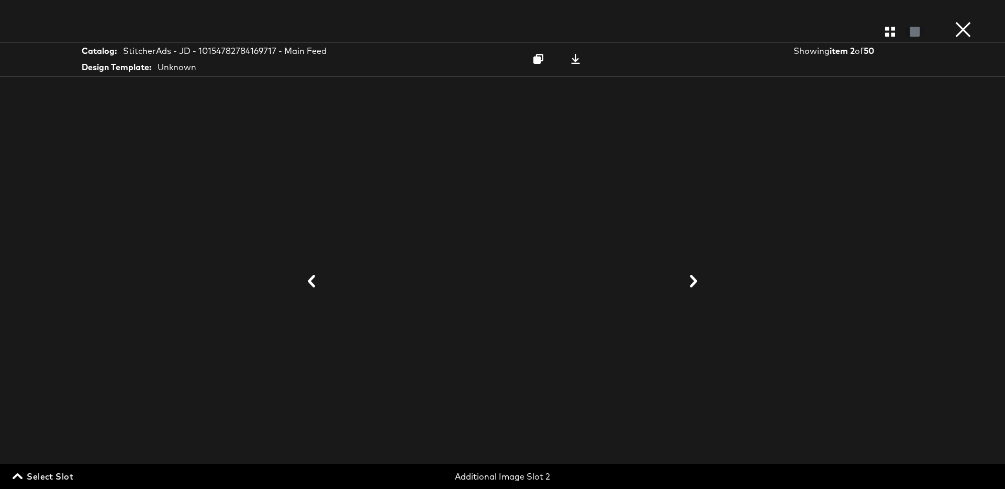
click at [960, 21] on button "×" at bounding box center [963, 10] width 21 height 21
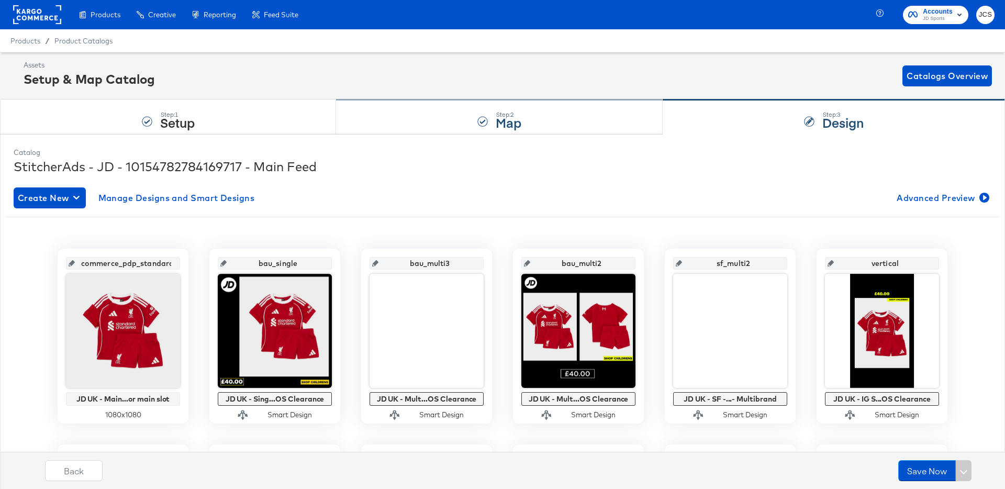
click at [478, 125] on div at bounding box center [483, 121] width 10 height 10
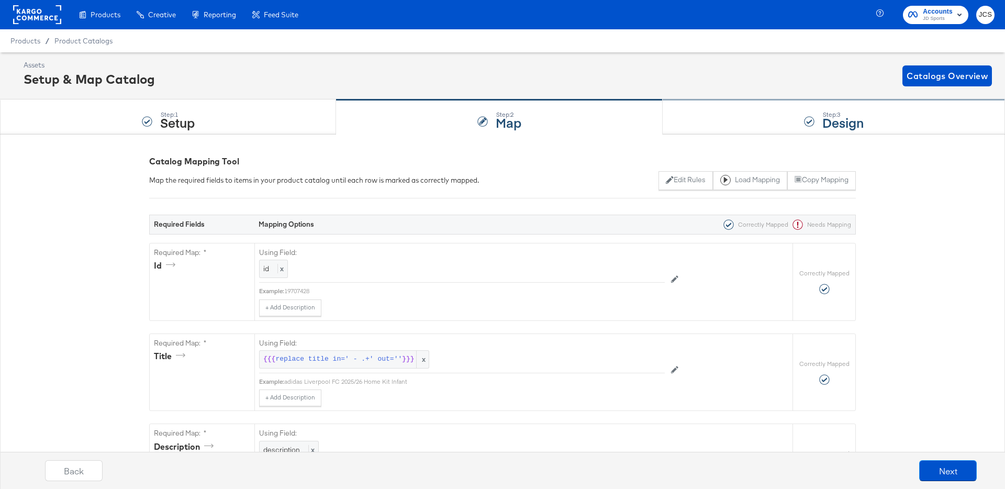
click at [745, 120] on div "Step: 3 Design" at bounding box center [834, 117] width 342 height 35
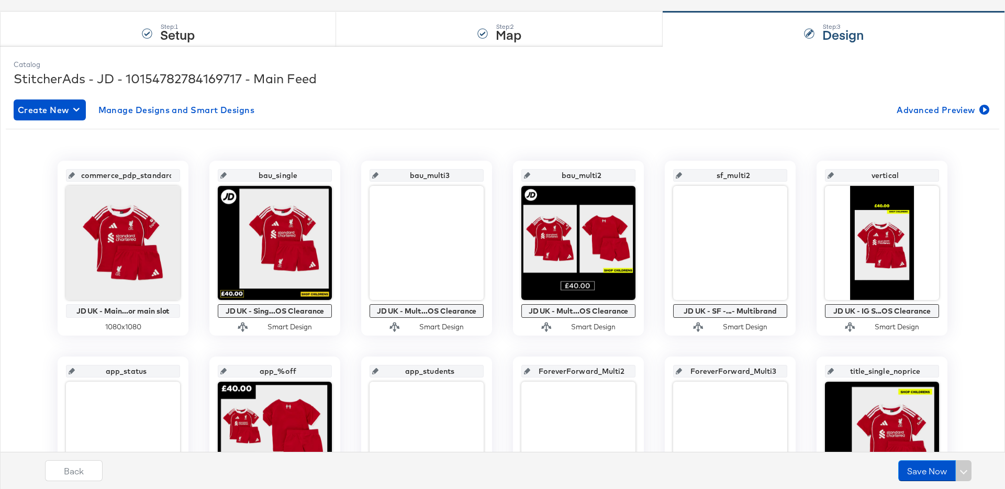
scroll to position [90, 0]
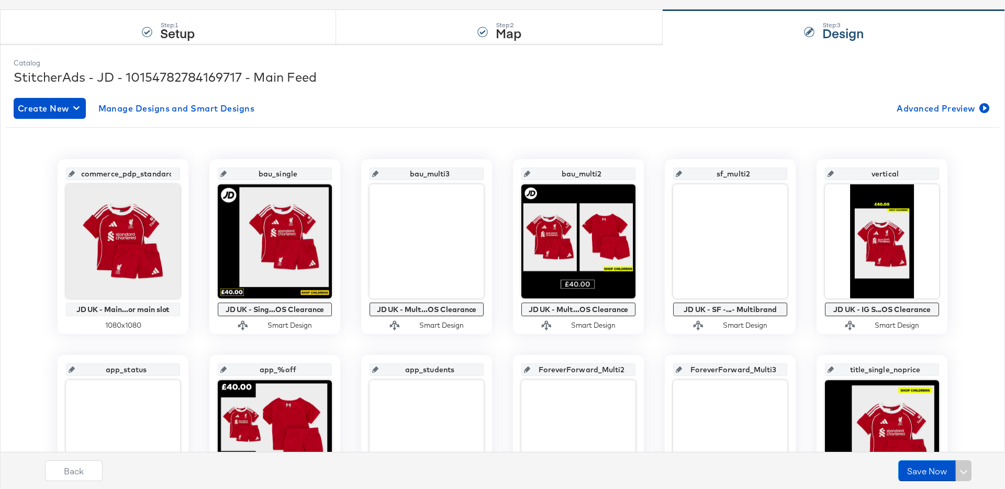
click at [461, 63] on div "Catalog" at bounding box center [503, 63] width 978 height 10
click at [466, 37] on div "Step: 2 Map" at bounding box center [499, 27] width 327 height 35
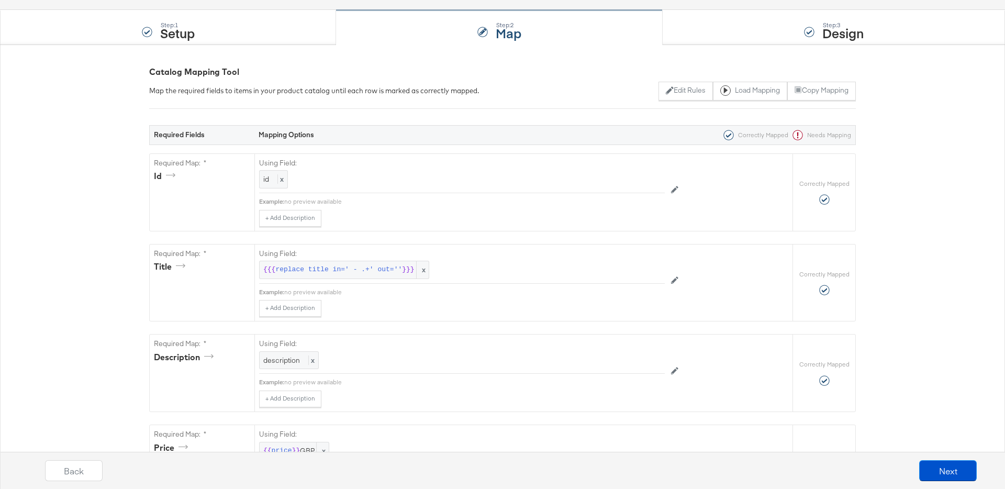
scroll to position [0, 0]
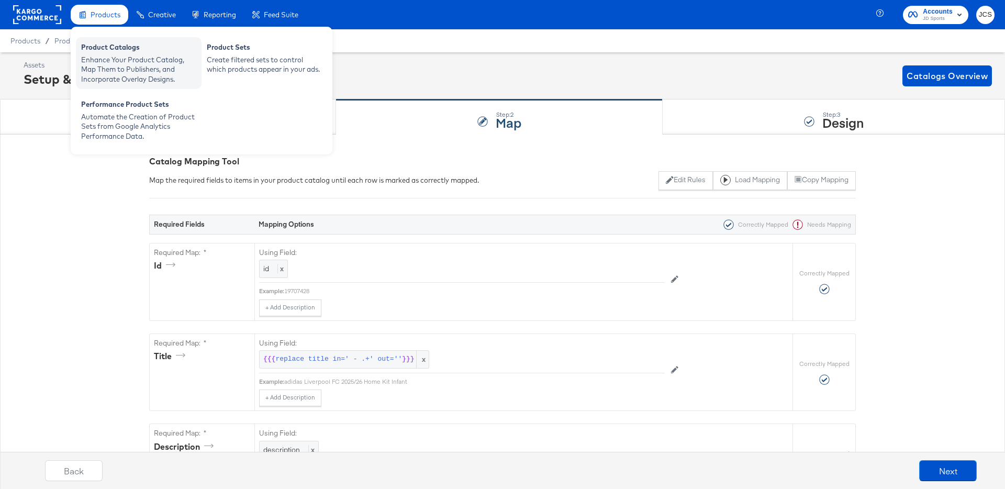
click at [92, 52] on div "Product Catalogs" at bounding box center [138, 48] width 115 height 13
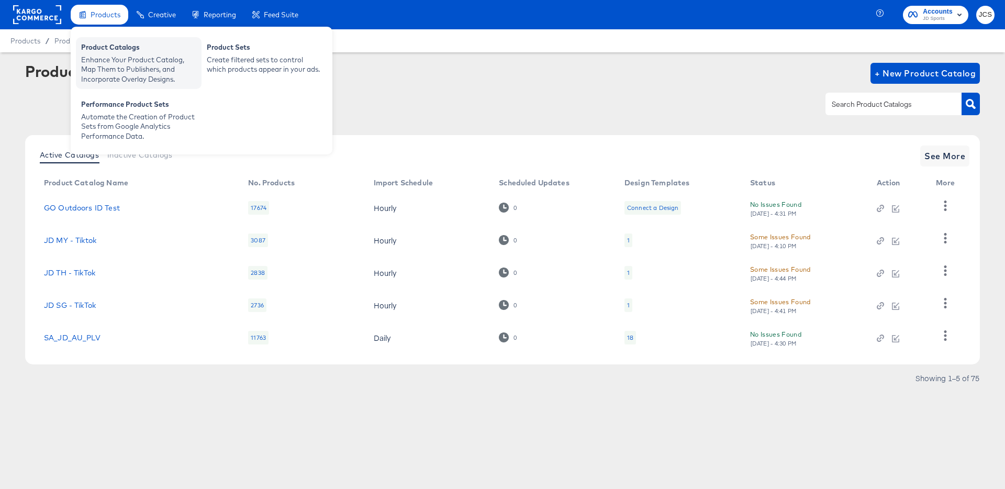
click at [112, 58] on div "Enhance Your Product Catalog, Map Them to Publishers, and Incorporate Overlay D…" at bounding box center [138, 69] width 115 height 29
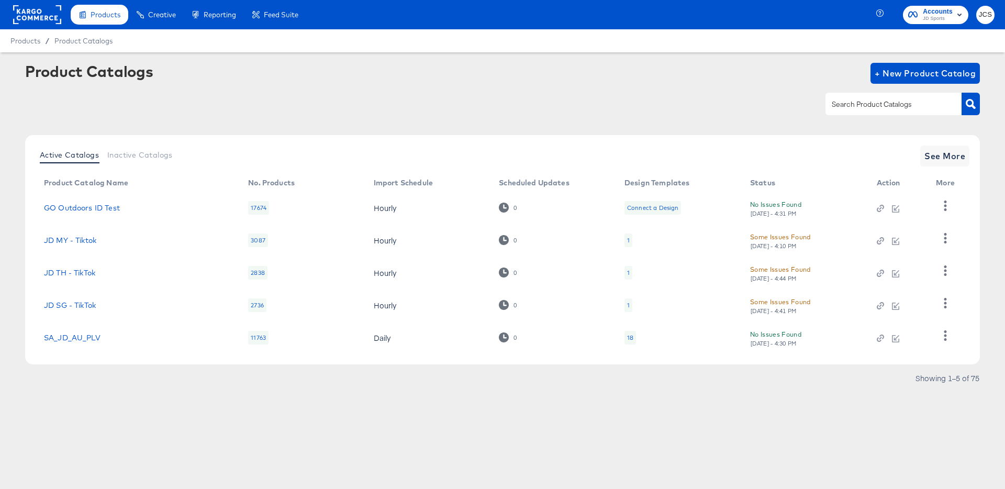
click at [357, 125] on div "Product Catalogs + New Product Catalog" at bounding box center [502, 95] width 955 height 64
click at [453, 407] on article "Product Catalogs + New Product Catalog Active Catalogs Inactive Catalogs See Mo…" at bounding box center [502, 237] width 1005 height 371
click at [50, 18] on rect at bounding box center [37, 14] width 48 height 19
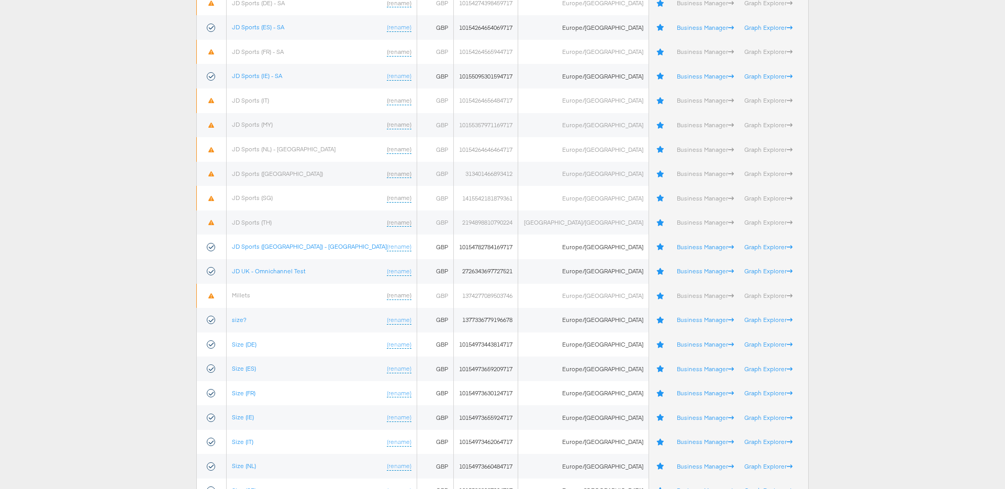
scroll to position [416, 0]
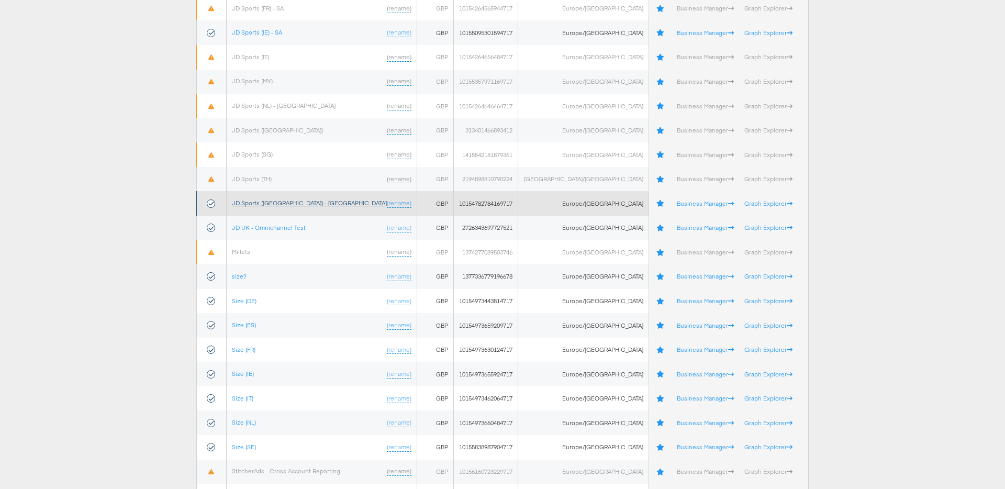
click at [280, 203] on link "JD Sports ([GEOGRAPHIC_DATA]) - [GEOGRAPHIC_DATA]" at bounding box center [309, 203] width 155 height 8
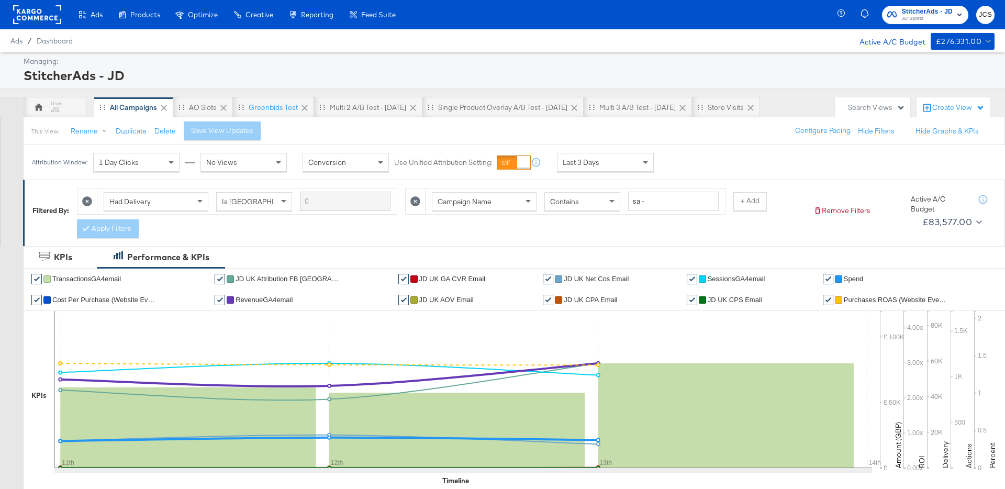
click at [57, 26] on div at bounding box center [37, 14] width 48 height 29
click at [50, 16] on rect at bounding box center [37, 14] width 48 height 19
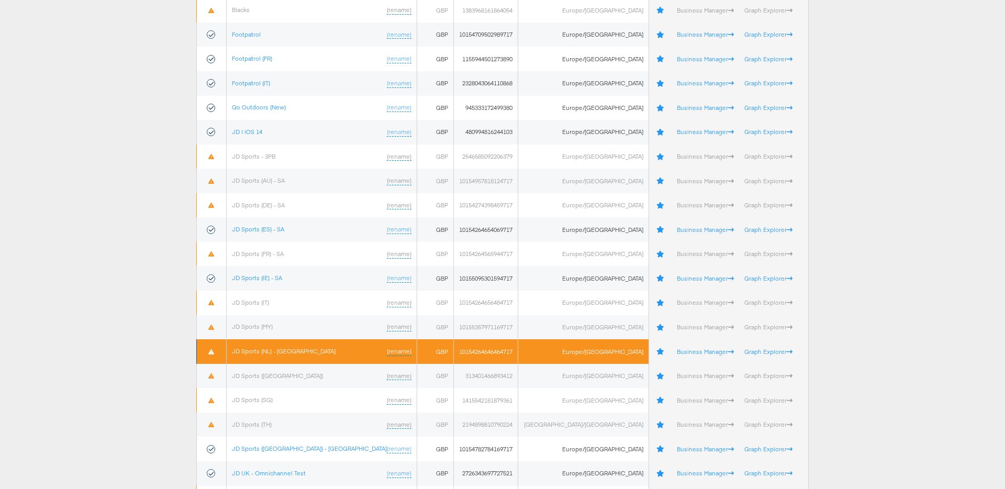
scroll to position [161, 0]
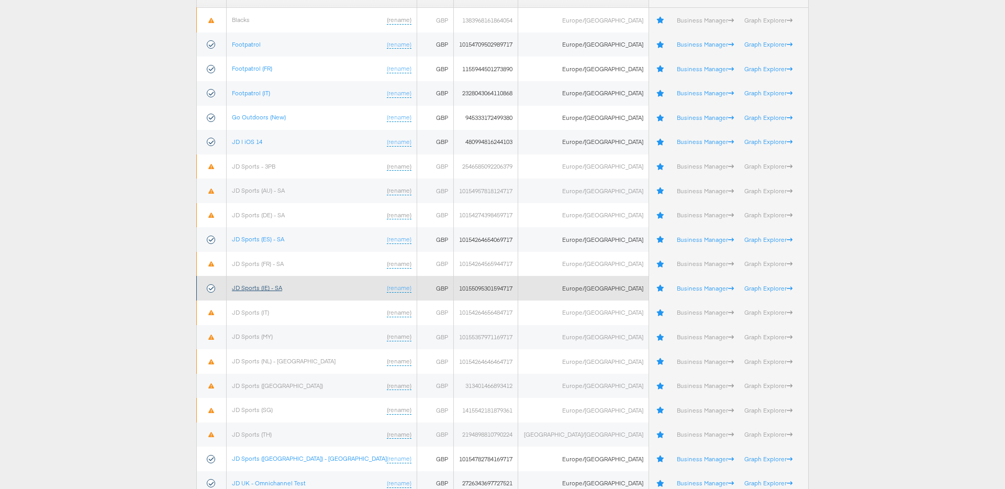
click at [275, 288] on link "JD Sports (IE) - SA" at bounding box center [257, 288] width 50 height 8
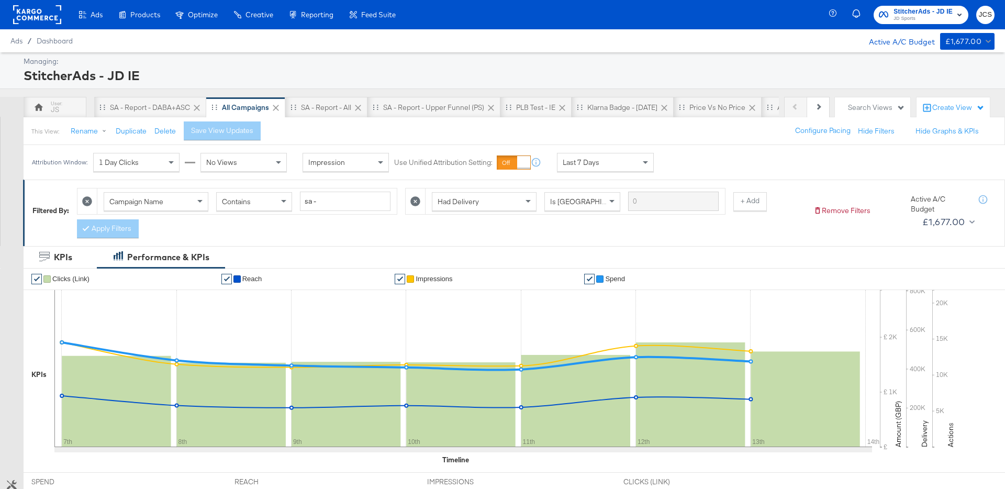
click at [668, 80] on div "StitcherAds - JD IE" at bounding box center [508, 76] width 969 height 18
click at [609, 167] on div "Last 7 Days" at bounding box center [606, 162] width 96 height 18
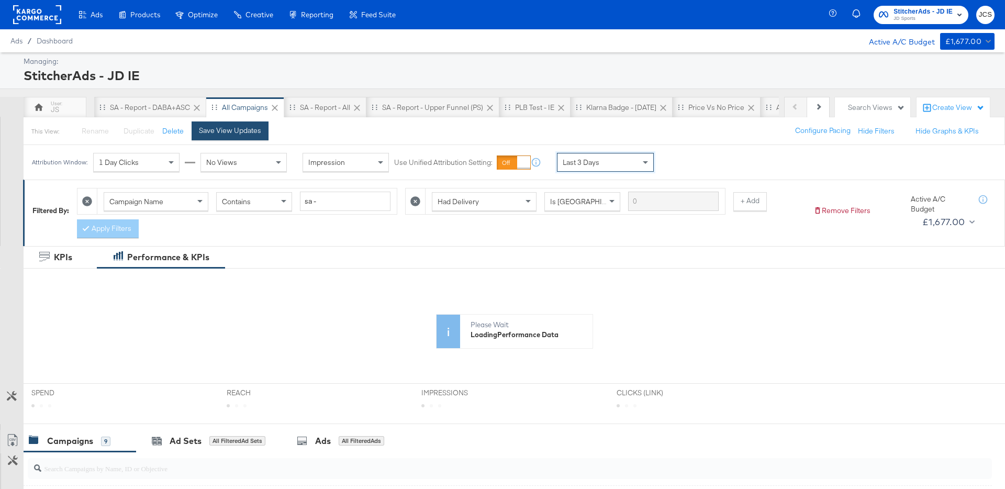
click at [226, 137] on button "Save View Updates" at bounding box center [230, 130] width 77 height 19
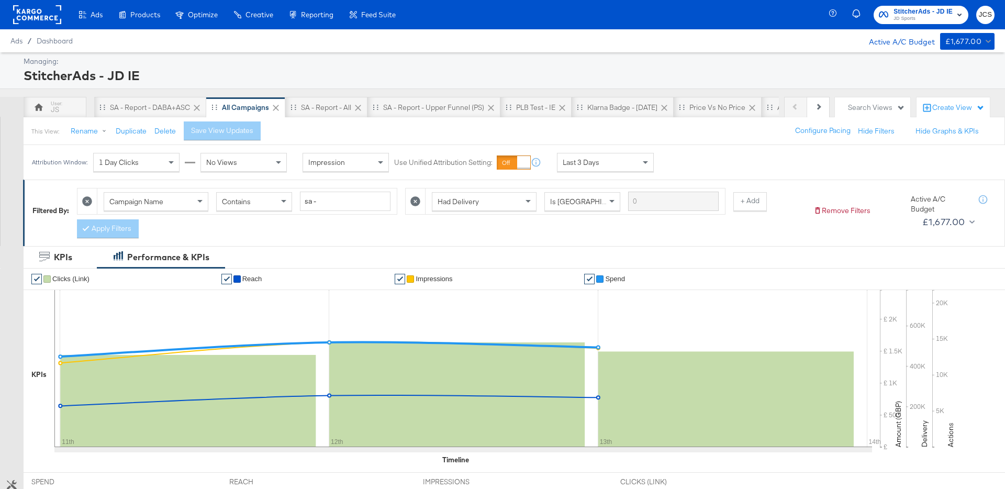
click at [52, 15] on rect at bounding box center [37, 14] width 48 height 19
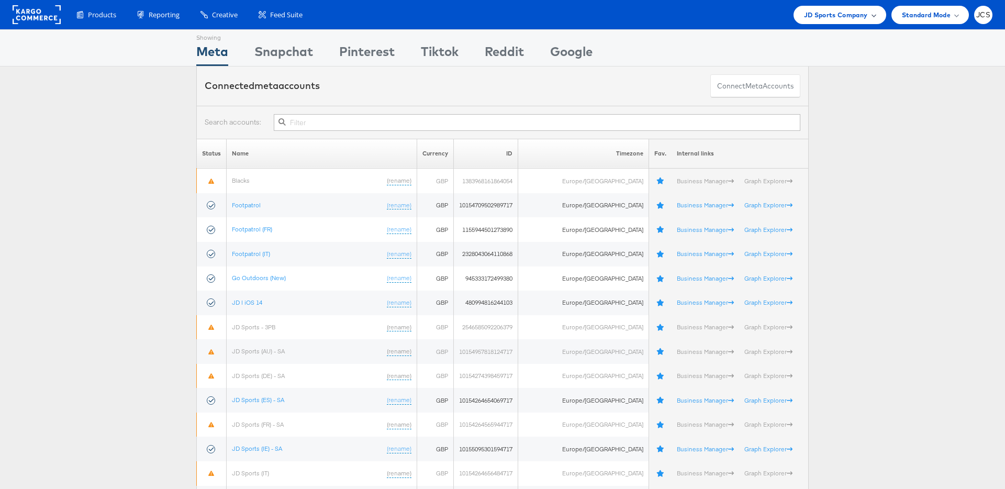
click at [830, 11] on span "JD Sports Company" at bounding box center [836, 14] width 64 height 11
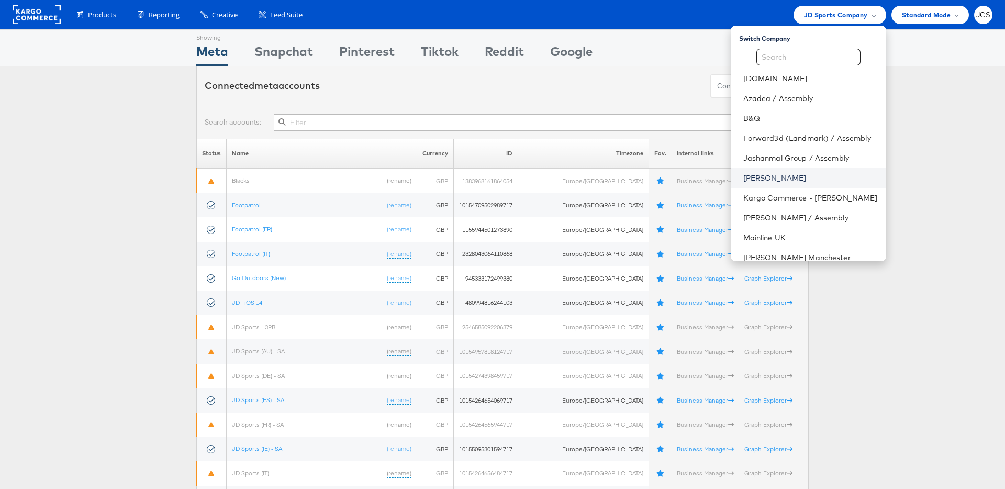
click at [751, 174] on link "John Lewis" at bounding box center [811, 178] width 135 height 10
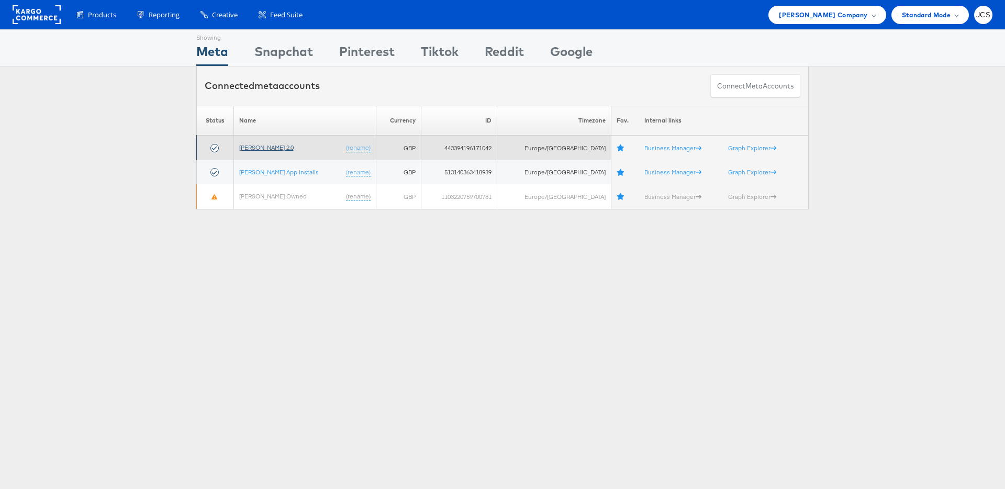
click at [262, 146] on link "[PERSON_NAME] 2.0" at bounding box center [266, 147] width 54 height 8
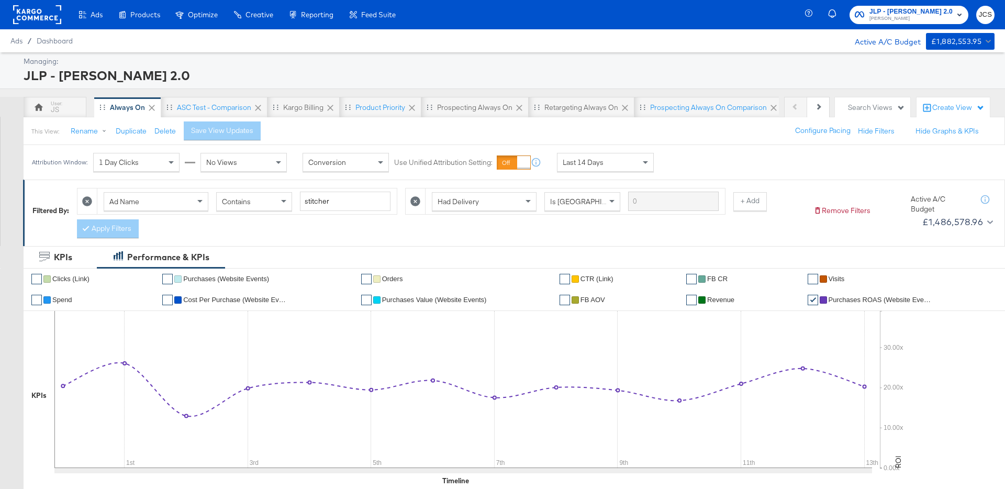
click at [555, 126] on div "This View: Rename Duplicate Delete Save View Updates Configure Pacing Hide Filt…" at bounding box center [514, 131] width 982 height 28
click at [578, 161] on span "Last 14 Days" at bounding box center [583, 162] width 41 height 9
drag, startPoint x: 460, startPoint y: 136, endPoint x: 488, endPoint y: 133, distance: 27.9
click at [462, 135] on div "This View: Rename Duplicate Delete Save View Updates Configure Pacing Hide Filt…" at bounding box center [514, 131] width 982 height 28
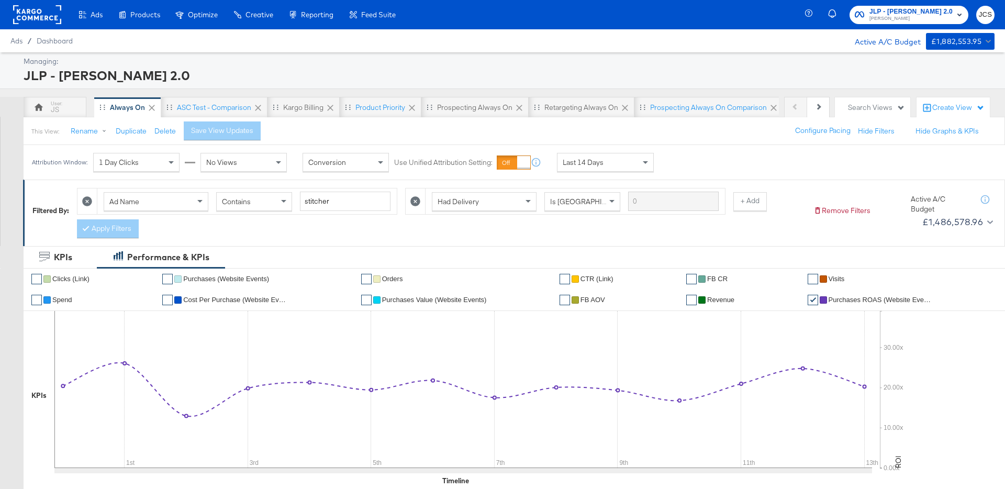
click at [848, 106] on div "Search Views" at bounding box center [876, 108] width 57 height 10
click at [520, 140] on div "This View: Rename Duplicate Delete Save View Updates Configure Pacing Hide Filt…" at bounding box center [514, 131] width 982 height 28
click at [287, 108] on div "Kargo Billing" at bounding box center [303, 108] width 40 height 10
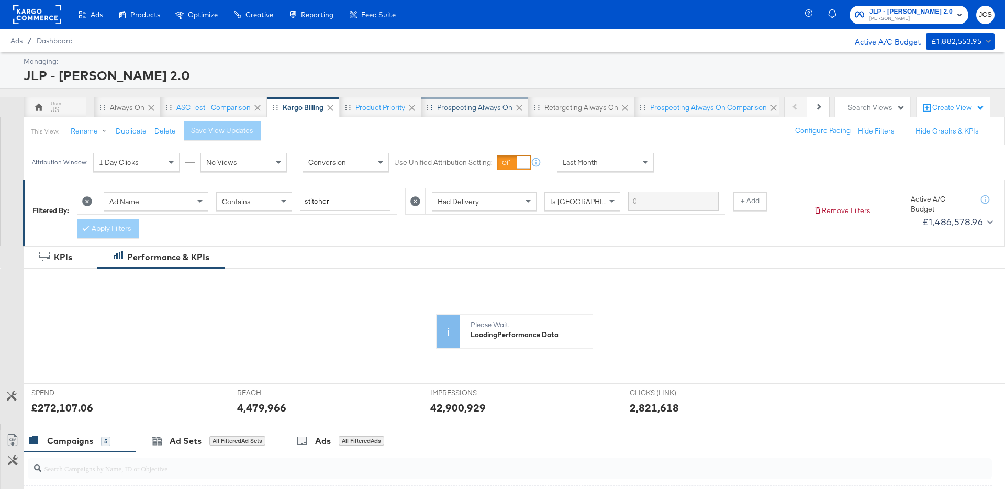
click at [464, 109] on div "Prospecting Always On" at bounding box center [474, 108] width 75 height 10
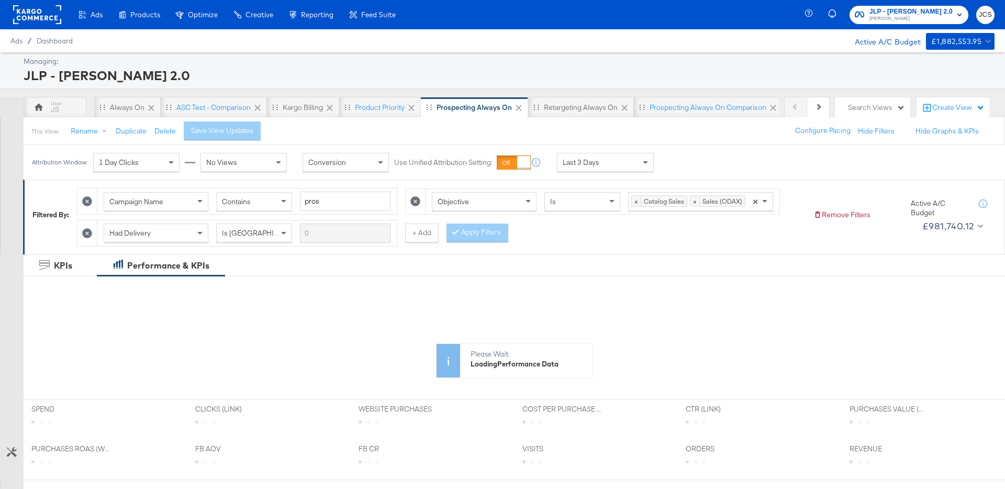
click at [626, 163] on div "Last 3 Days" at bounding box center [606, 162] width 96 height 18
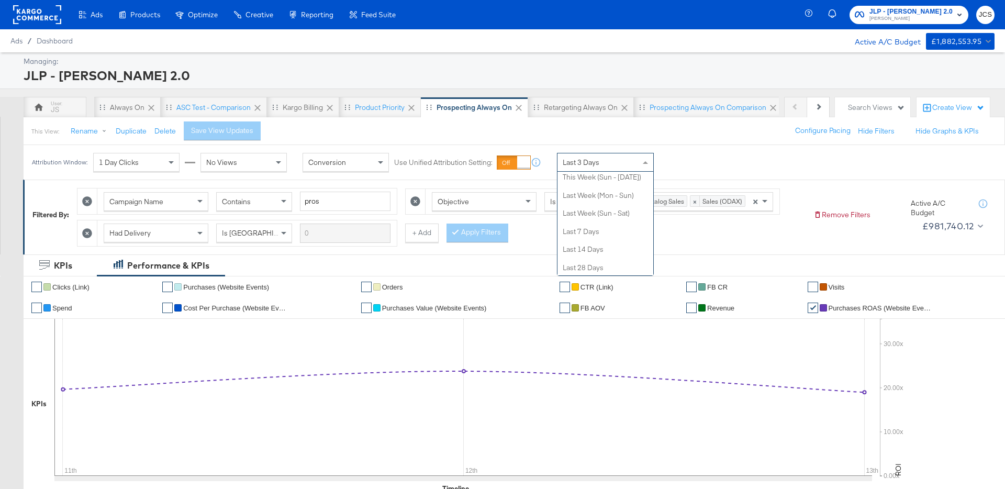
scroll to position [120, 0]
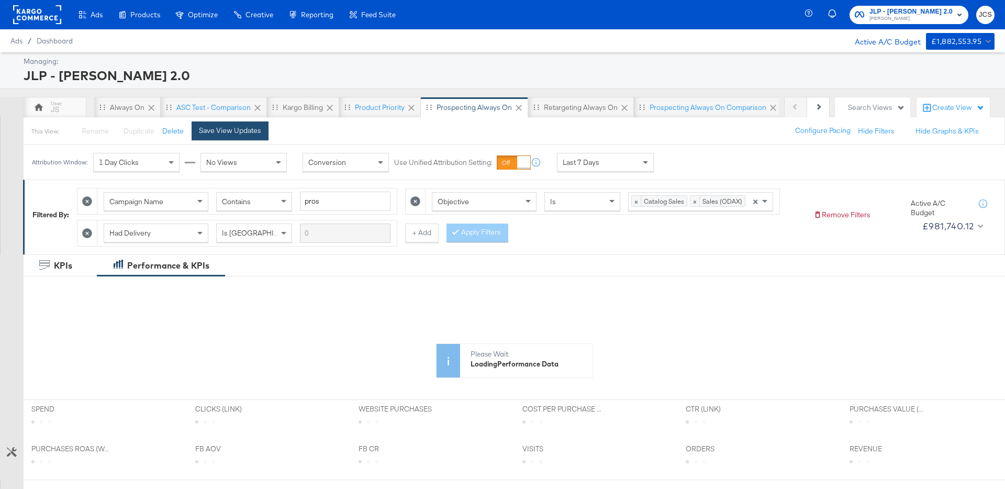
click at [261, 137] on button "Save View Updates" at bounding box center [230, 130] width 77 height 19
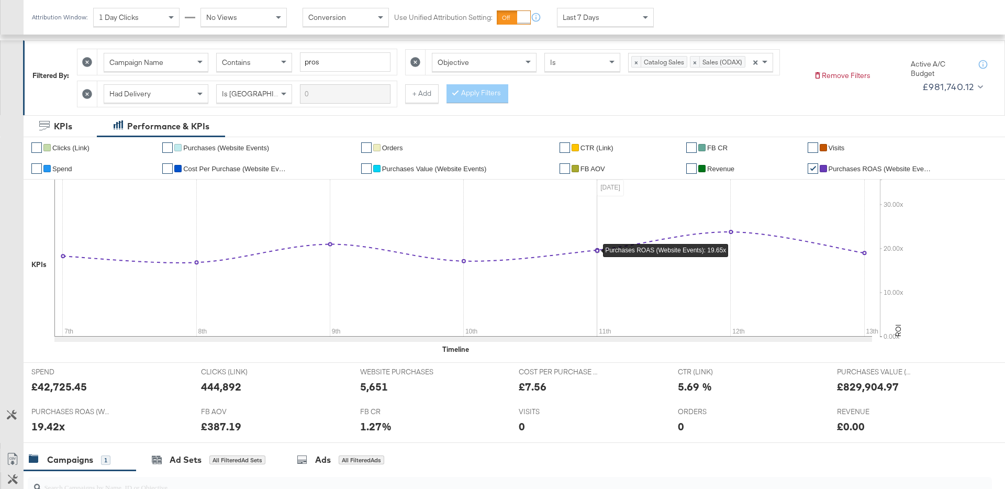
scroll to position [0, 0]
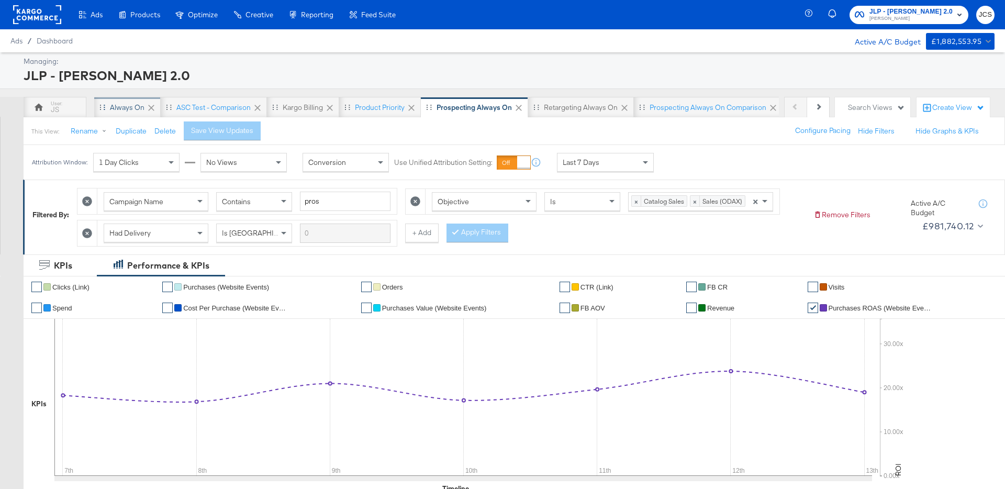
click at [137, 106] on div "Always On" at bounding box center [127, 108] width 35 height 10
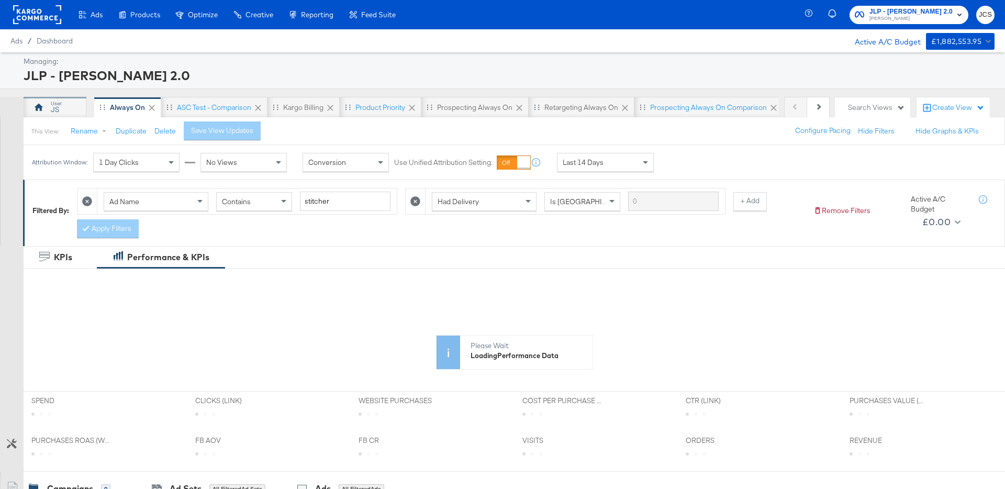
click at [56, 110] on div "JS" at bounding box center [55, 110] width 8 height 10
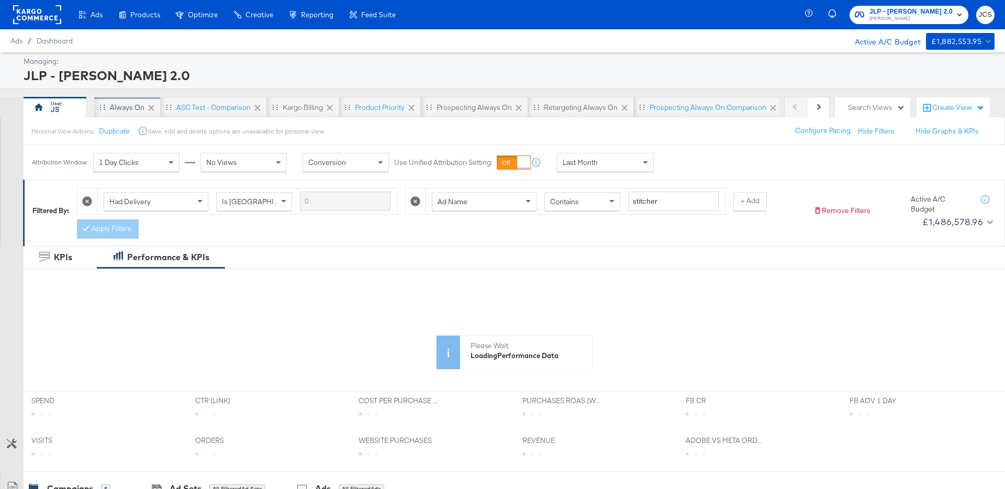
click at [131, 107] on div "Always On" at bounding box center [127, 108] width 35 height 10
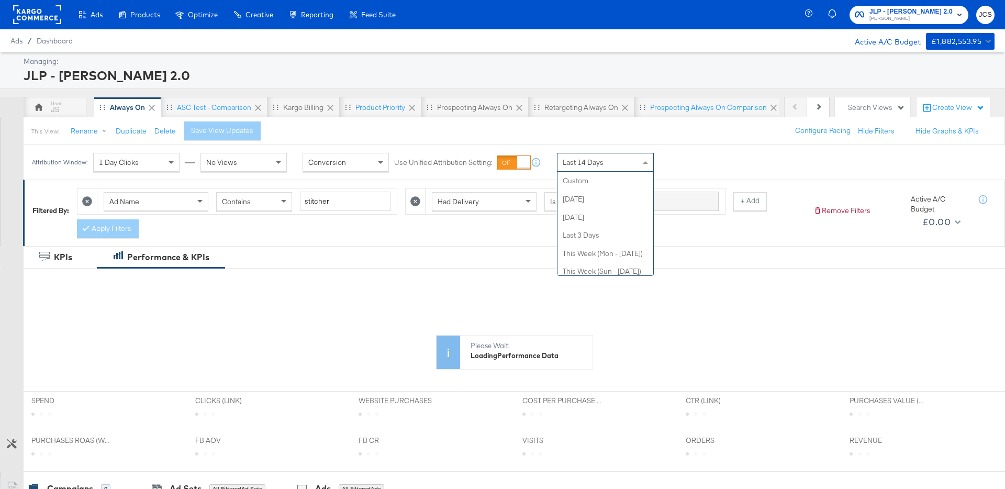
click at [612, 169] on div "Last 14 Days" at bounding box center [606, 162] width 96 height 18
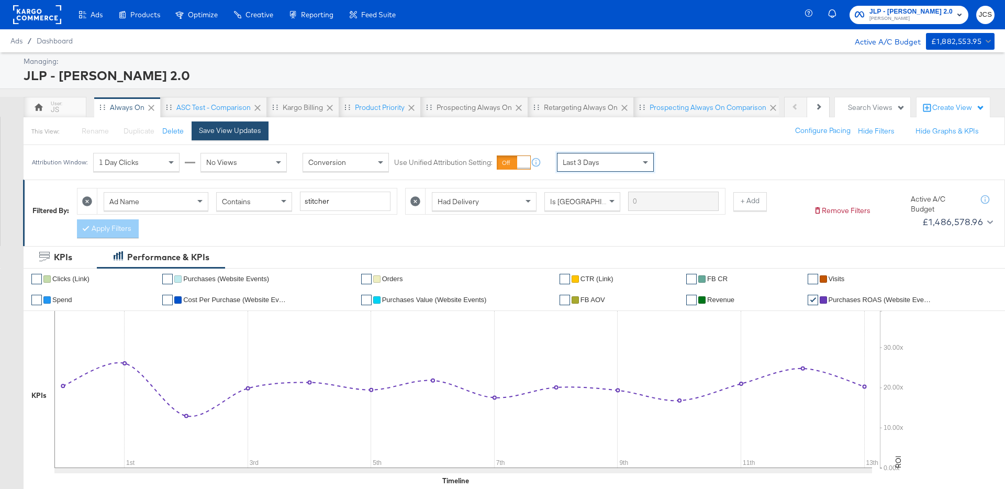
click at [227, 129] on div "Save View Updates" at bounding box center [230, 131] width 62 height 10
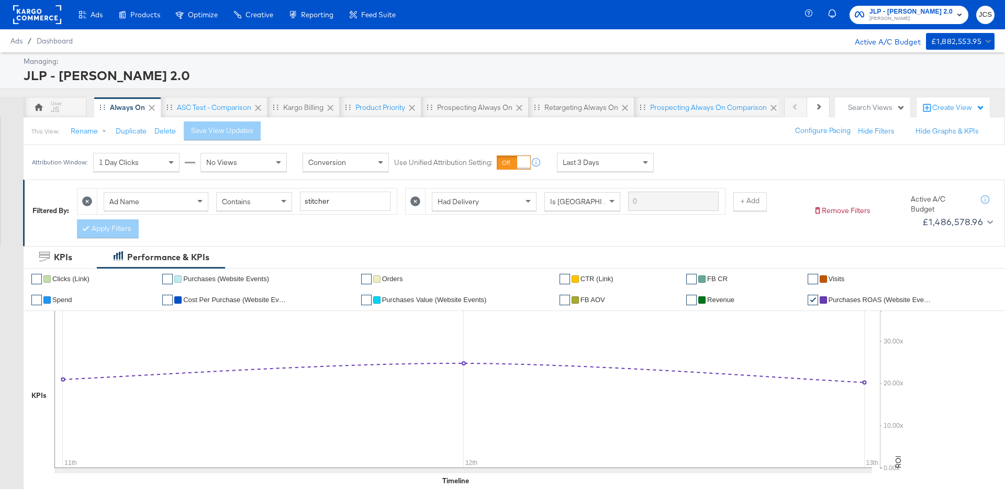
click at [51, 14] on rect at bounding box center [37, 14] width 48 height 19
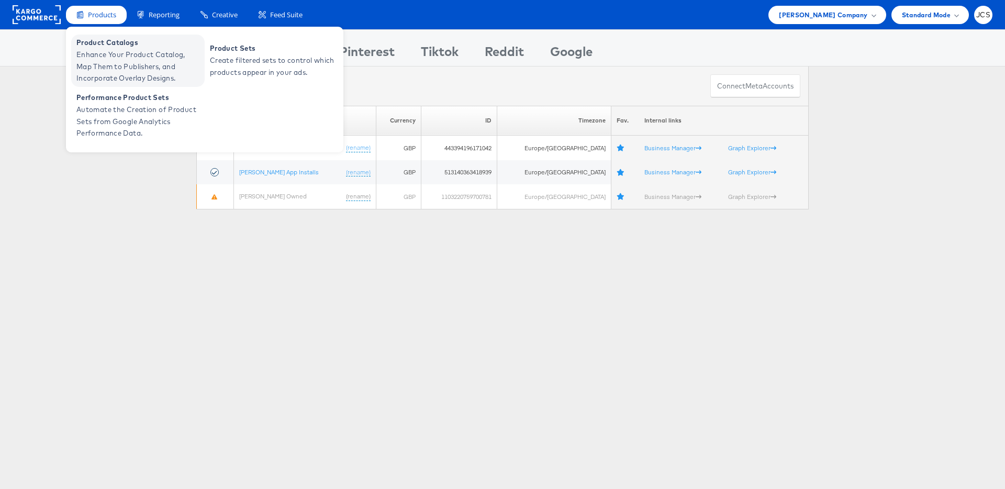
click at [110, 58] on span "Enhance Your Product Catalog, Map Them to Publishers, and Incorporate Overlay D…" at bounding box center [139, 67] width 126 height 36
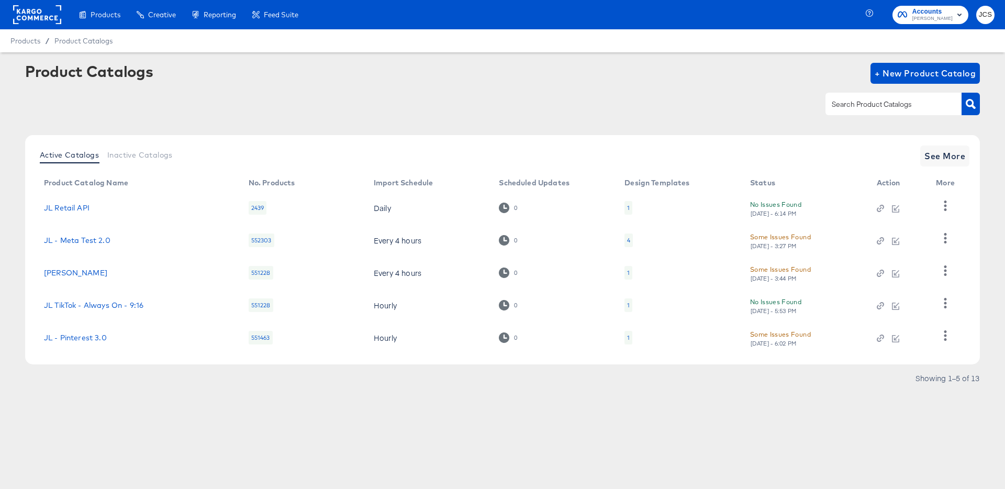
click at [49, 12] on rect at bounding box center [37, 14] width 48 height 19
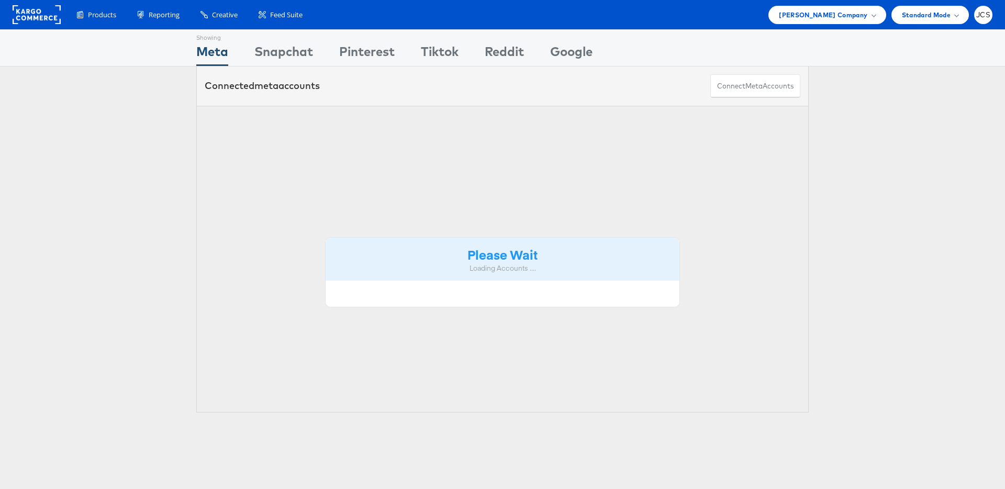
click at [835, 16] on span "[PERSON_NAME] Company" at bounding box center [823, 14] width 88 height 11
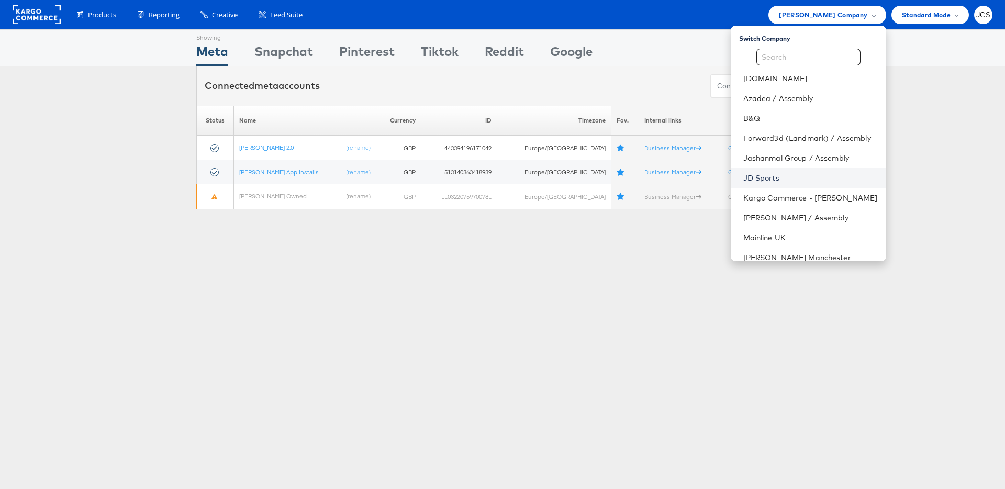
click at [744, 178] on link "JD Sports" at bounding box center [811, 178] width 135 height 10
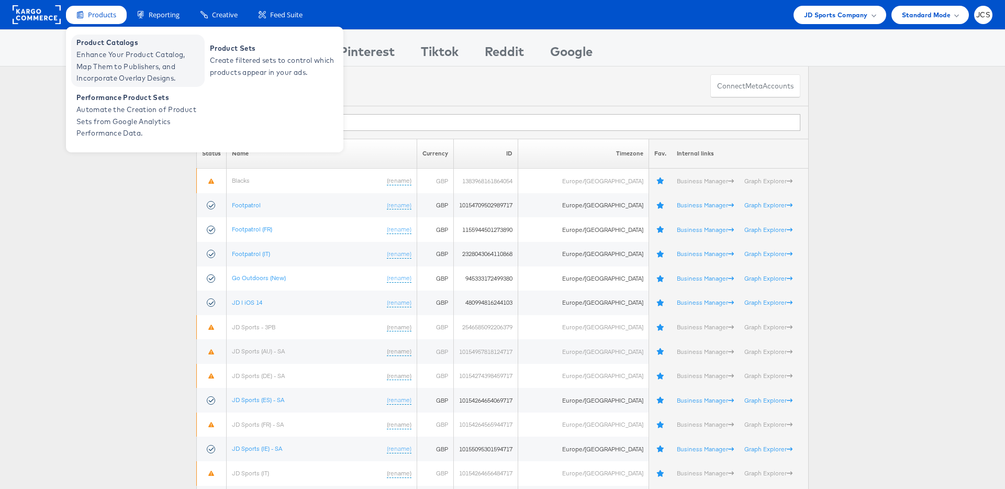
click at [94, 68] on span "Enhance Your Product Catalog, Map Them to Publishers, and Incorporate Overlay D…" at bounding box center [139, 67] width 126 height 36
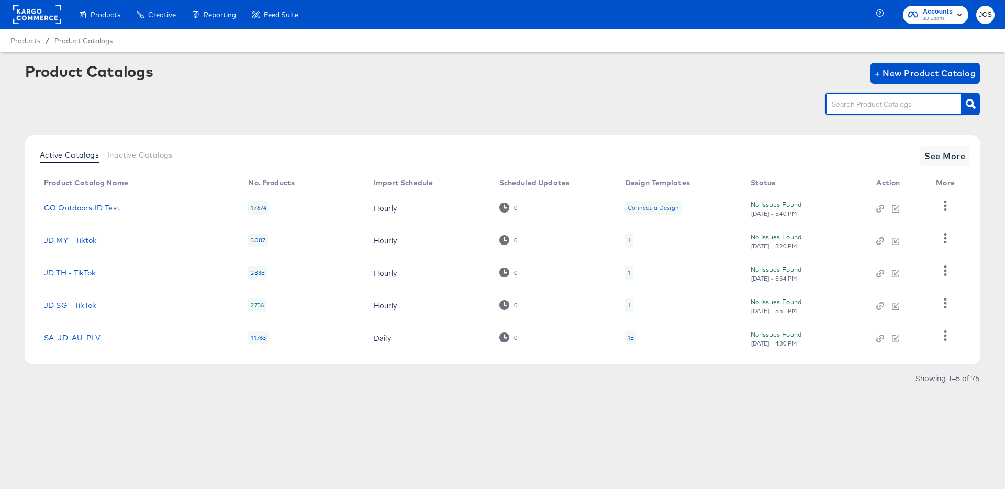
click at [842, 107] on input "text" at bounding box center [886, 104] width 112 height 12
type input "ie"
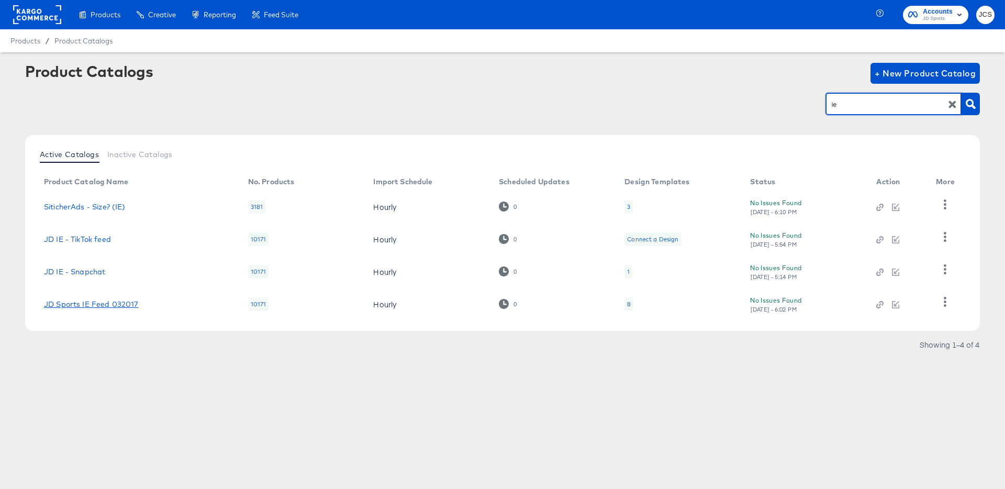
click at [114, 305] on link "JD Sports IE Feed 032017" at bounding box center [91, 304] width 95 height 8
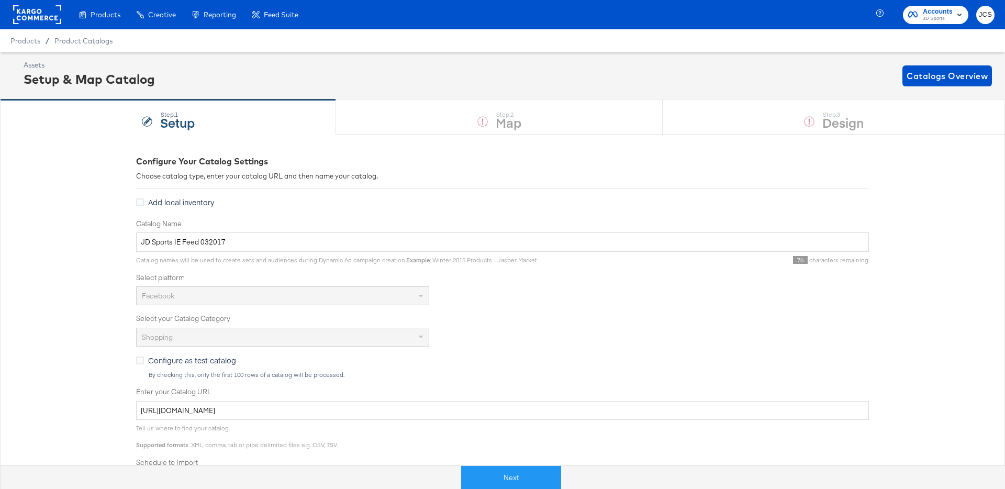
click at [552, 473] on button "Next" at bounding box center [511, 478] width 100 height 24
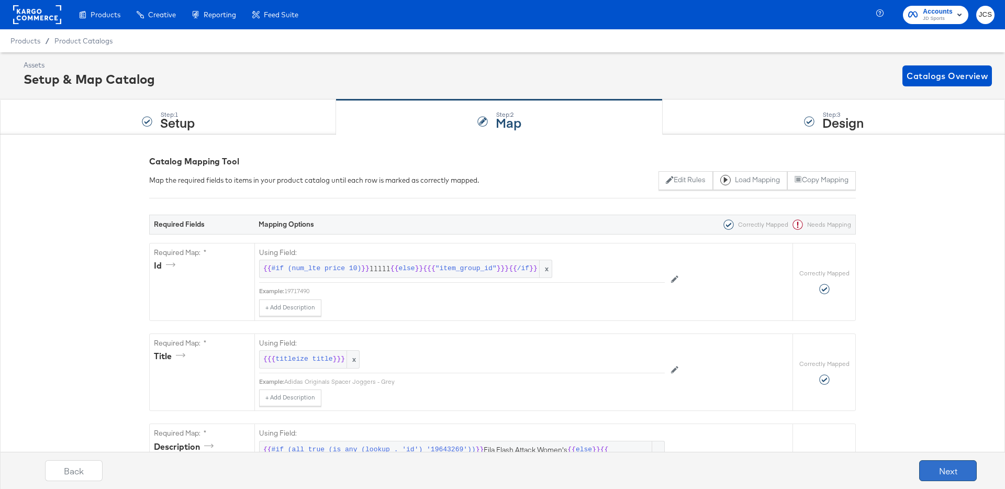
click at [928, 468] on button "Next" at bounding box center [949, 470] width 58 height 21
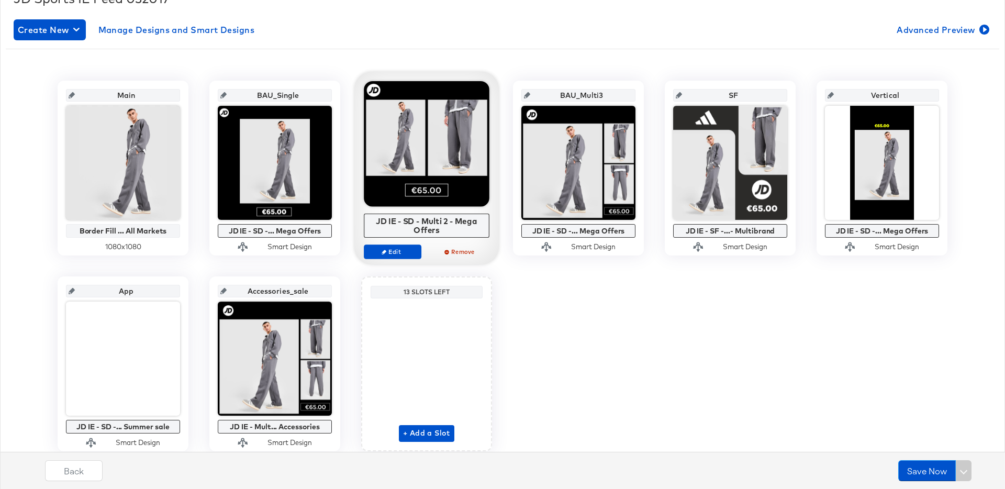
scroll to position [173, 0]
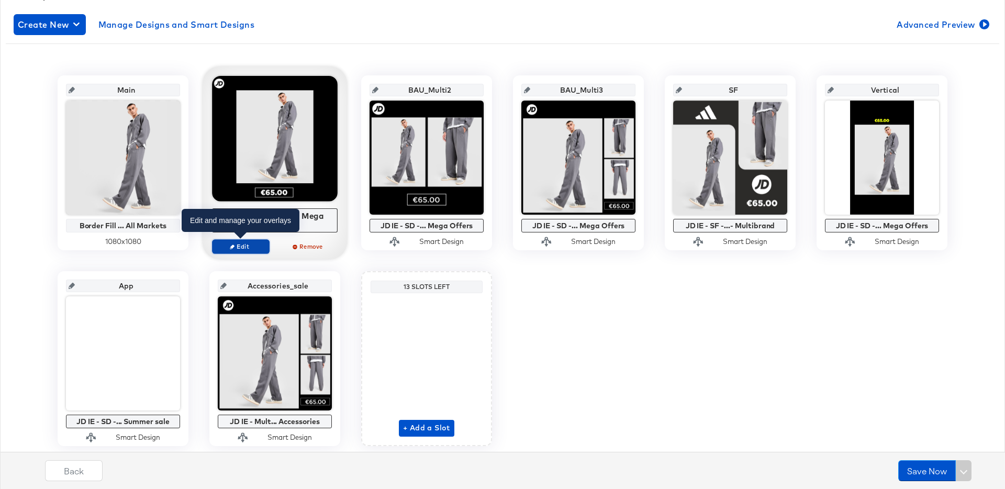
click at [248, 249] on span "Edit" at bounding box center [241, 246] width 48 height 8
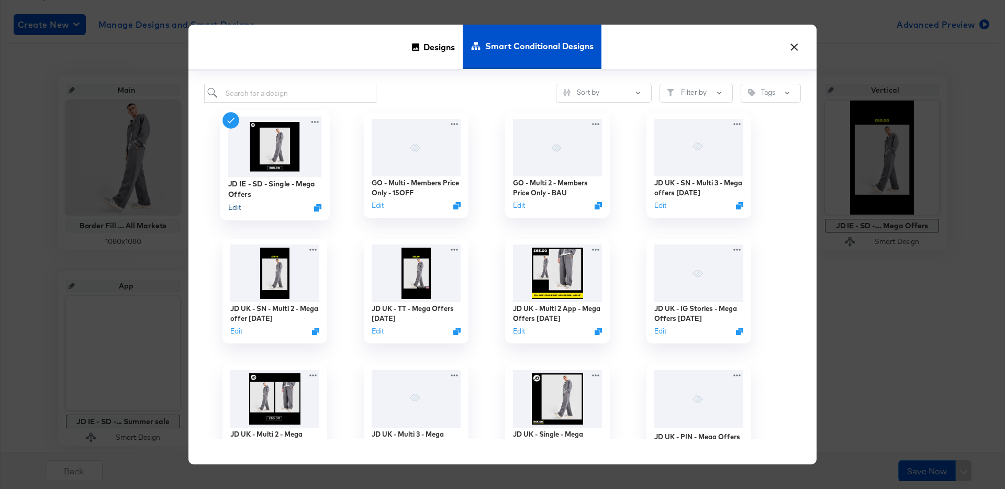
click at [238, 207] on button "Edit" at bounding box center [234, 208] width 13 height 10
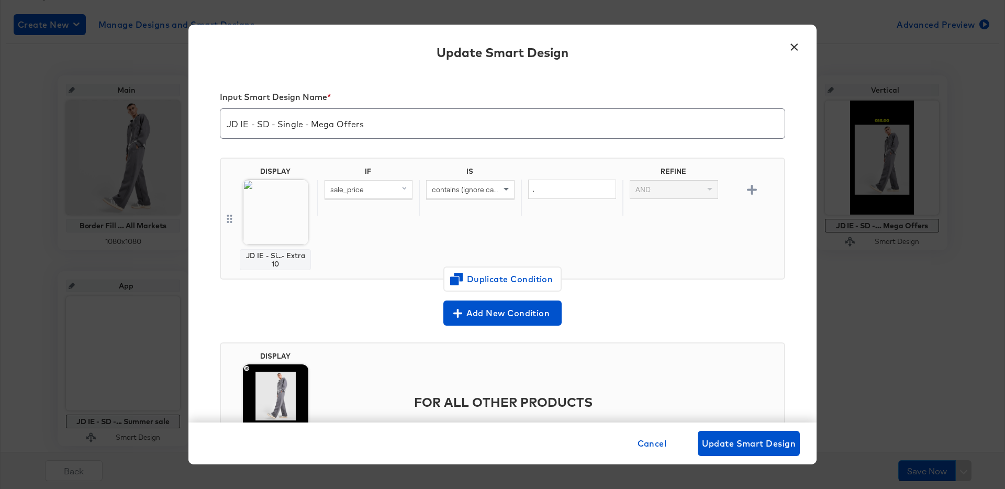
click at [799, 42] on button "×" at bounding box center [794, 44] width 19 height 19
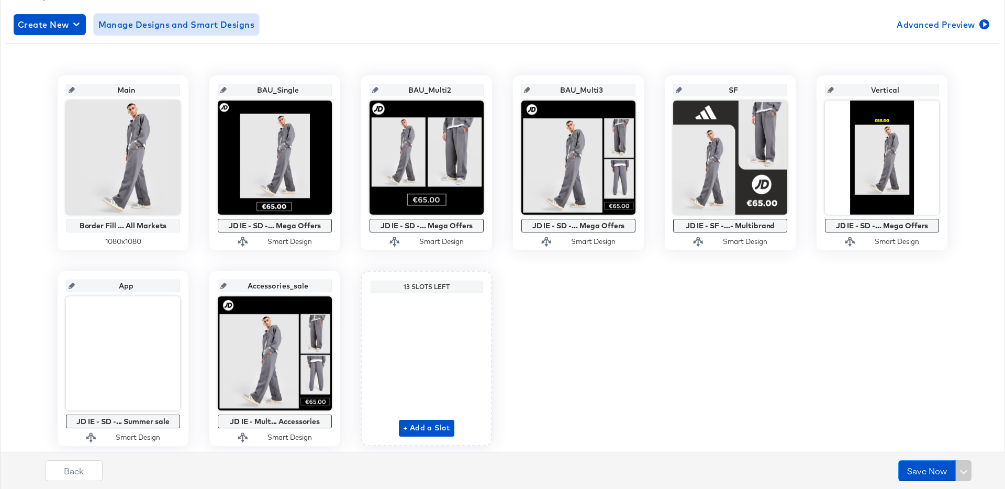
click at [215, 24] on span "Manage Designs and Smart Designs" at bounding box center [176, 24] width 157 height 15
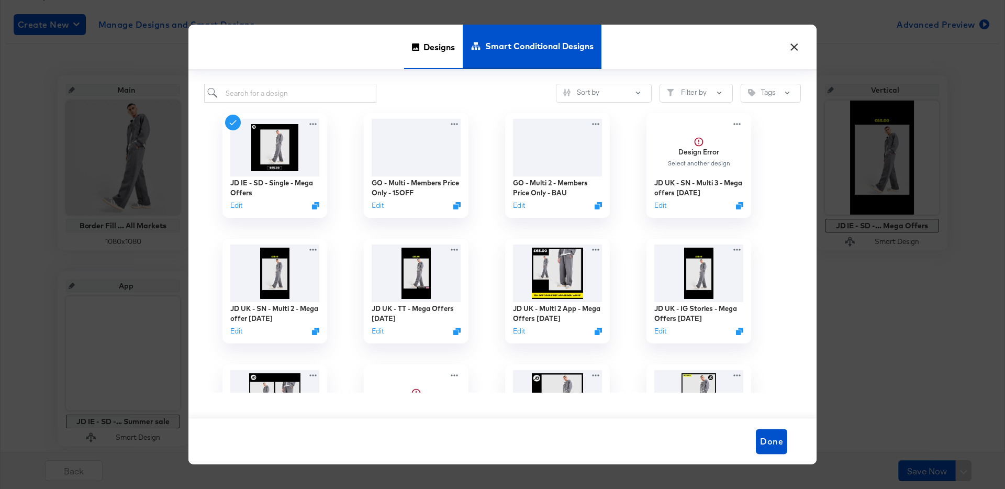
click at [426, 46] on span "Designs" at bounding box center [439, 47] width 31 height 46
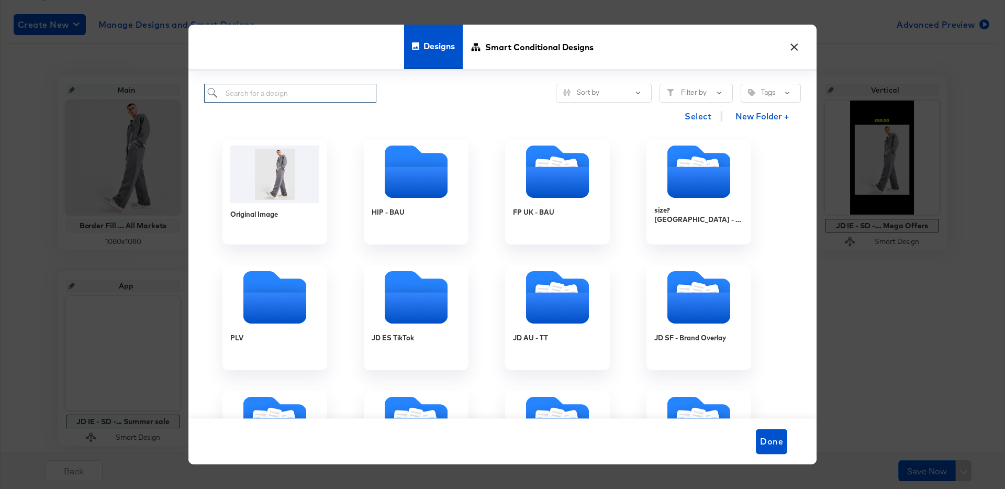
click at [276, 99] on input "search" at bounding box center [290, 93] width 172 height 19
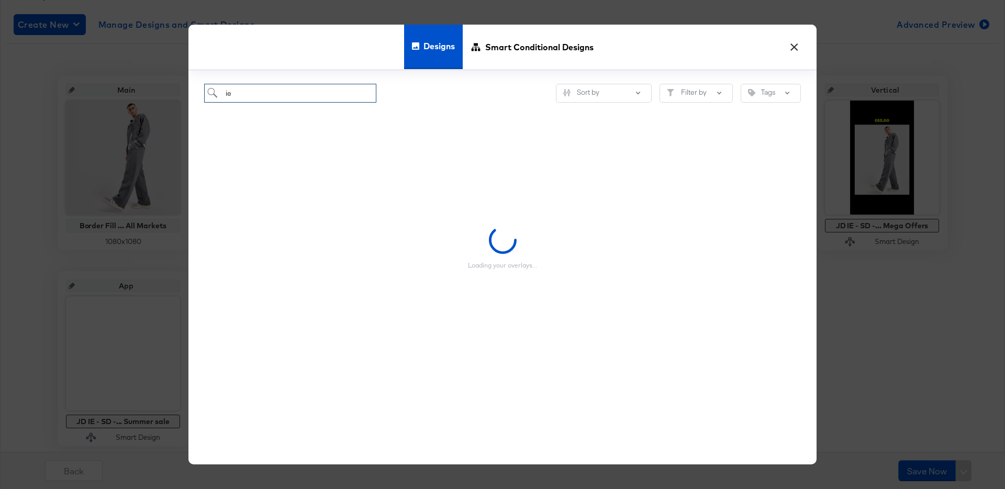
type input "ie"
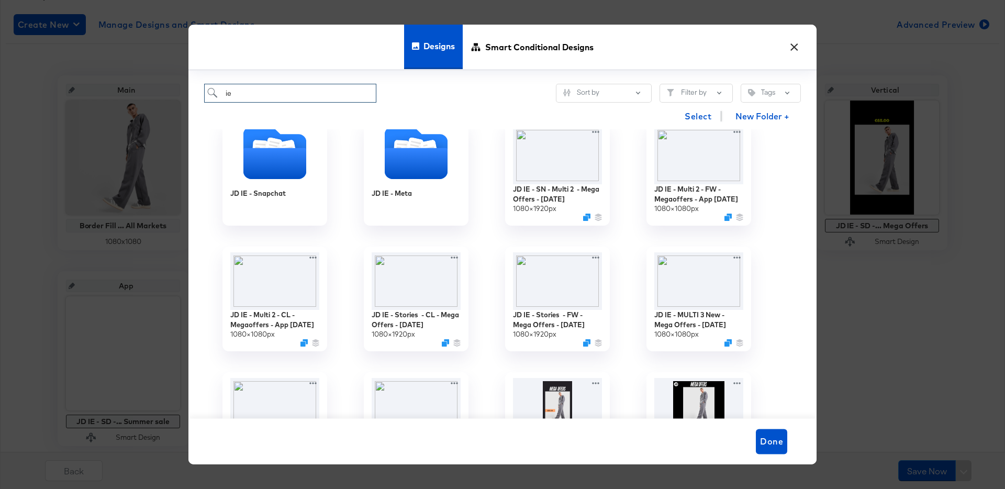
scroll to position [0, 0]
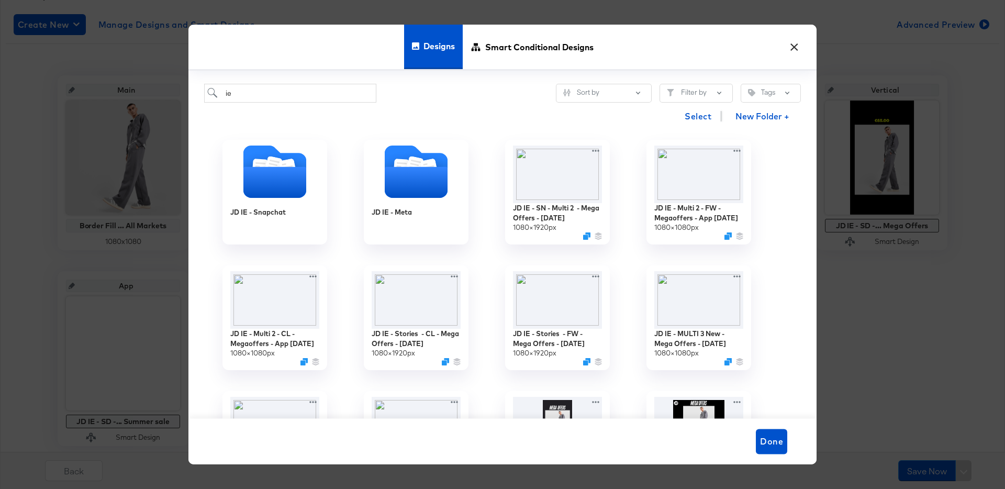
click at [340, 292] on div "JD IE - Multi 2 - CL - Megaoffers - App [DATE] 1080 × 1080 px" at bounding box center [274, 318] width 141 height 126
click at [599, 271] on icon at bounding box center [597, 274] width 13 height 11
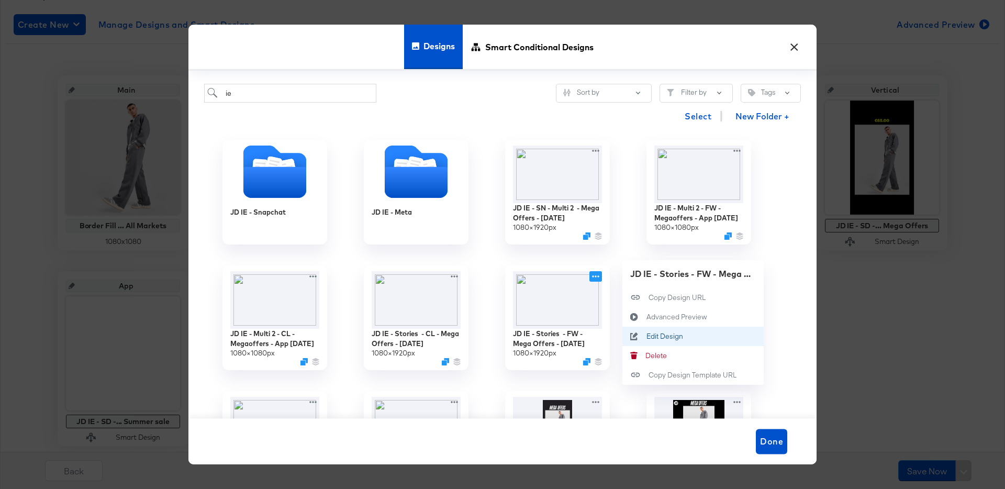
click at [647, 336] on div "Edit Design Edit Design" at bounding box center [647, 336] width 0 height 0
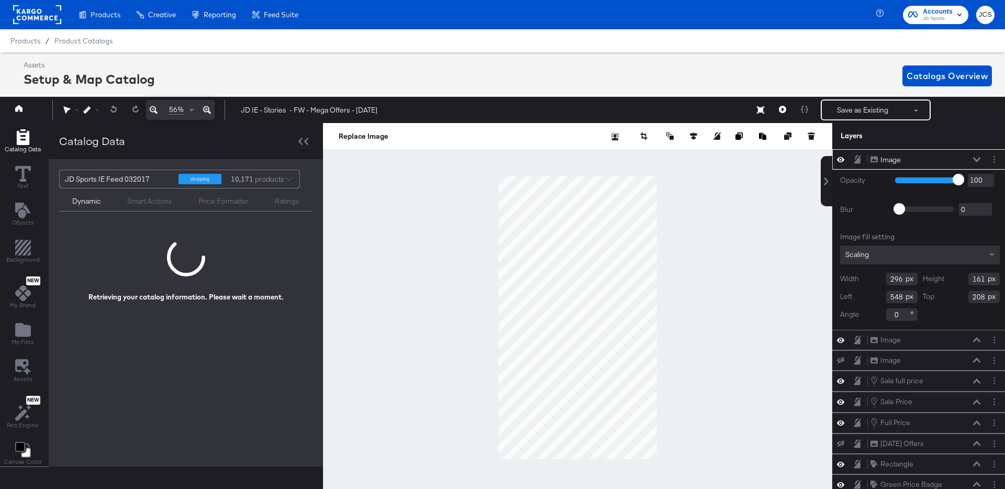
scroll to position [0, 3]
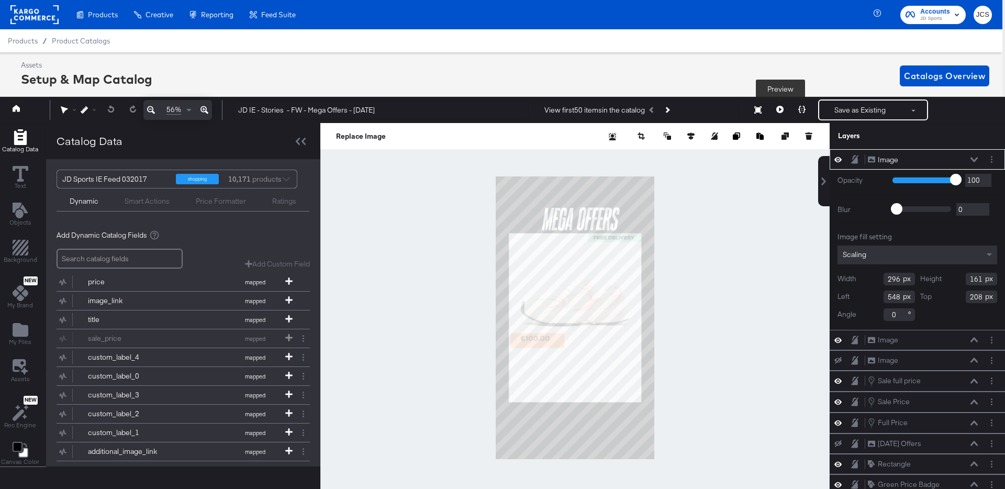
click at [789, 108] on button at bounding box center [780, 109] width 22 height 21
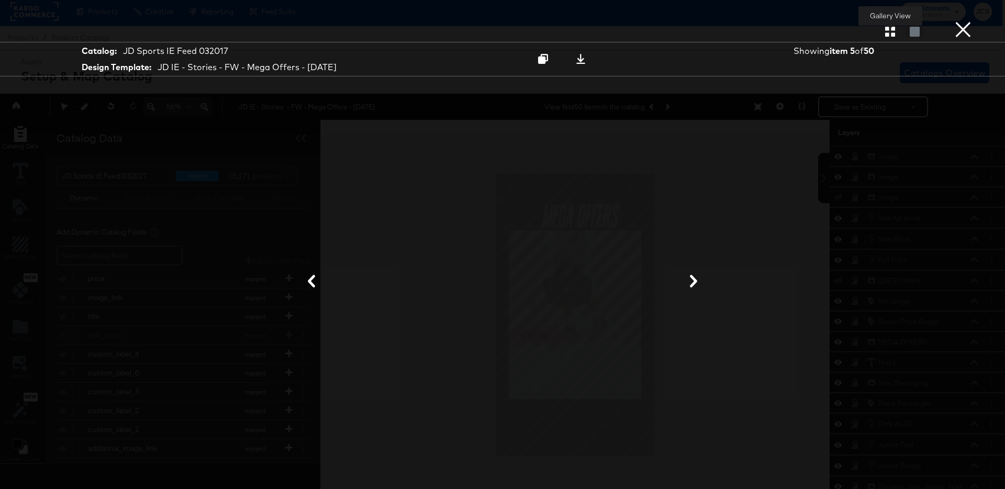
scroll to position [3, 3]
click at [887, 35] on icon "button" at bounding box center [891, 32] width 10 height 10
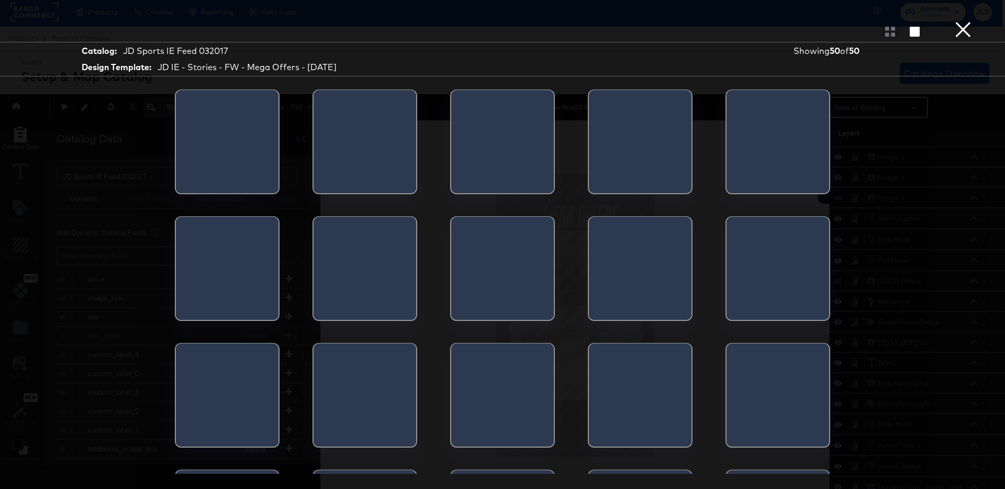
scroll to position [6, 3]
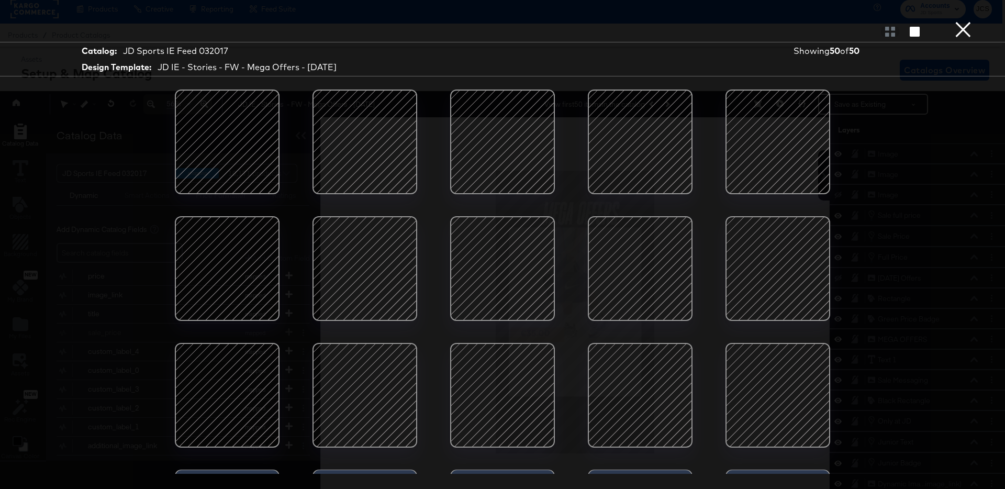
click at [780, 286] on div at bounding box center [778, 268] width 89 height 89
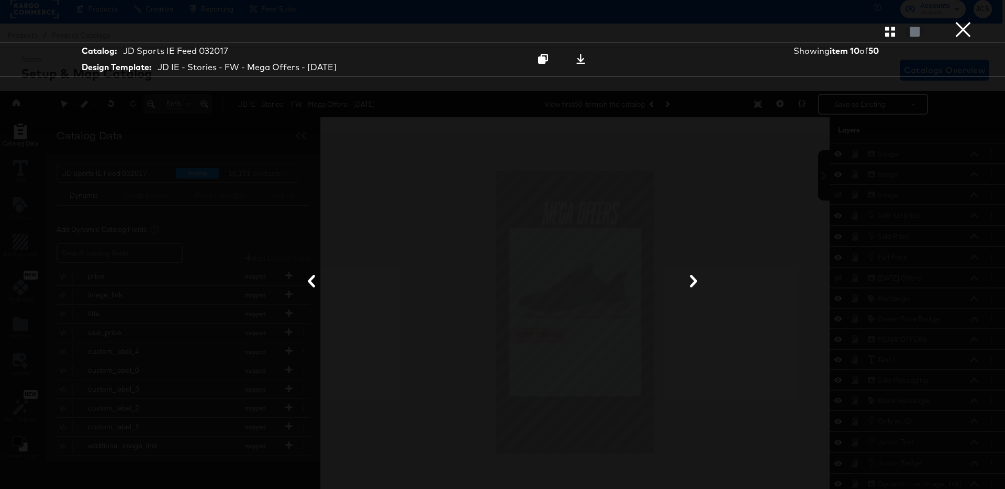
click at [959, 21] on button "×" at bounding box center [963, 10] width 21 height 21
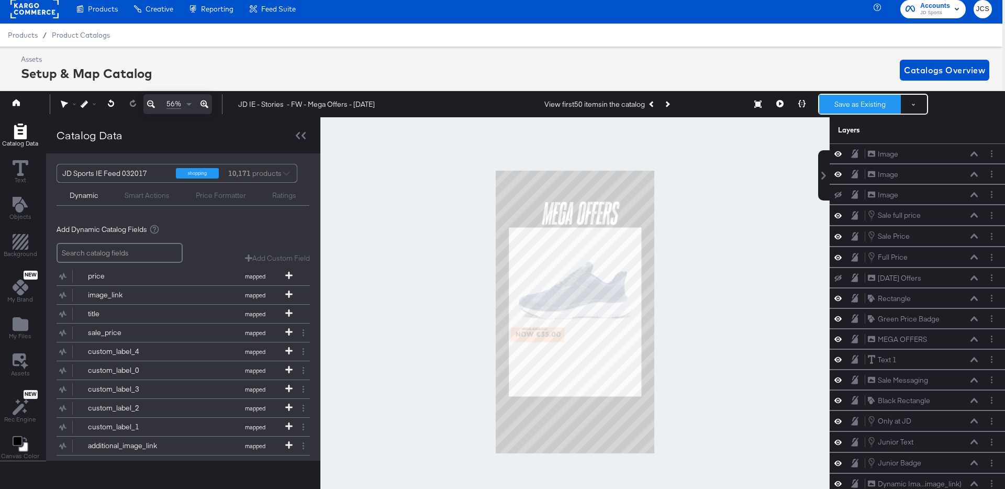
click at [854, 99] on button "Save as Existing" at bounding box center [861, 104] width 82 height 19
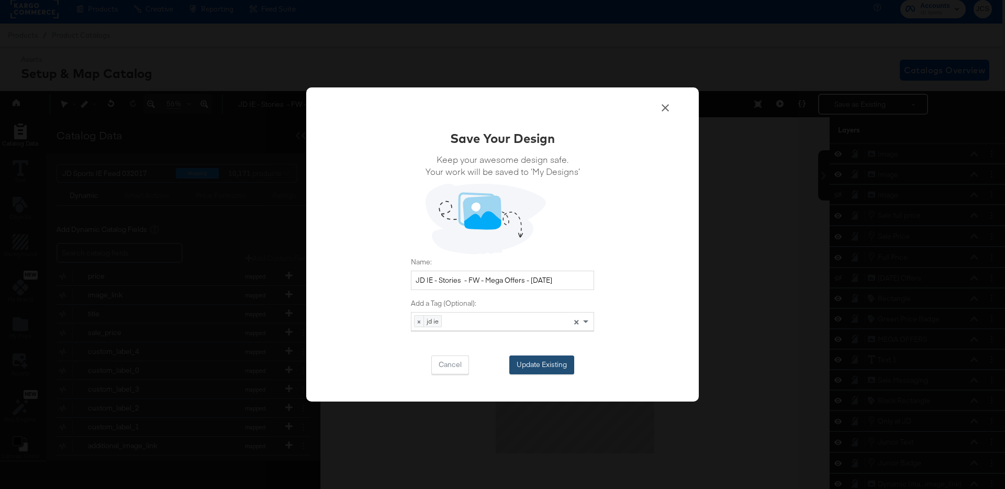
click at [562, 367] on button "Update Existing" at bounding box center [542, 365] width 65 height 19
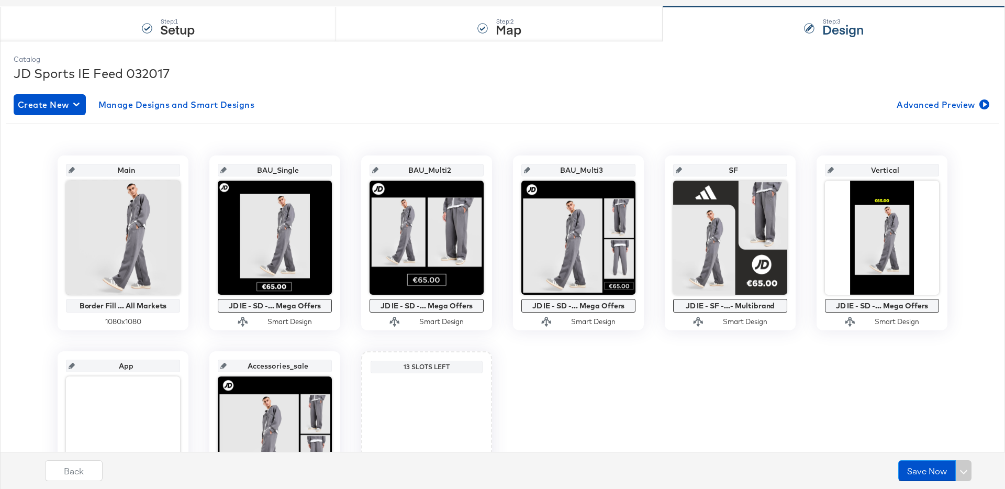
scroll to position [0, 0]
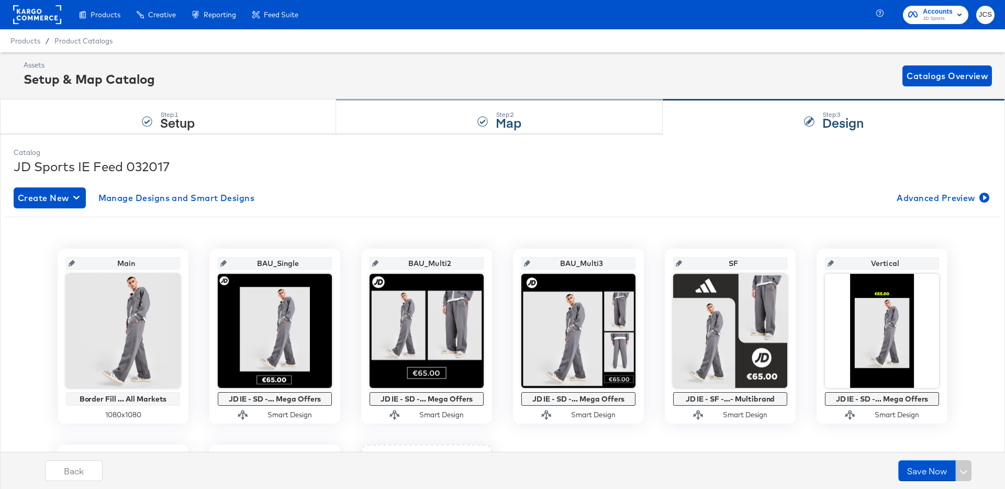
click at [486, 115] on div "Step: 2 Map" at bounding box center [499, 117] width 327 height 35
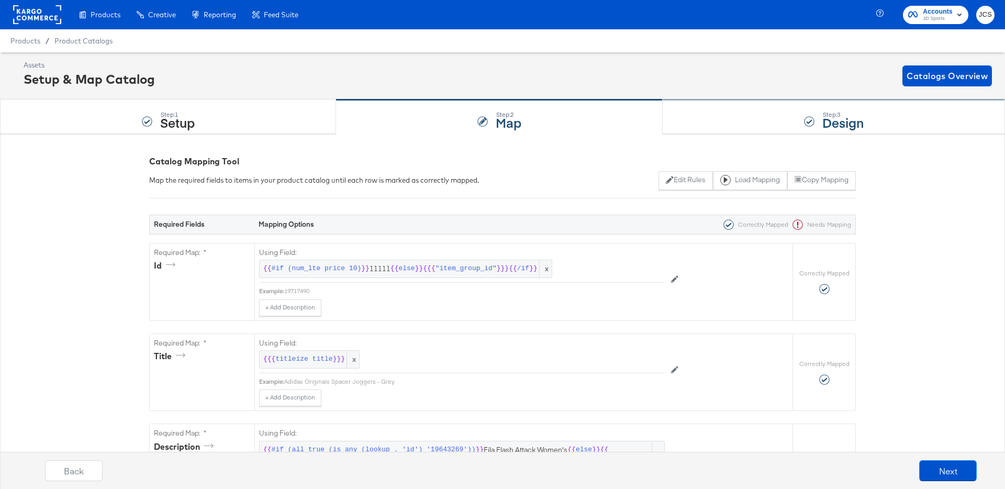
click at [692, 118] on div "Step: 3 Design" at bounding box center [834, 117] width 342 height 35
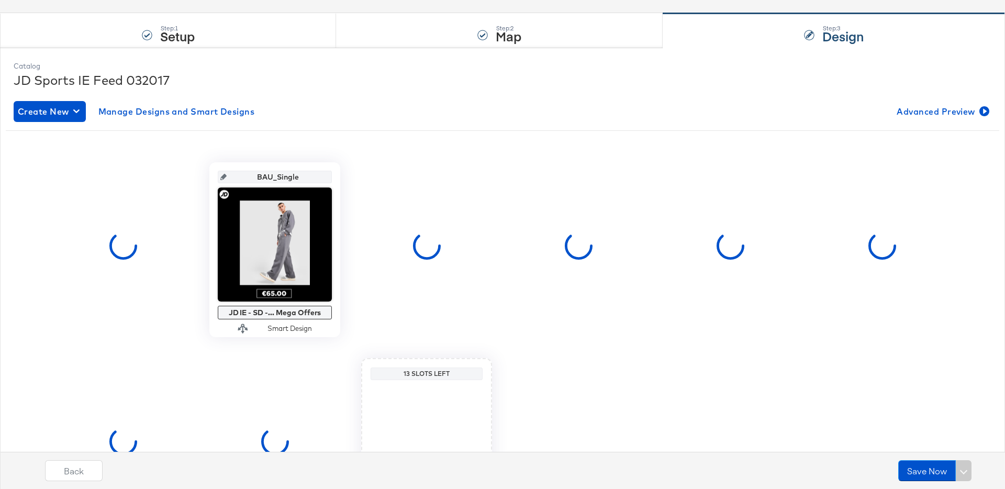
scroll to position [87, 0]
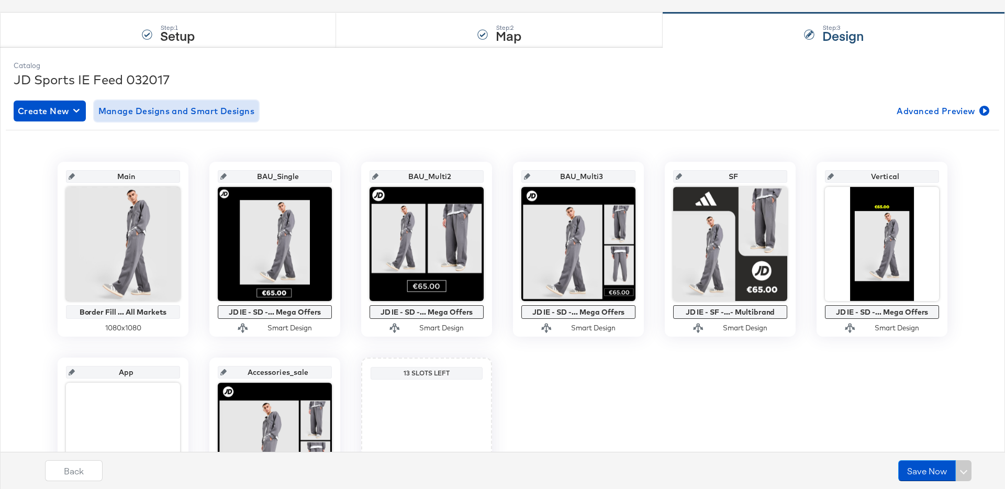
click at [241, 115] on span "Manage Designs and Smart Designs" at bounding box center [176, 111] width 157 height 15
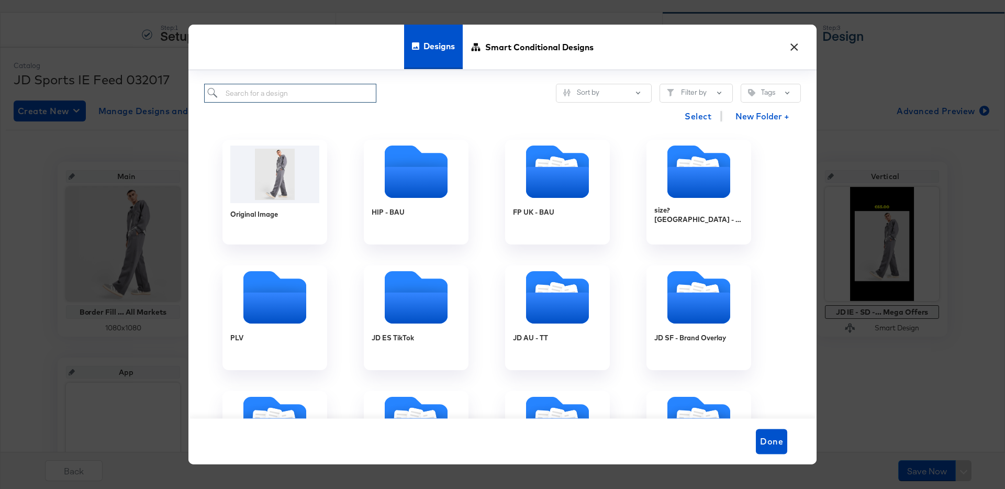
click at [311, 93] on input "search" at bounding box center [290, 93] width 172 height 19
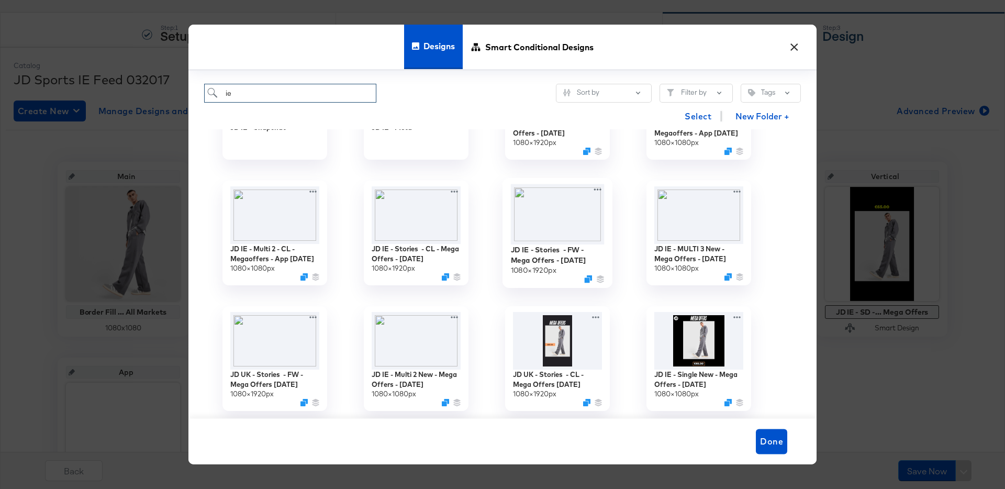
scroll to position [85, 0]
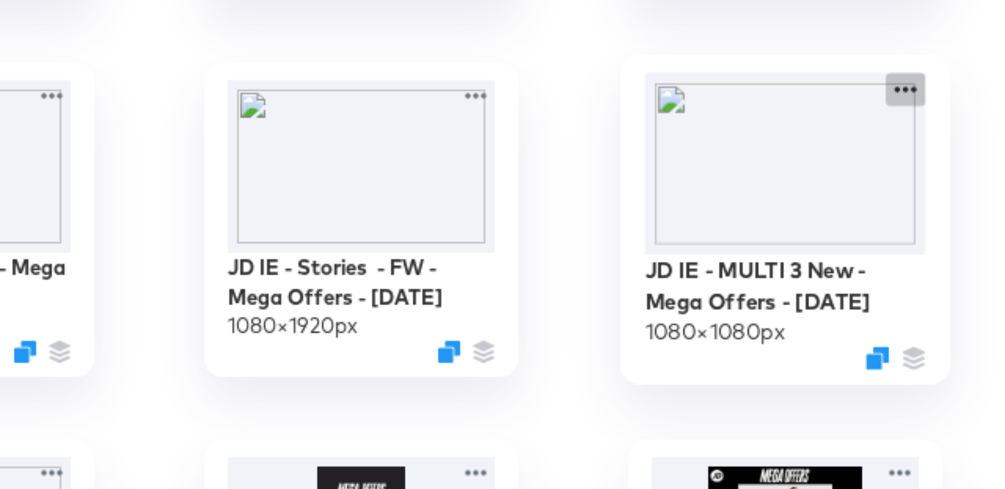
click at [740, 190] on div "JD IE - MULTI 3 New - Mega Offers - Oct 25 1080 × 1080 px" at bounding box center [698, 233] width 141 height 126
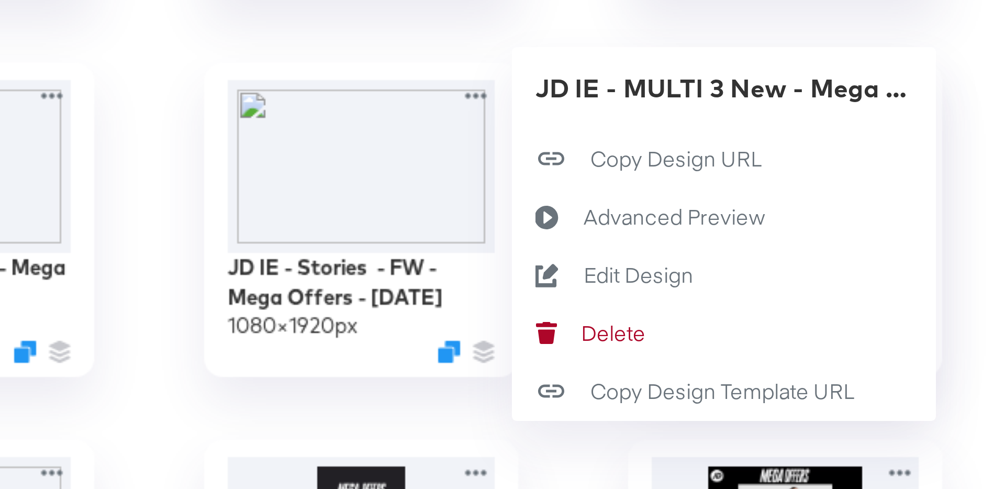
scroll to position [164, 0]
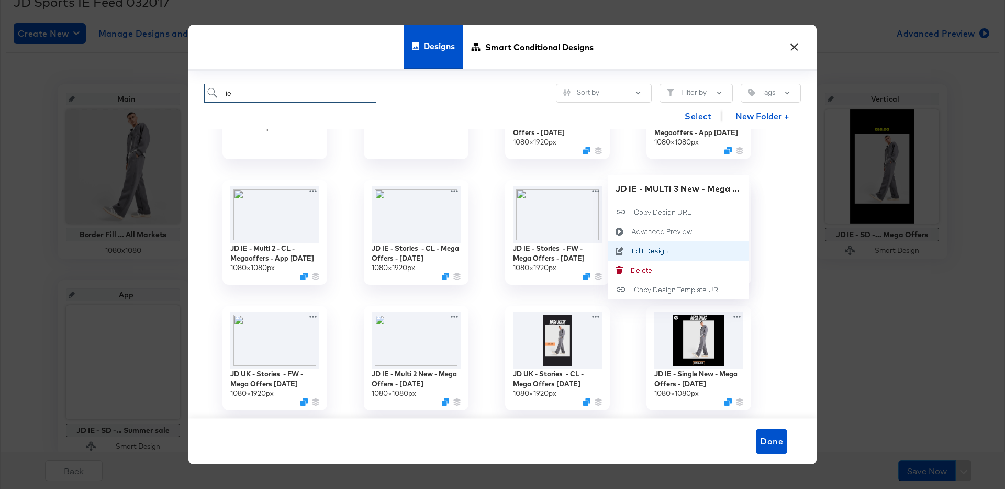
type input "ie"
click at [632, 251] on div "Edit Design Edit Design" at bounding box center [632, 251] width 0 height 0
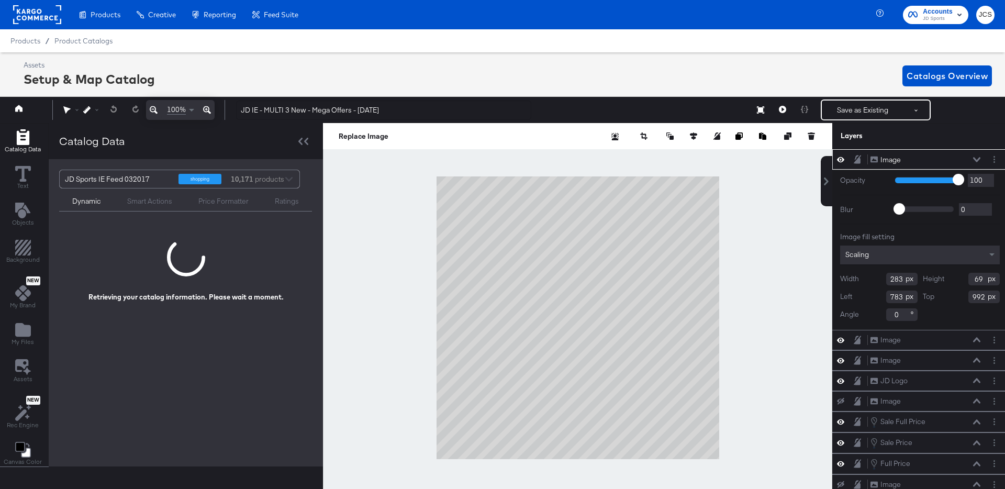
scroll to position [0, 3]
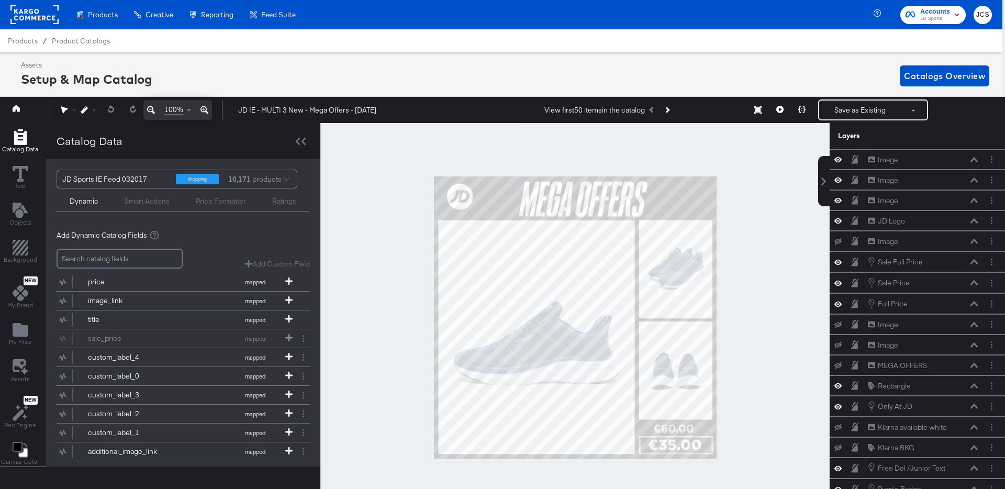
click at [773, 287] on div at bounding box center [575, 318] width 510 height 390
click at [909, 264] on div "Sale Full Price" at bounding box center [900, 262] width 45 height 10
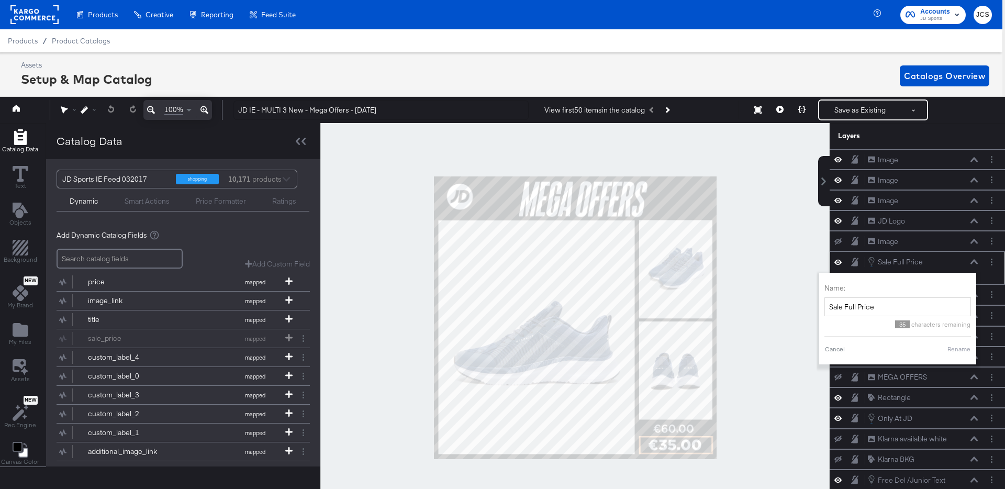
click at [976, 262] on icon at bounding box center [974, 262] width 7 height 5
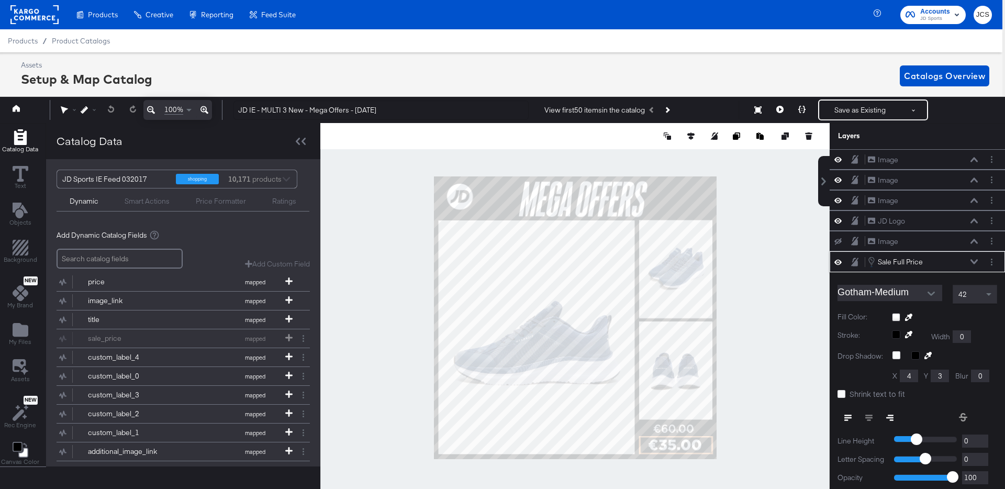
scroll to position [74, 0]
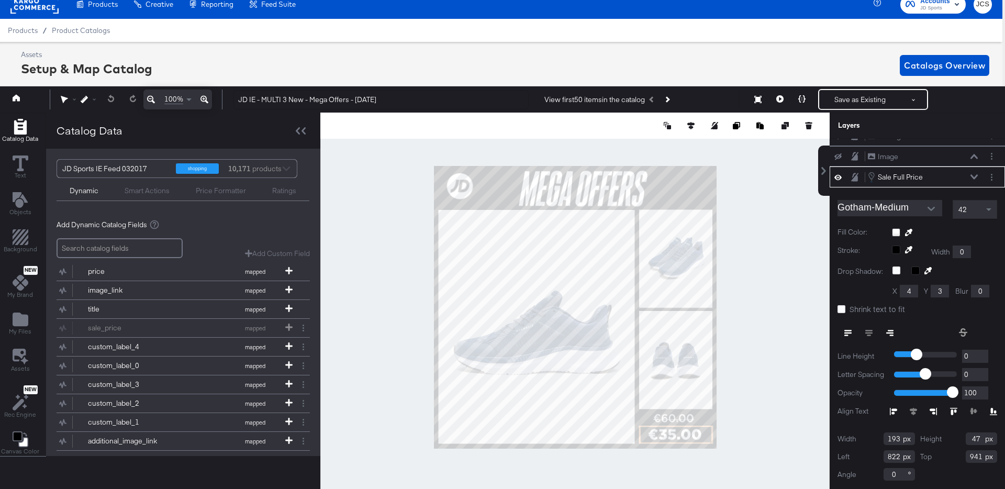
click at [974, 177] on icon at bounding box center [974, 176] width 7 height 5
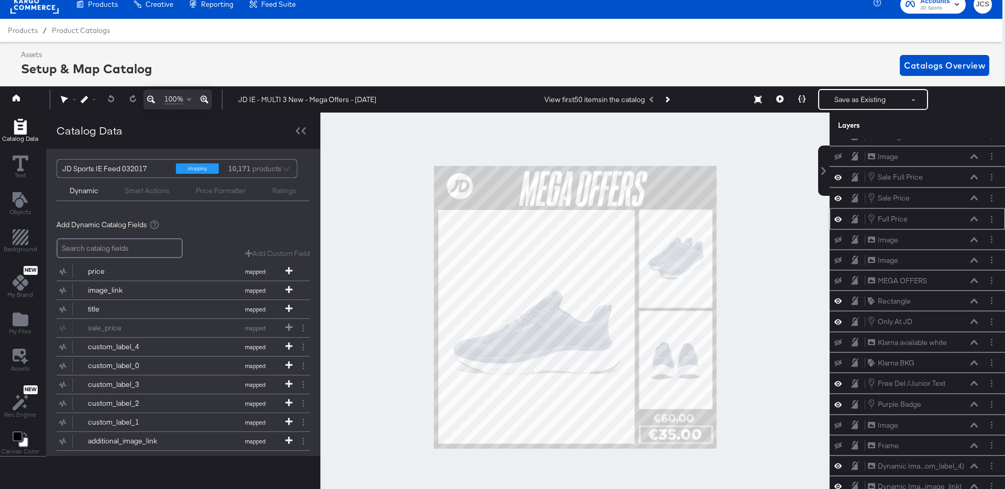
click at [973, 219] on icon at bounding box center [974, 219] width 7 height 5
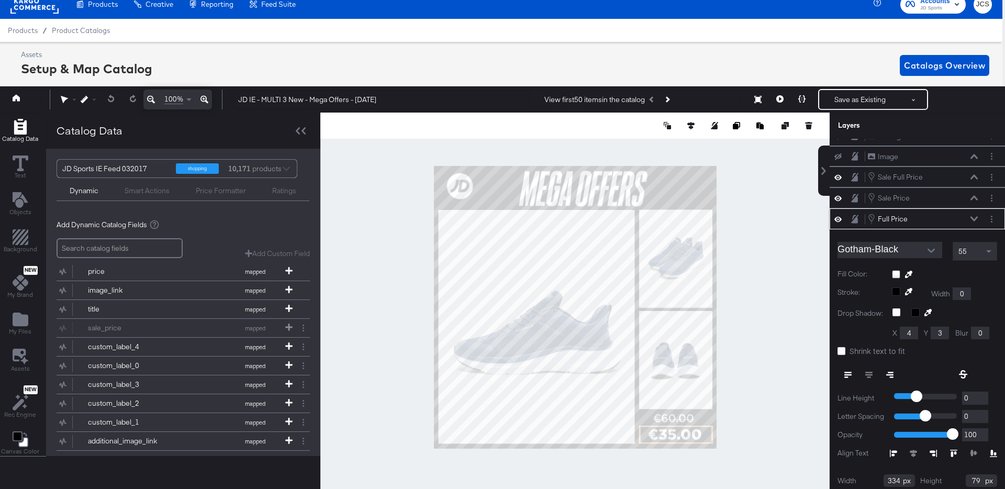
scroll to position [116, 0]
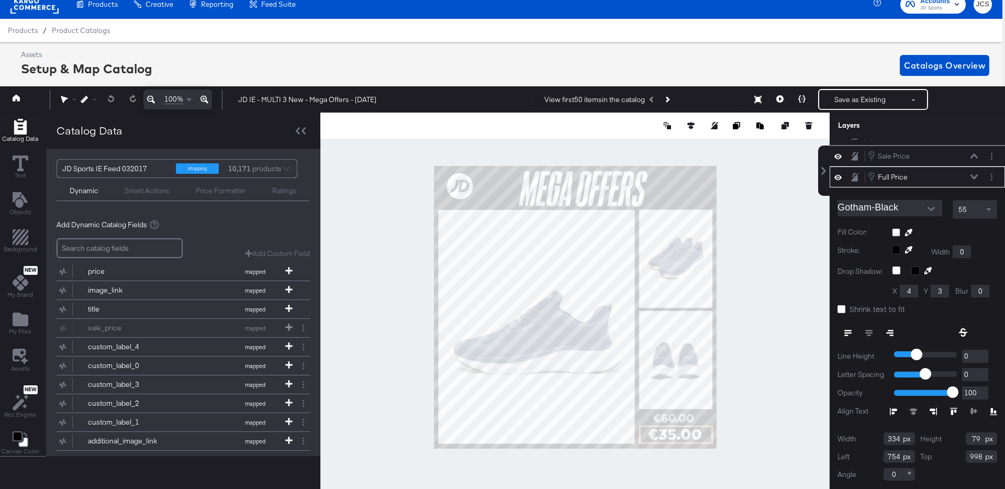
click at [980, 174] on div "Full Price Full Price" at bounding box center [926, 177] width 117 height 12
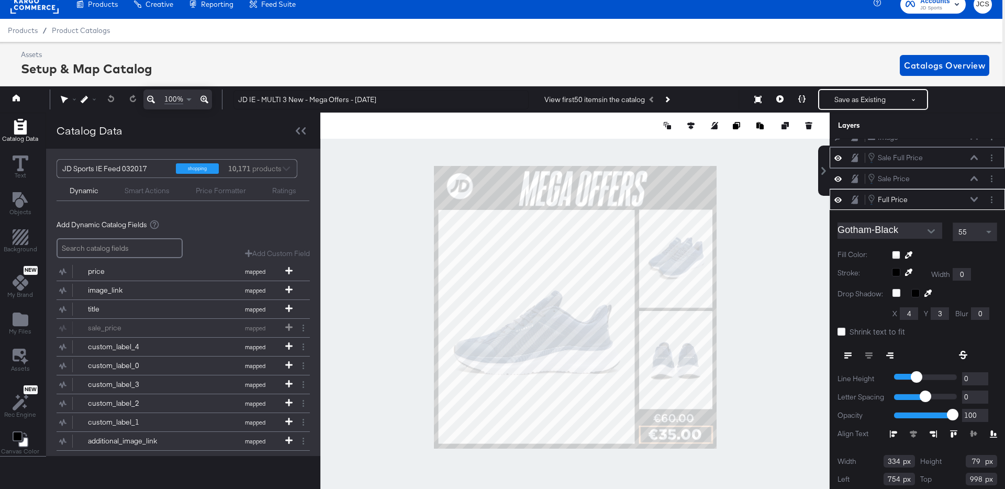
scroll to position [93, 0]
click at [991, 202] on icon "Layer Options" at bounding box center [992, 200] width 2 height 7
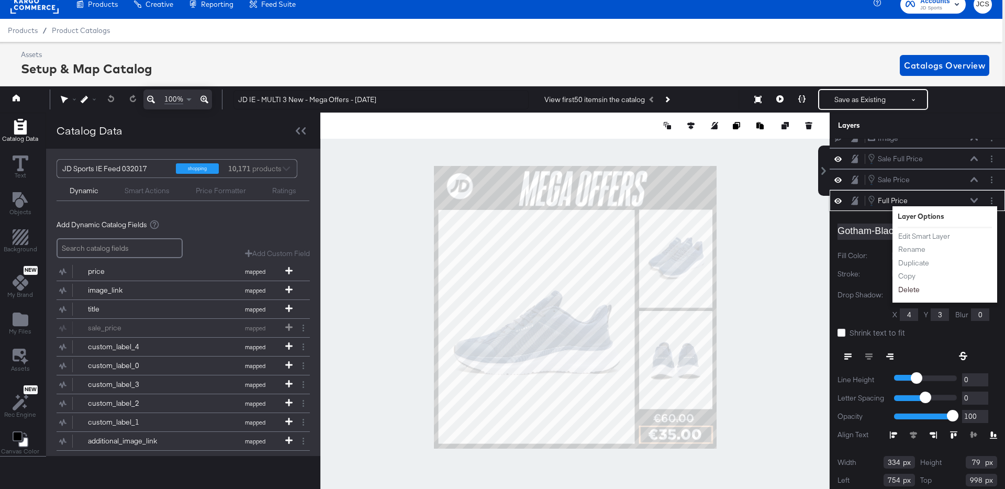
click at [908, 290] on button "Delete" at bounding box center [909, 289] width 23 height 11
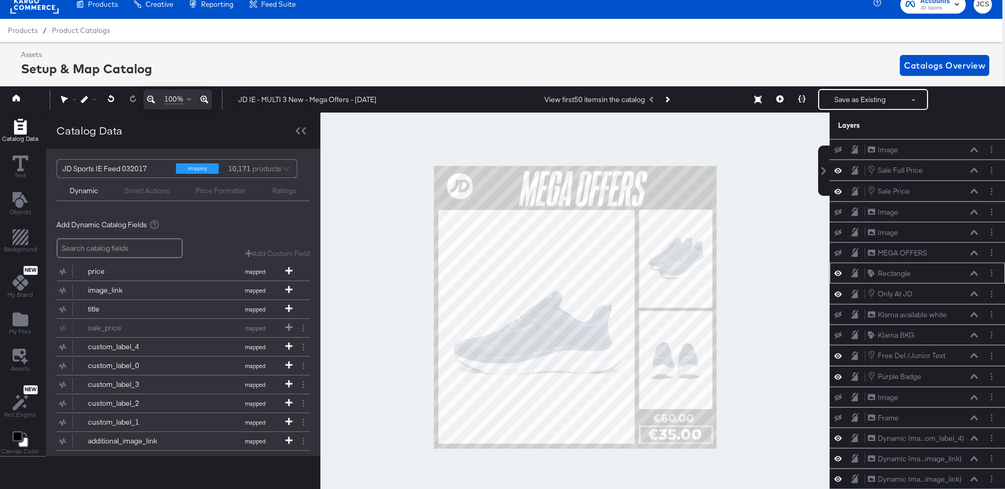
scroll to position [81, 0]
click at [977, 192] on icon at bounding box center [974, 191] width 7 height 5
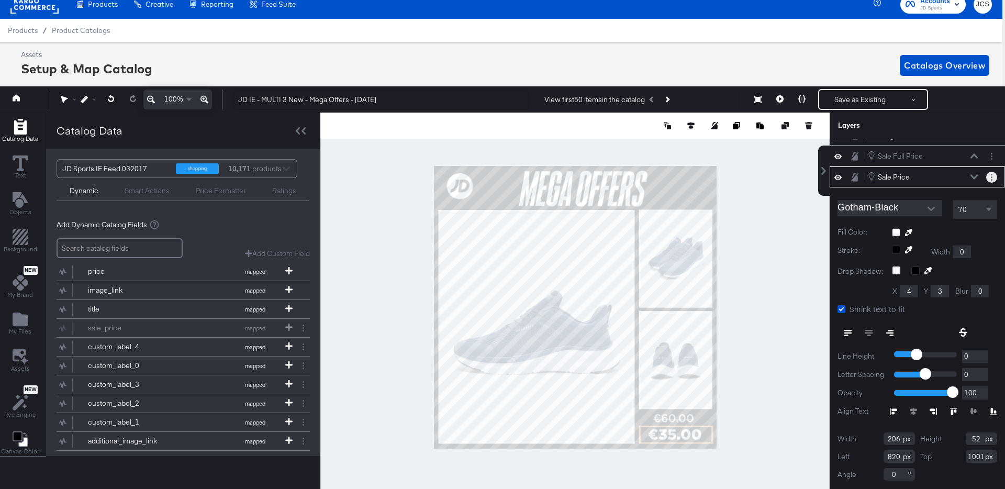
click at [992, 178] on icon "Layer Options" at bounding box center [992, 177] width 2 height 7
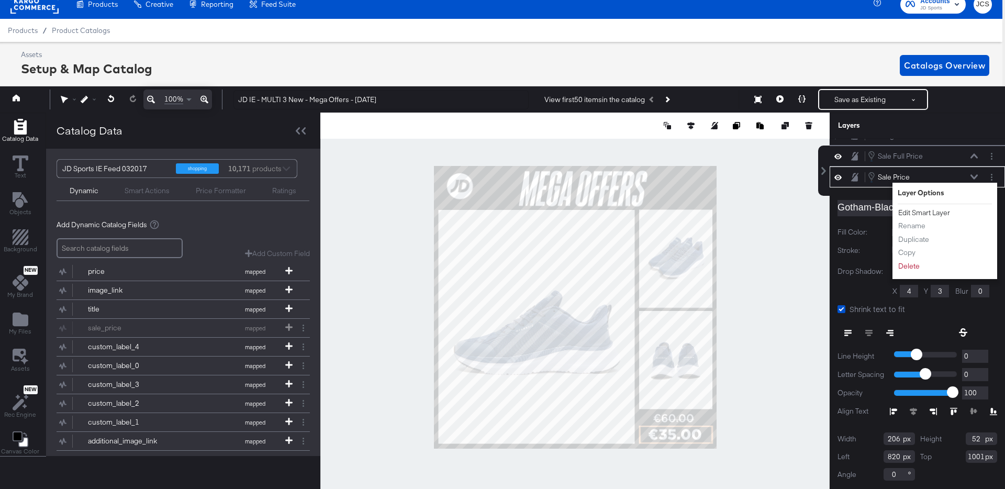
click at [923, 214] on button "Edit Smart Layer" at bounding box center [924, 212] width 53 height 11
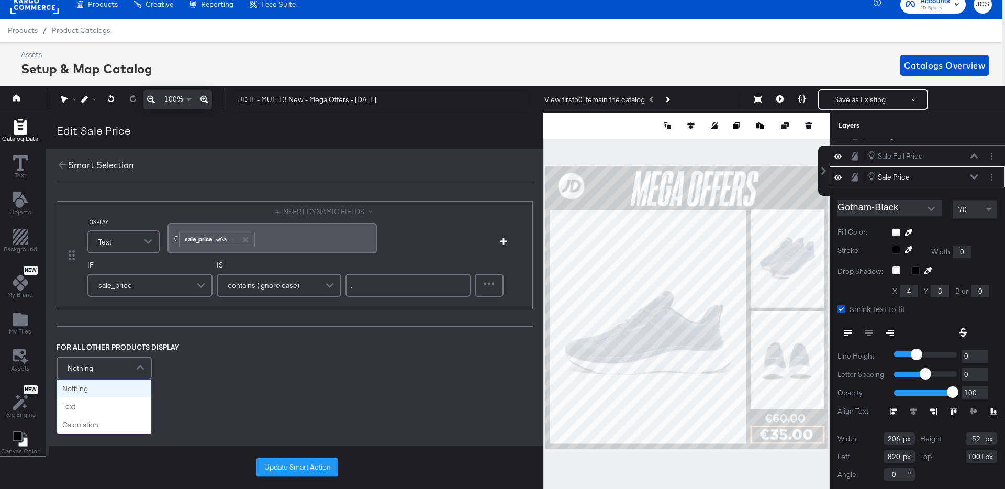
click at [139, 364] on span at bounding box center [141, 368] width 18 height 21
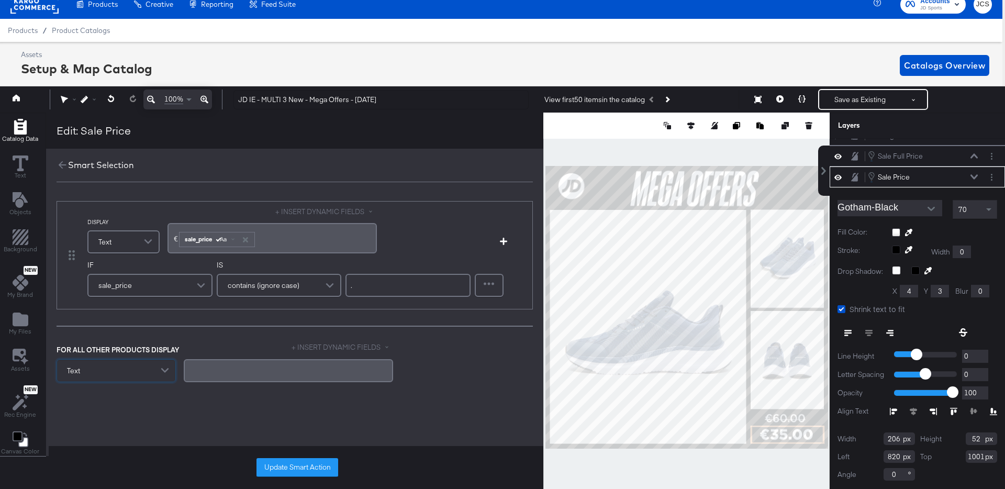
click at [216, 366] on div "﻿" at bounding box center [288, 371] width 197 height 10
click at [321, 347] on button "+ INSERT DYNAMIC FIELDS" at bounding box center [343, 347] width 102 height 10
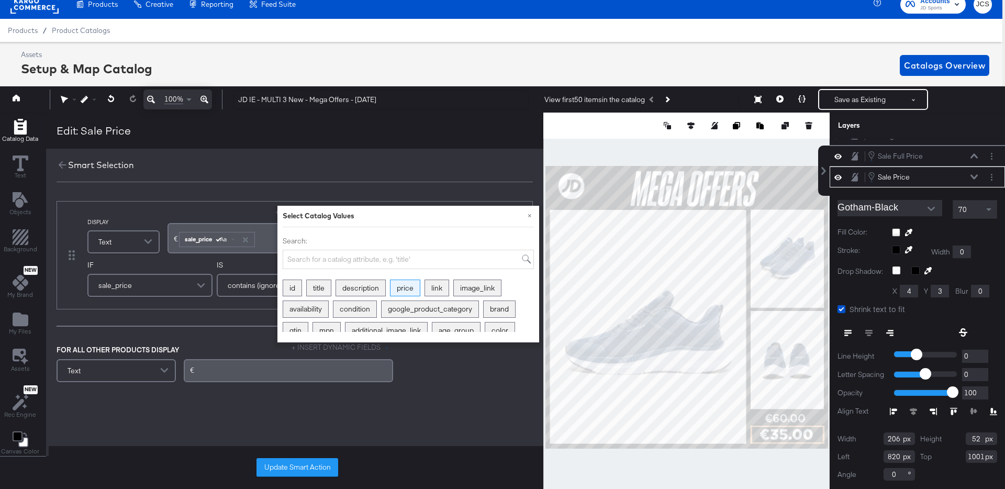
click at [409, 288] on div "price" at bounding box center [405, 288] width 29 height 16
click at [227, 373] on span "Aa" at bounding box center [223, 375] width 7 height 8
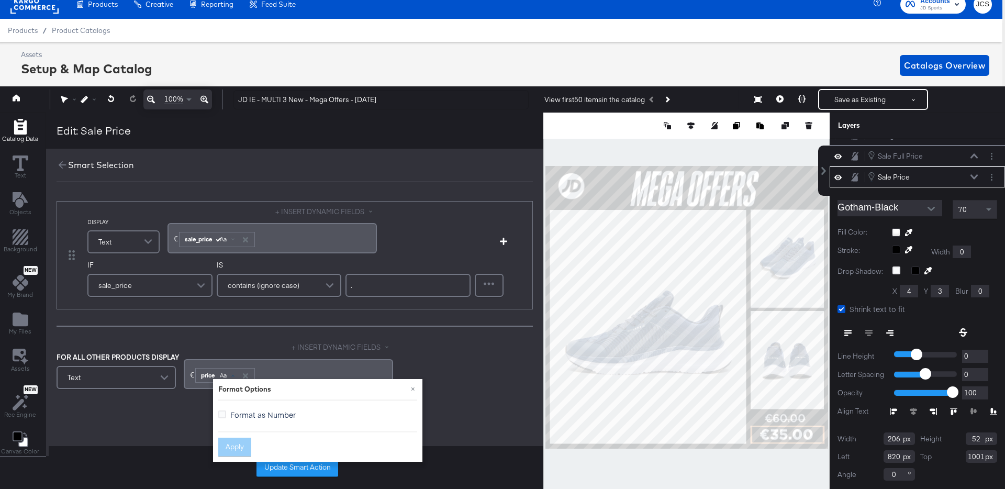
drag, startPoint x: 241, startPoint y: 412, endPoint x: 243, endPoint y: 418, distance: 6.1
click at [241, 412] on span "Format as Number" at bounding box center [262, 415] width 65 height 10
click at [0, 0] on input "Format as Number" at bounding box center [0, 0] width 0 height 0
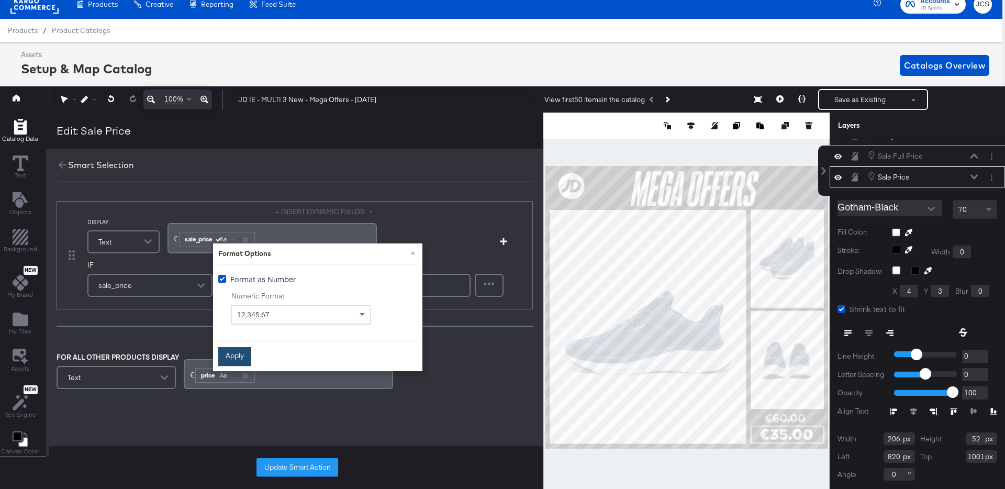
click at [237, 359] on button "Apply" at bounding box center [234, 356] width 33 height 19
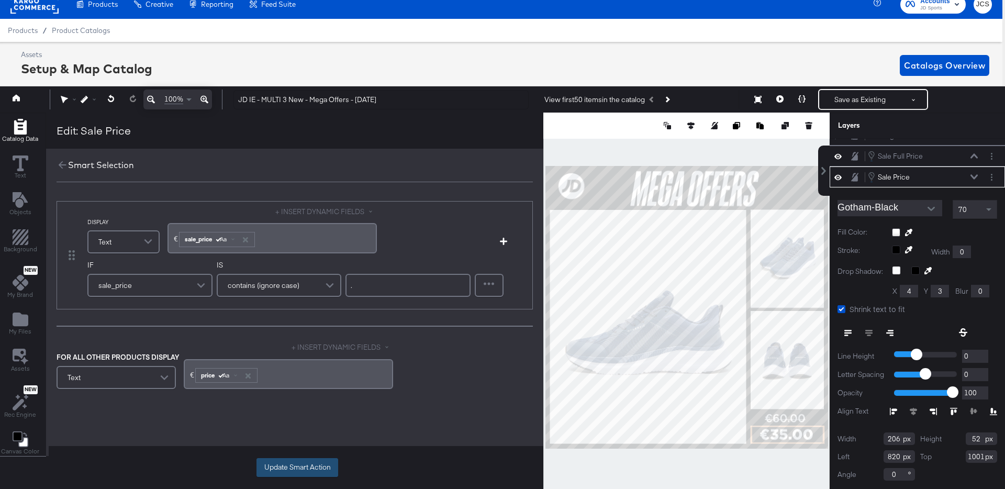
click at [285, 471] on button "Update Smart Action" at bounding box center [298, 467] width 82 height 19
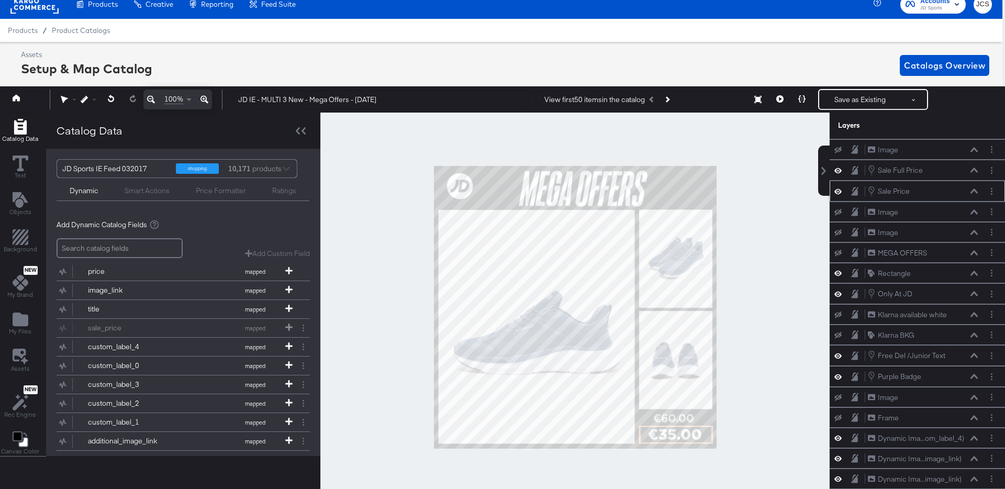
scroll to position [81, 0]
click at [803, 98] on icon at bounding box center [802, 98] width 7 height 7
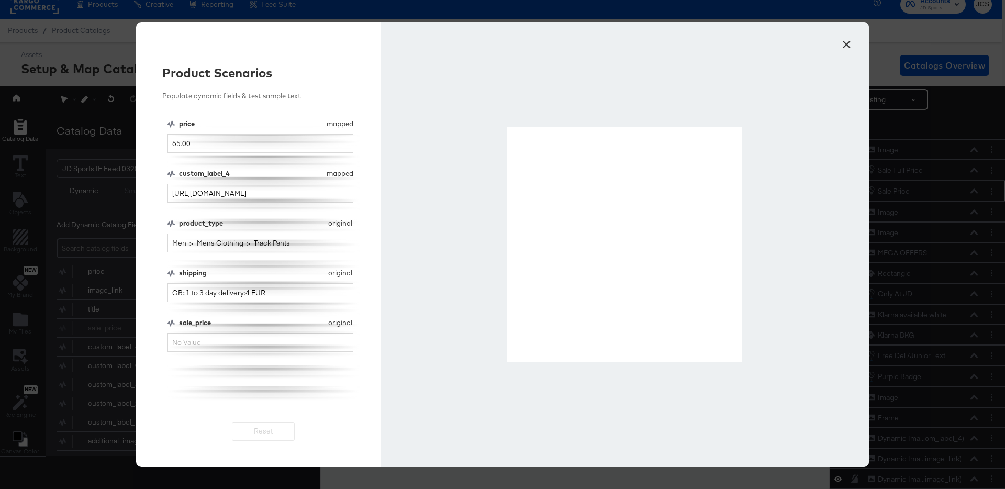
click at [843, 42] on button "×" at bounding box center [846, 41] width 19 height 19
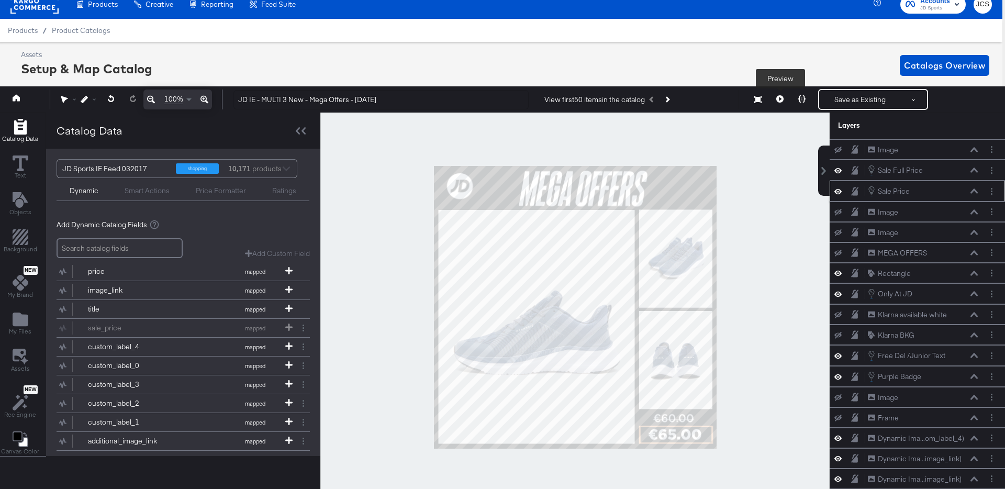
click at [784, 96] on button at bounding box center [780, 99] width 22 height 21
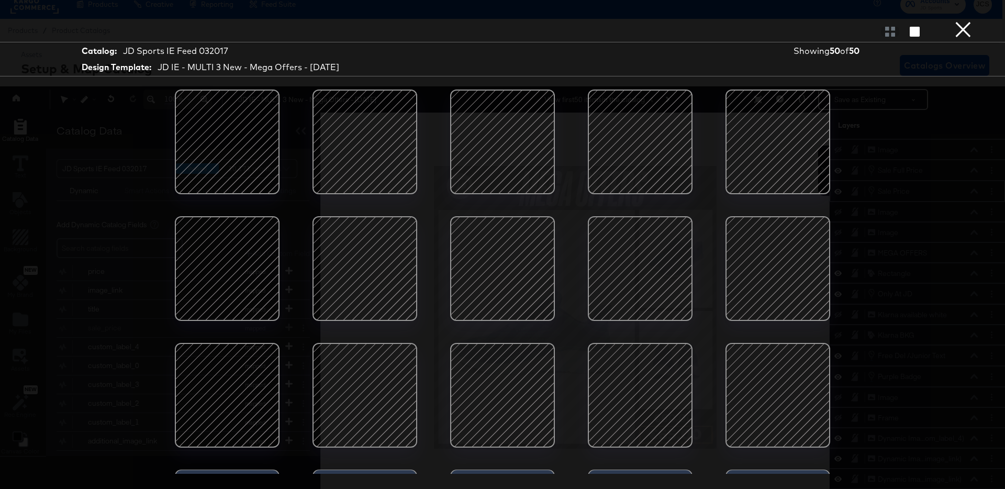
click at [514, 151] on div at bounding box center [502, 141] width 89 height 89
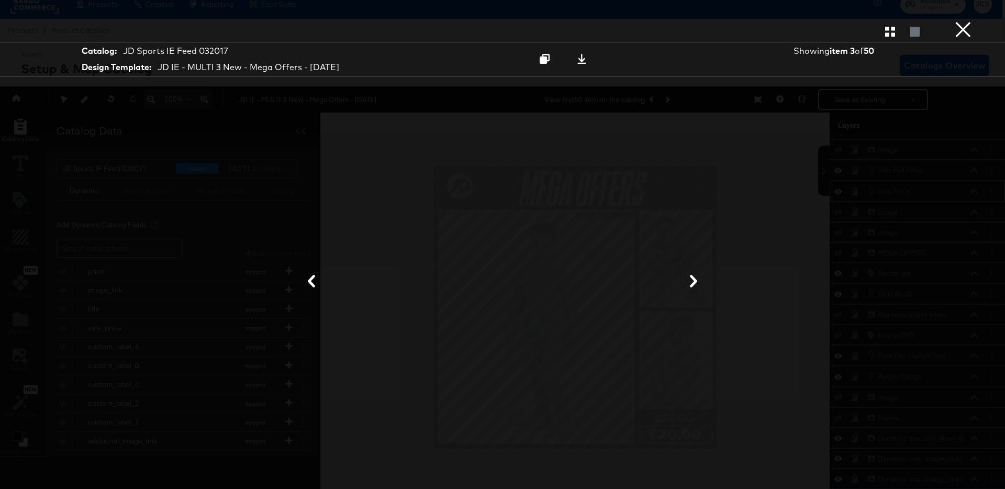
click at [963, 21] on button "×" at bounding box center [963, 10] width 21 height 21
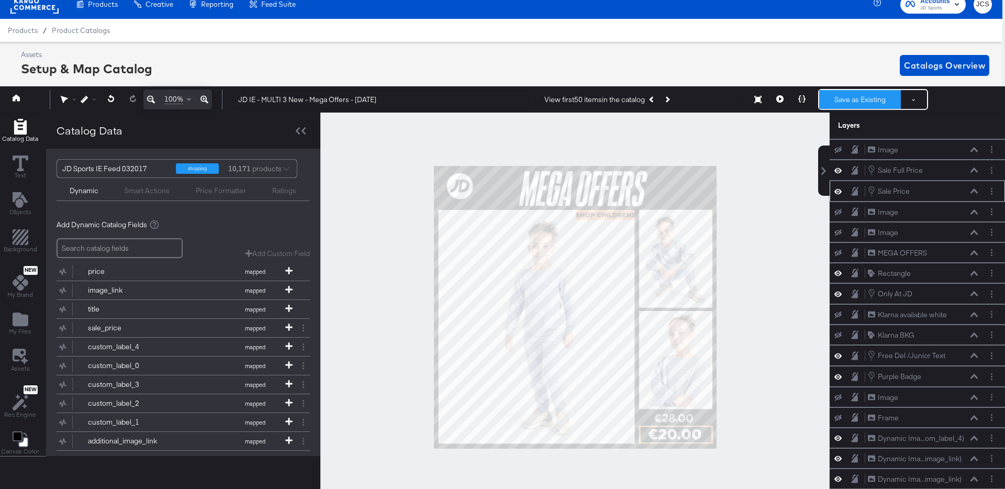
click at [851, 105] on button "Save as Existing" at bounding box center [861, 99] width 82 height 19
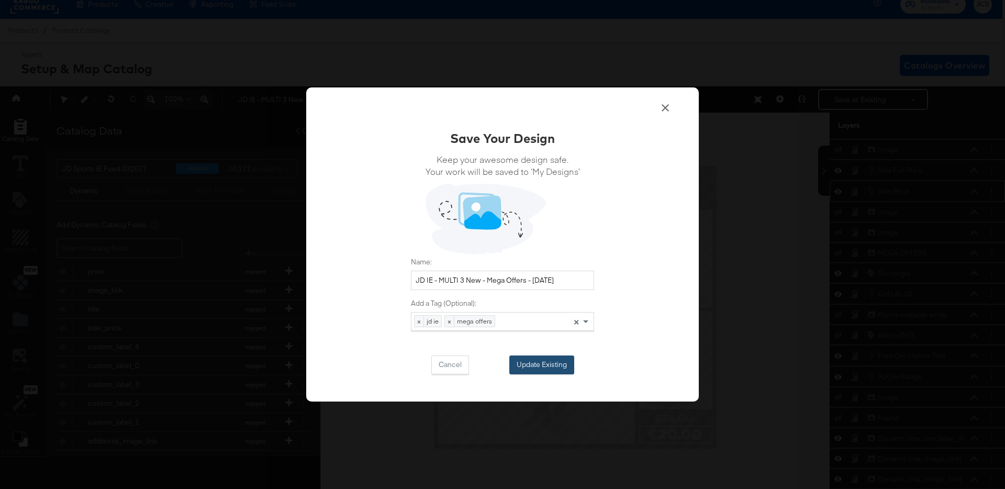
click at [559, 362] on button "Update Existing" at bounding box center [542, 365] width 65 height 19
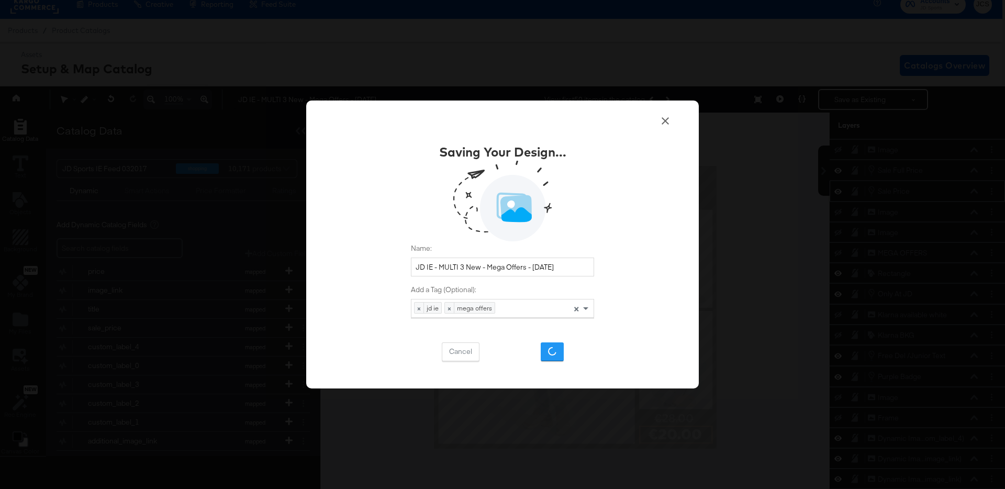
scroll to position [10, 0]
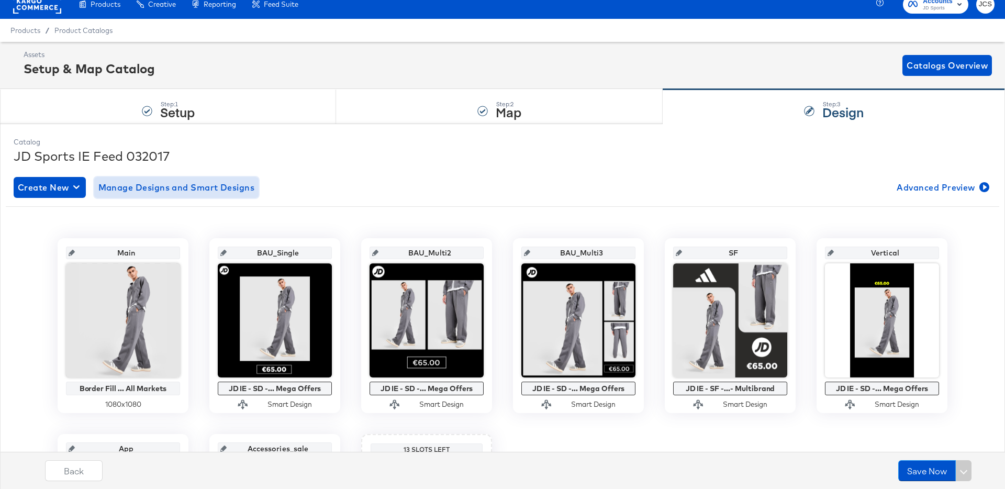
click at [231, 189] on span "Manage Designs and Smart Designs" at bounding box center [176, 187] width 157 height 15
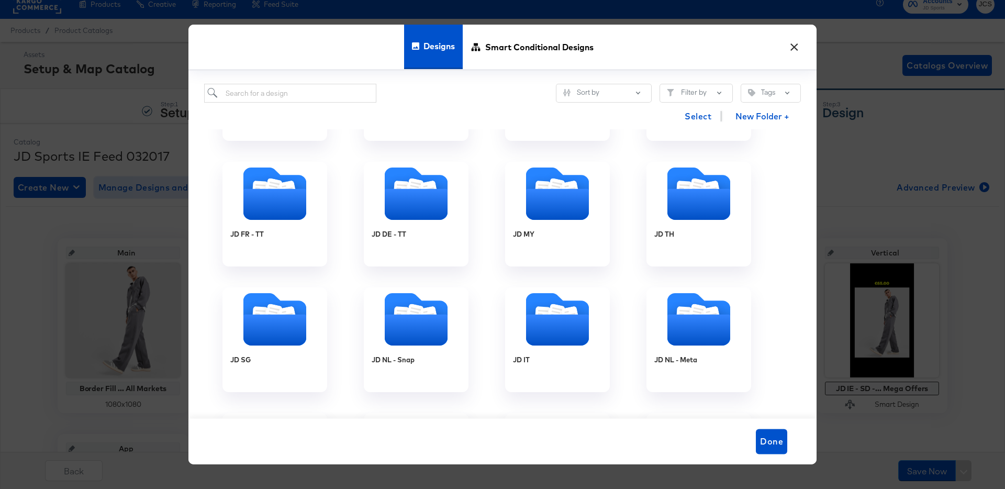
scroll to position [590, 0]
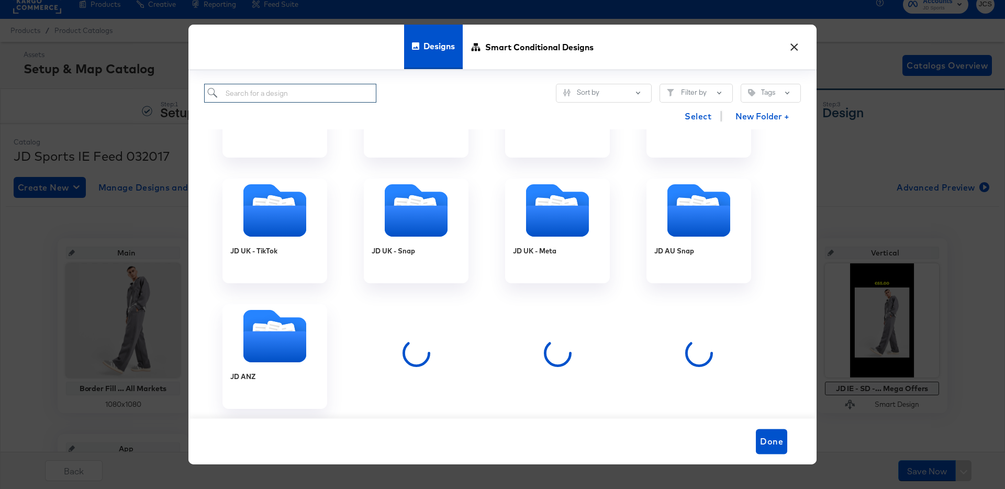
click at [276, 91] on input "search" at bounding box center [290, 93] width 172 height 19
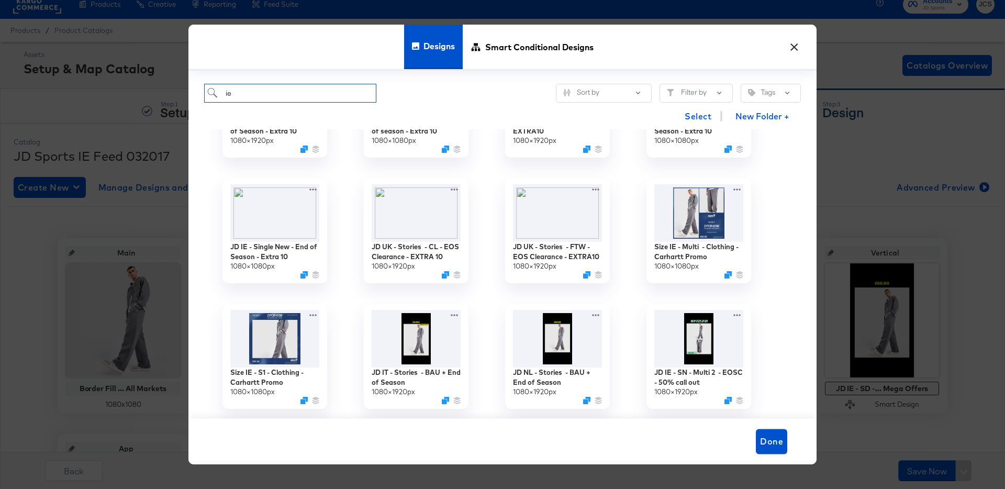
type input "ie"
click at [808, 52] on div "Designs Smart Conditional Designs" at bounding box center [503, 48] width 628 height 46
click at [801, 51] on button "×" at bounding box center [794, 44] width 19 height 19
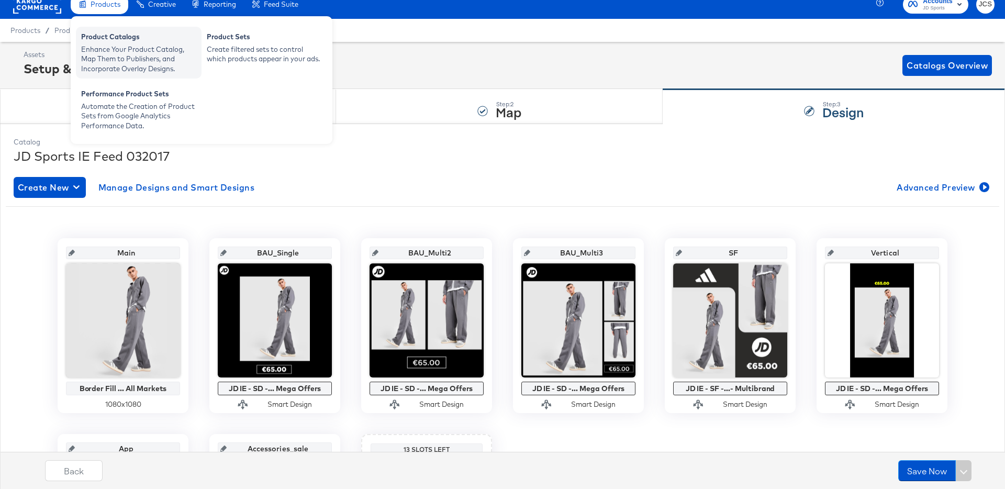
click at [105, 40] on div "Product Catalogs" at bounding box center [138, 38] width 115 height 13
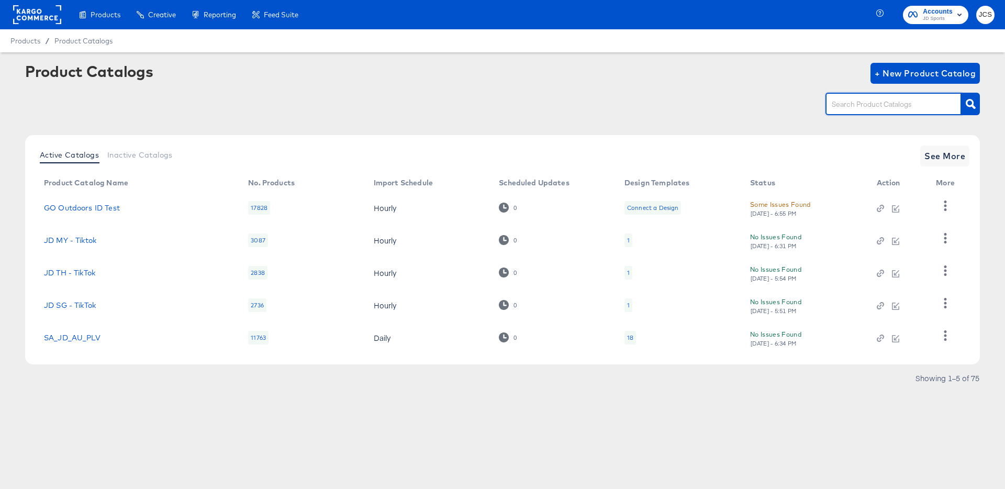
click at [892, 101] on input "text" at bounding box center [886, 104] width 112 height 12
type input "main"
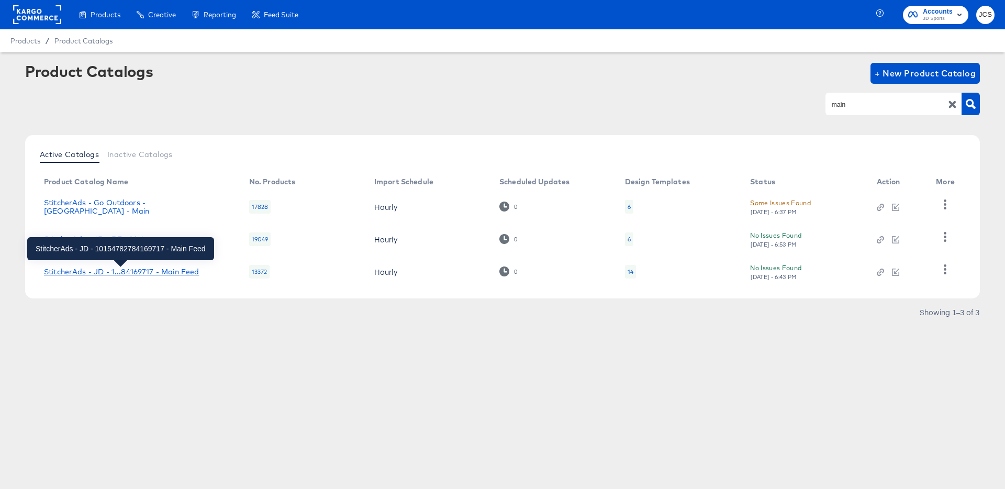
click at [108, 271] on div "StitcherAds - JD - 1...84169717 - Main Feed" at bounding box center [121, 272] width 155 height 8
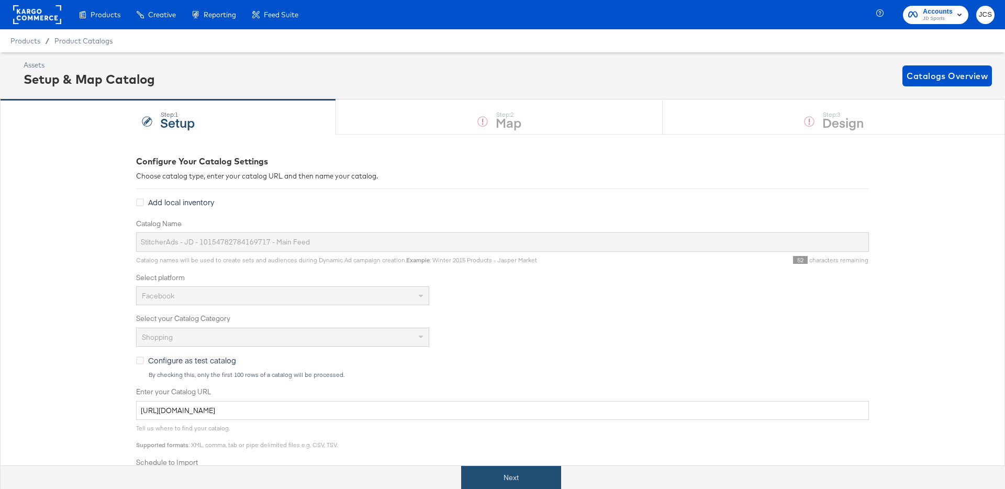
click at [501, 486] on button "Next" at bounding box center [511, 478] width 100 height 24
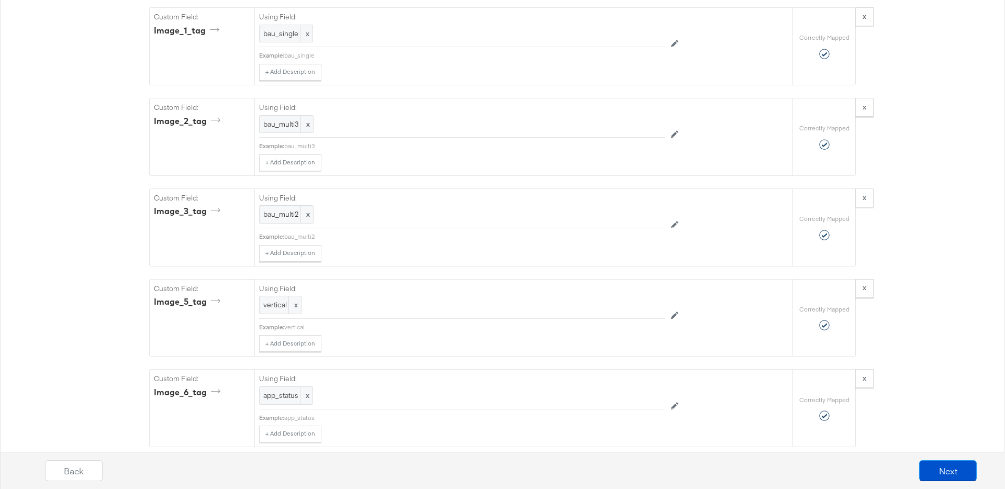
scroll to position [4367, 0]
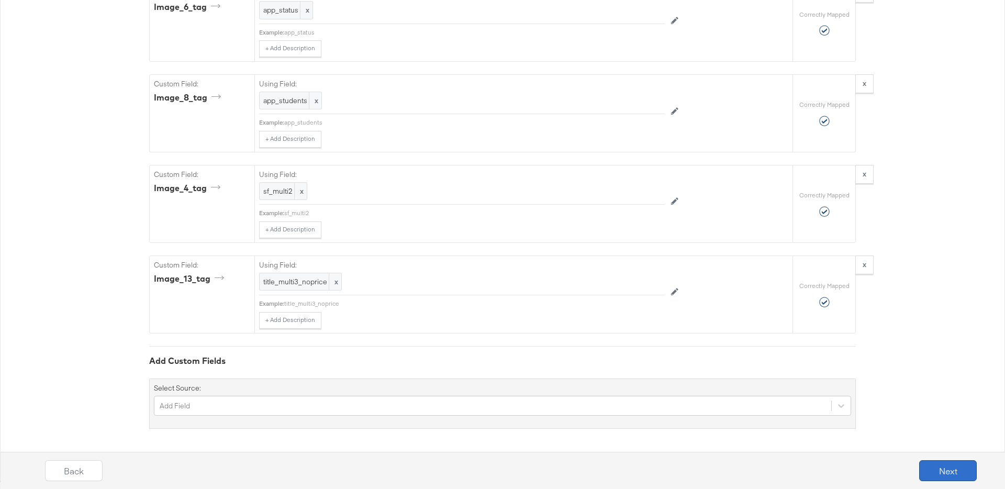
click at [933, 468] on button "Next" at bounding box center [949, 470] width 58 height 21
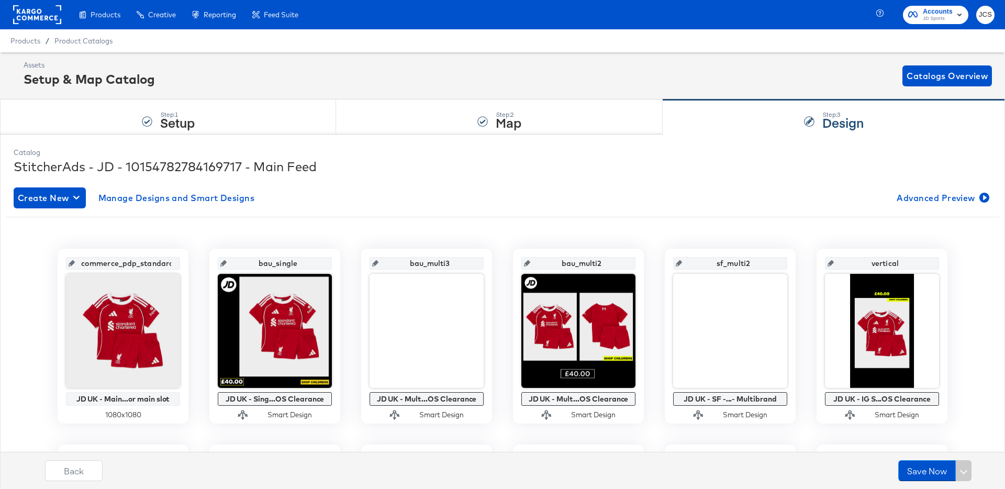
scroll to position [1, 0]
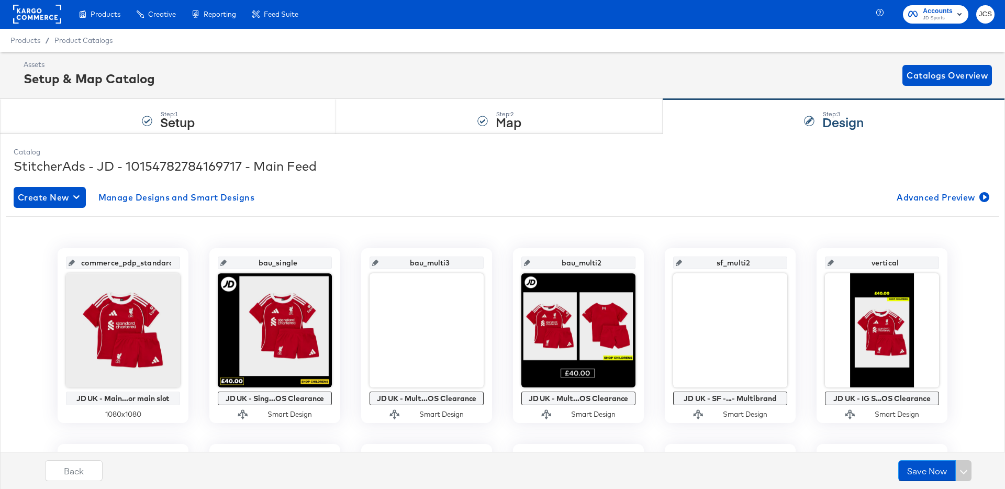
click at [54, 14] on rect at bounding box center [37, 14] width 48 height 19
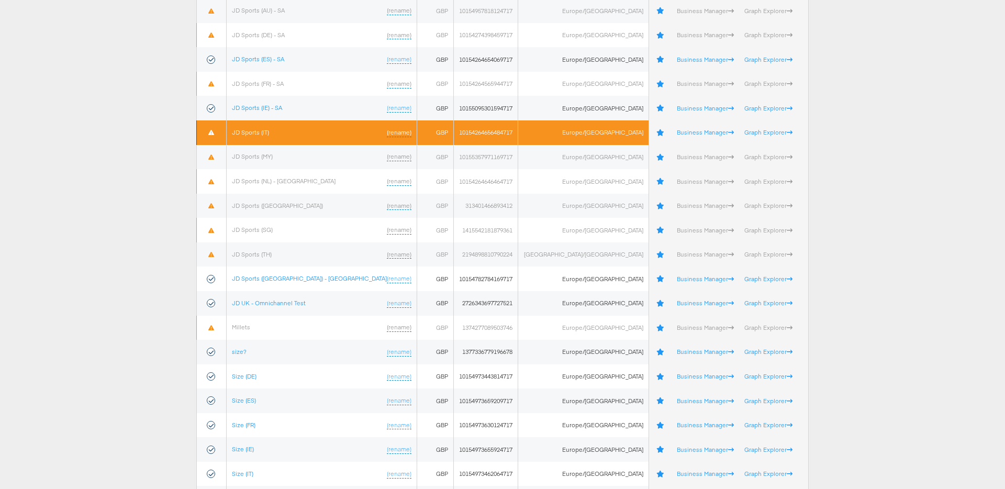
scroll to position [383, 0]
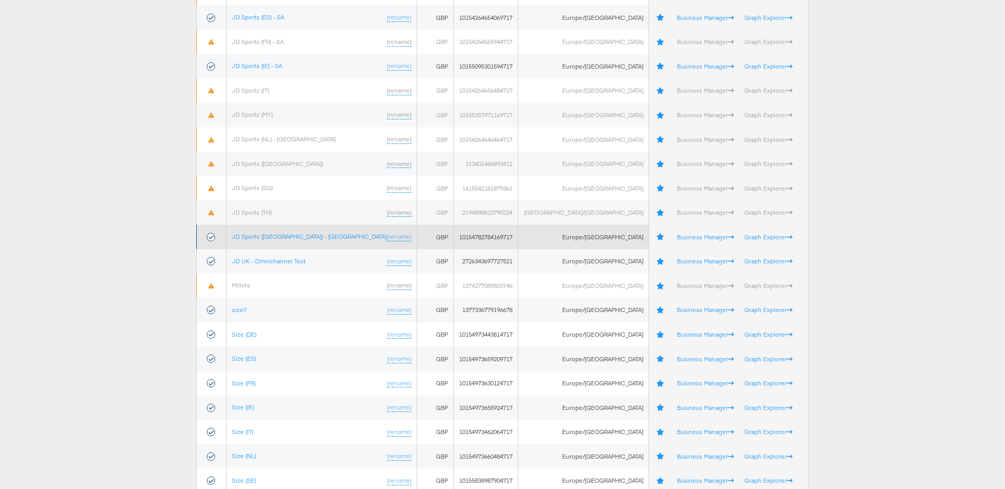
click at [283, 241] on td "JD Sports ([GEOGRAPHIC_DATA]) - SA (rename)" at bounding box center [322, 237] width 191 height 25
click at [293, 236] on td "JD Sports ([GEOGRAPHIC_DATA]) - SA (rename)" at bounding box center [322, 237] width 191 height 25
click at [288, 237] on link "JD Sports ([GEOGRAPHIC_DATA]) - [GEOGRAPHIC_DATA]" at bounding box center [309, 237] width 155 height 8
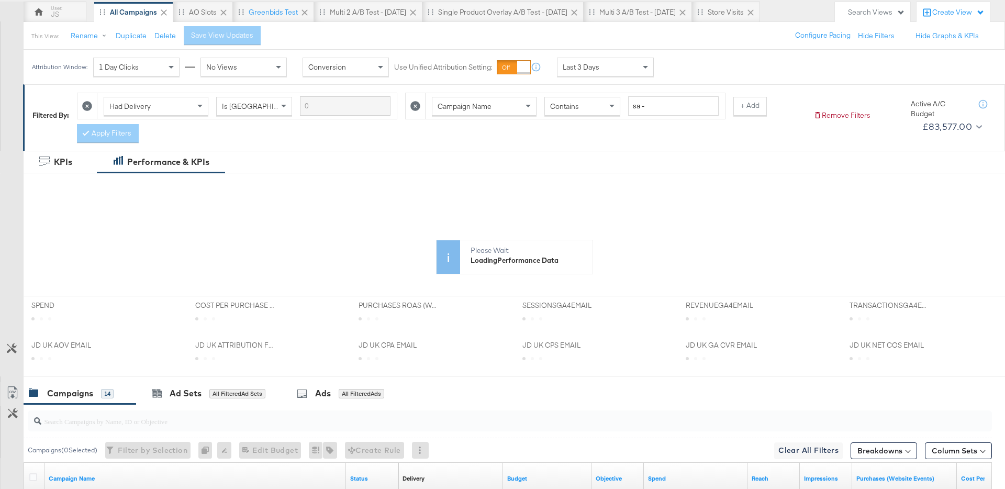
scroll to position [97, 0]
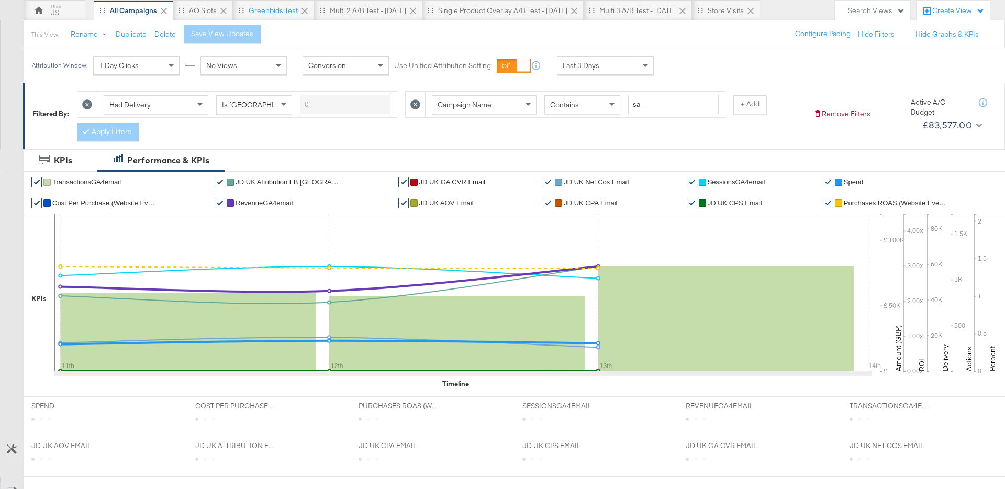
click at [589, 67] on span "Last 3 Days" at bounding box center [581, 65] width 37 height 9
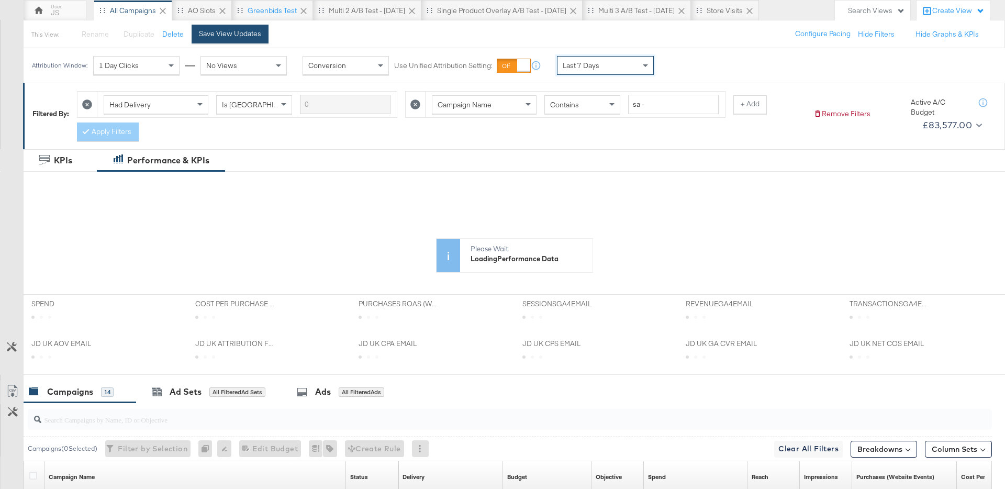
click at [257, 38] on div "Save View Updates" at bounding box center [230, 34] width 62 height 10
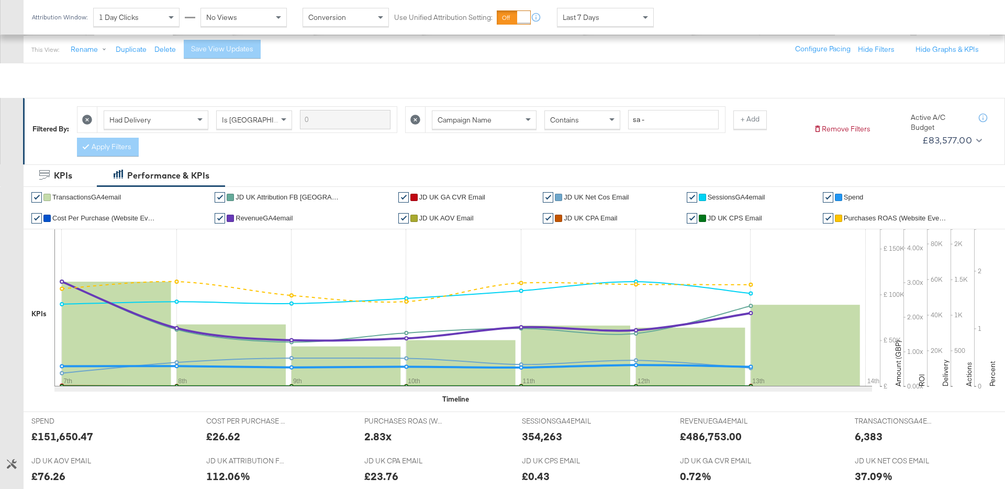
scroll to position [0, 0]
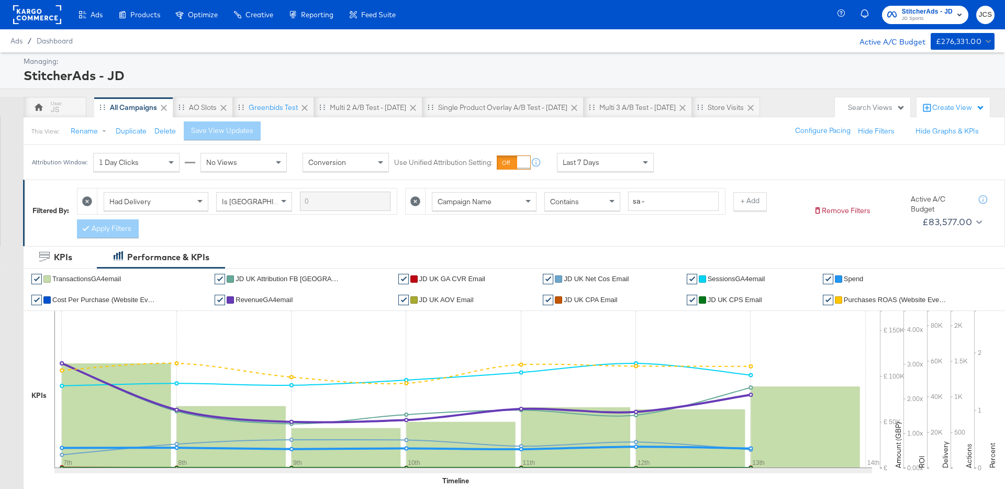
click at [42, 17] on rect at bounding box center [37, 14] width 48 height 19
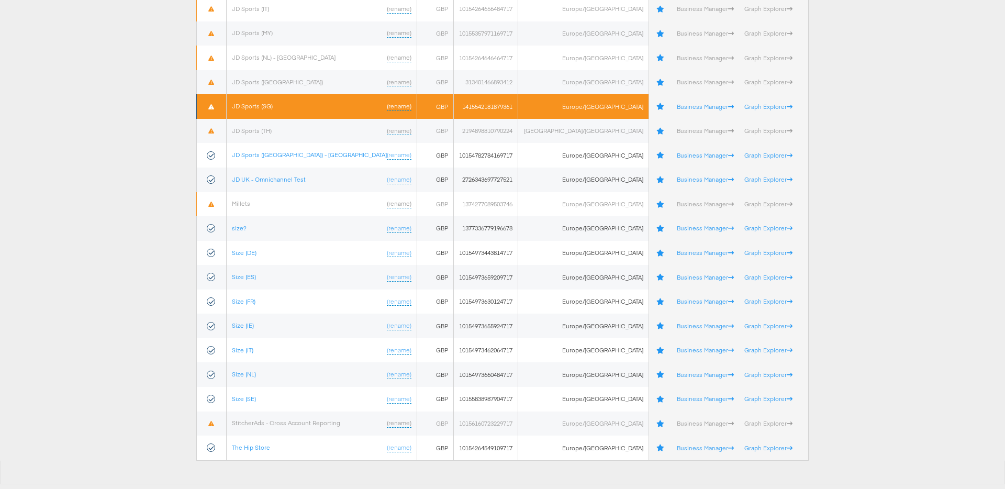
scroll to position [469, 0]
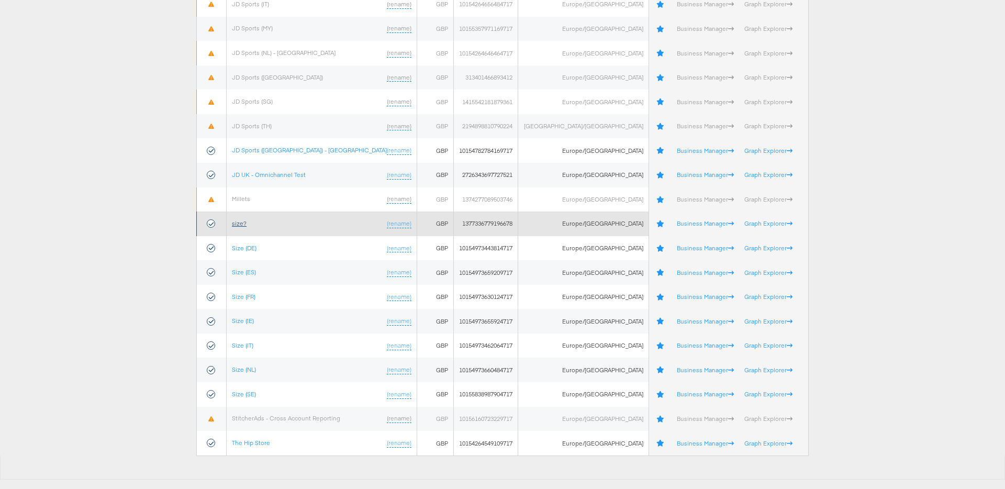
click at [243, 224] on link "size?" at bounding box center [239, 223] width 15 height 8
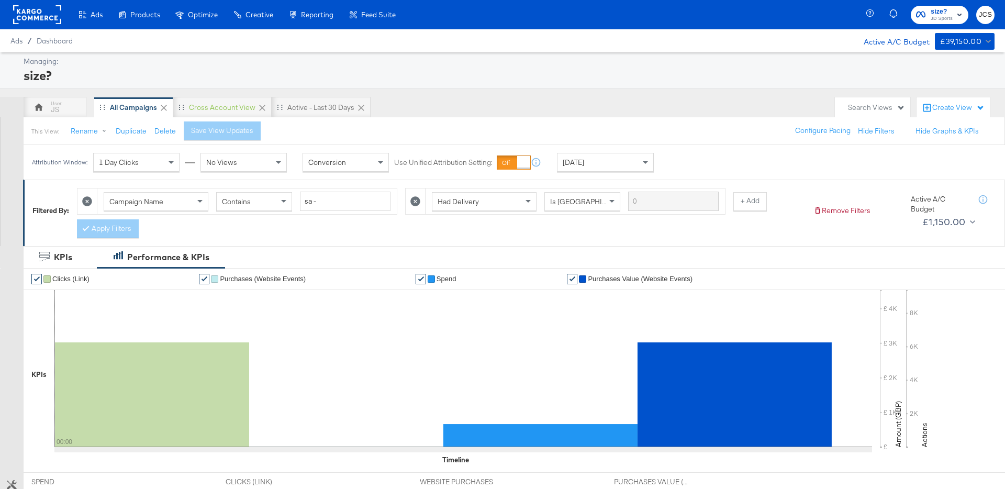
click at [866, 106] on div "Search Views" at bounding box center [876, 108] width 57 height 10
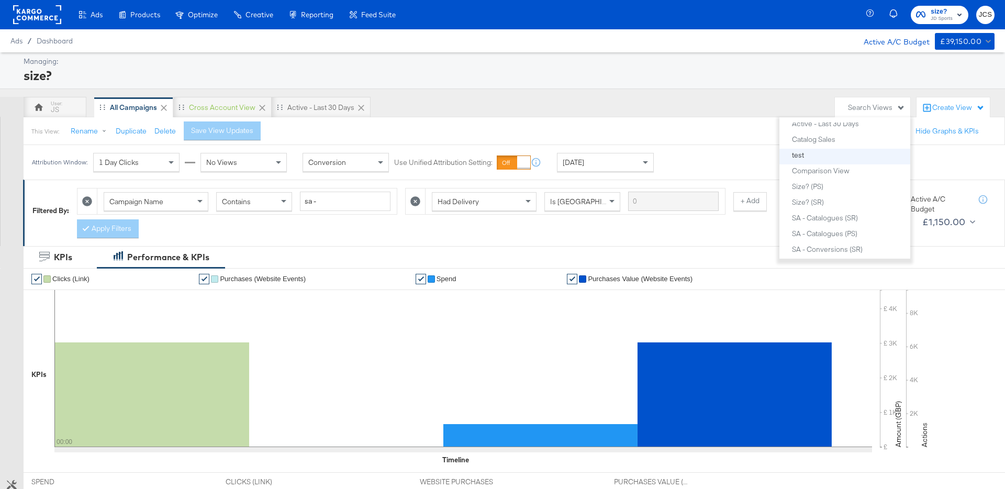
click at [820, 158] on button "test" at bounding box center [849, 155] width 115 height 13
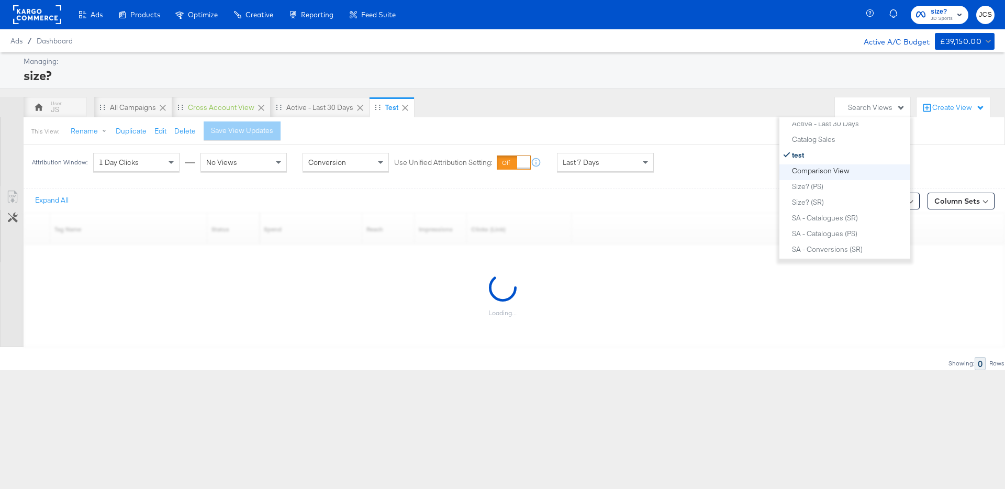
click at [828, 173] on div "Comparison View" at bounding box center [821, 170] width 58 height 7
click at [817, 156] on div "New View" at bounding box center [808, 153] width 33 height 7
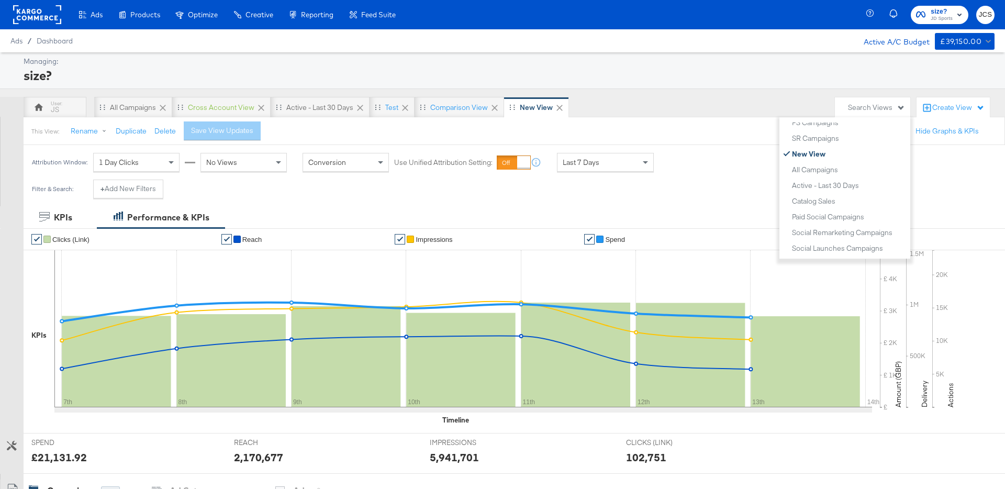
click at [659, 104] on div "JS All Campaigns Cross Account View Active - Last 30 Days test Comparison View …" at bounding box center [427, 107] width 806 height 21
click at [629, 99] on div "JS All Campaigns Cross Account View Active - Last 30 Days test Comparison View …" at bounding box center [427, 107] width 806 height 21
click at [168, 130] on button "Delete" at bounding box center [164, 131] width 21 height 10
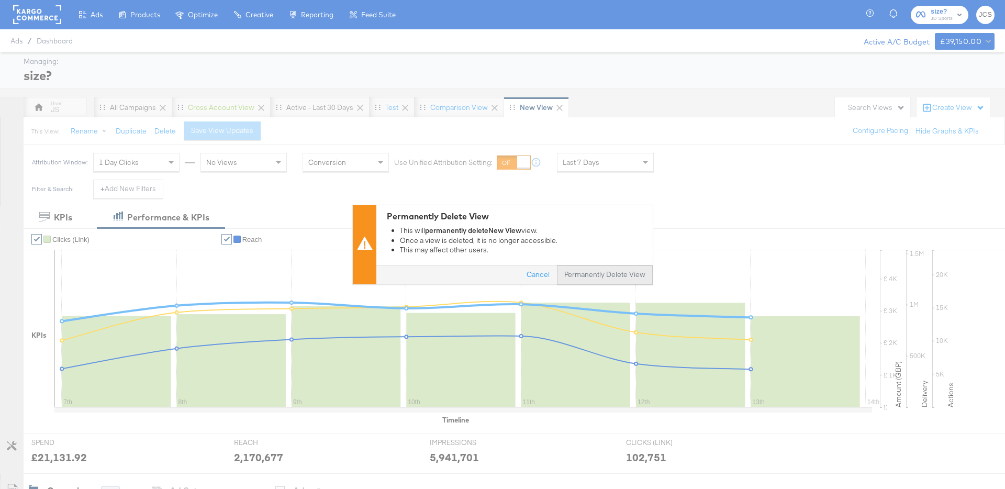
click at [587, 273] on button "Permanently Delete View" at bounding box center [605, 274] width 96 height 19
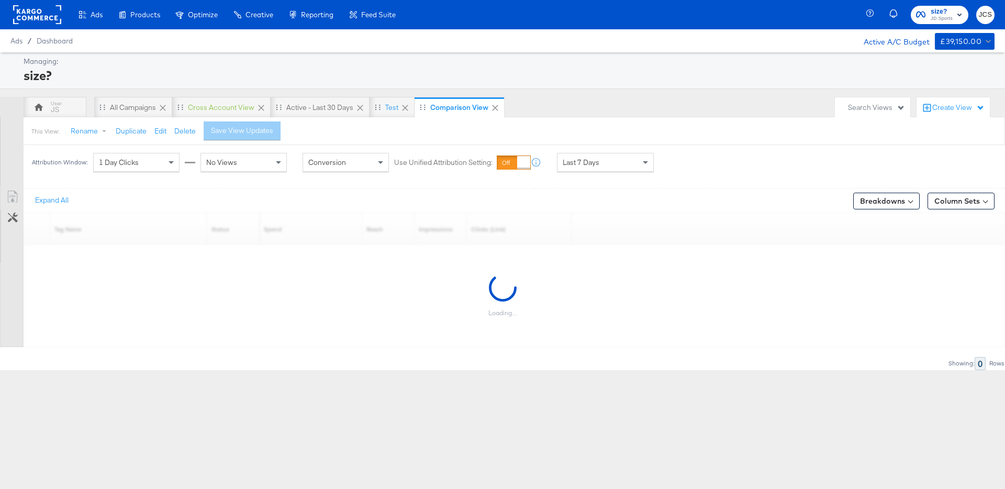
click at [605, 160] on div "Last 7 Days" at bounding box center [606, 162] width 96 height 18
click at [256, 127] on div "Save View Updates" at bounding box center [250, 131] width 62 height 10
